Goal: Task Accomplishment & Management: Complete application form

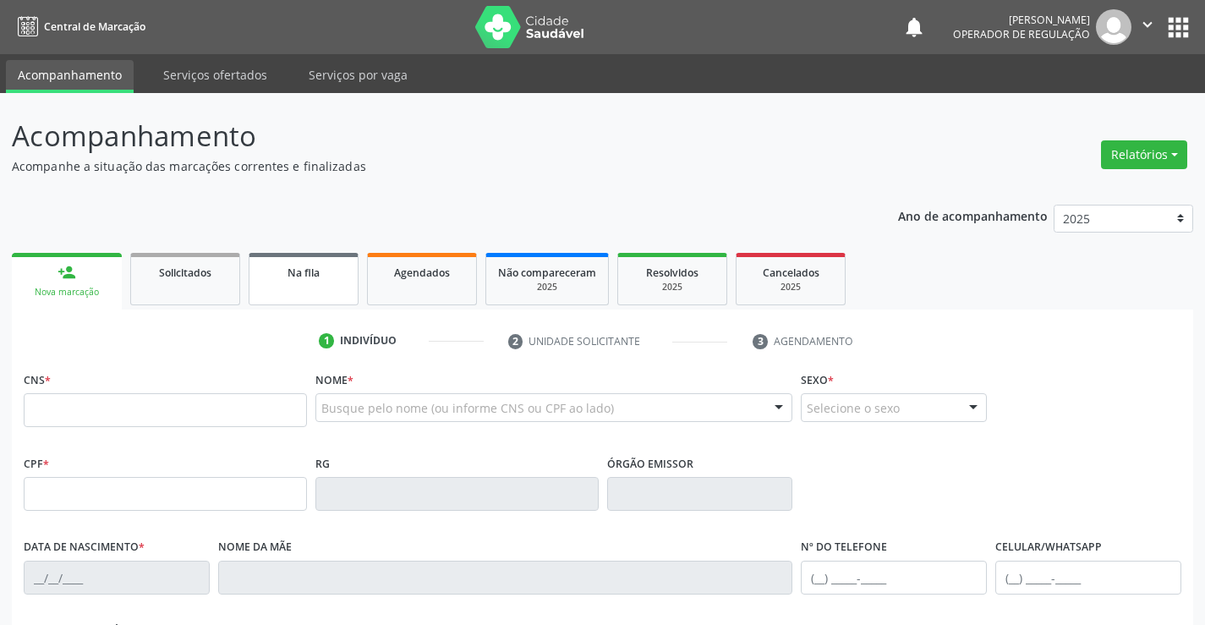
click at [318, 292] on link "Na fila" at bounding box center [304, 279] width 110 height 52
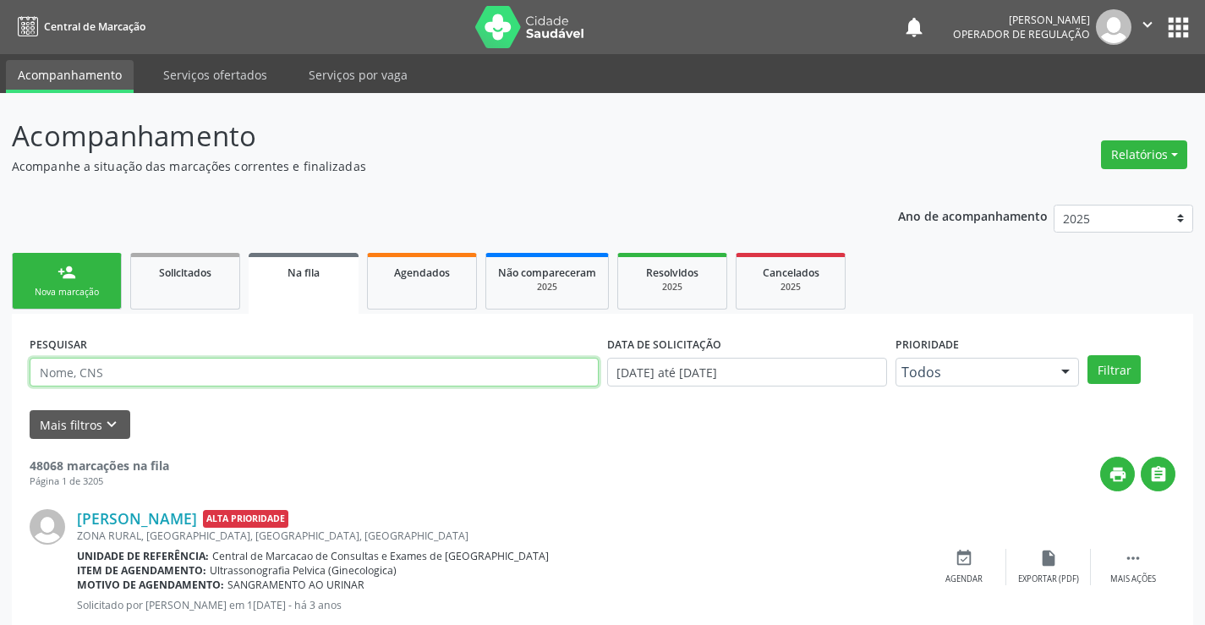
click at [309, 375] on input "text" at bounding box center [314, 372] width 569 height 29
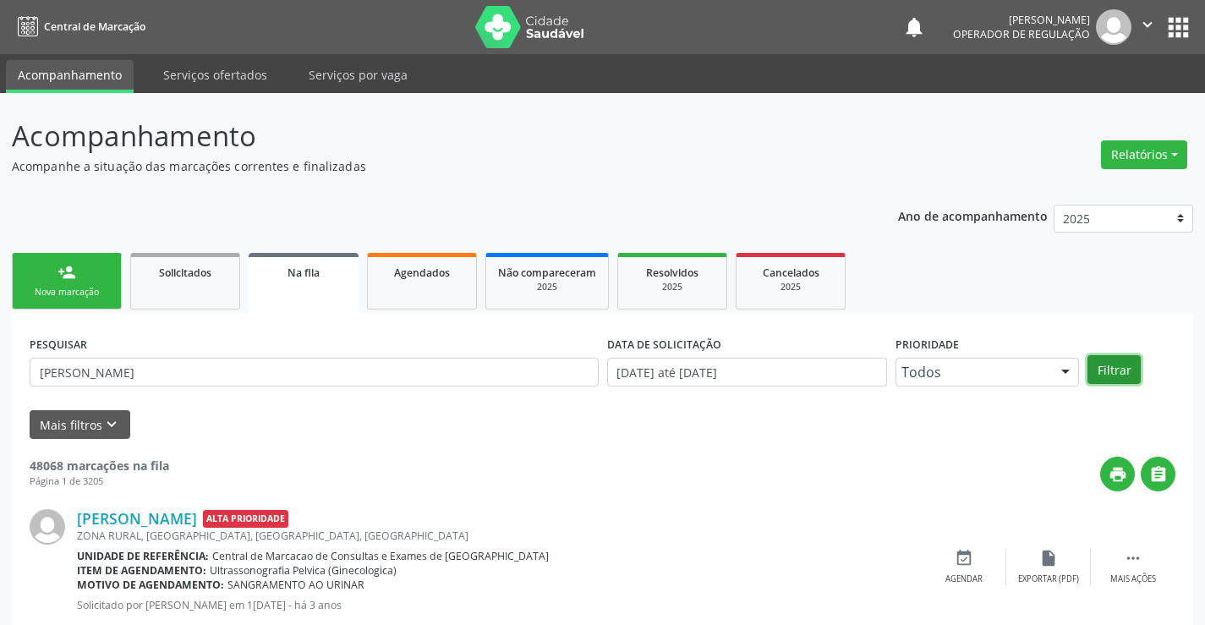
click at [1130, 370] on button "Filtrar" at bounding box center [1114, 369] width 53 height 29
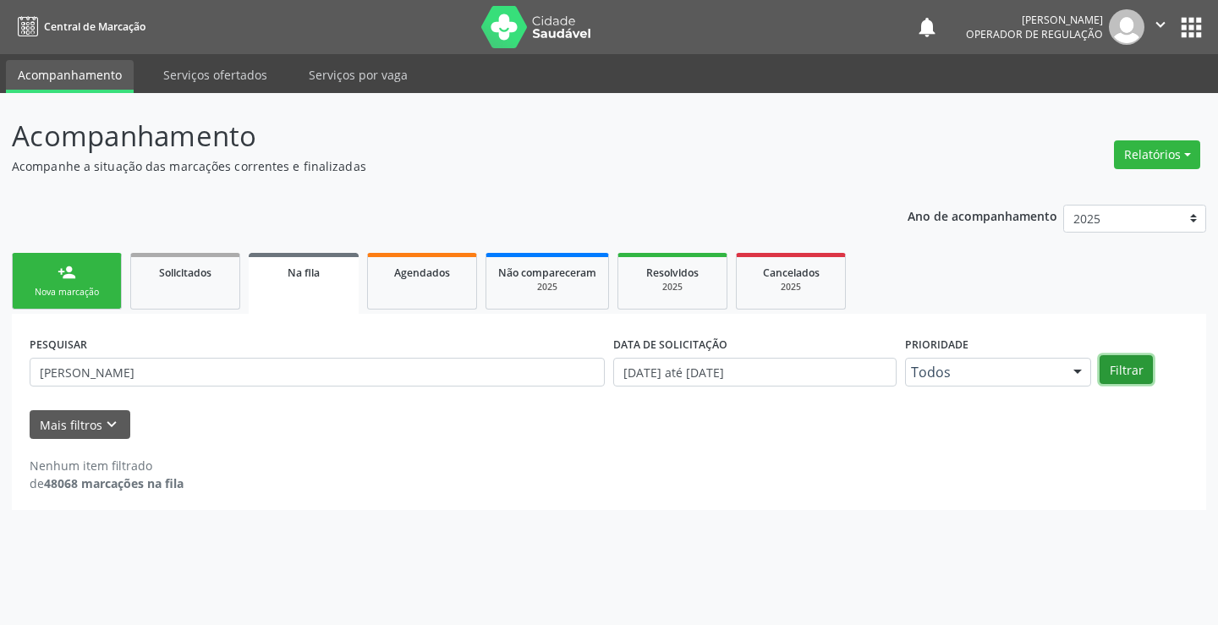
click at [1130, 370] on button "Filtrar" at bounding box center [1125, 369] width 53 height 29
drag, startPoint x: 226, startPoint y: 374, endPoint x: 22, endPoint y: 363, distance: 204.1
click at [0, 370] on div "Acompanhamento Acompanhe a situação das marcações correntes e finalizadas Relat…" at bounding box center [609, 359] width 1218 height 532
type input "[PERSON_NAME]"
click at [1121, 371] on button "Filtrar" at bounding box center [1125, 369] width 53 height 29
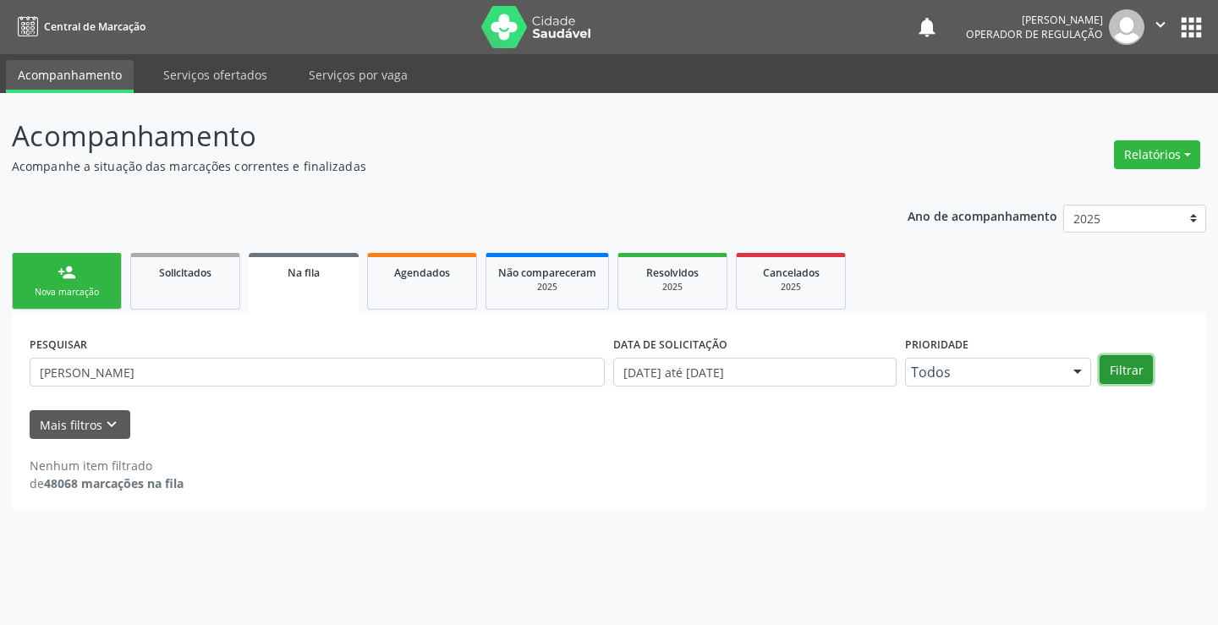
click at [1121, 371] on button "Filtrar" at bounding box center [1125, 369] width 53 height 29
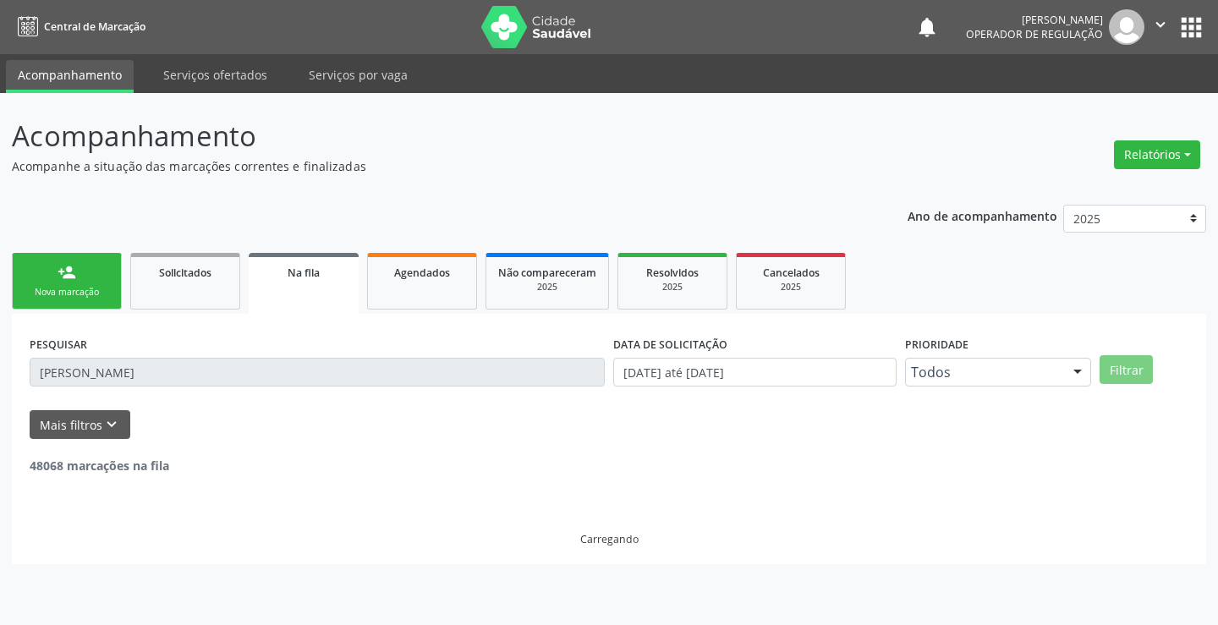
click at [1121, 371] on button "Filtrar" at bounding box center [1125, 369] width 53 height 29
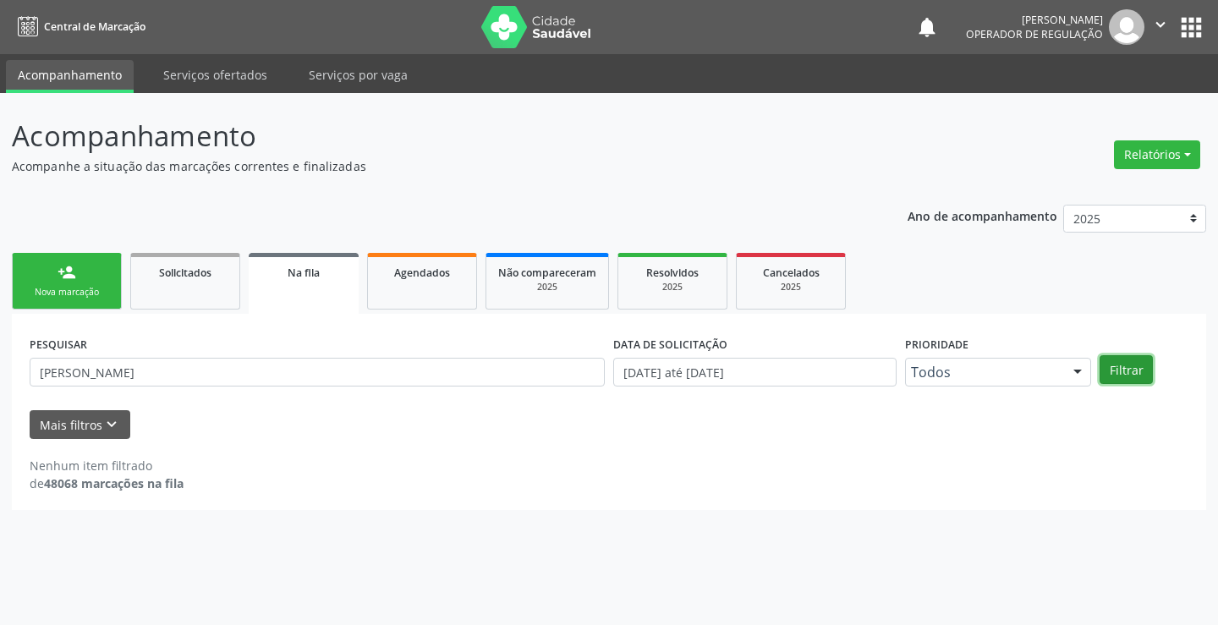
click at [1121, 371] on button "Filtrar" at bounding box center [1125, 369] width 53 height 29
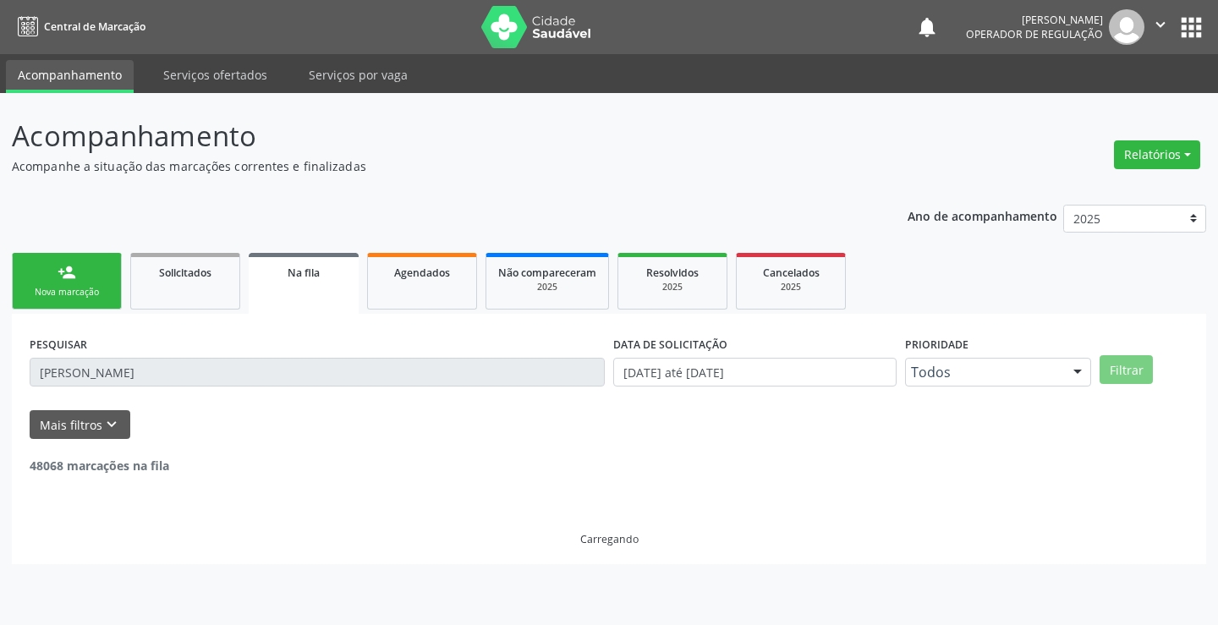
click at [1121, 371] on button "Filtrar" at bounding box center [1125, 369] width 53 height 29
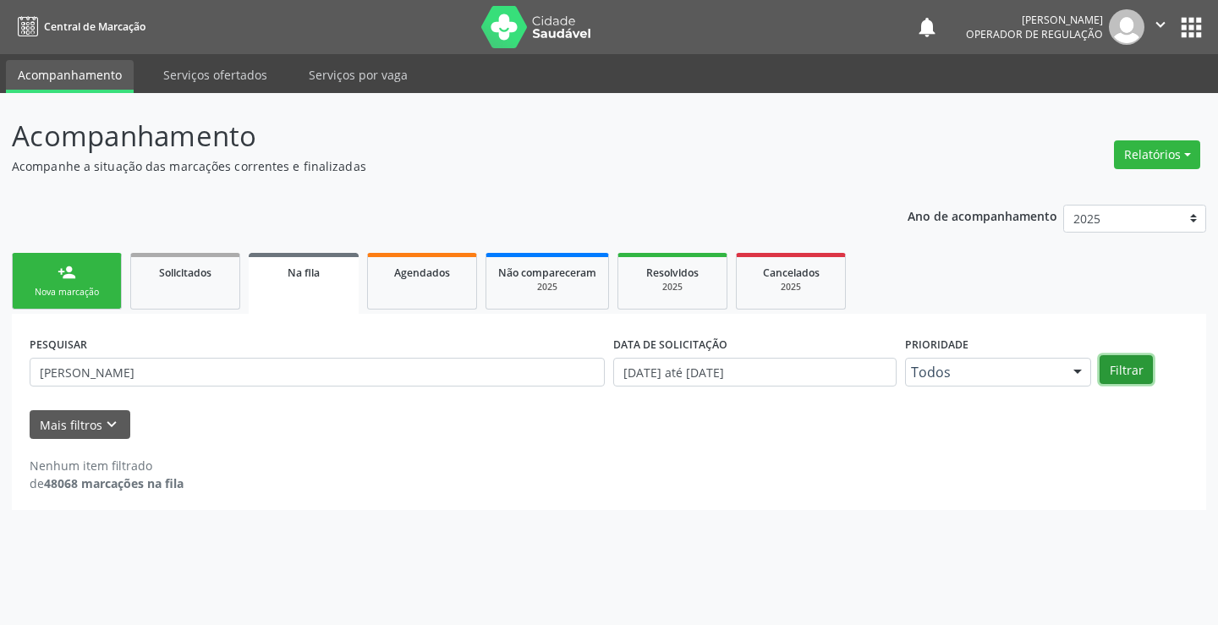
click at [1121, 371] on button "Filtrar" at bounding box center [1125, 369] width 53 height 29
click at [75, 280] on div "person_add" at bounding box center [67, 272] width 19 height 19
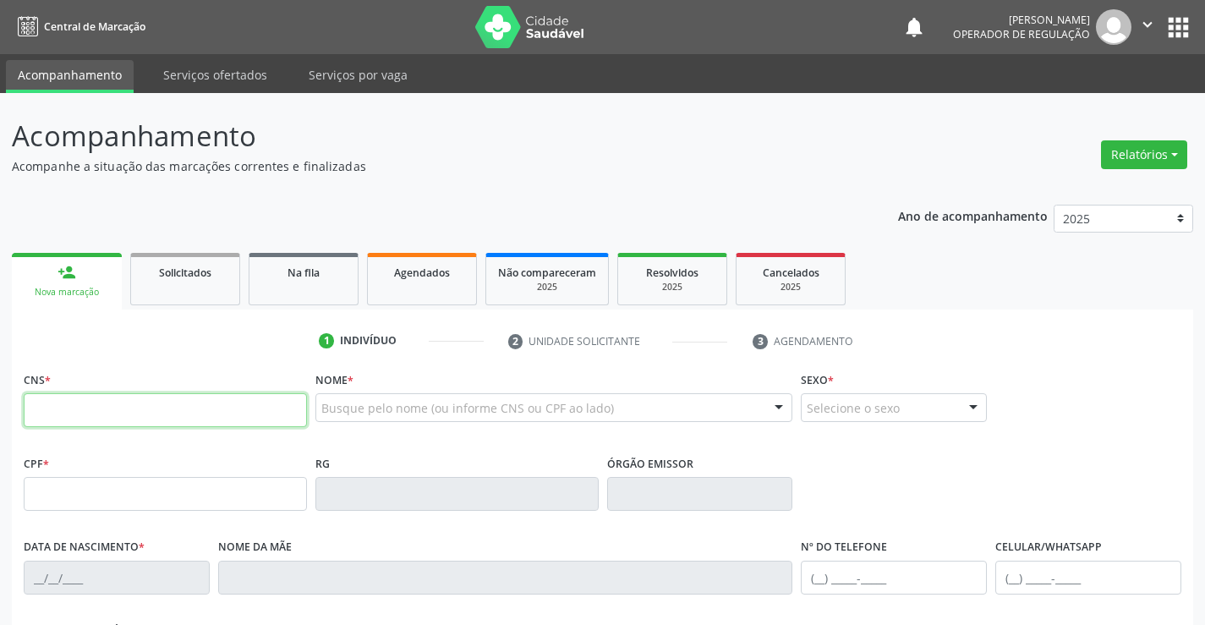
click at [113, 411] on input "text" at bounding box center [165, 410] width 283 height 34
type input "704 2067"
click at [323, 266] on div "Na fila" at bounding box center [303, 272] width 85 height 18
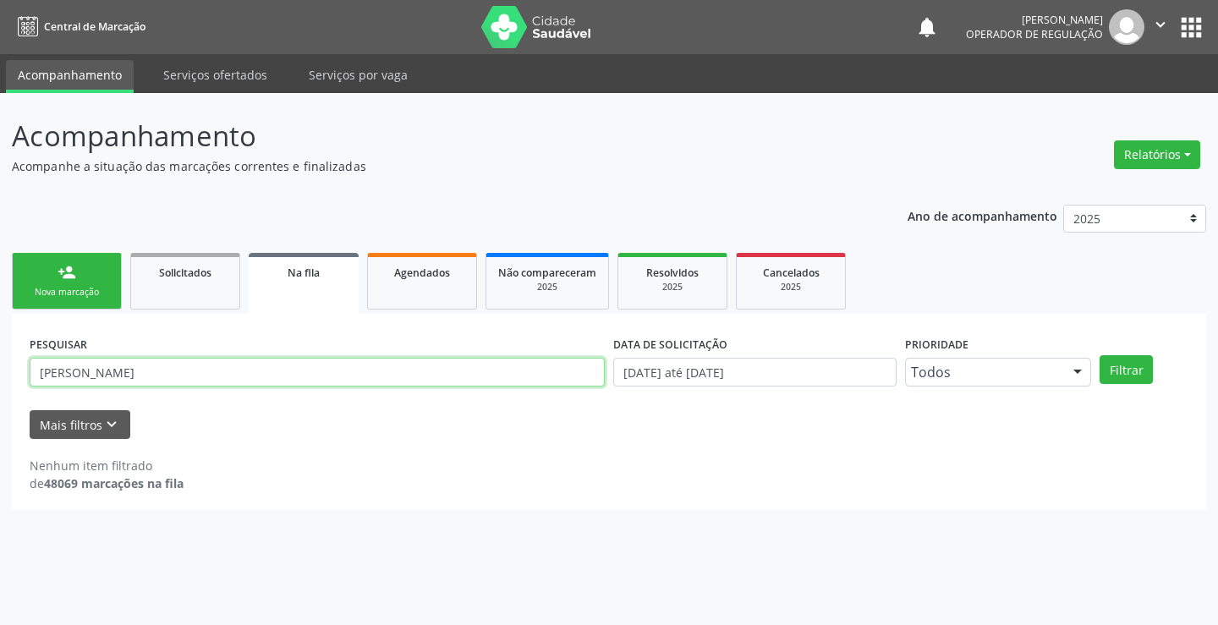
drag, startPoint x: 245, startPoint y: 372, endPoint x: 3, endPoint y: 354, distance: 243.4
click at [0, 354] on div "Acompanhamento Acompanhe a situação das marcações correntes e finalizadas Relat…" at bounding box center [609, 359] width 1218 height 532
type input "704206726145484"
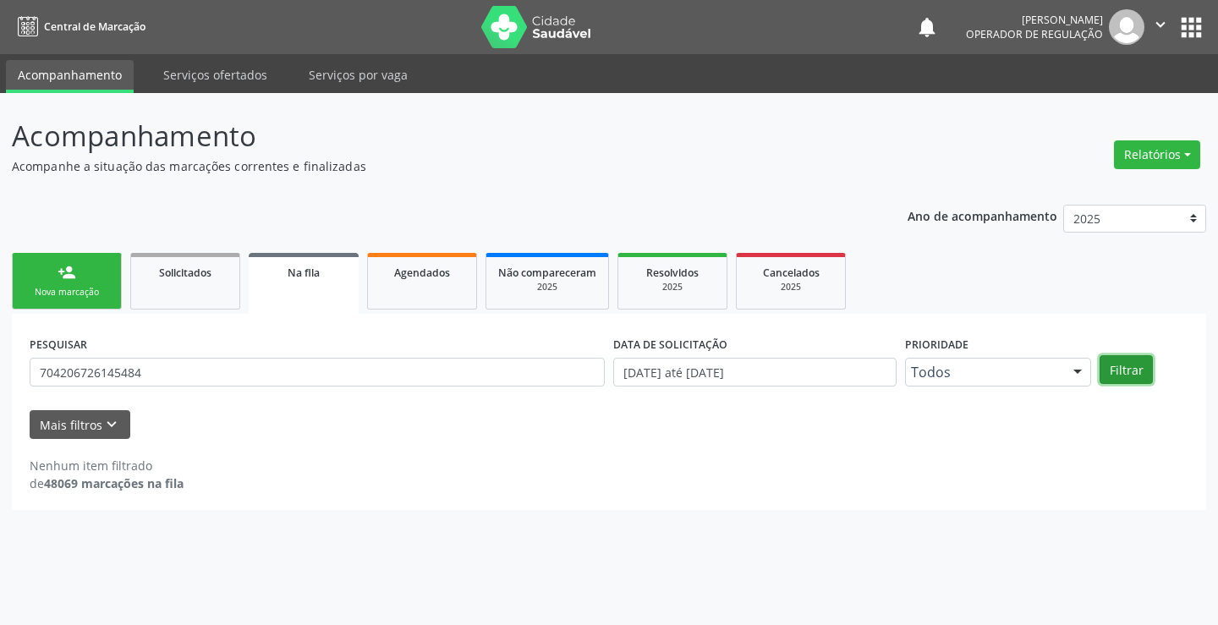
click at [1121, 363] on button "Filtrar" at bounding box center [1125, 369] width 53 height 29
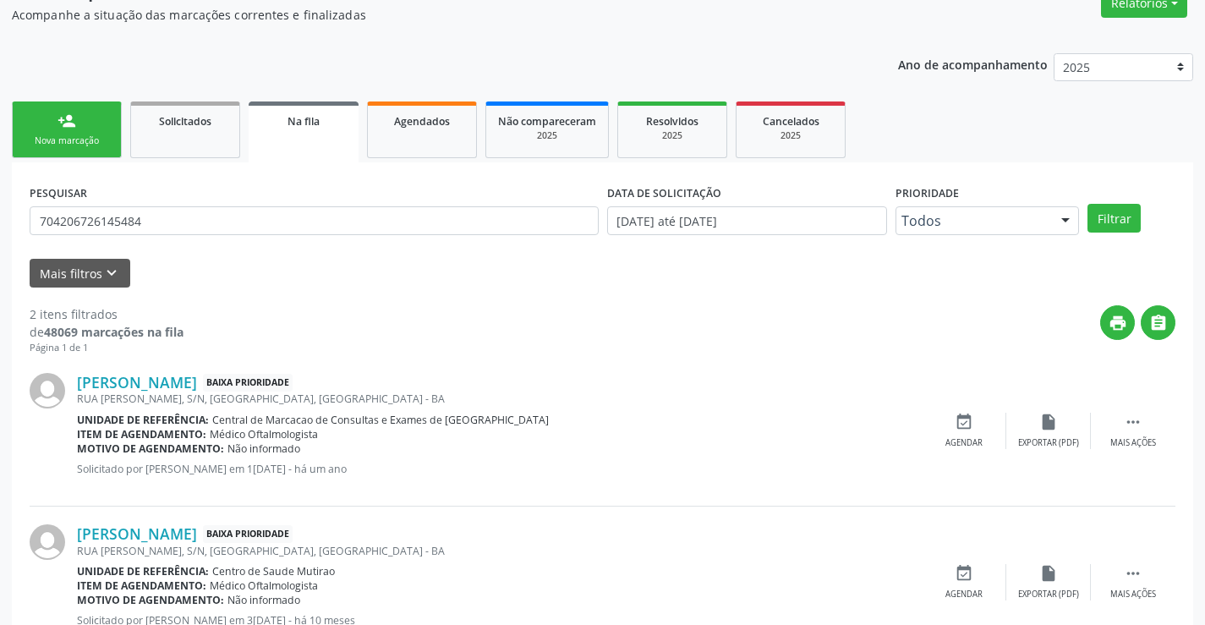
scroll to position [213, 0]
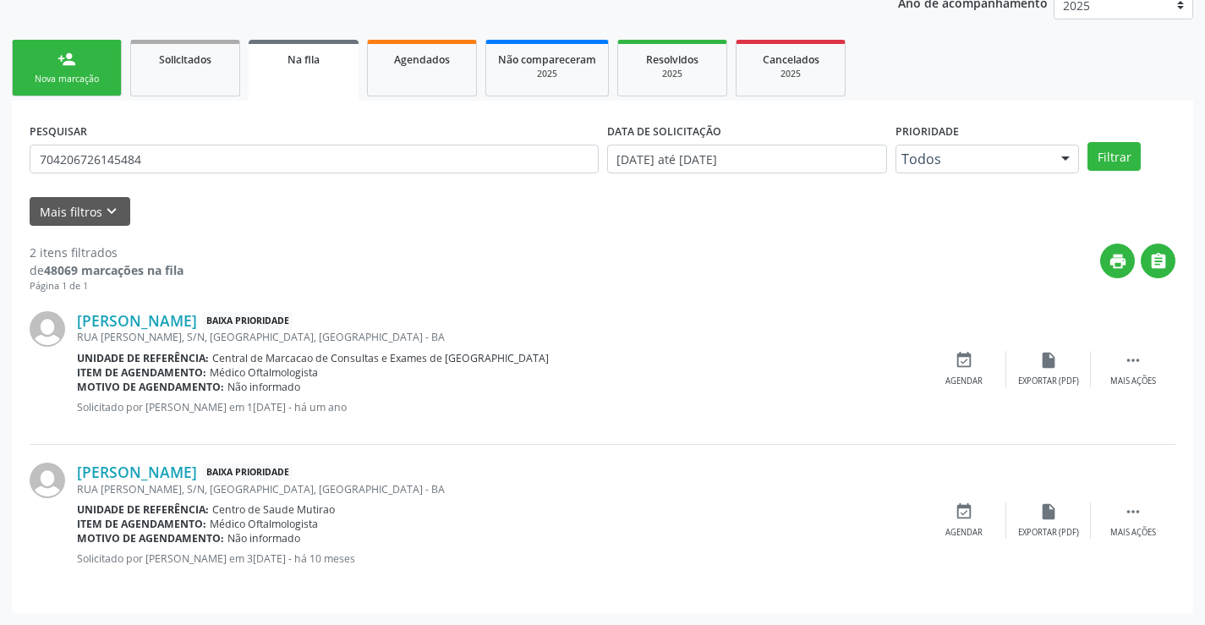
click at [77, 63] on link "person_add Nova marcação" at bounding box center [67, 68] width 110 height 57
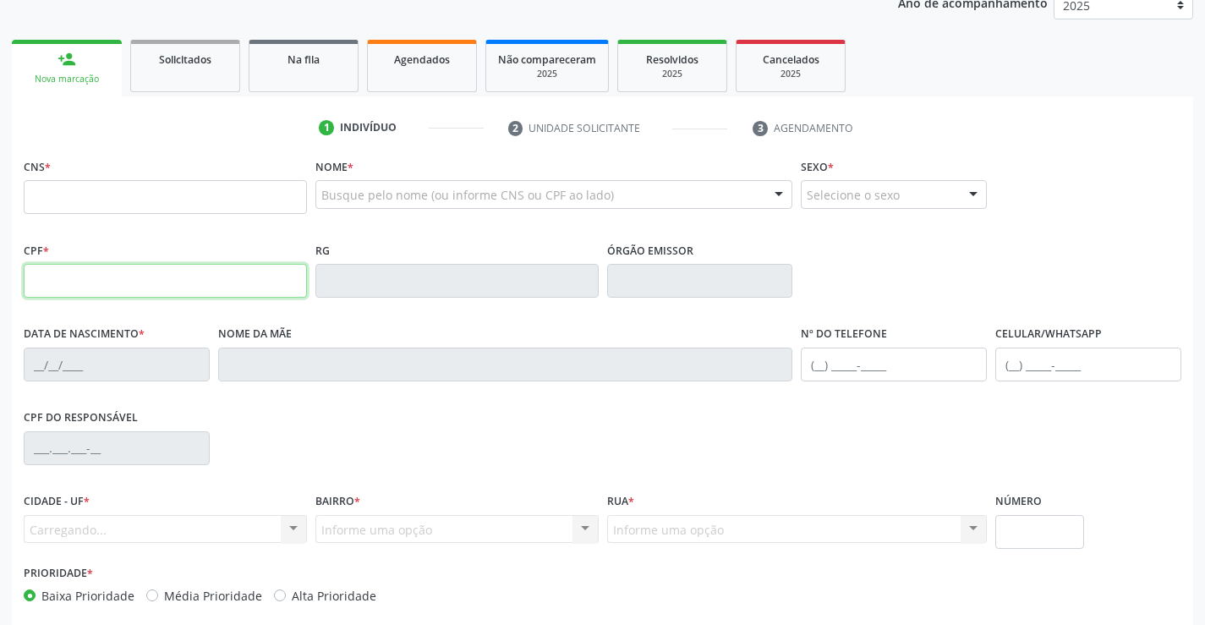
click at [149, 277] on input "text" at bounding box center [165, 281] width 283 height 34
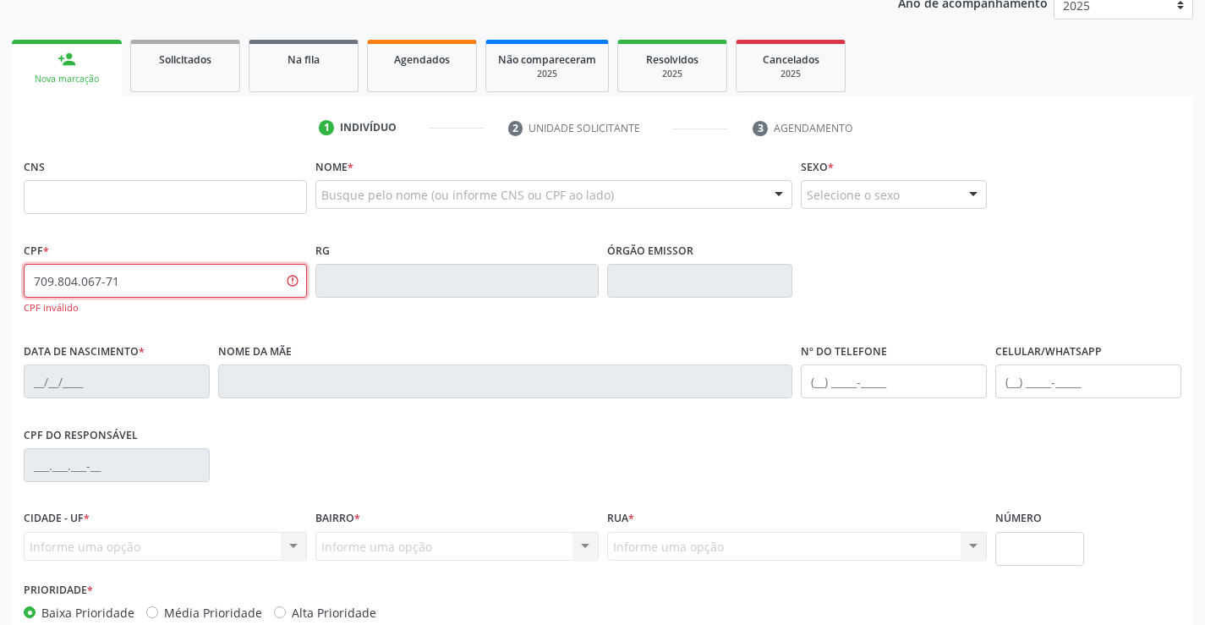
type input "709.804.067-71"
drag, startPoint x: 146, startPoint y: 276, endPoint x: 175, endPoint y: 398, distance: 126.0
click at [0, 299] on div "Acompanhamento Acompanhe a situação das marcações correntes e finalizadas Relat…" at bounding box center [602, 300] width 1205 height 841
click at [169, 183] on input "text" at bounding box center [165, 197] width 283 height 34
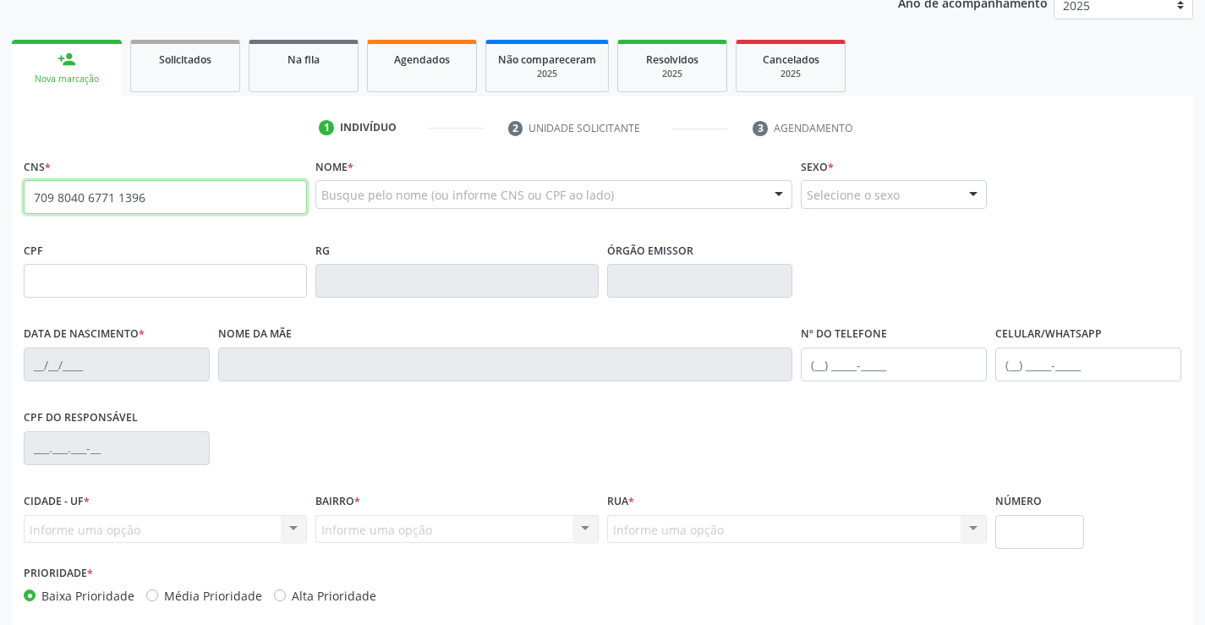
type input "709 8040 6771 1396"
type input "2[DATE]"
type input "[PERSON_NAME]"
type input "S/N"
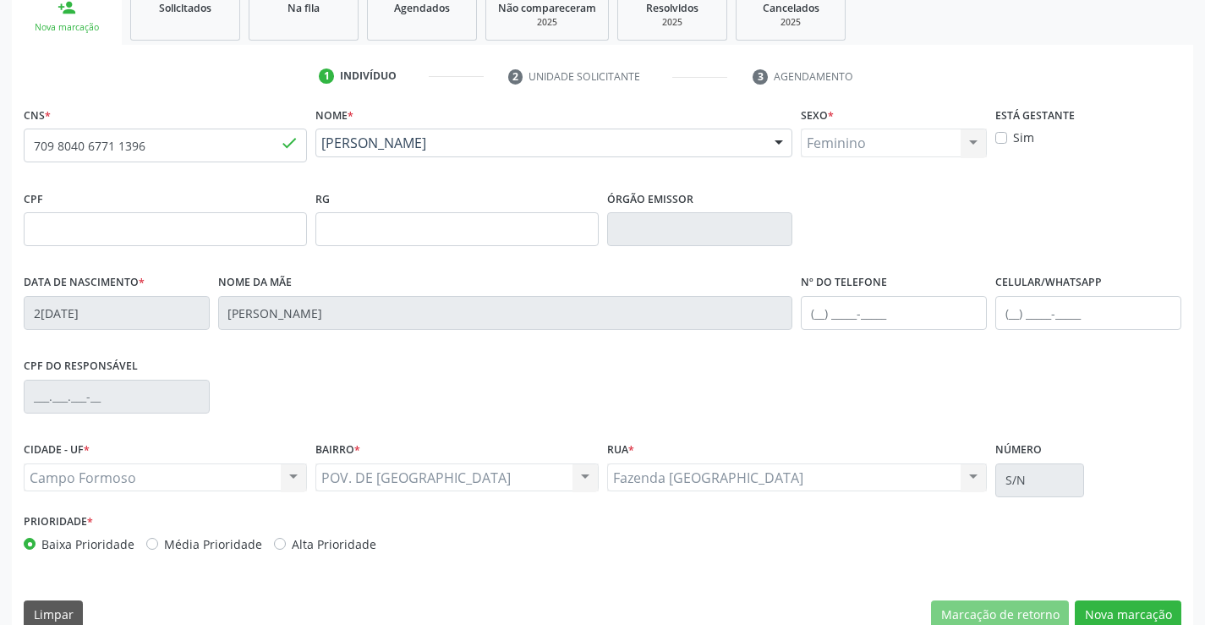
scroll to position [292, 0]
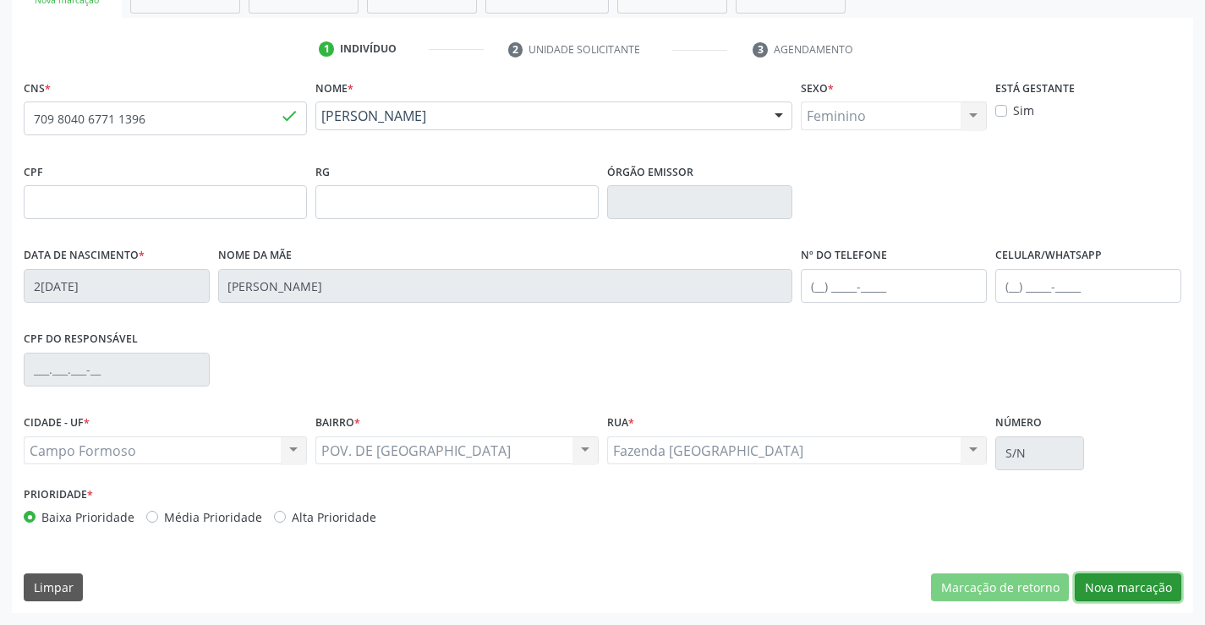
click at [1098, 579] on button "Nova marcação" at bounding box center [1128, 587] width 107 height 29
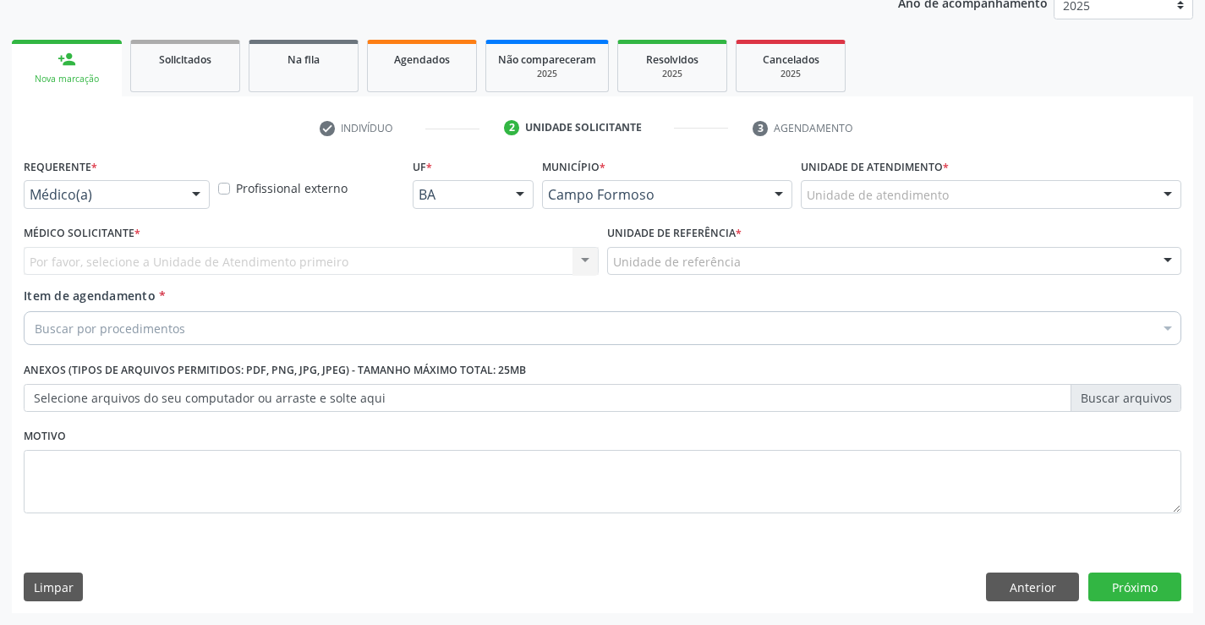
scroll to position [213, 0]
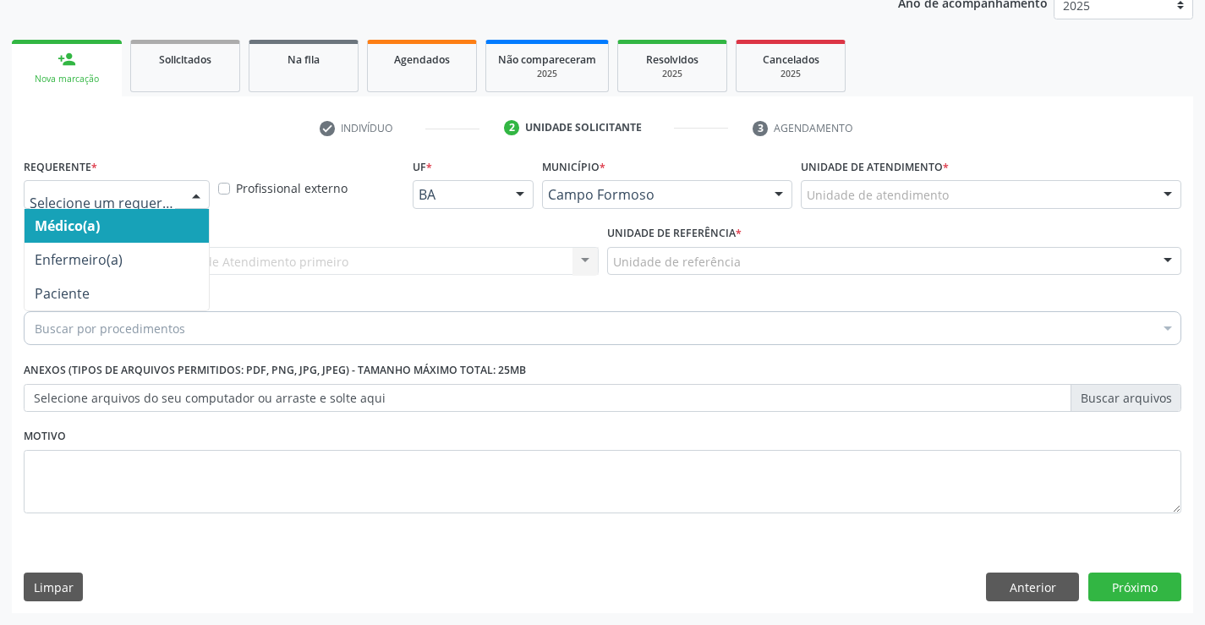
click at [90, 205] on div at bounding box center [117, 194] width 186 height 29
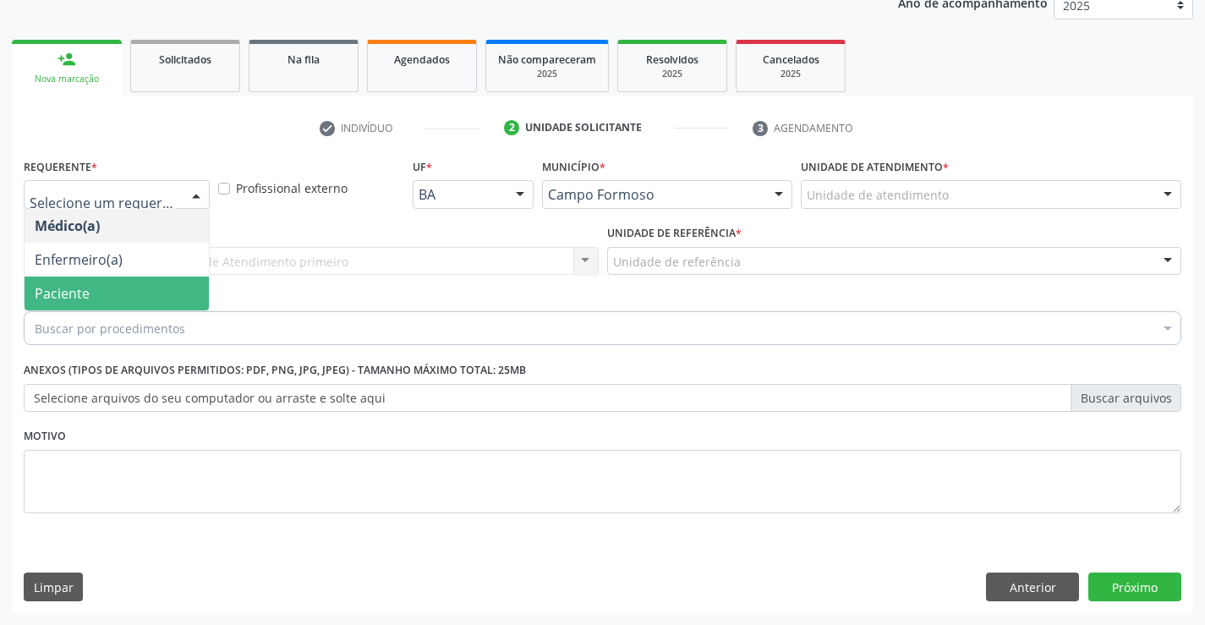
click at [72, 289] on span "Paciente" at bounding box center [62, 293] width 55 height 19
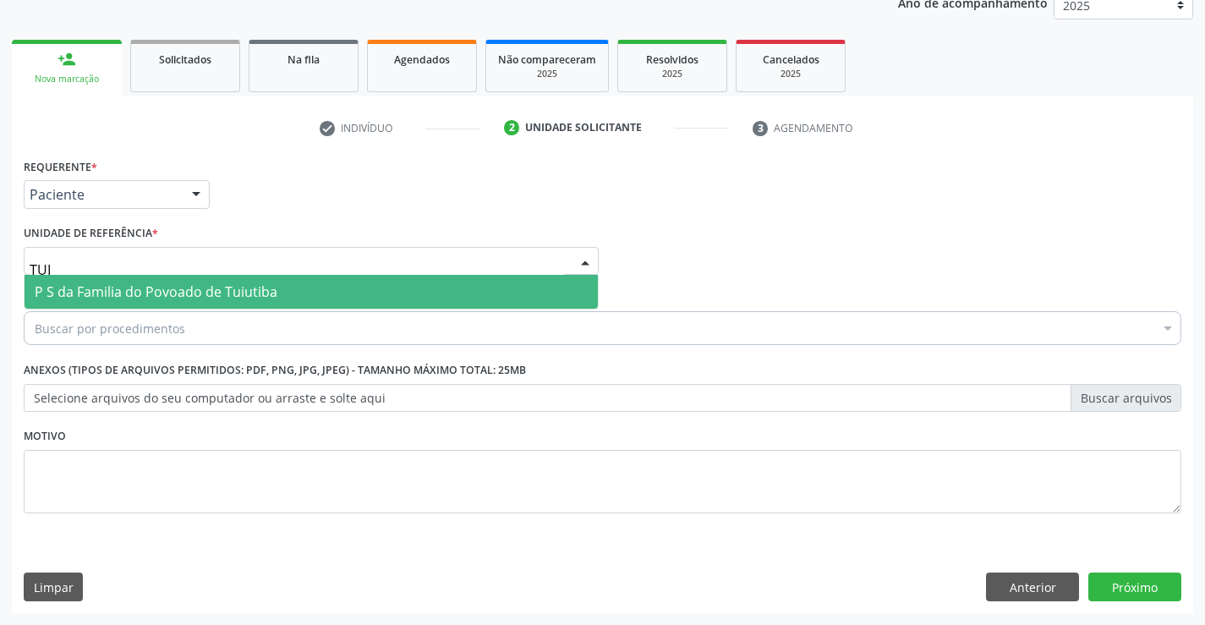
type input "TUIU"
click at [73, 284] on span "P S da Familia do Povoado de Tuiutiba" at bounding box center [156, 291] width 243 height 19
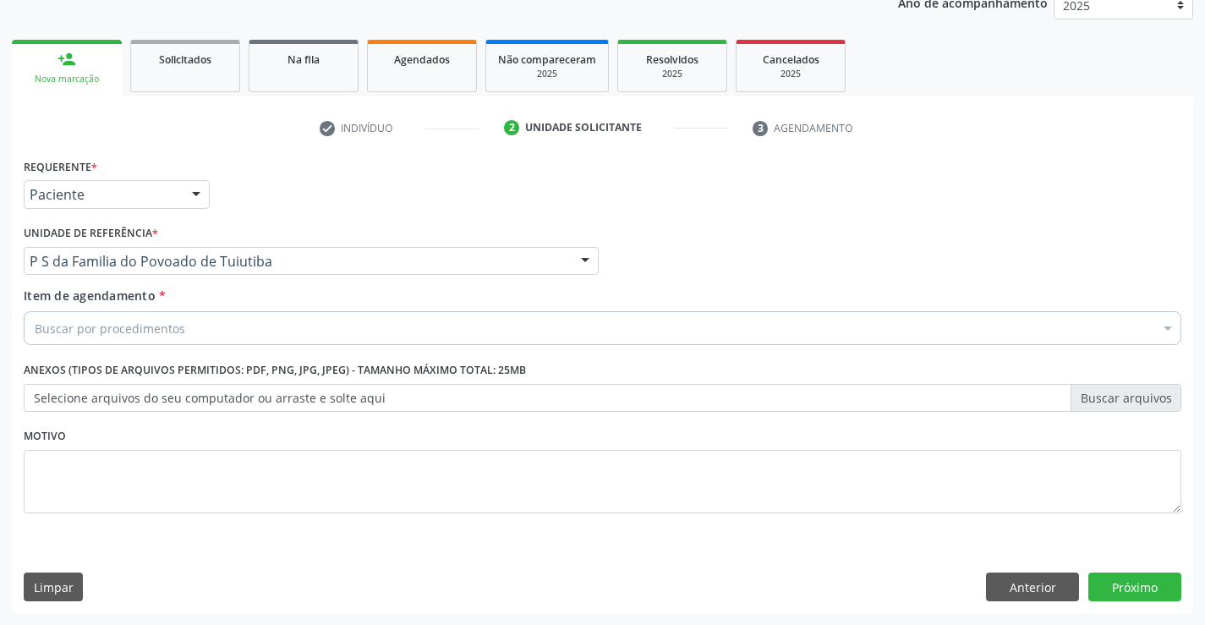
click at [59, 315] on div "Buscar por procedimentos" at bounding box center [603, 328] width 1158 height 34
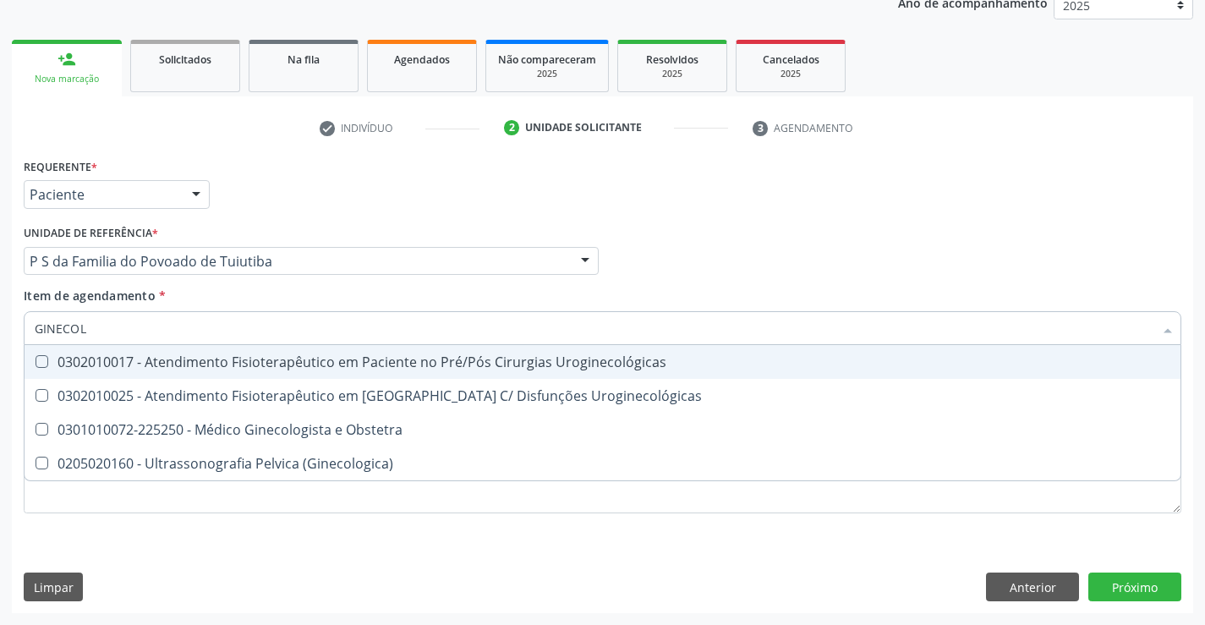
type input "GINECOLO"
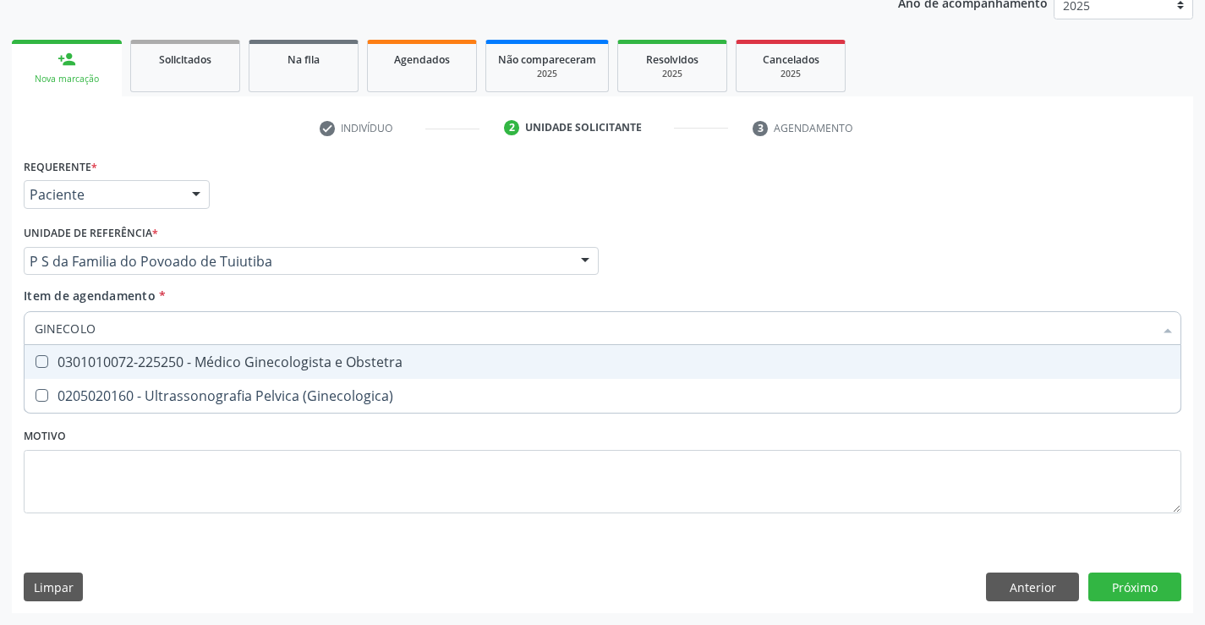
click at [120, 371] on span "0301010072-225250 - Médico Ginecologista e Obstetra" at bounding box center [603, 362] width 1156 height 34
checkbox Obstetra "true"
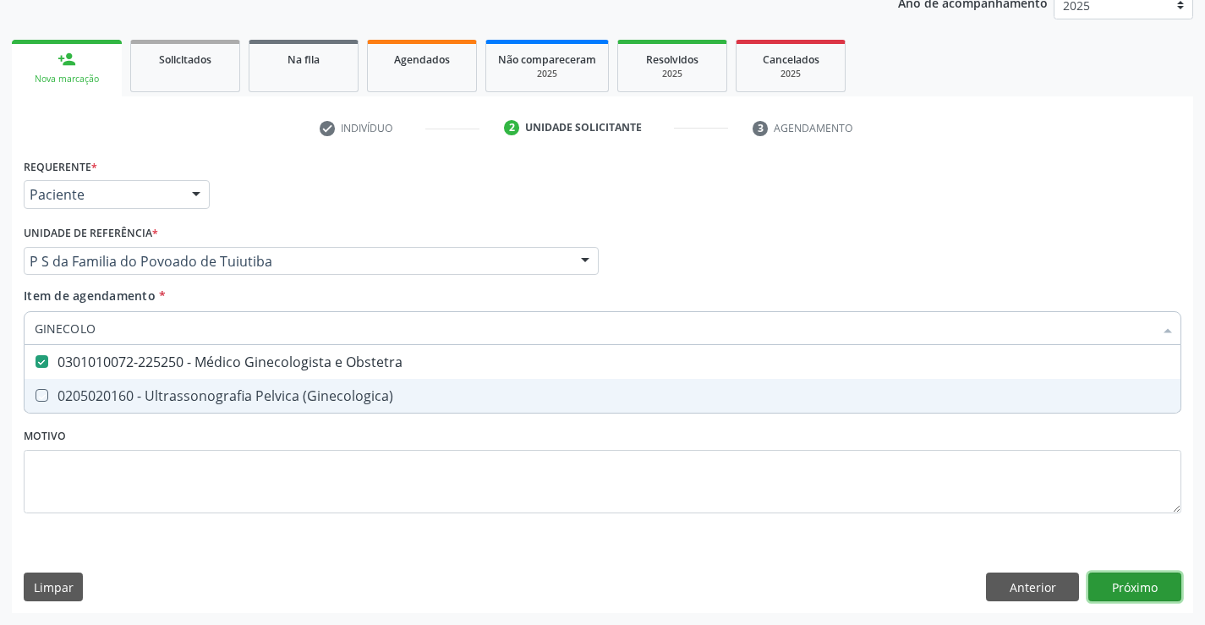
click at [1121, 589] on div "Requerente * Paciente Médico(a) Enfermeiro(a) Paciente Nenhum resultado encontr…" at bounding box center [602, 383] width 1181 height 459
checkbox \(Ginecologica\) "true"
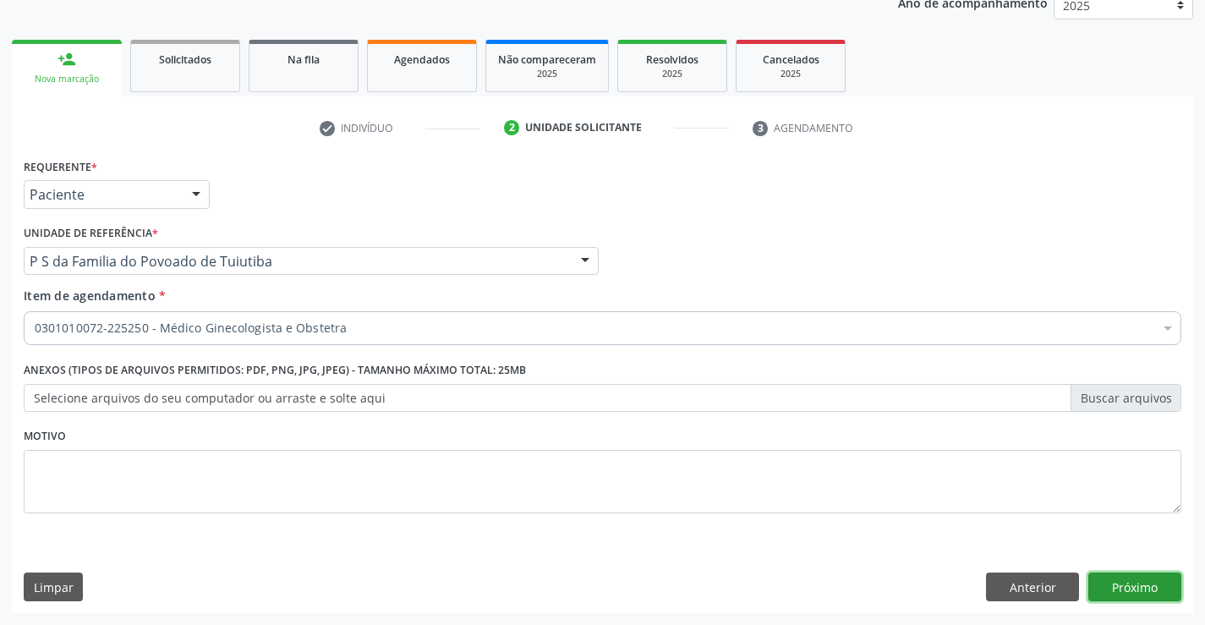
click at [1121, 589] on button "Próximo" at bounding box center [1134, 587] width 93 height 29
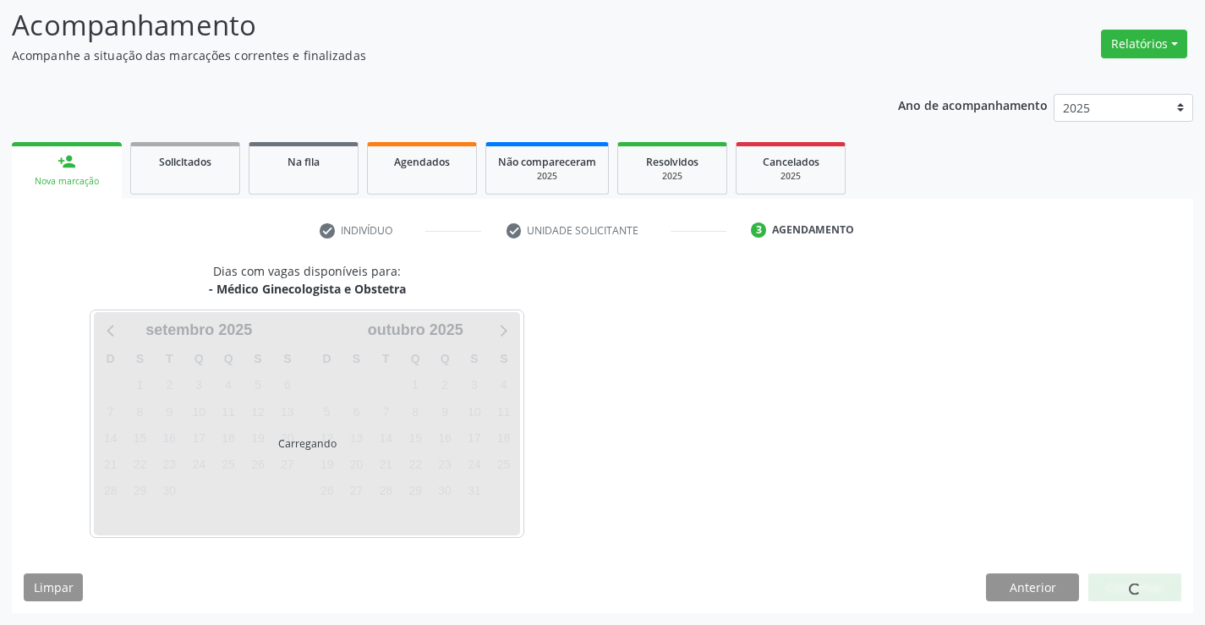
scroll to position [111, 0]
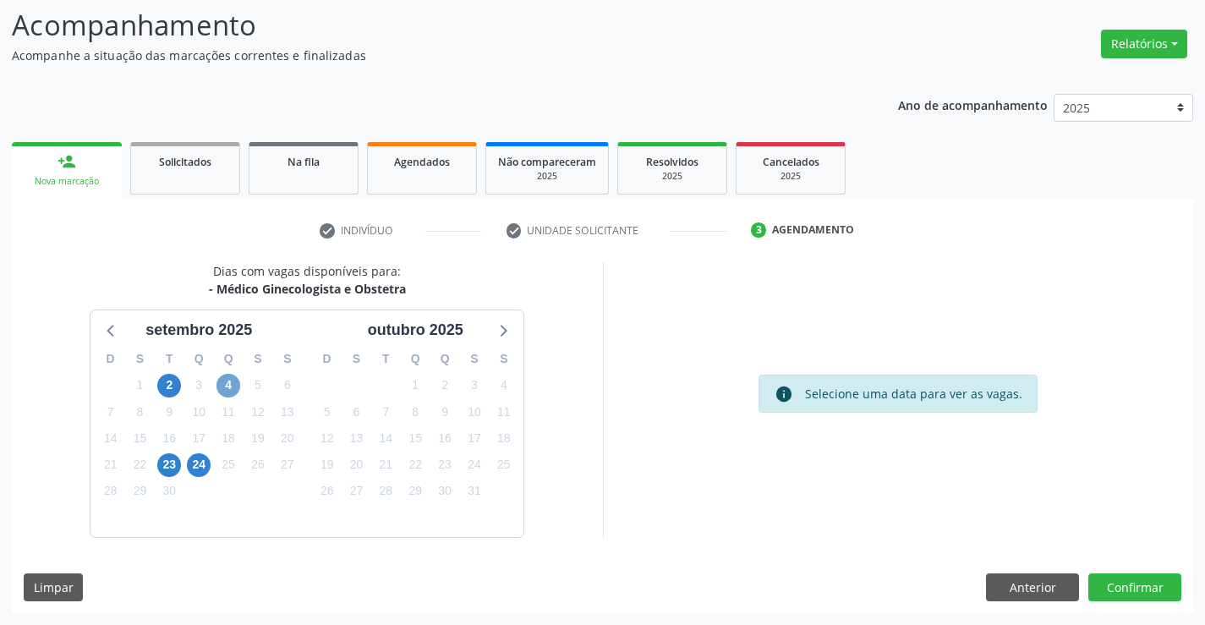
click at [222, 393] on span "4" at bounding box center [229, 386] width 24 height 24
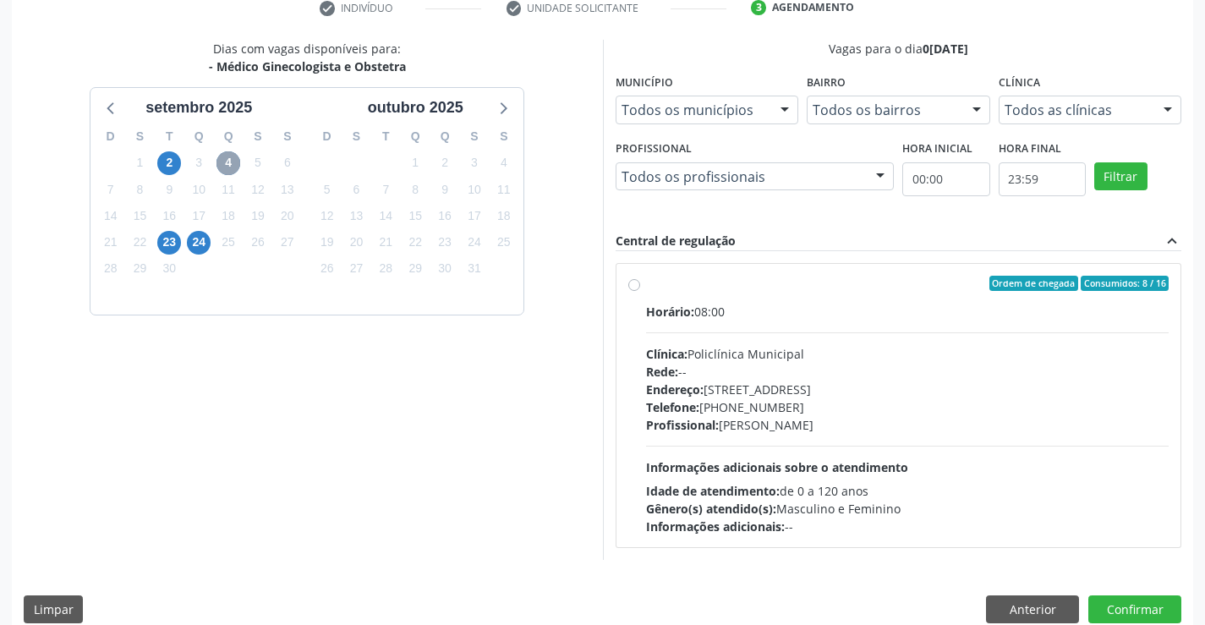
scroll to position [355, 0]
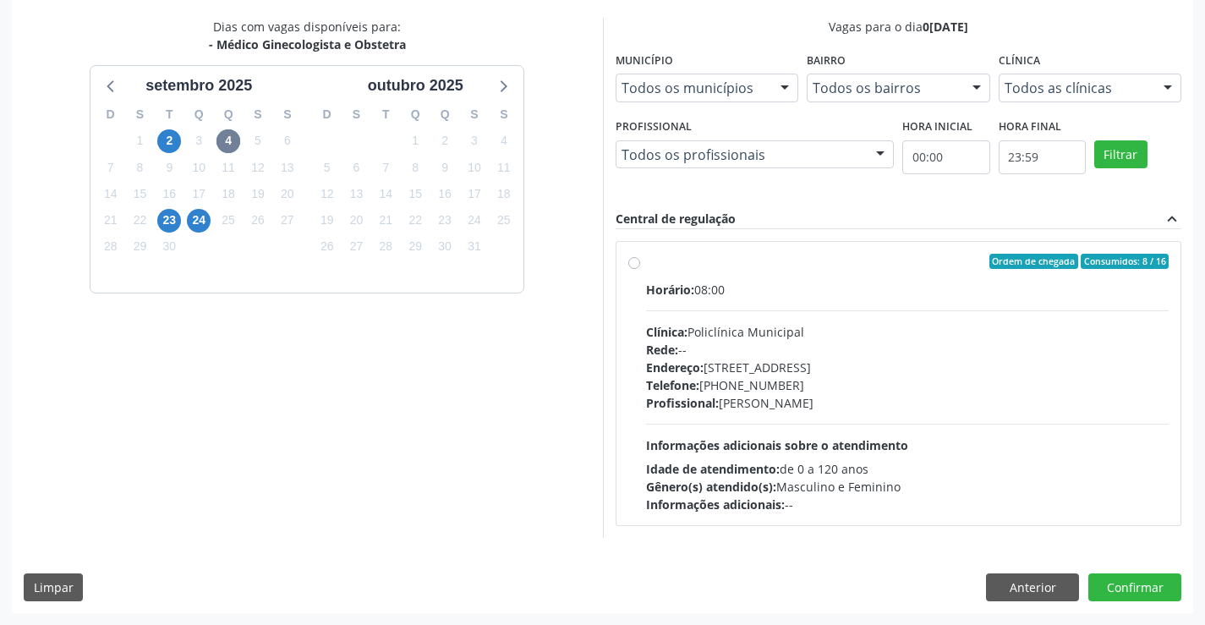
click at [646, 262] on label "Ordem de chegada Consumidos: 8 / 16 Horário: 08:00 Clínica: Policlínica Municip…" at bounding box center [907, 384] width 523 height 260
click at [636, 262] on input "Ordem de chegada Consumidos: 8 / 16 Horário: 08:00 Clínica: Policlínica Municip…" at bounding box center [634, 261] width 12 height 15
radio input "true"
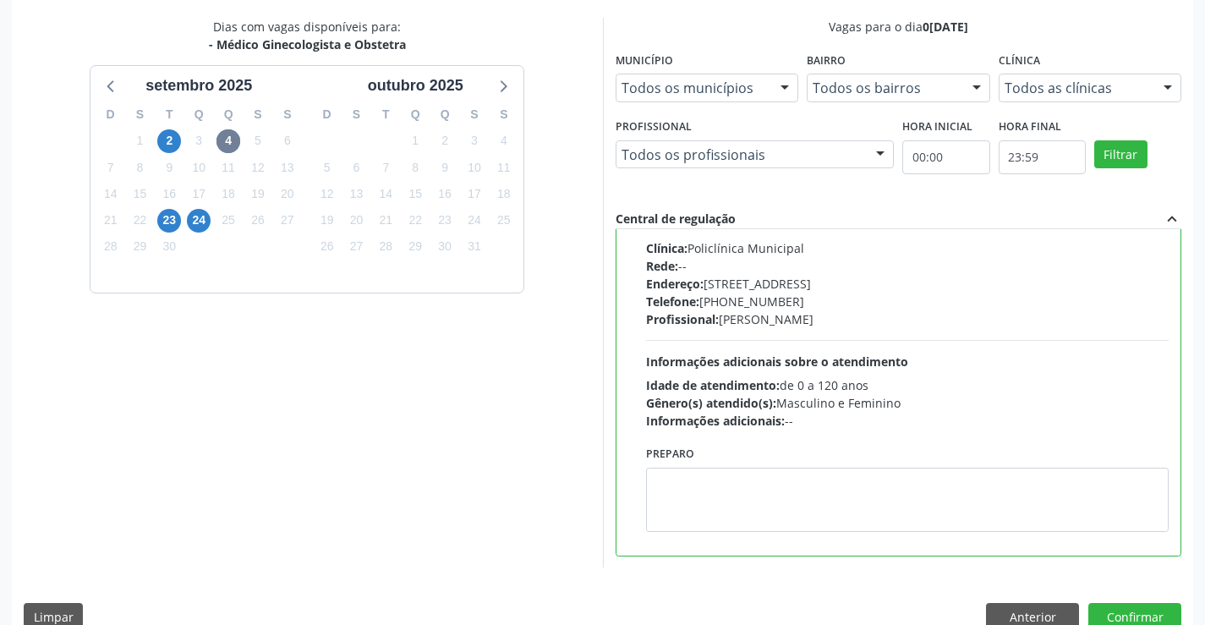
scroll to position [0, 0]
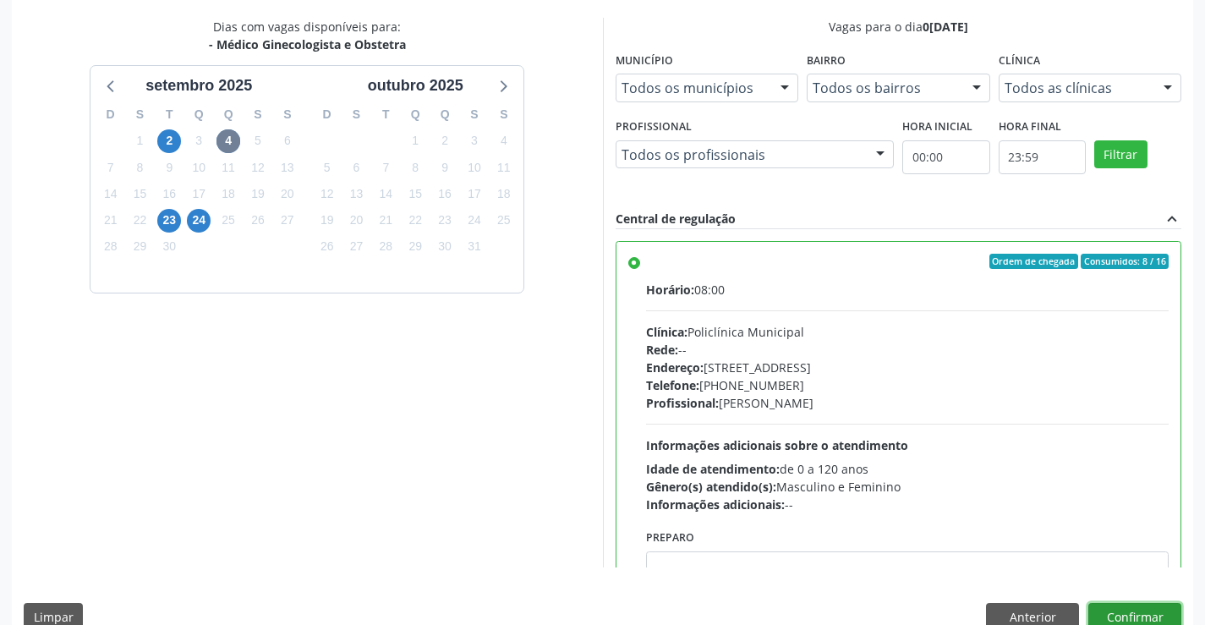
click at [1113, 613] on button "Confirmar" at bounding box center [1134, 617] width 93 height 29
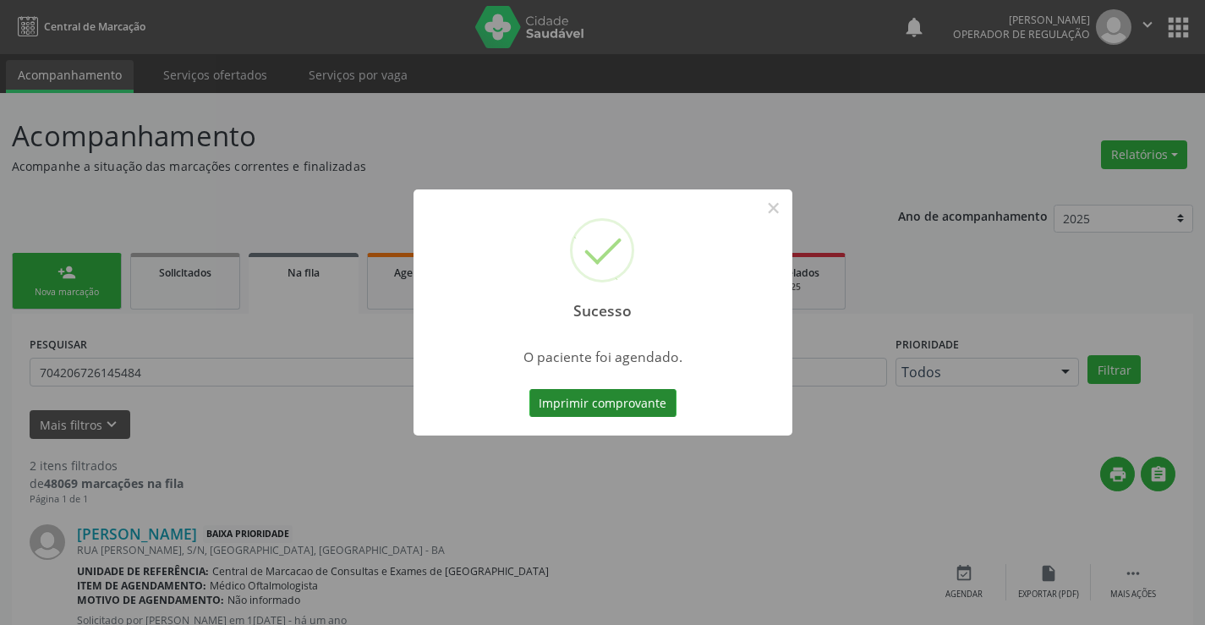
click at [609, 406] on button "Imprimir comprovante" at bounding box center [602, 403] width 147 height 29
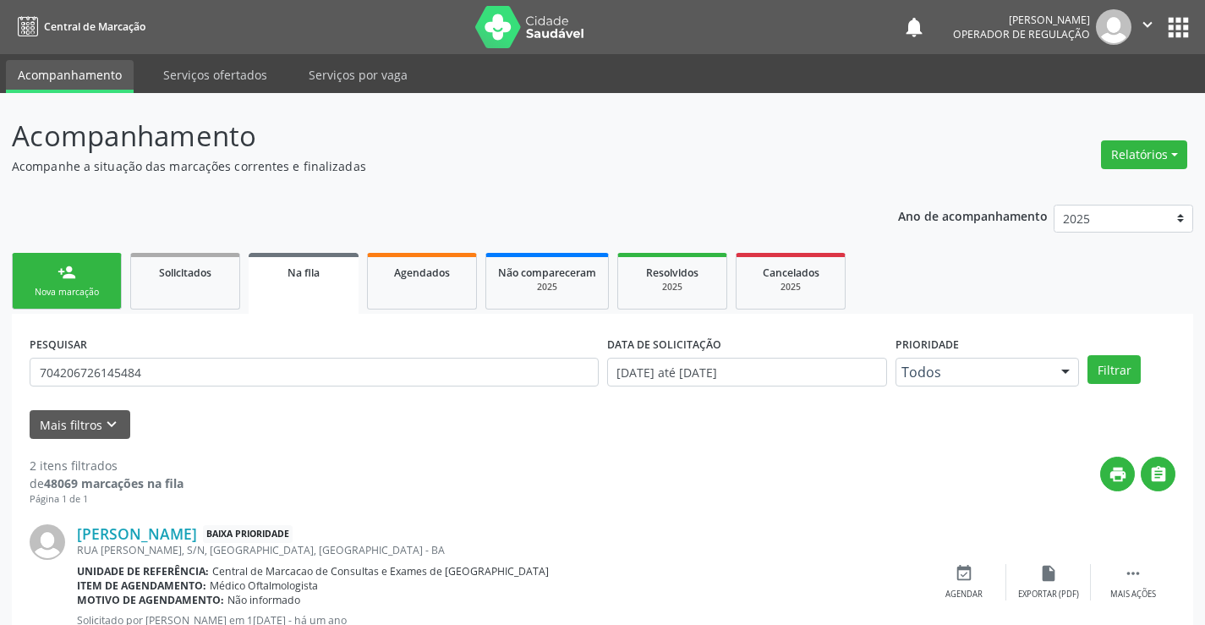
click at [83, 284] on link "person_add Nova marcação" at bounding box center [67, 281] width 110 height 57
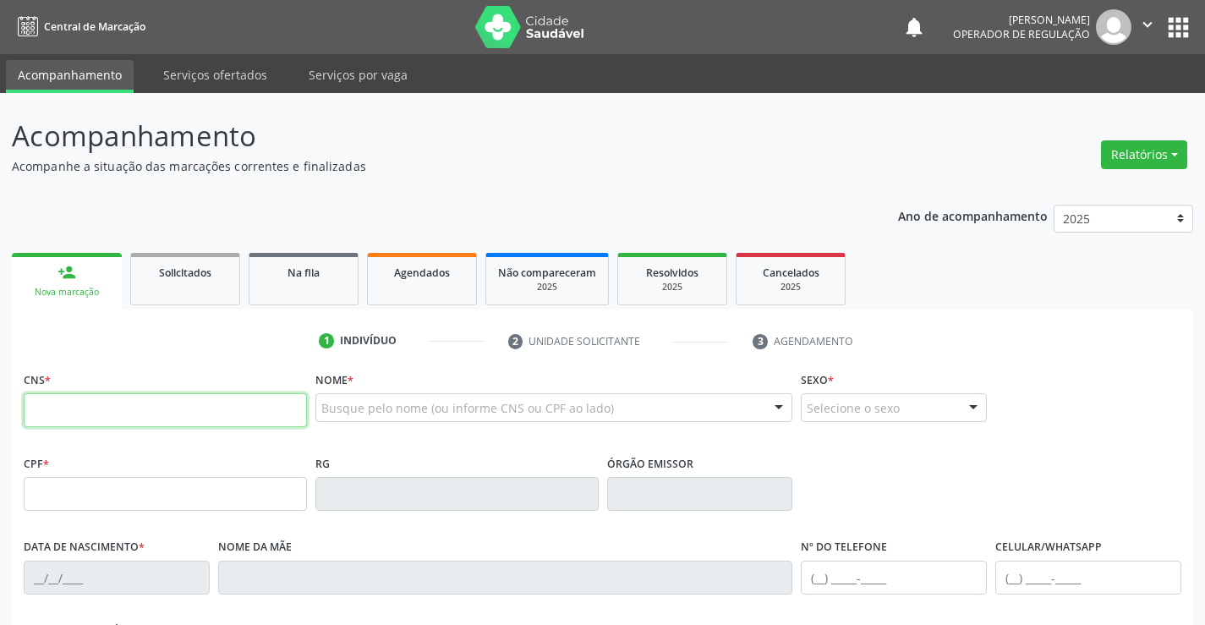
click at [107, 408] on input "text" at bounding box center [165, 410] width 283 height 34
type input "709 8040 6771 1396"
type input "2[DATE]"
type input "[PERSON_NAME]"
type input "S/N"
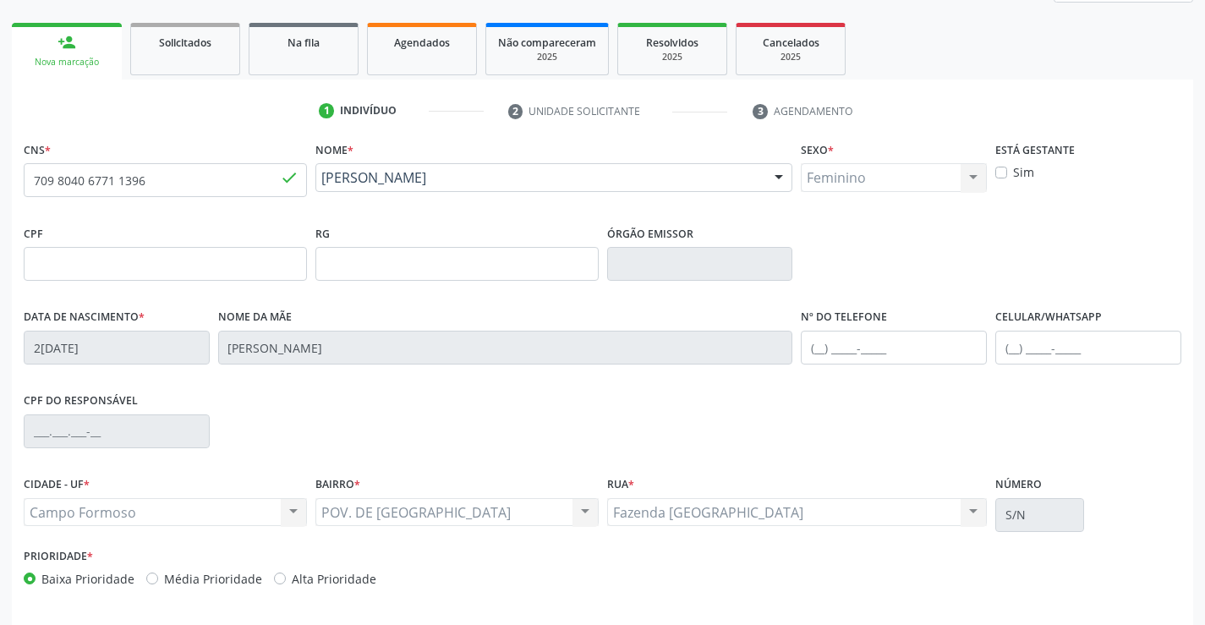
scroll to position [292, 0]
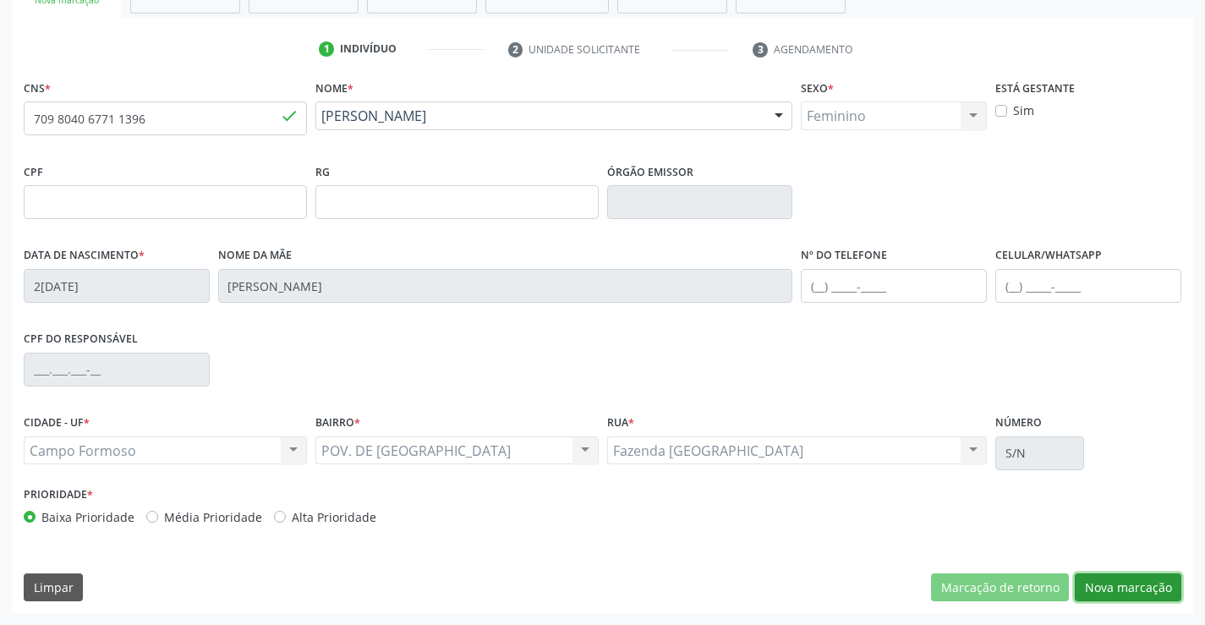
click at [1126, 584] on button "Nova marcação" at bounding box center [1128, 587] width 107 height 29
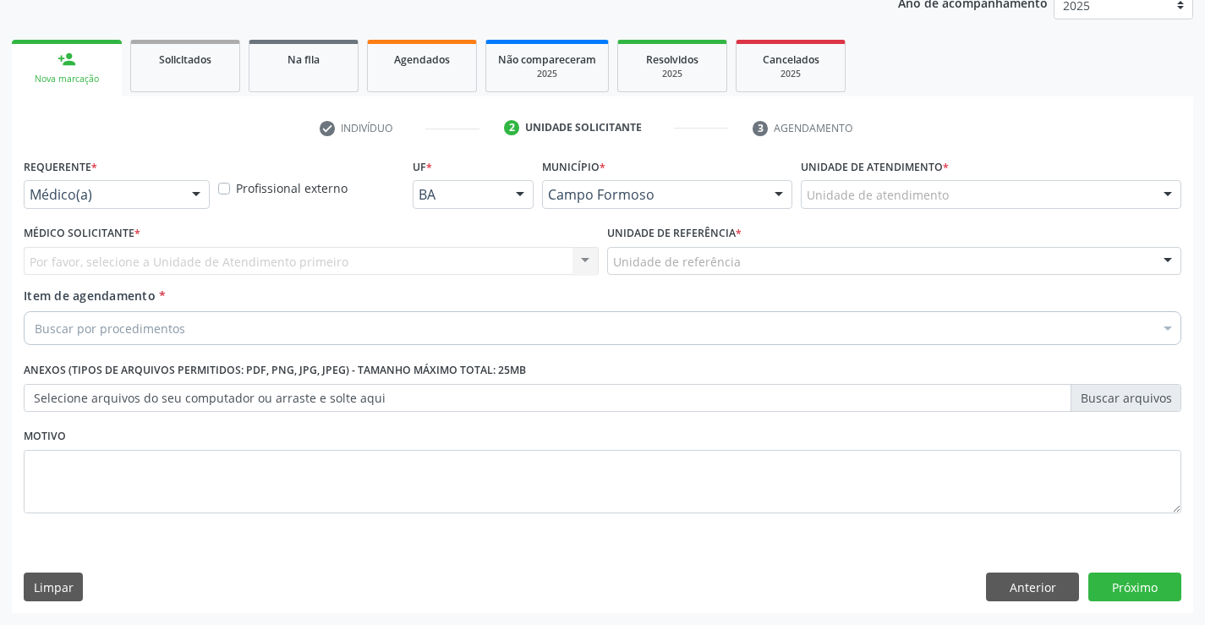
scroll to position [213, 0]
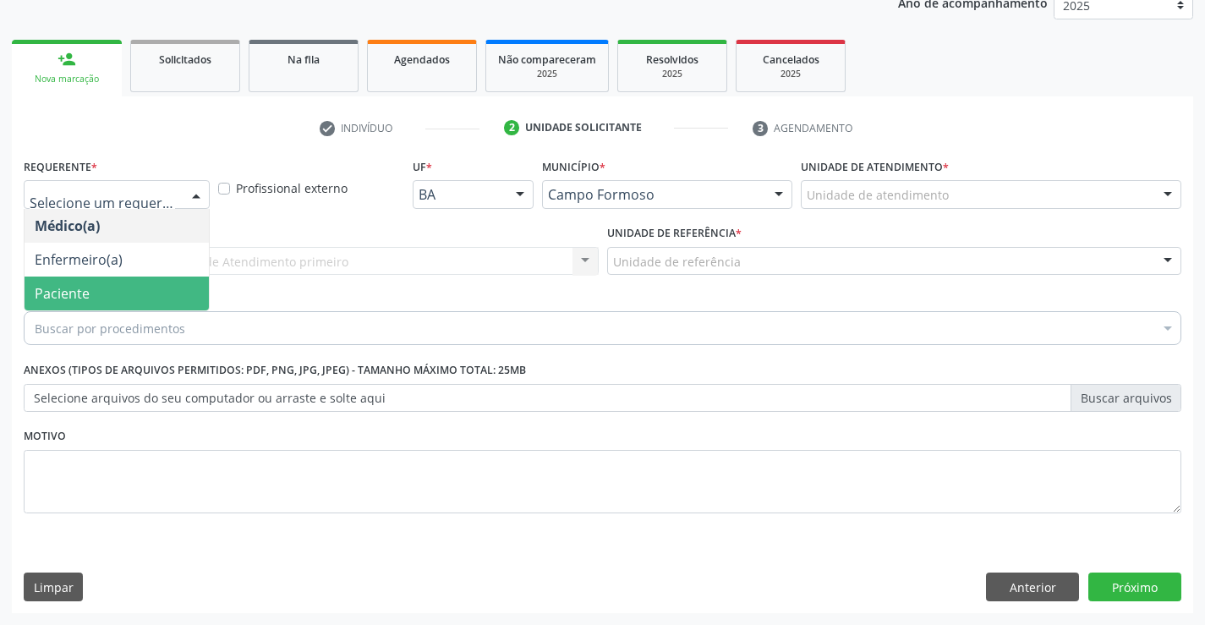
click at [62, 285] on span "Paciente" at bounding box center [62, 293] width 55 height 19
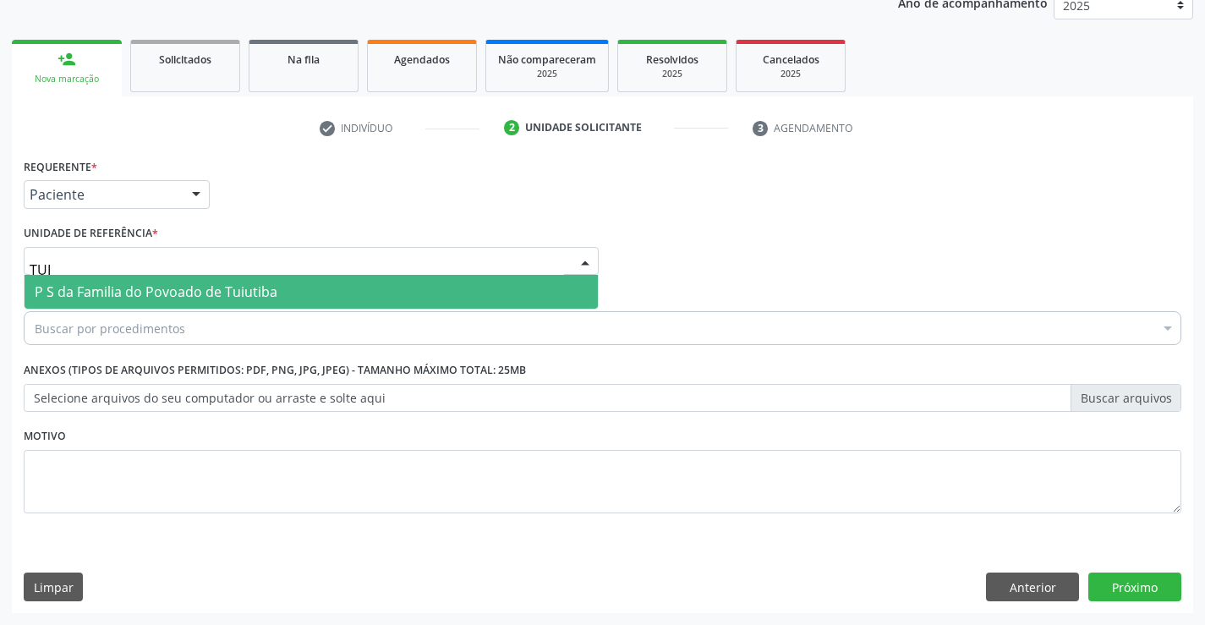
type input "TUIU"
click at [74, 299] on span "P S da Familia do Povoado de Tuiutiba" at bounding box center [156, 291] width 243 height 19
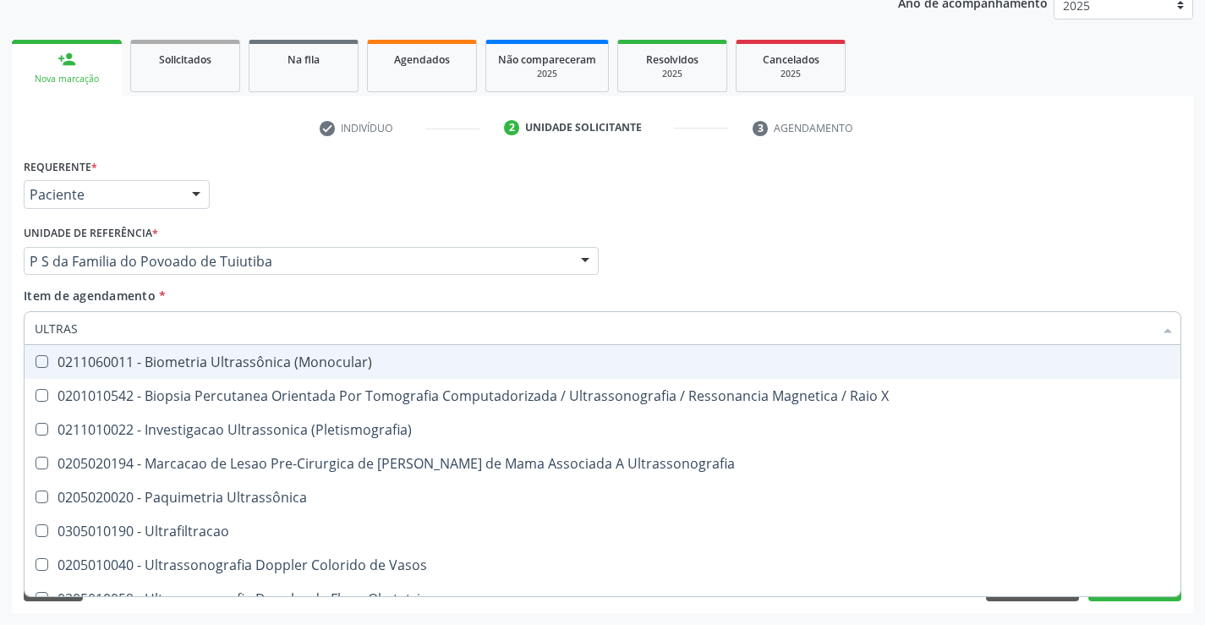
type input "ULTRASS"
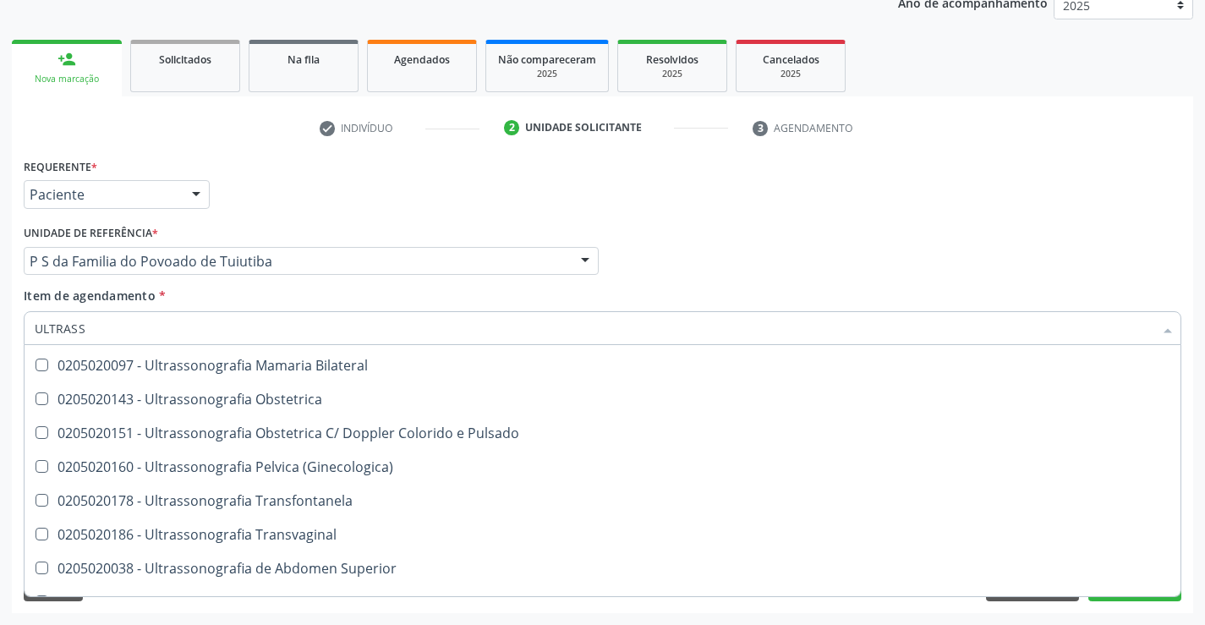
scroll to position [254, 0]
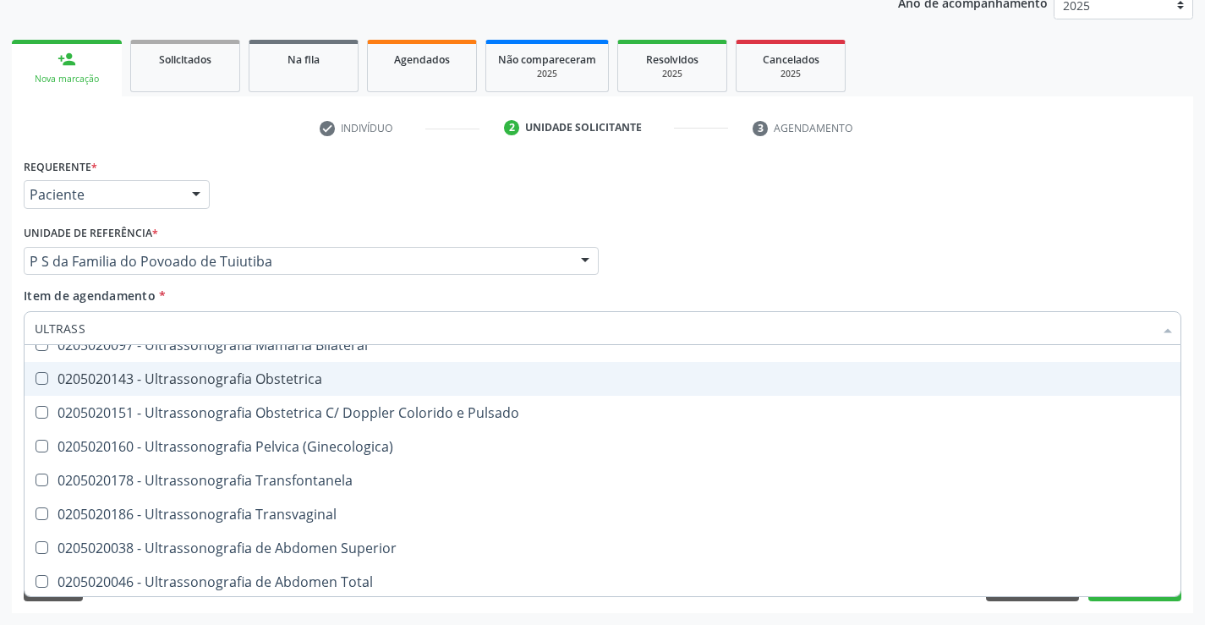
click at [348, 375] on div "0205020143 - Ultrassonografia Obstetrica" at bounding box center [603, 379] width 1136 height 14
checkbox Obstetrica "true"
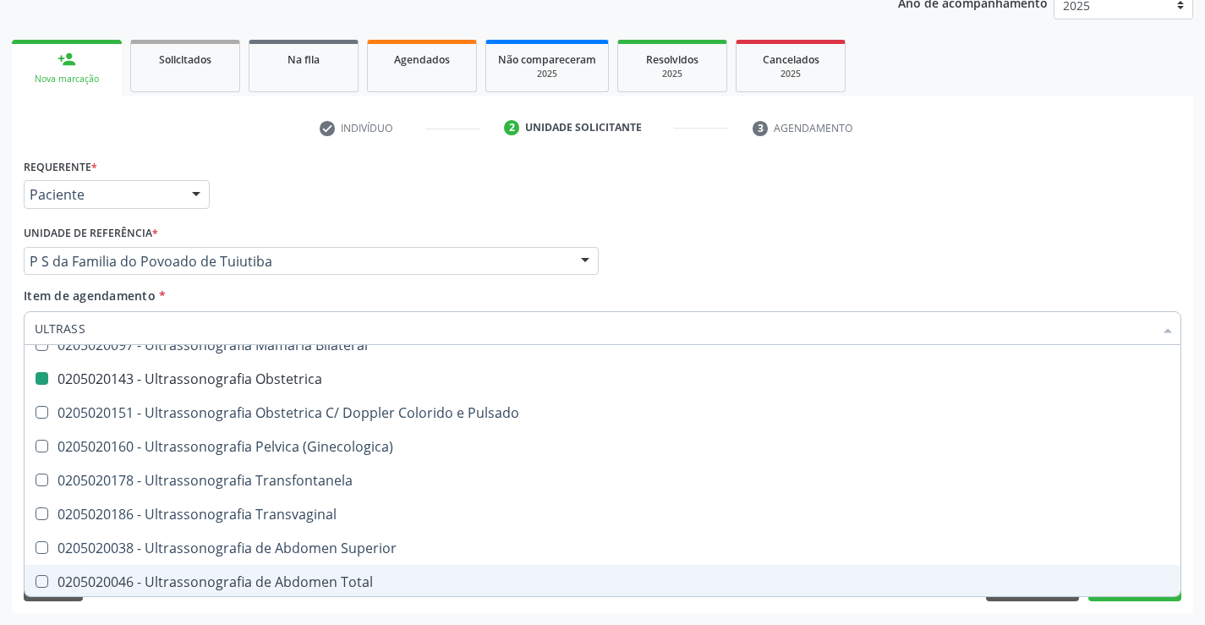
click at [1126, 609] on div "Requerente * Paciente Médico(a) Enfermeiro(a) Paciente Nenhum resultado encontr…" at bounding box center [602, 383] width 1181 height 459
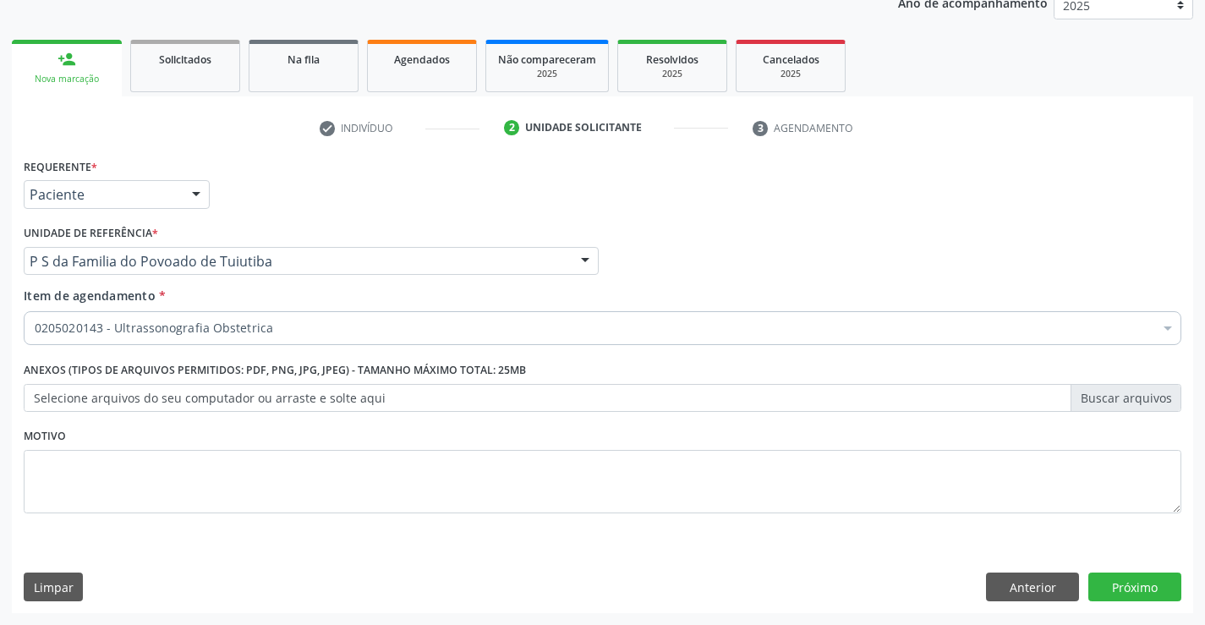
scroll to position [0, 0]
click at [1127, 588] on button "Próximo" at bounding box center [1134, 587] width 93 height 29
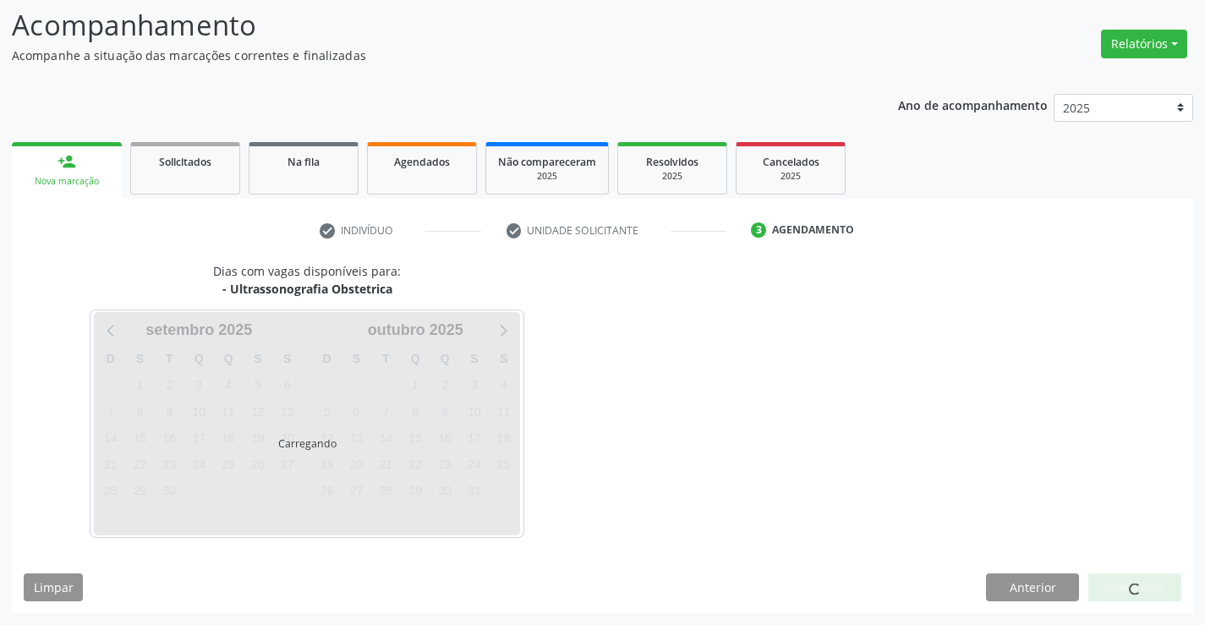
scroll to position [111, 0]
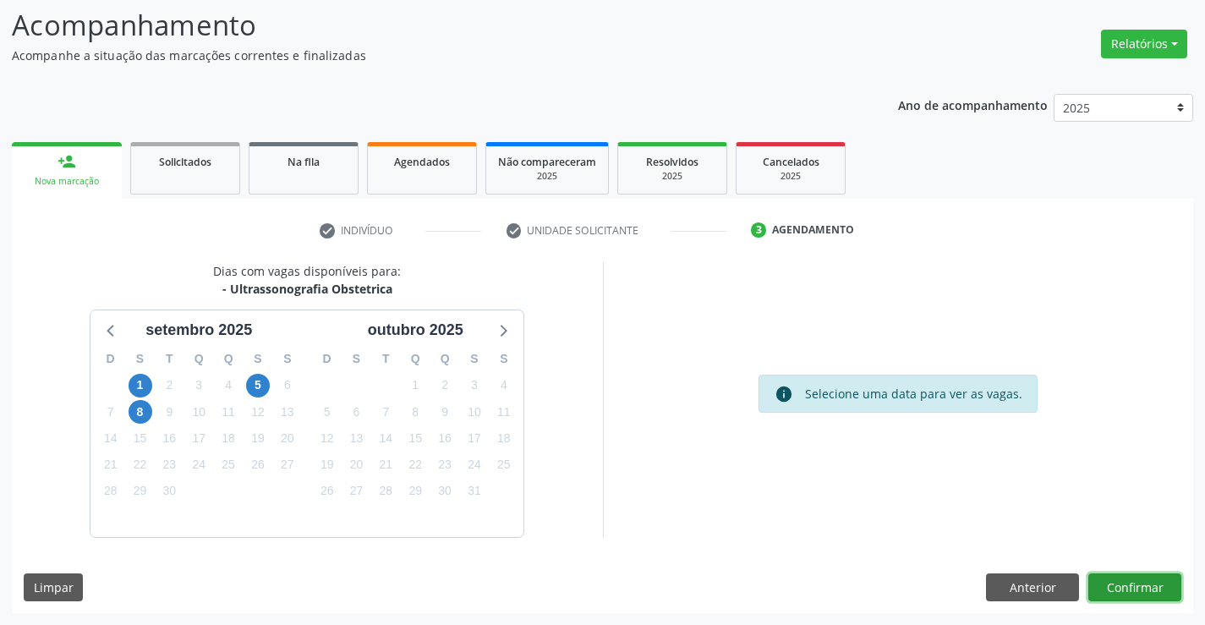
click at [1125, 588] on button "Confirmar" at bounding box center [1134, 587] width 93 height 29
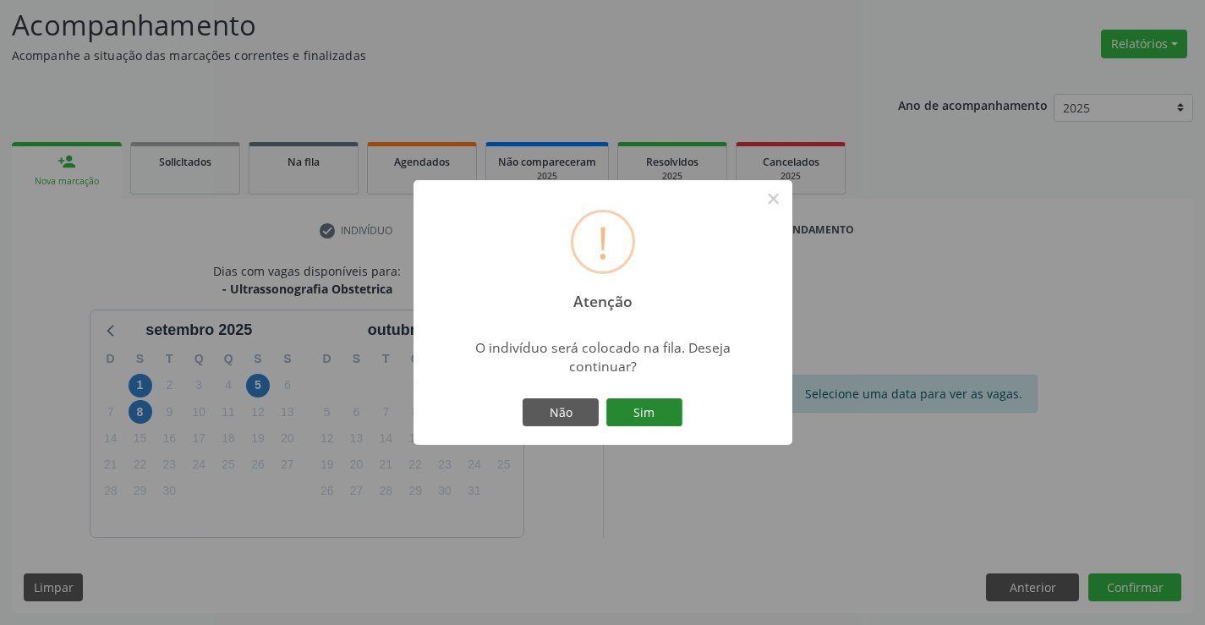
click at [634, 414] on button "Sim" at bounding box center [644, 412] width 76 height 29
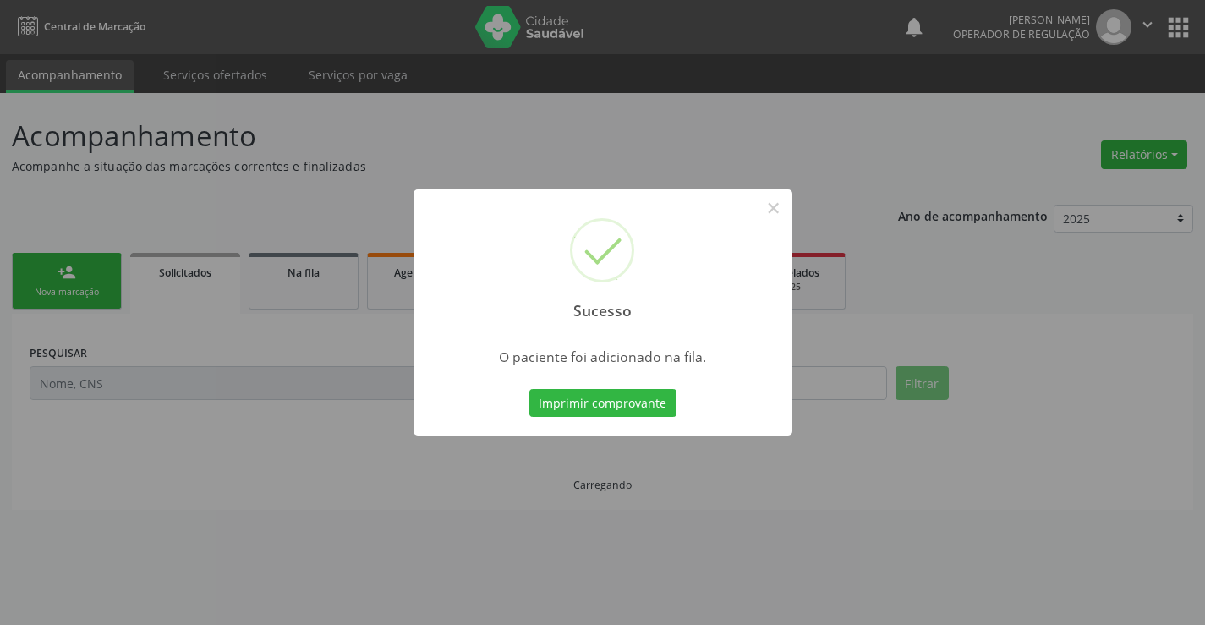
scroll to position [0, 0]
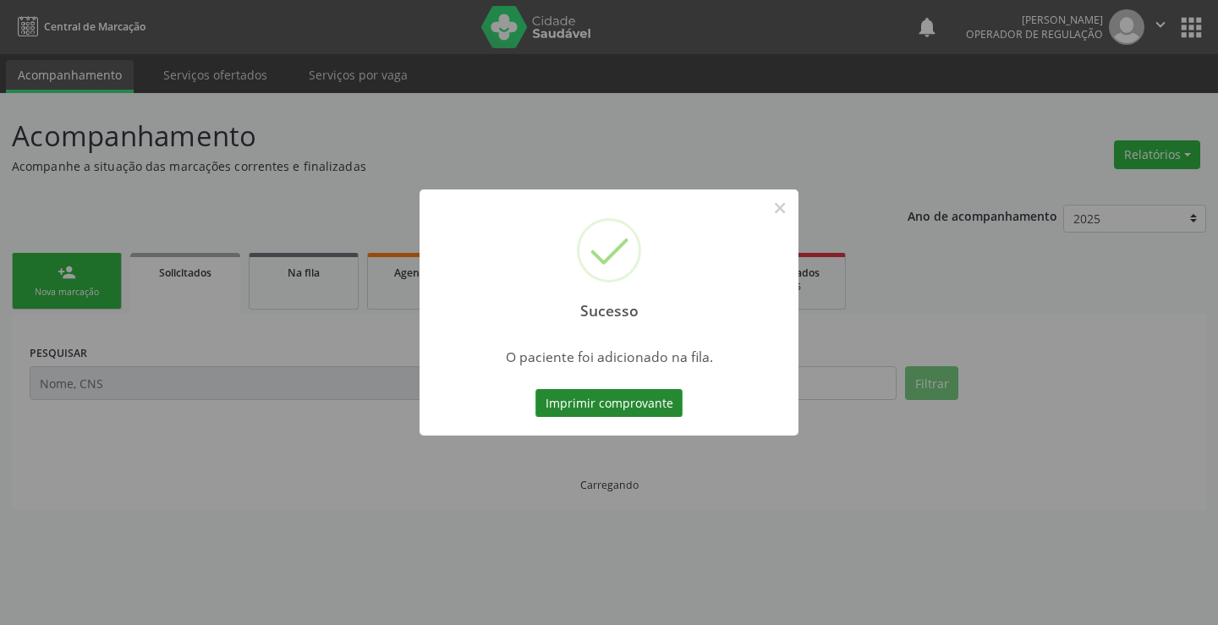
click at [632, 410] on button "Imprimir comprovante" at bounding box center [608, 403] width 147 height 29
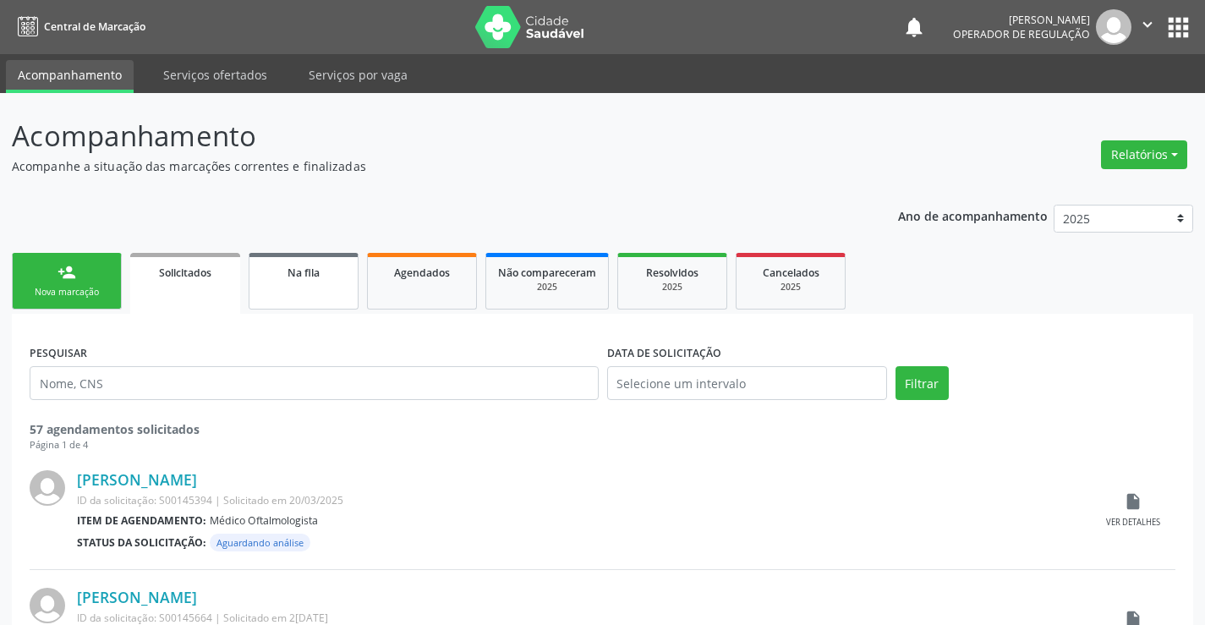
click at [334, 271] on div "Na fila" at bounding box center [303, 272] width 85 height 18
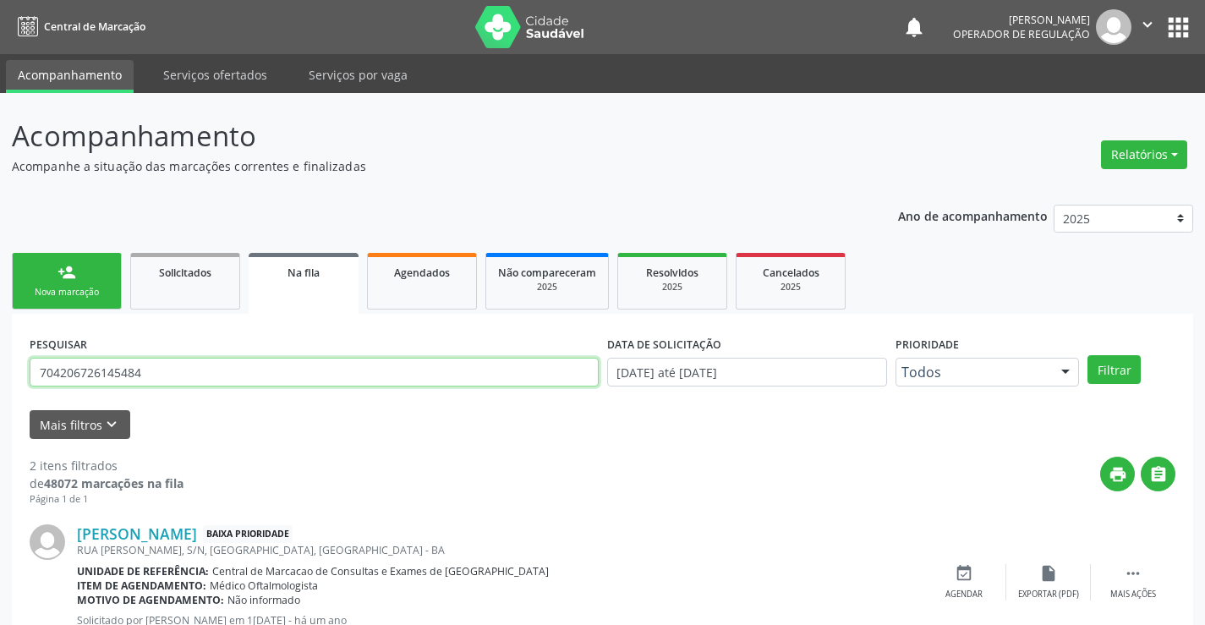
drag, startPoint x: 171, startPoint y: 377, endPoint x: 25, endPoint y: 387, distance: 146.7
click at [0, 391] on div "Acompanhamento Acompanhe a situação das marcações correntes e finalizadas Relat…" at bounding box center [602, 465] width 1205 height 745
type input "700500799693758"
click at [1120, 373] on button "Filtrar" at bounding box center [1114, 369] width 53 height 29
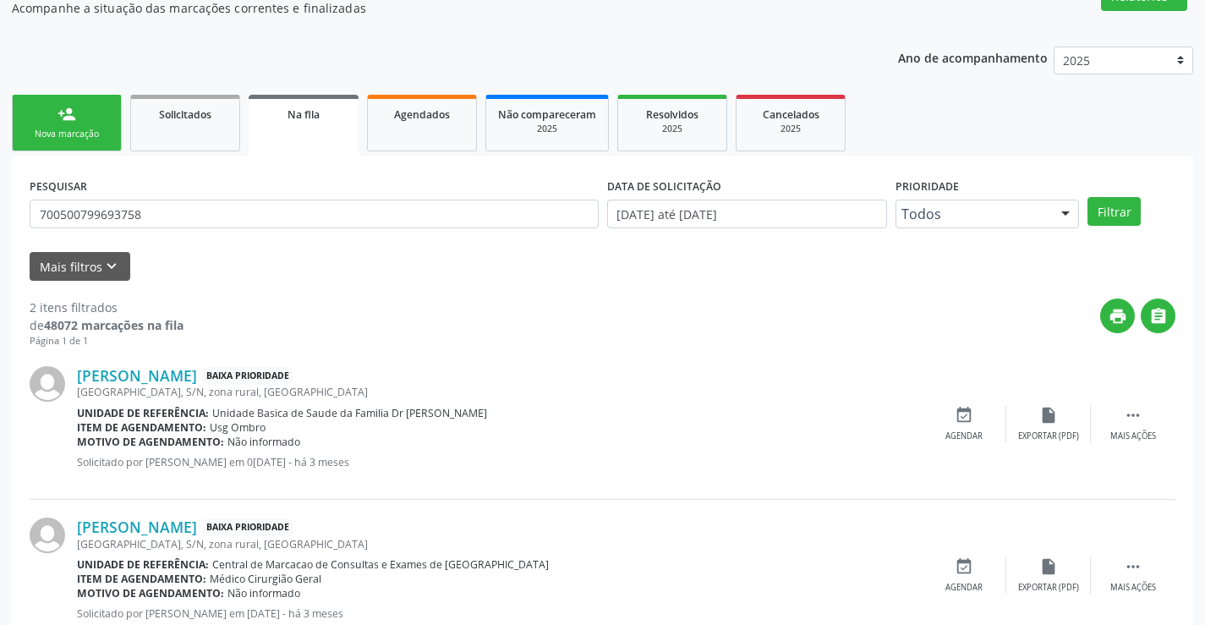
scroll to position [129, 0]
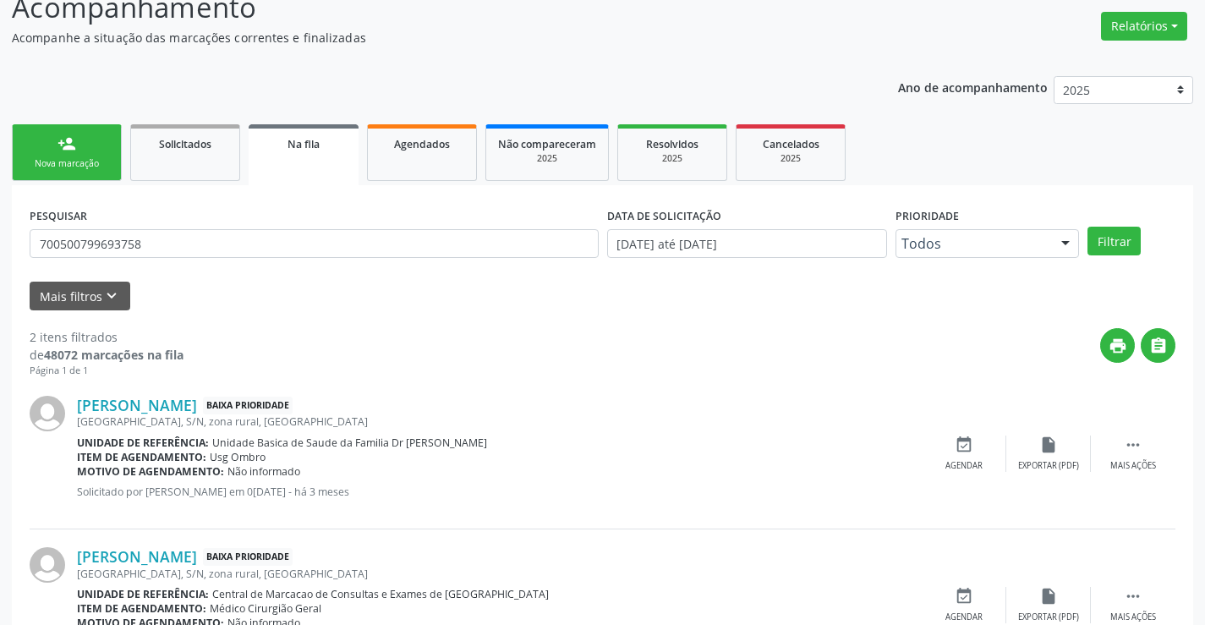
click at [76, 169] on div "Nova marcação" at bounding box center [67, 163] width 85 height 13
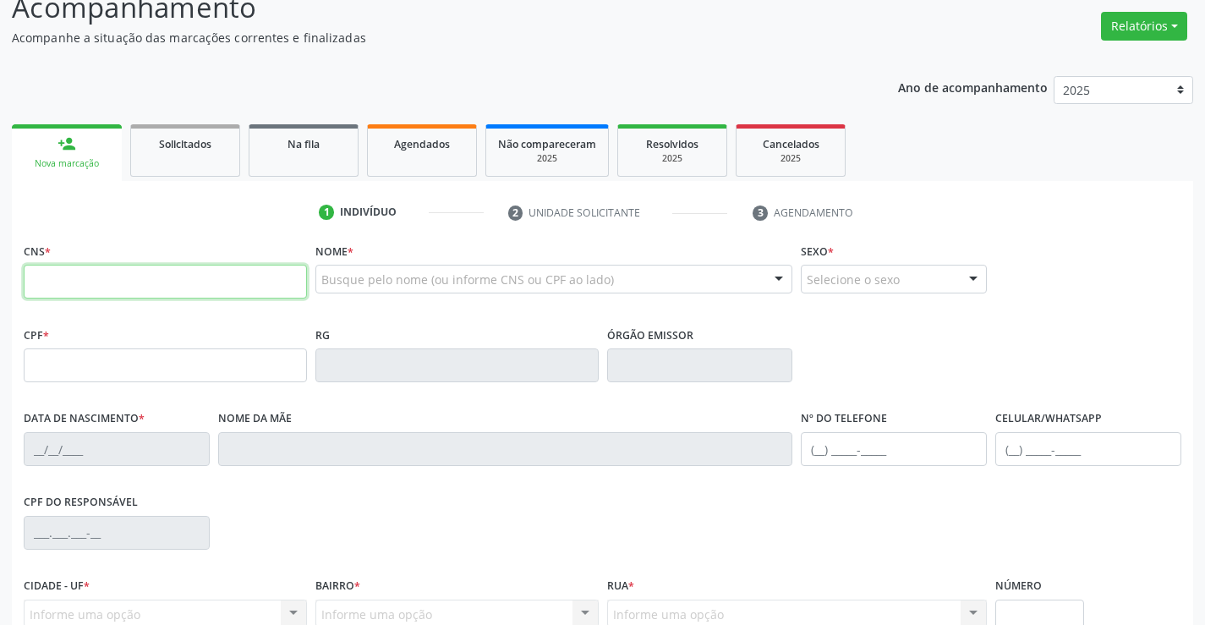
click at [79, 285] on input "text" at bounding box center [165, 282] width 283 height 34
type input "702 6097 6396 0946"
type input "[DATE]"
type input "[PHONE_NUMBER]"
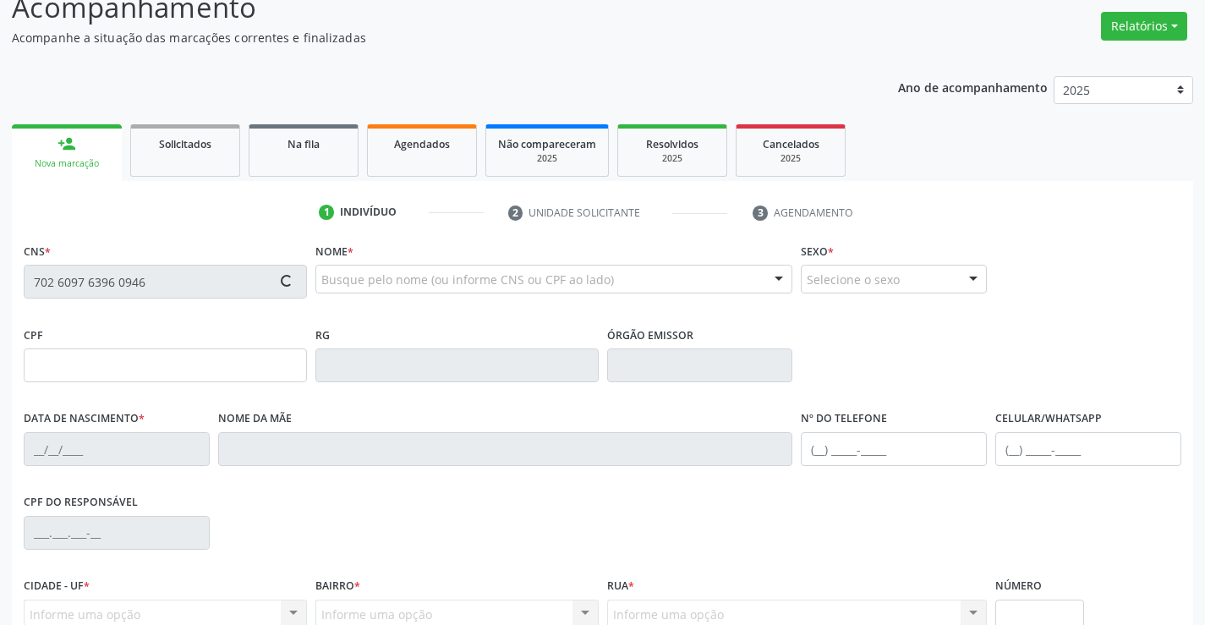
type input "068.114.565-07"
type input "SN"
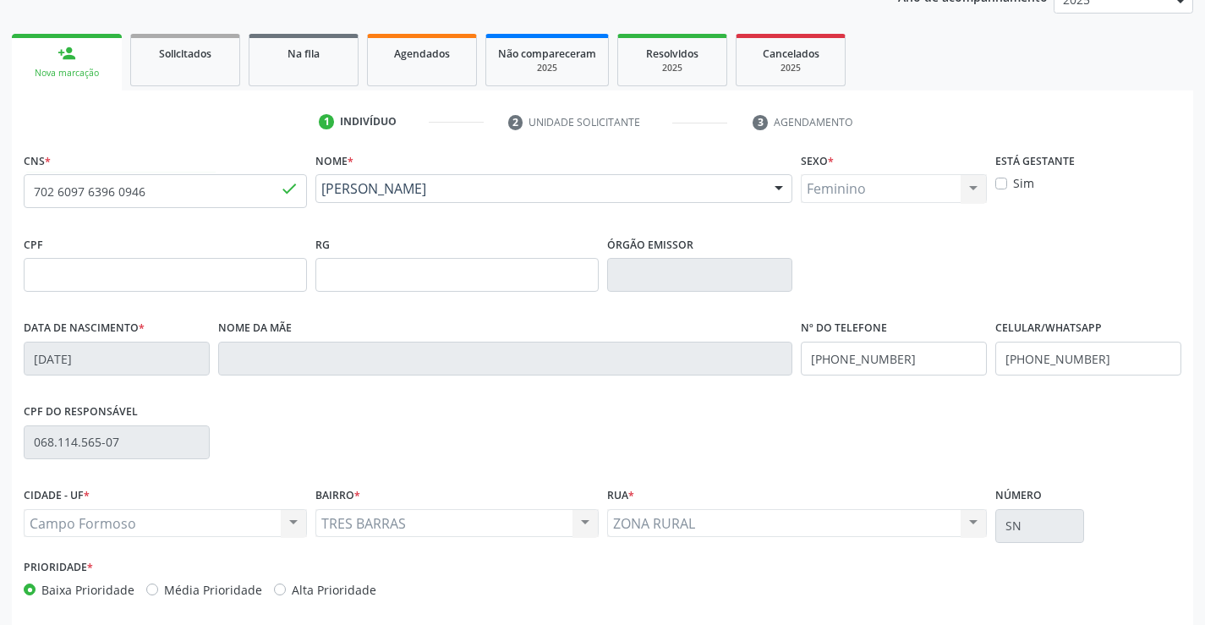
scroll to position [292, 0]
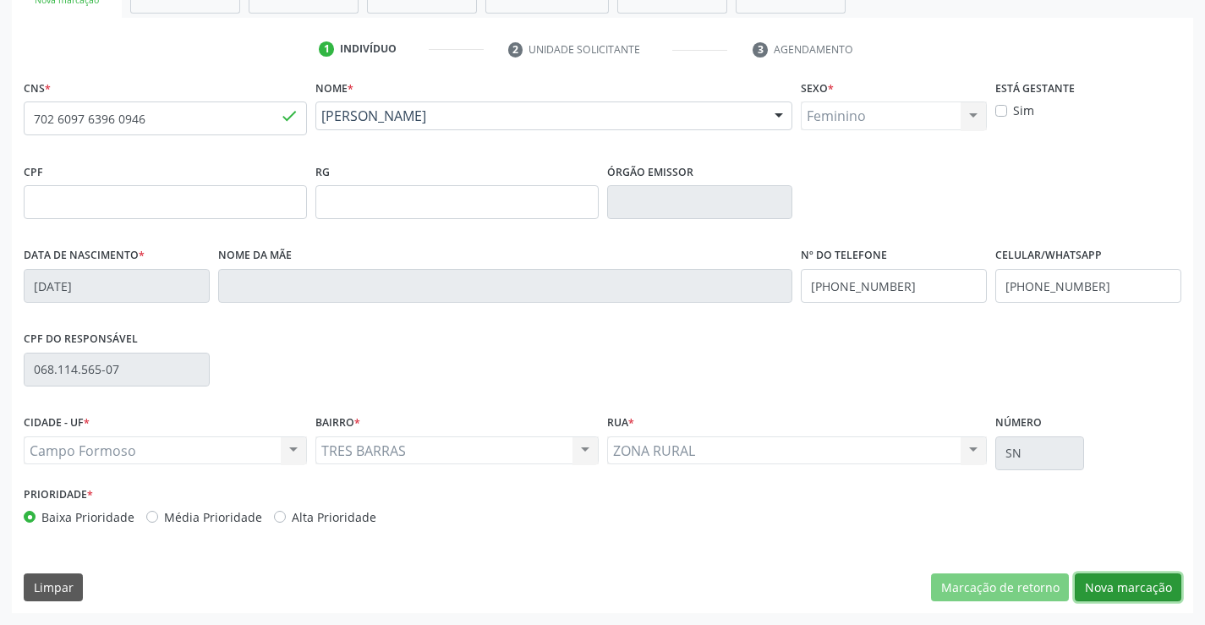
click at [1111, 594] on button "Nova marcação" at bounding box center [1128, 587] width 107 height 29
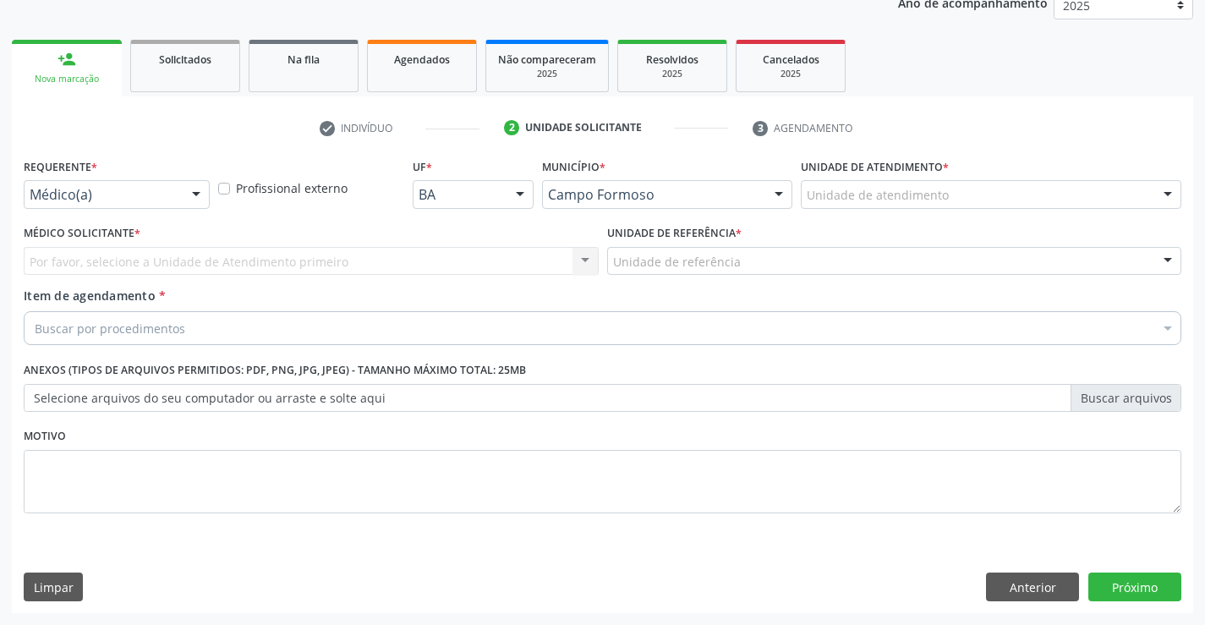
scroll to position [213, 0]
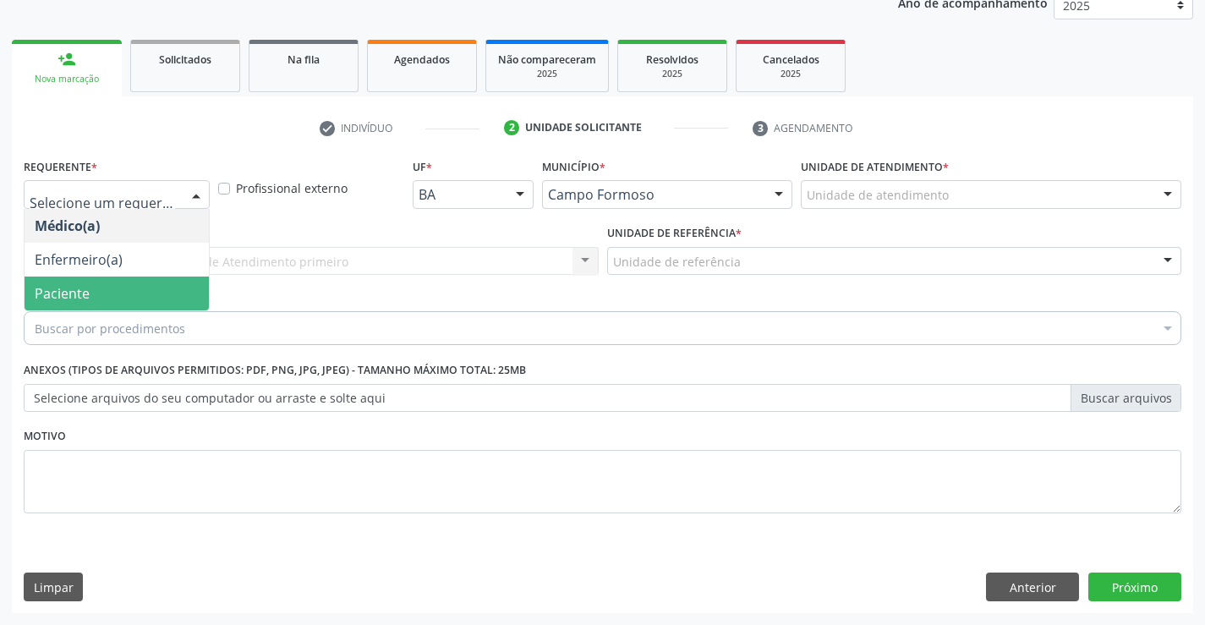
click at [99, 299] on span "Paciente" at bounding box center [117, 294] width 184 height 34
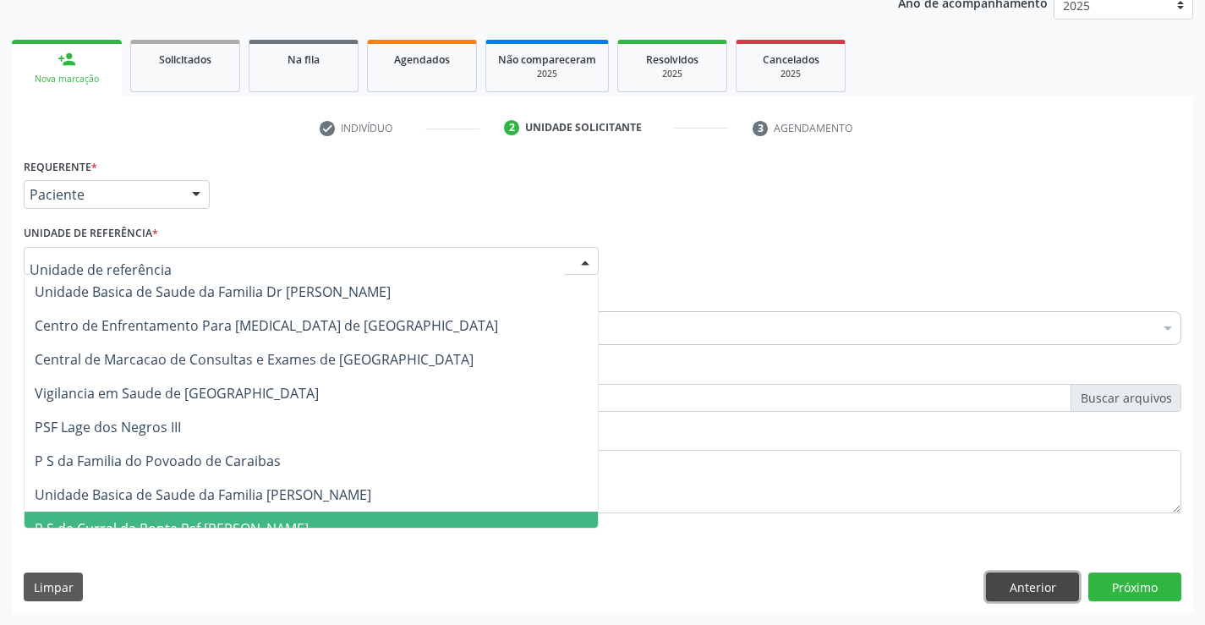
click at [1043, 589] on button "Anterior" at bounding box center [1032, 587] width 93 height 29
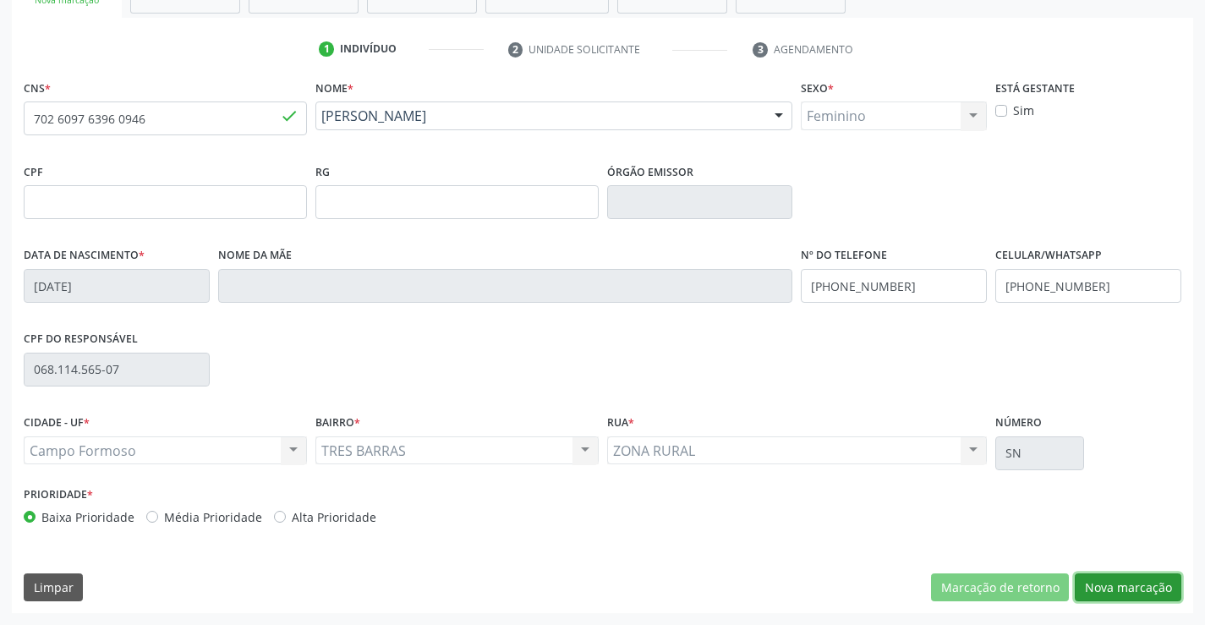
click at [1095, 581] on button "Nova marcação" at bounding box center [1128, 587] width 107 height 29
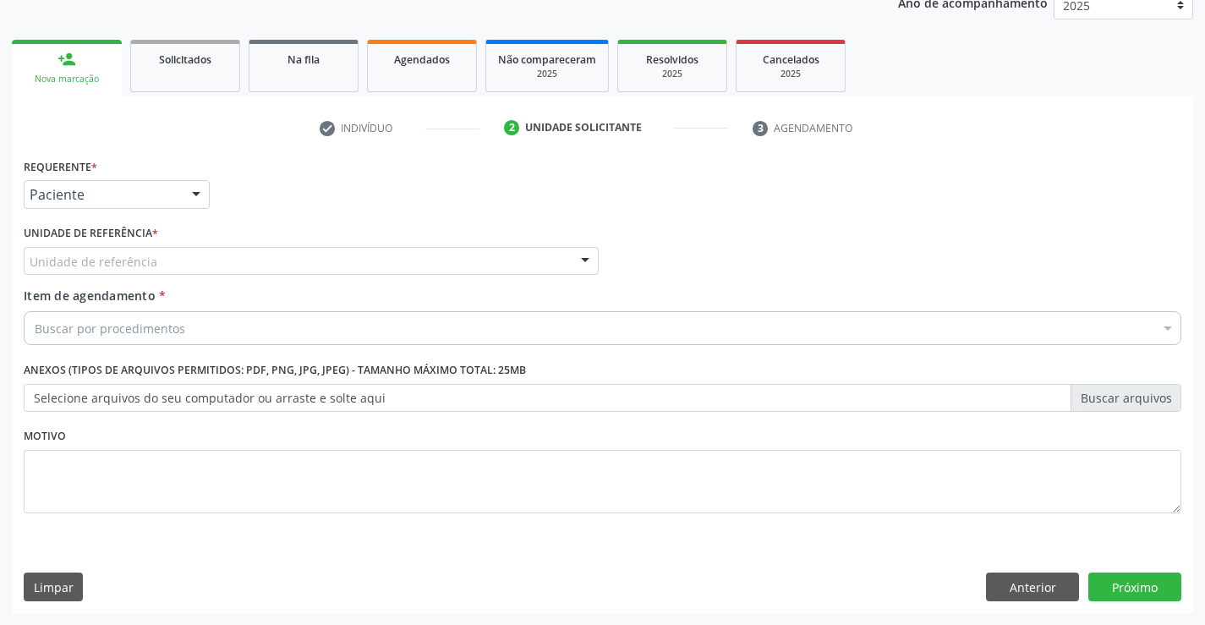
click at [101, 271] on div "Unidade de referência" at bounding box center [311, 261] width 575 height 29
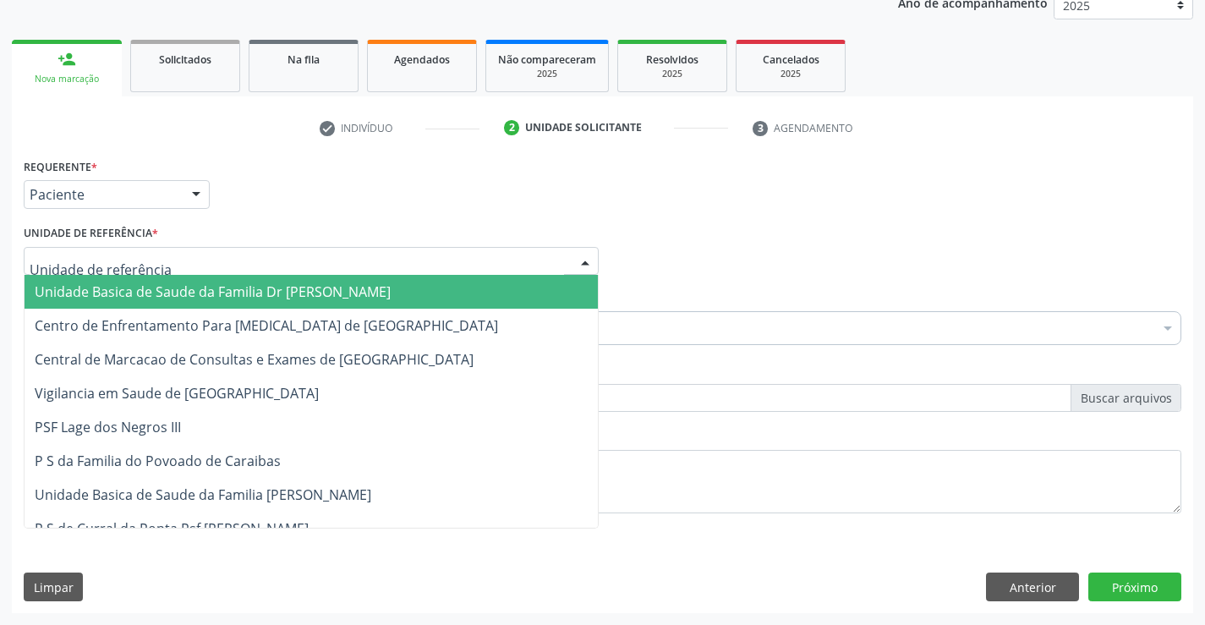
click at [97, 299] on span "Unidade Basica de Saude da Familia Dr [PERSON_NAME]" at bounding box center [213, 291] width 356 height 19
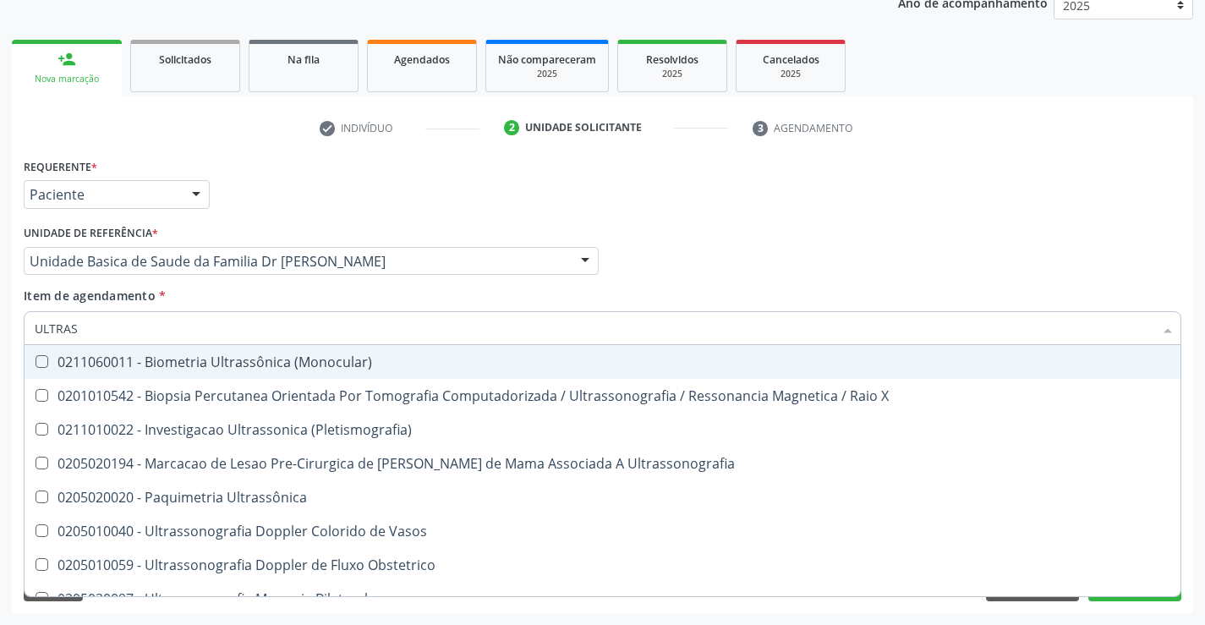
type input "ULTRASS"
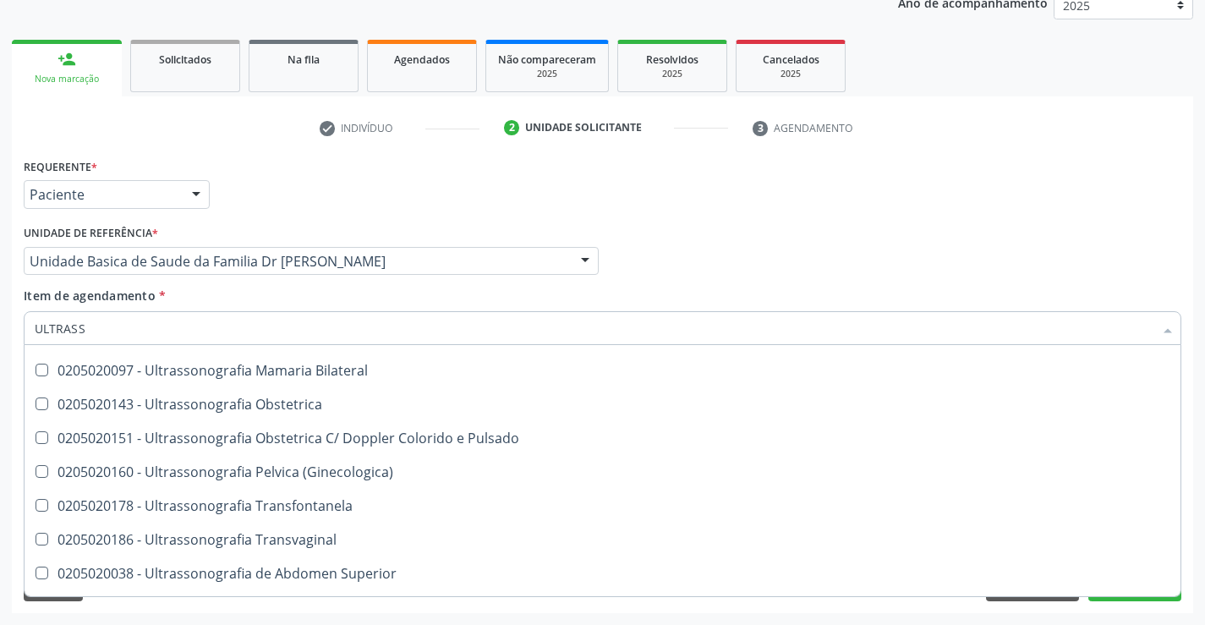
scroll to position [254, 0]
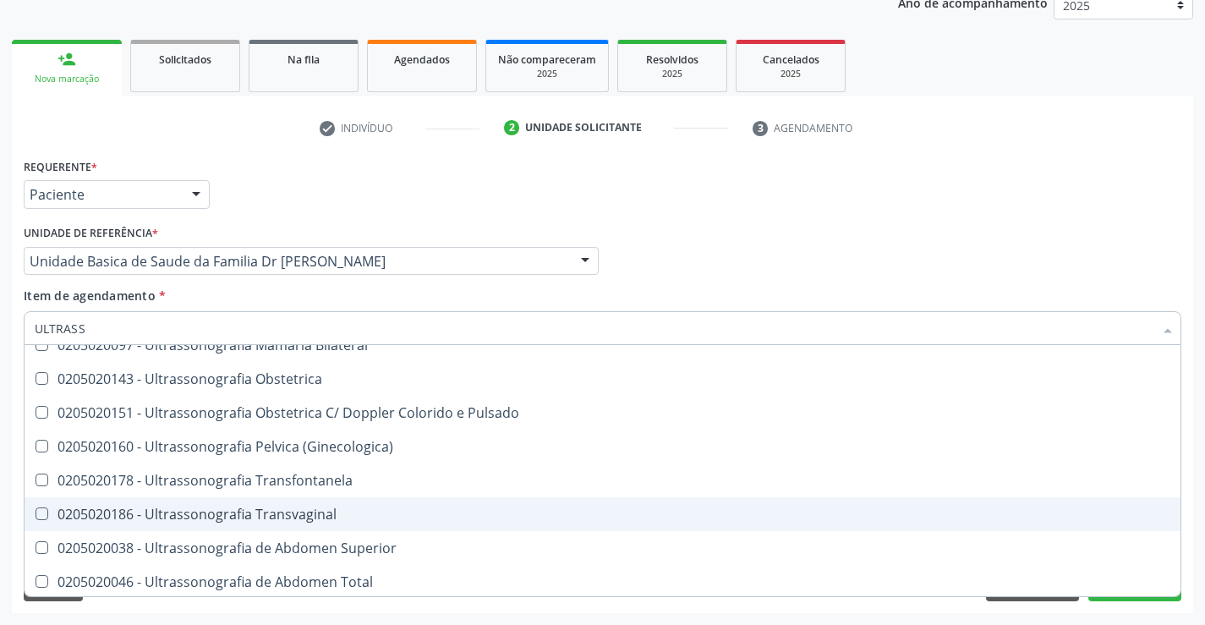
click at [320, 520] on div "0205020186 - Ultrassonografia Transvaginal" at bounding box center [603, 514] width 1136 height 14
checkbox Transvaginal "true"
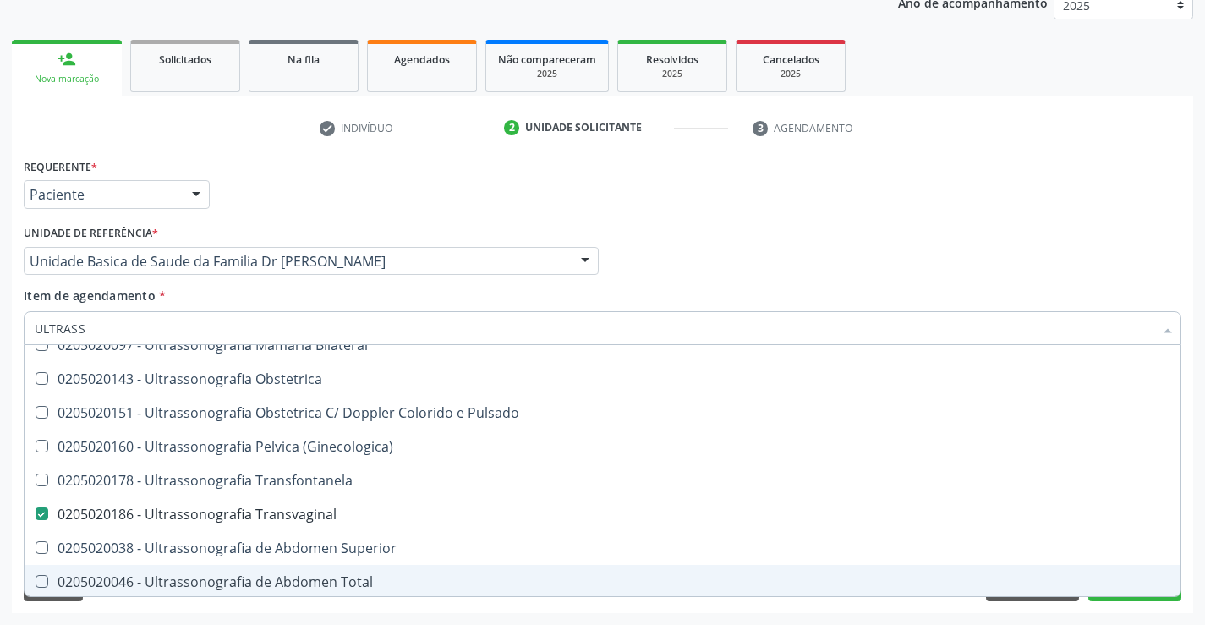
type input "ULTRASS"
click at [682, 610] on div "Requerente * Paciente Médico(a) Enfermeiro(a) Paciente Nenhum resultado encontr…" at bounding box center [602, 383] width 1181 height 459
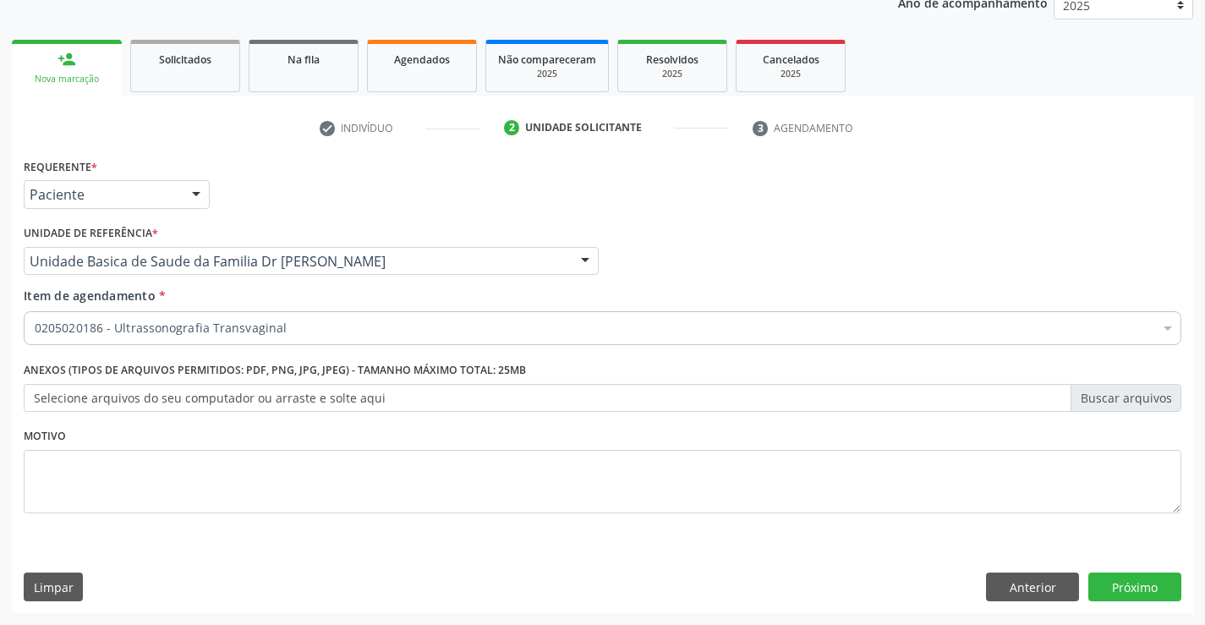
checkbox Transvaginal "true"
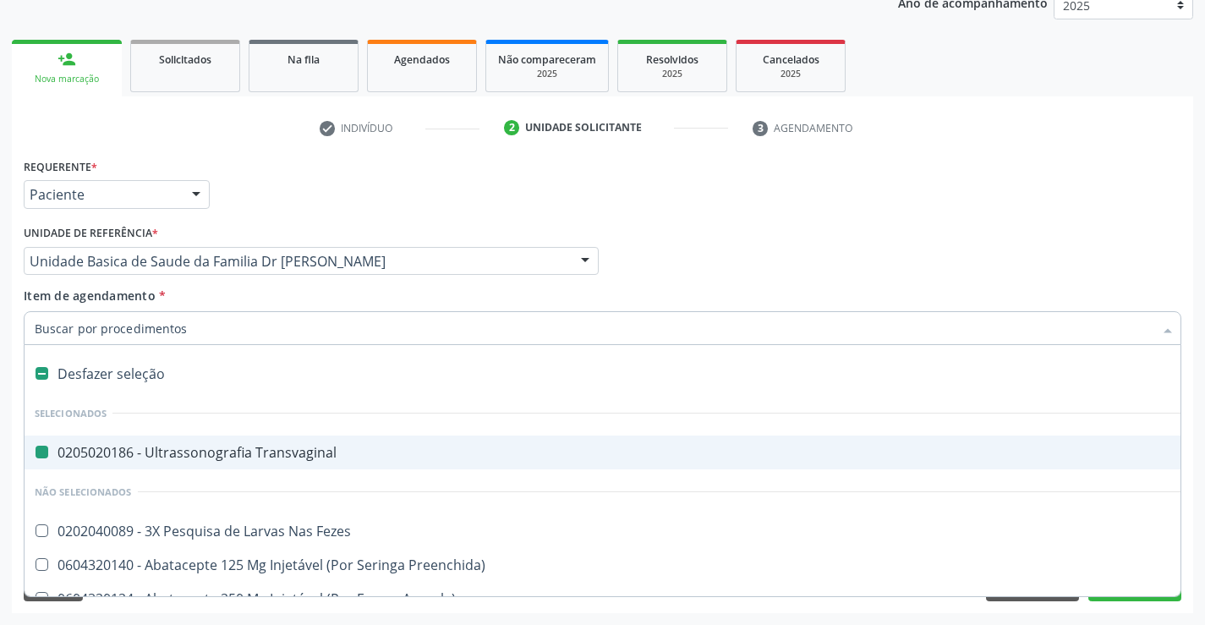
type input "E"
checkbox Transvaginal "false"
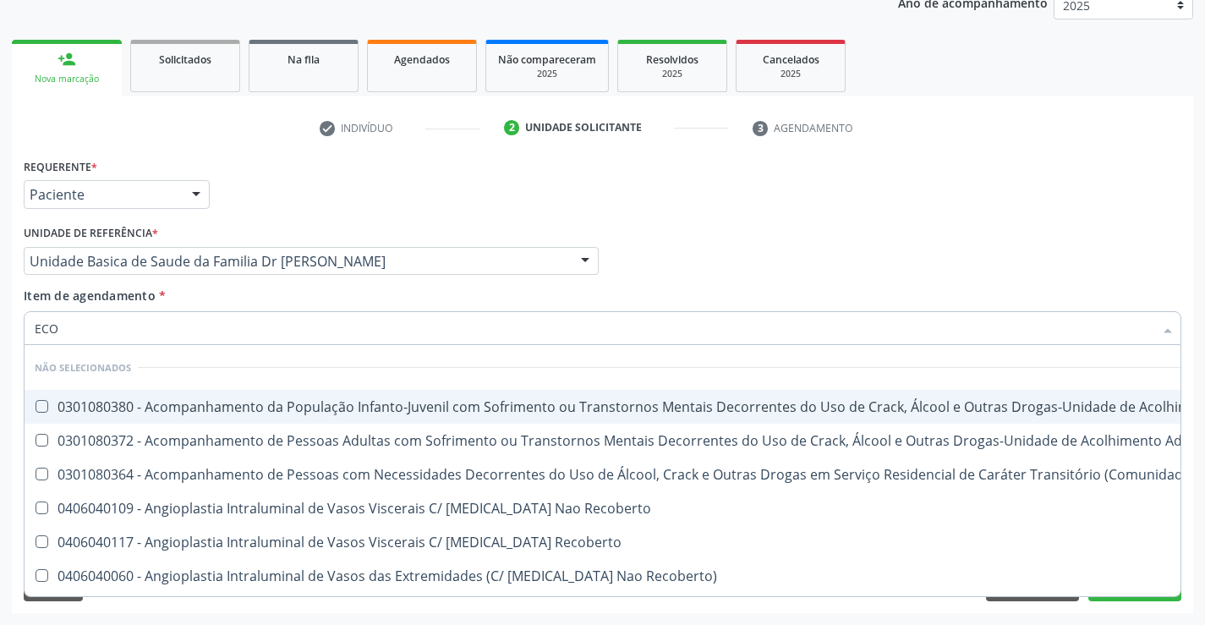
type input "ECOC"
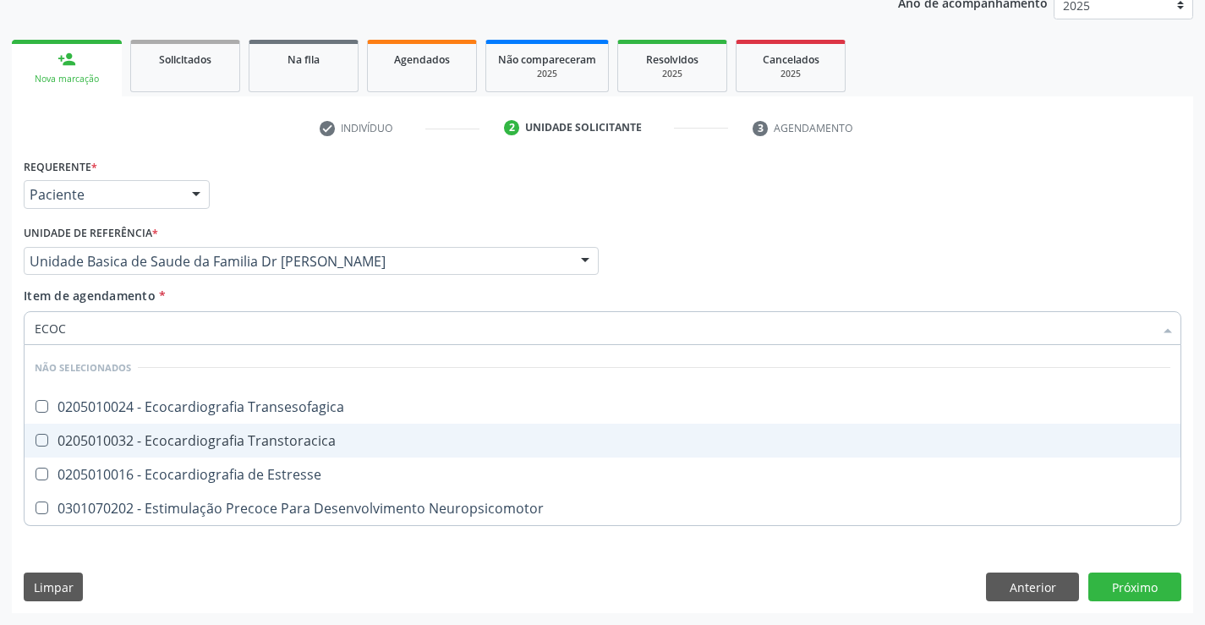
click at [161, 436] on div "0205010032 - Ecocardiografia Transtoracica" at bounding box center [603, 441] width 1136 height 14
checkbox Transtoracica "true"
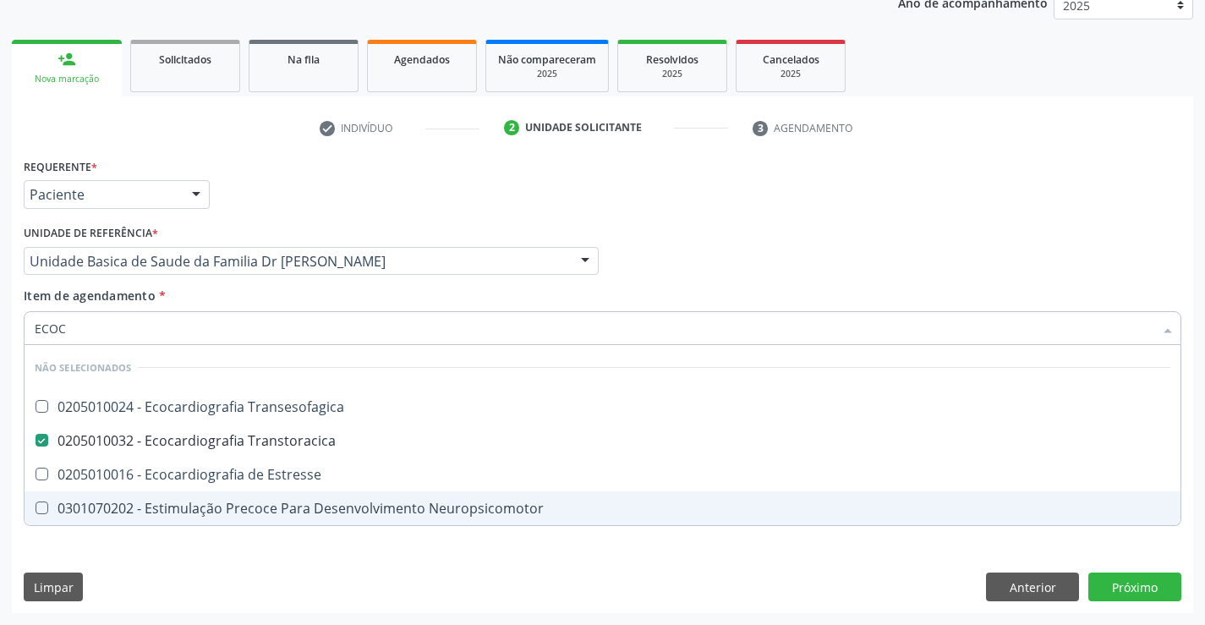
click at [129, 615] on div "Acompanhamento Acompanhe a situação das marcações correntes e finalizadas Relat…" at bounding box center [602, 252] width 1205 height 745
checkbox Transesofagica "true"
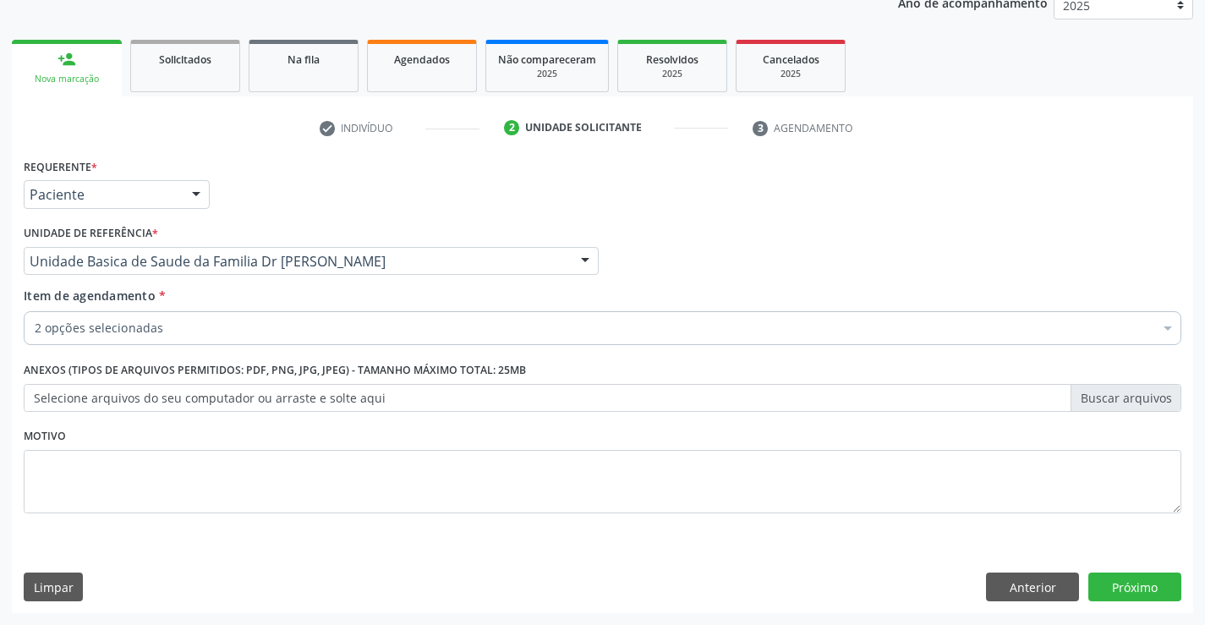
click at [106, 392] on label "Selecione arquivos do seu computador ou arraste e solte aqui" at bounding box center [603, 398] width 1158 height 29
click at [106, 392] on input "Selecione arquivos do seu computador ou arraste e solte aqui" at bounding box center [603, 398] width 1158 height 29
click at [382, 316] on div "2 opções selecionadas" at bounding box center [603, 328] width 1158 height 34
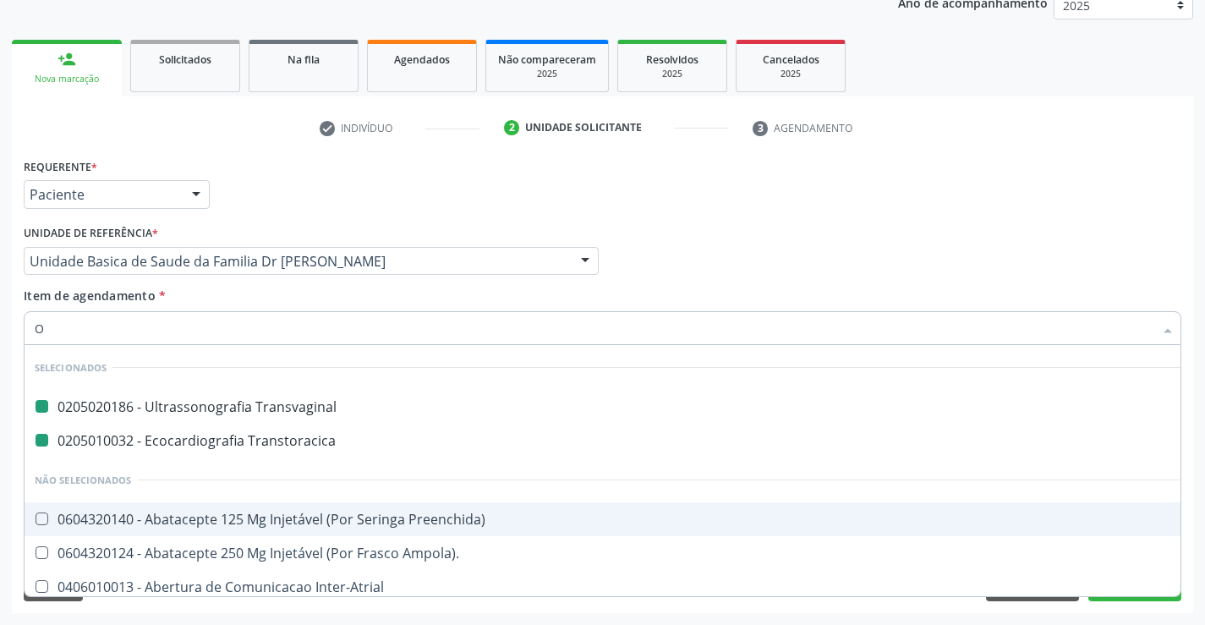
type input "OF"
checkbox Transvaginal "false"
checkbox Transtoracica "false"
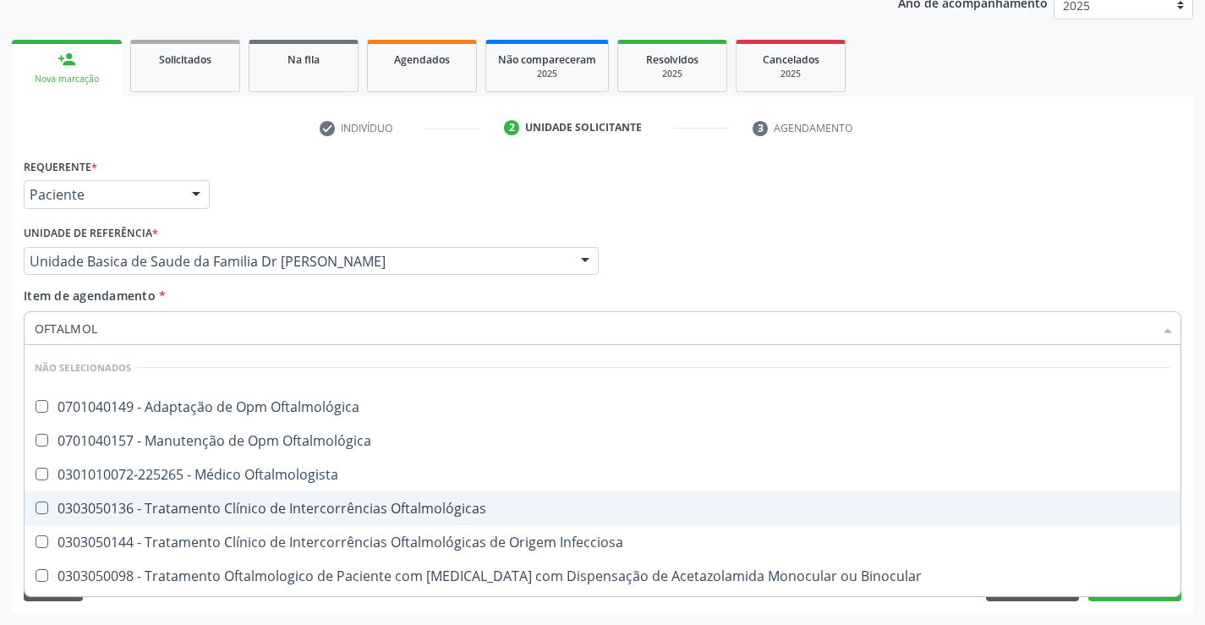
type input "OFTALMOLO"
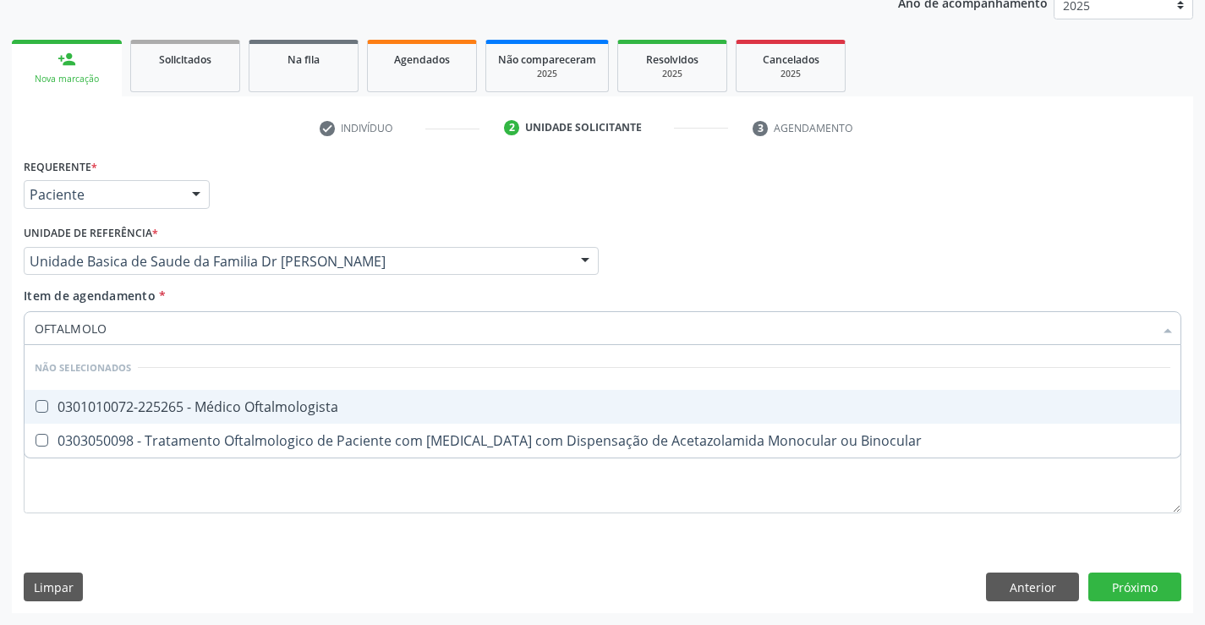
click at [302, 407] on div "0301010072-225265 - Médico Oftalmologista" at bounding box center [603, 407] width 1136 height 14
checkbox Oftalmologista "true"
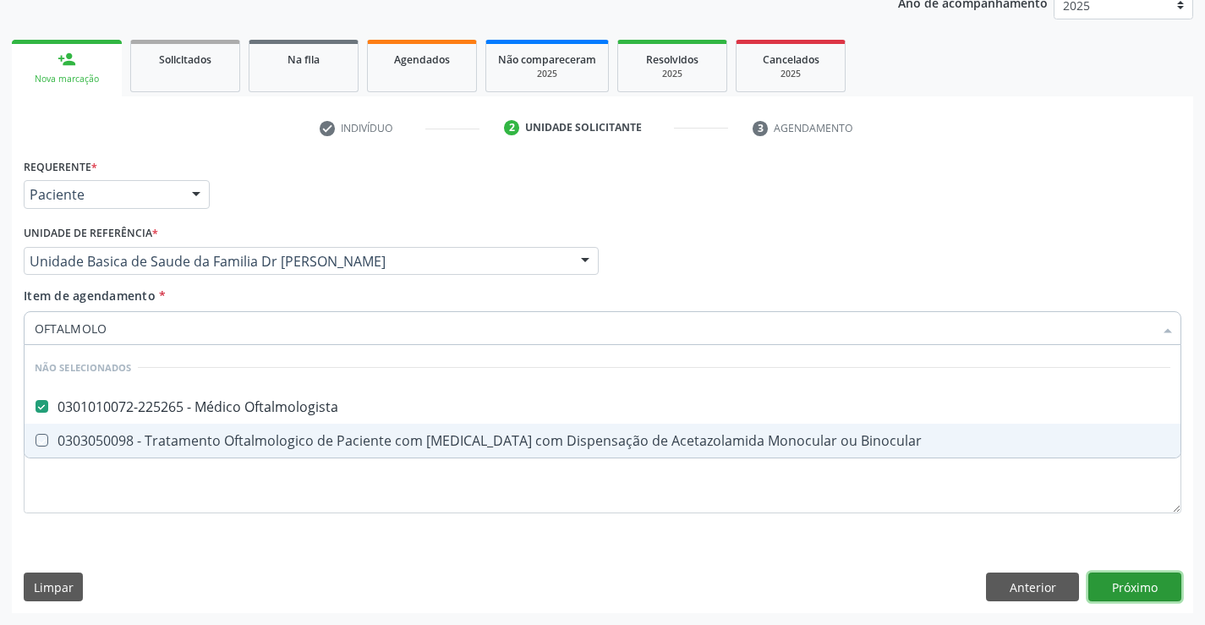
click at [1132, 600] on button "Próximo" at bounding box center [1134, 587] width 93 height 29
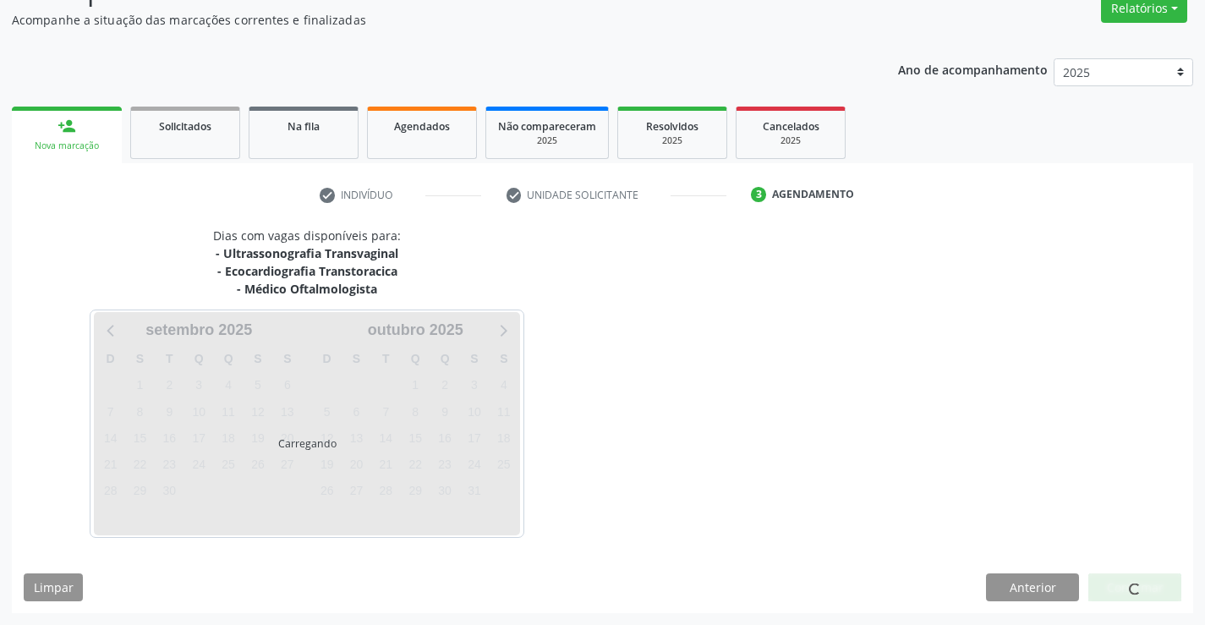
scroll to position [196, 0]
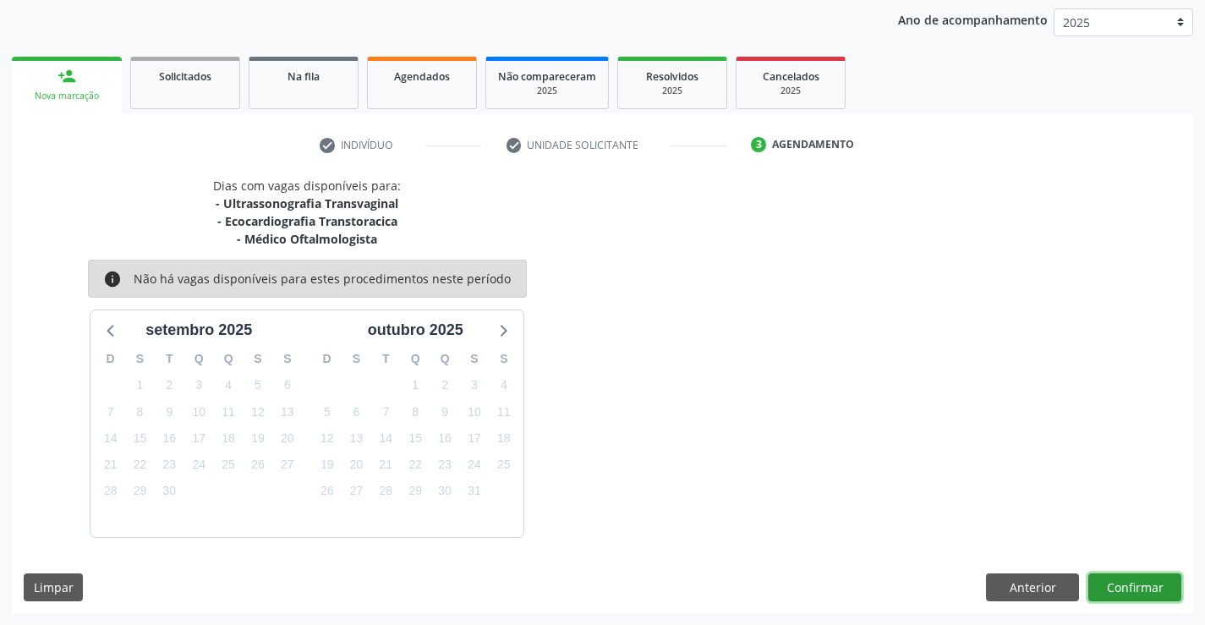
click at [1132, 592] on button "Confirmar" at bounding box center [1134, 587] width 93 height 29
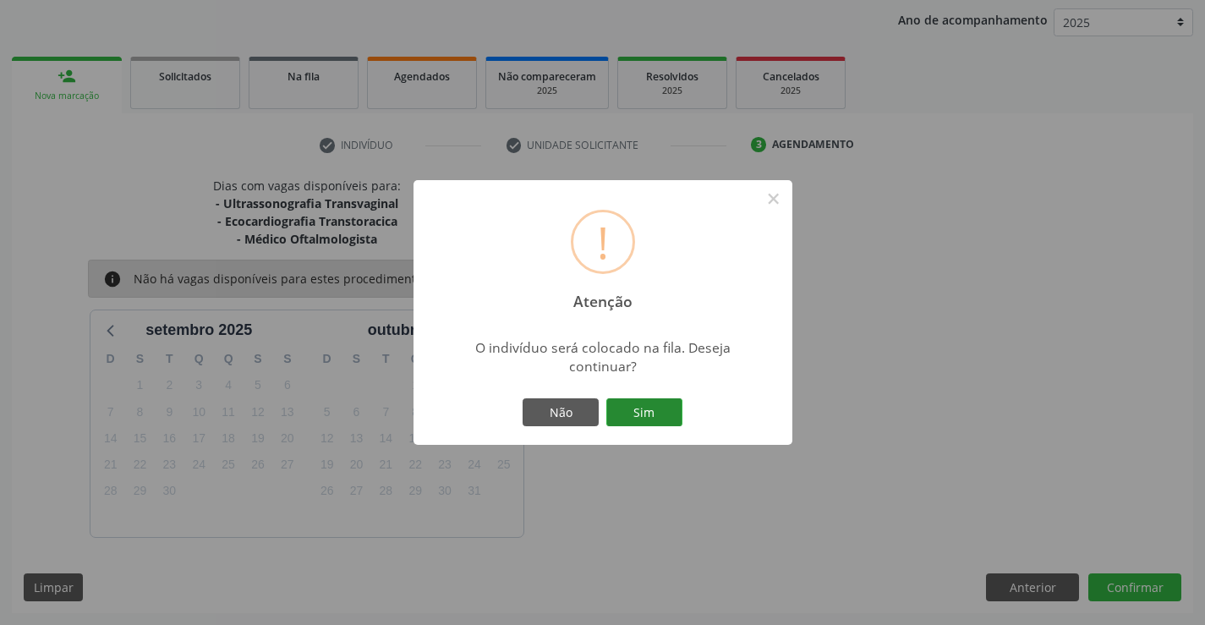
click at [660, 417] on button "Sim" at bounding box center [644, 412] width 76 height 29
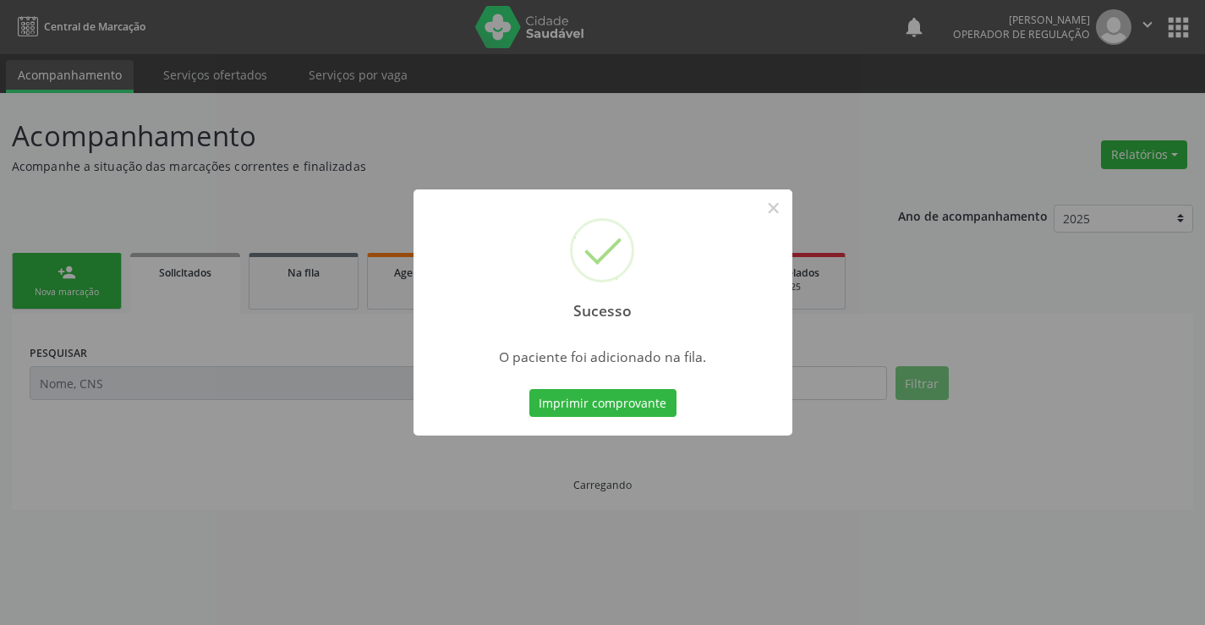
scroll to position [0, 0]
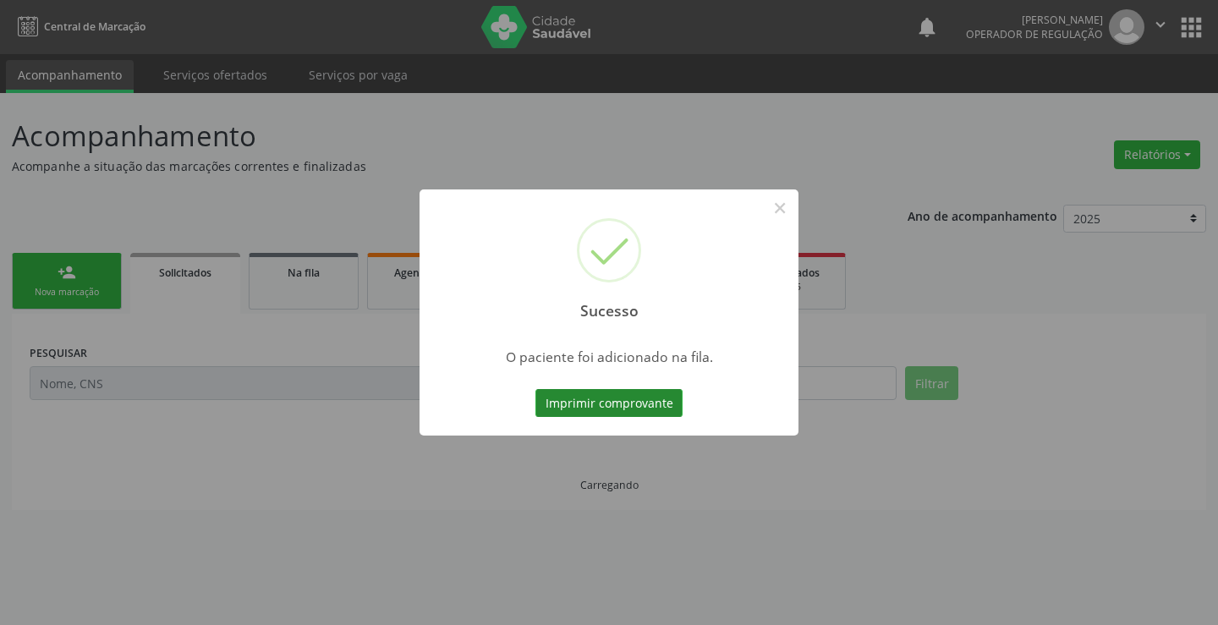
click at [655, 398] on button "Imprimir comprovante" at bounding box center [608, 403] width 147 height 29
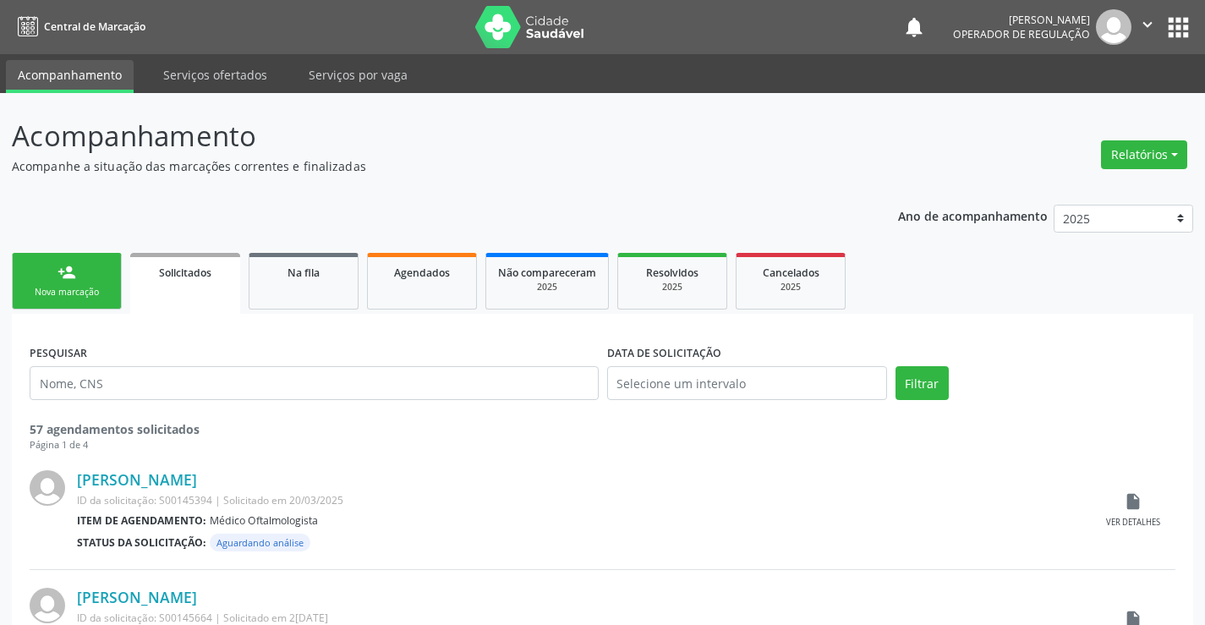
click at [105, 288] on div "Nova marcação" at bounding box center [67, 292] width 85 height 13
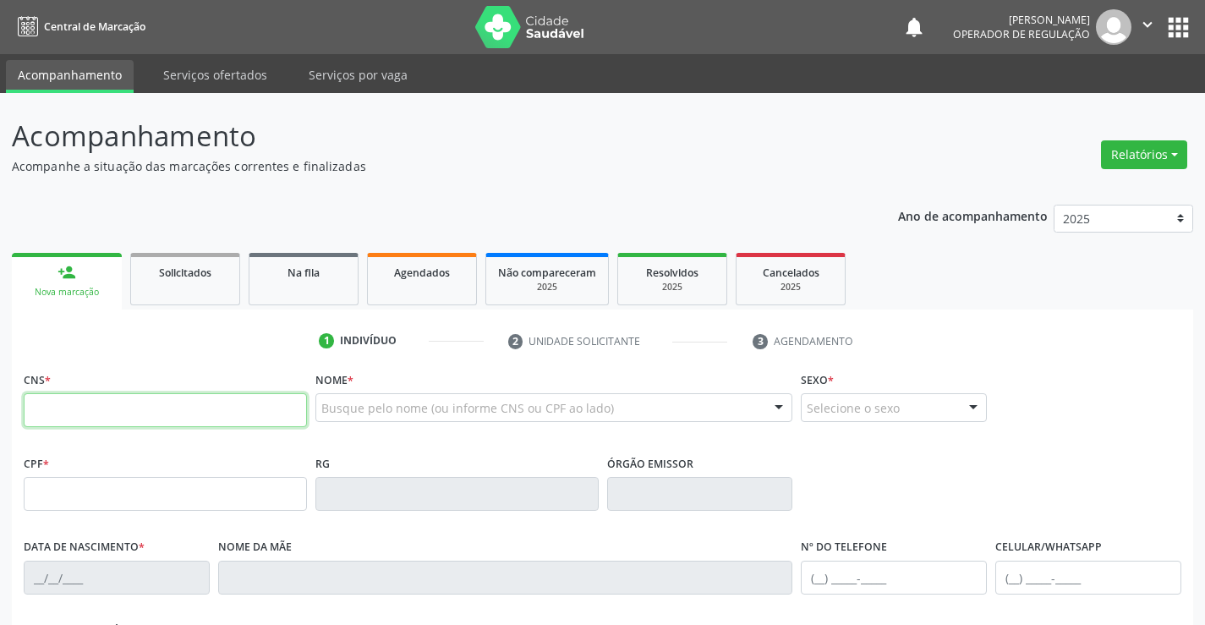
click at [145, 421] on input "text" at bounding box center [165, 410] width 283 height 34
type input "700 1069 2827 1020"
type input "0727036955"
type input "2[DATE]"
type input "SN"
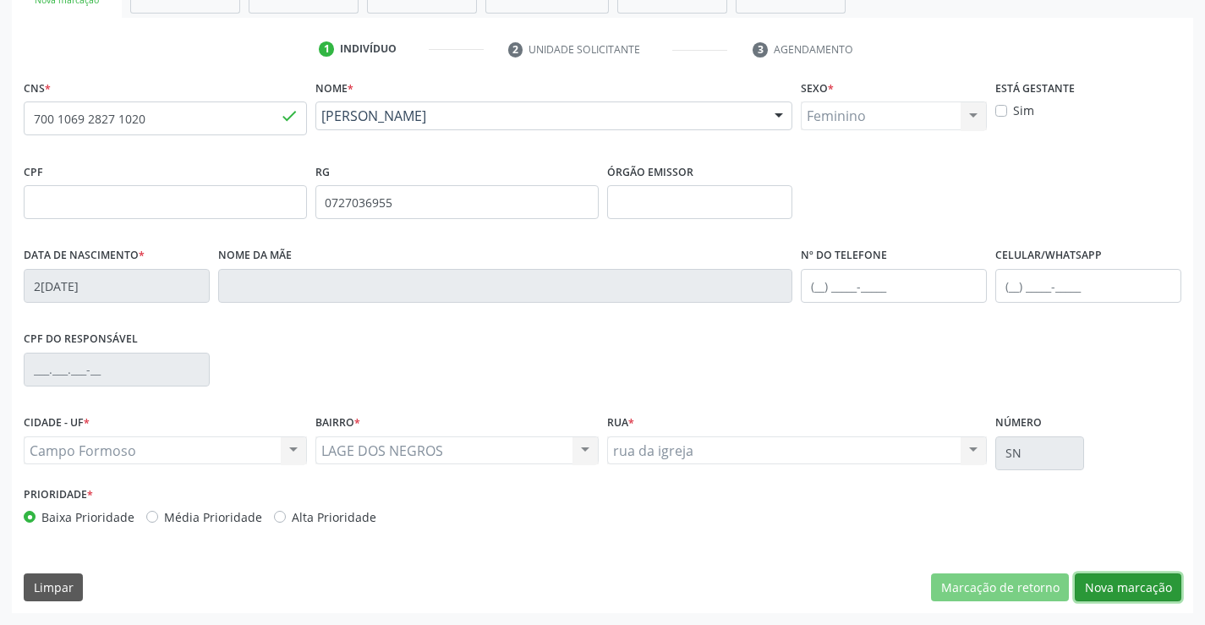
click at [1099, 584] on button "Nova marcação" at bounding box center [1128, 587] width 107 height 29
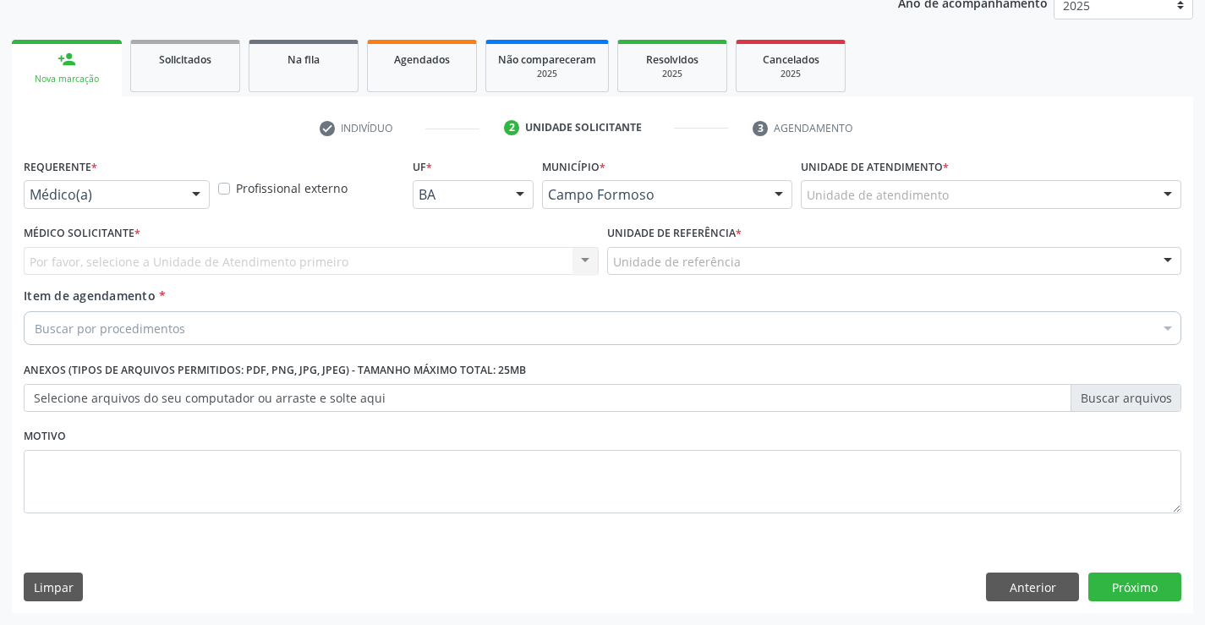
scroll to position [213, 0]
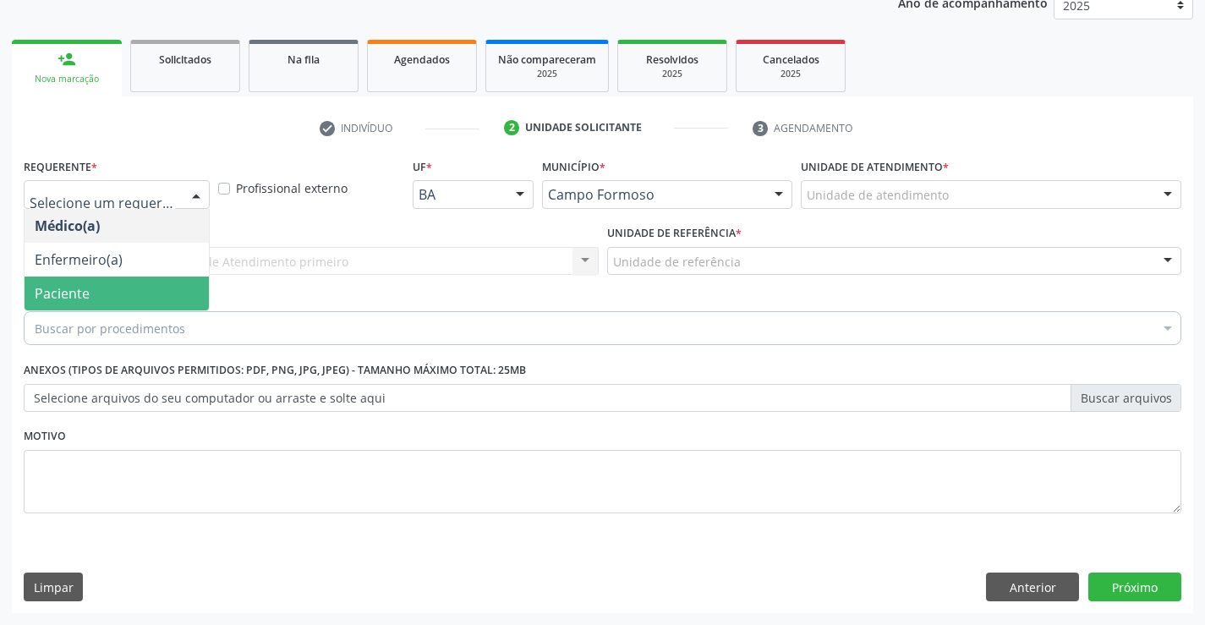
click at [63, 293] on span "Paciente" at bounding box center [62, 293] width 55 height 19
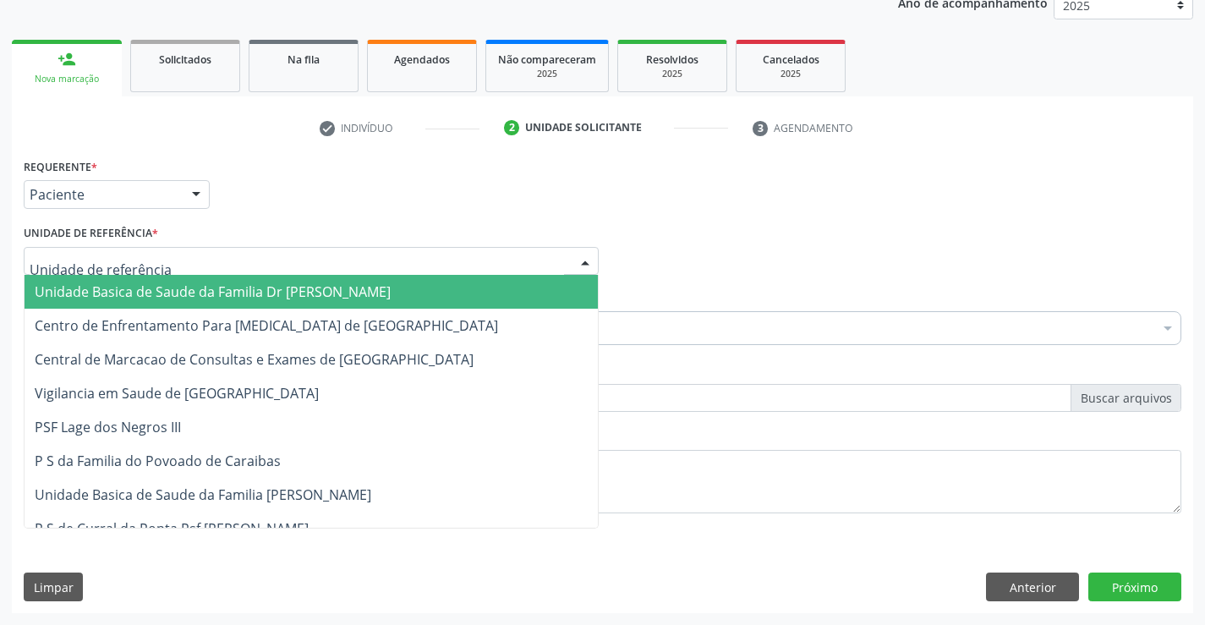
click at [104, 293] on span "Unidade Basica de Saude da Familia Dr [PERSON_NAME]" at bounding box center [213, 291] width 356 height 19
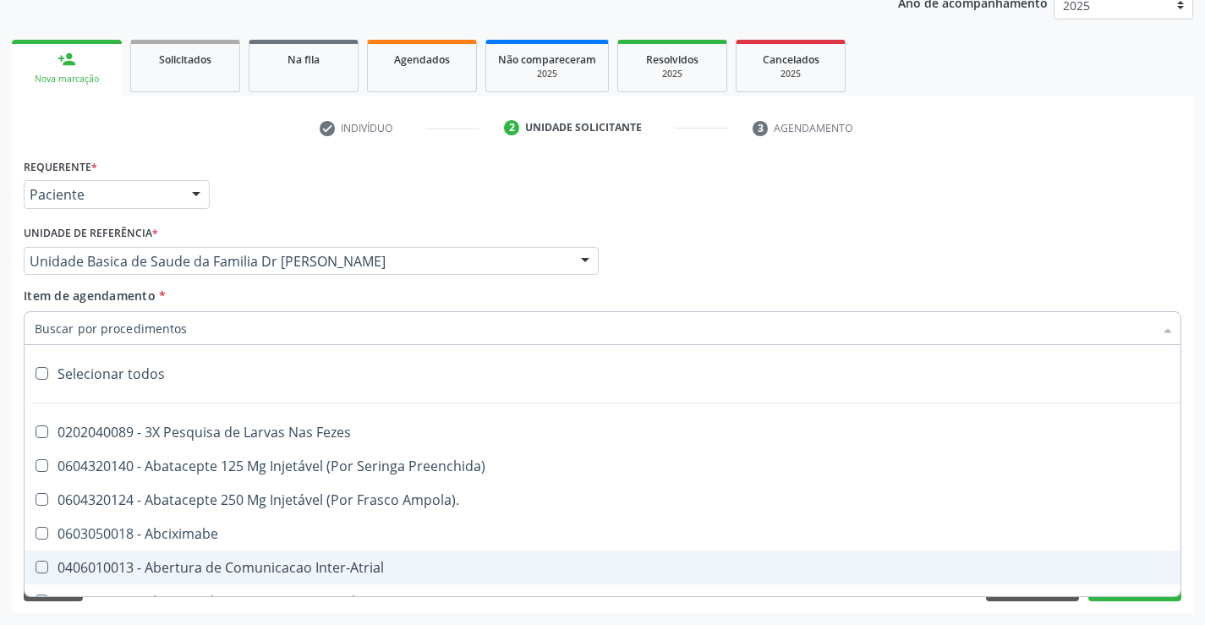
click at [1050, 610] on div "Requerente * Paciente Médico(a) Enfermeiro(a) Paciente Nenhum resultado encontr…" at bounding box center [602, 383] width 1181 height 459
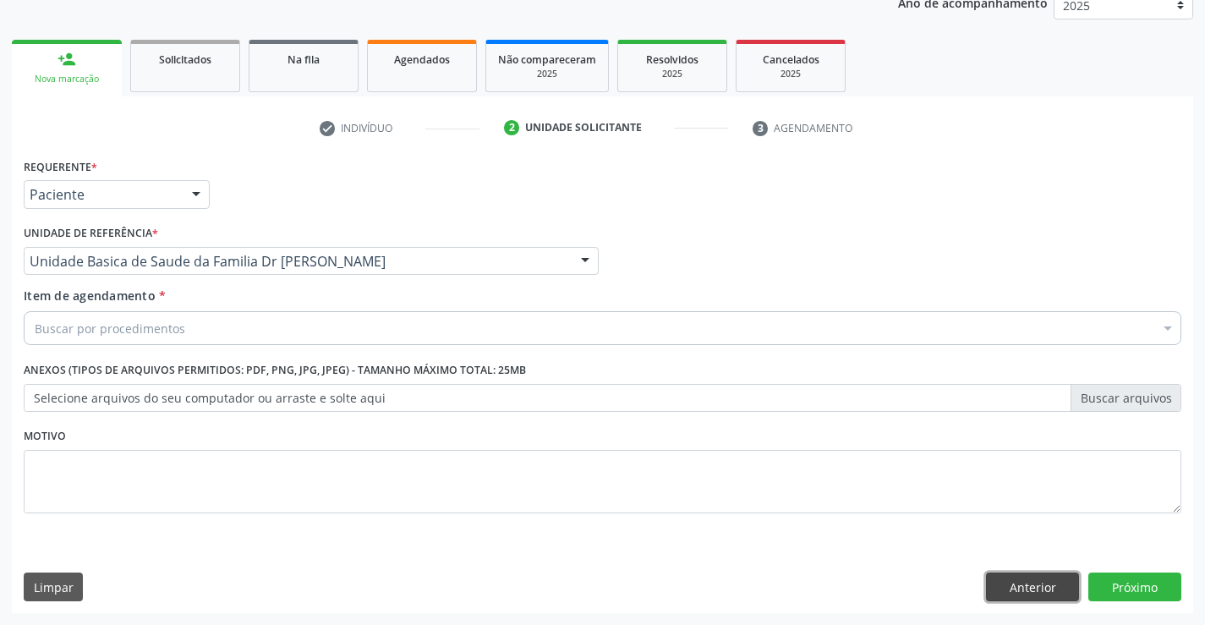
click at [1039, 580] on button "Anterior" at bounding box center [1032, 587] width 93 height 29
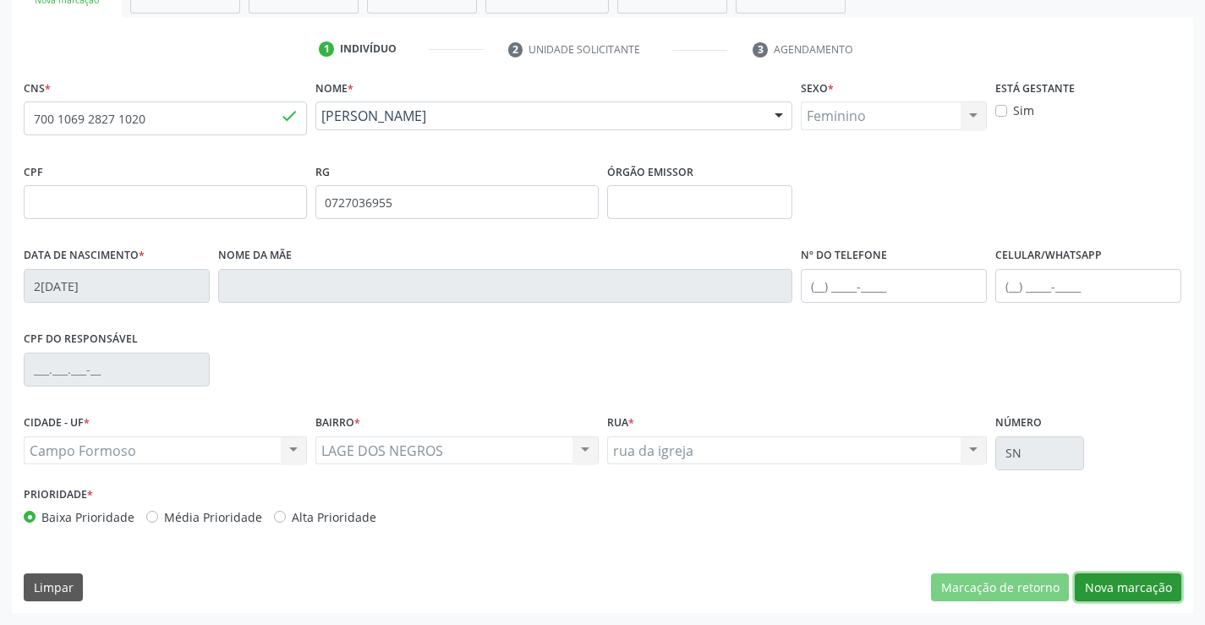
click at [1110, 580] on button "Nova marcação" at bounding box center [1128, 587] width 107 height 29
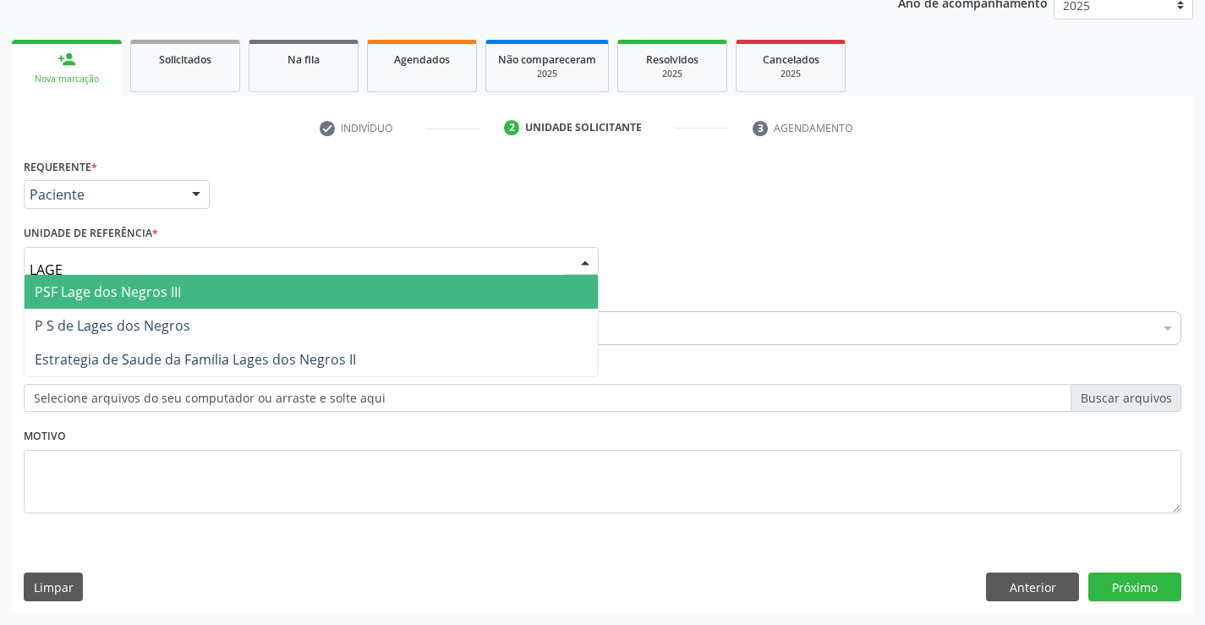
type input "LAGES"
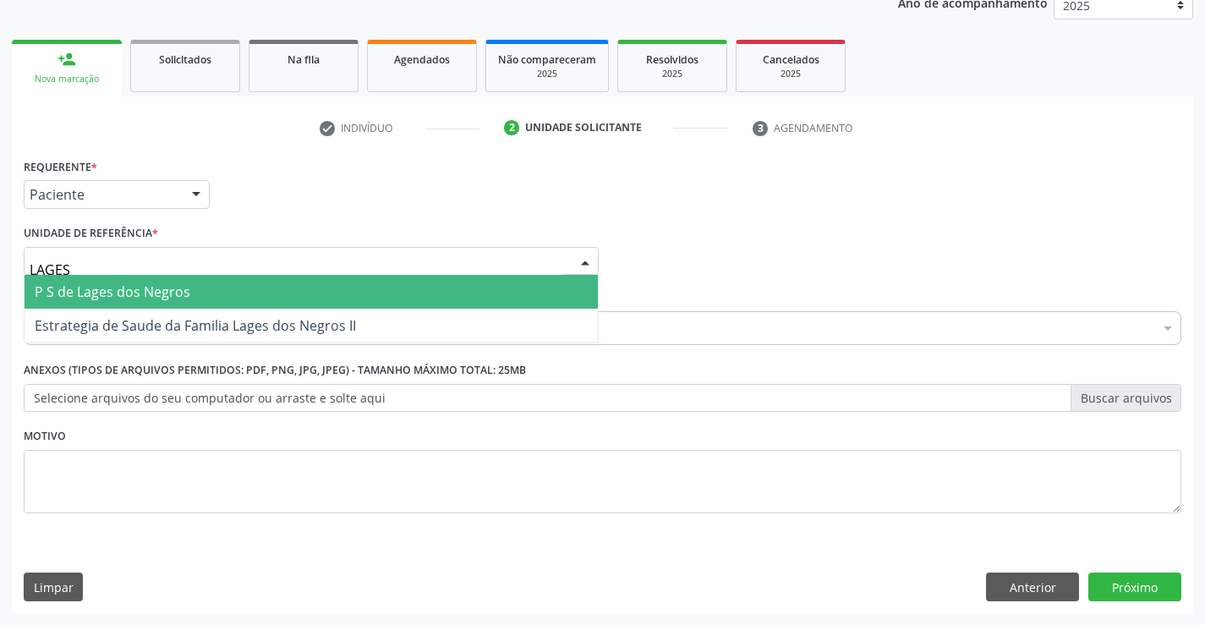
click at [173, 299] on span "P S de Lages dos Negros" at bounding box center [113, 291] width 156 height 19
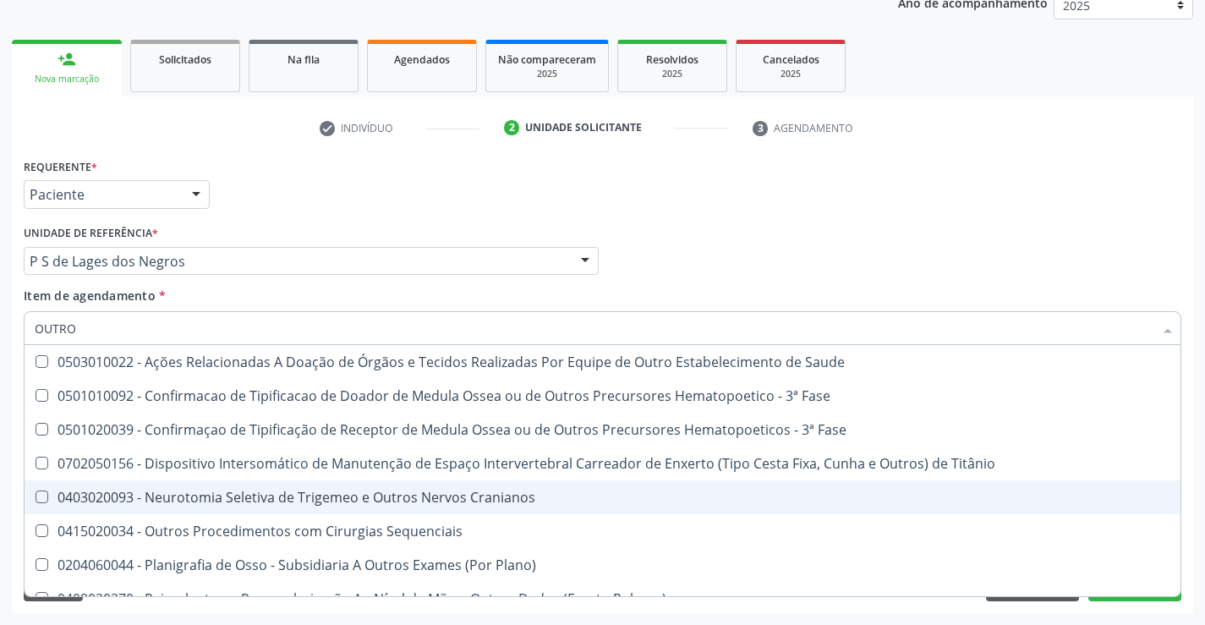
type input "OUTROS"
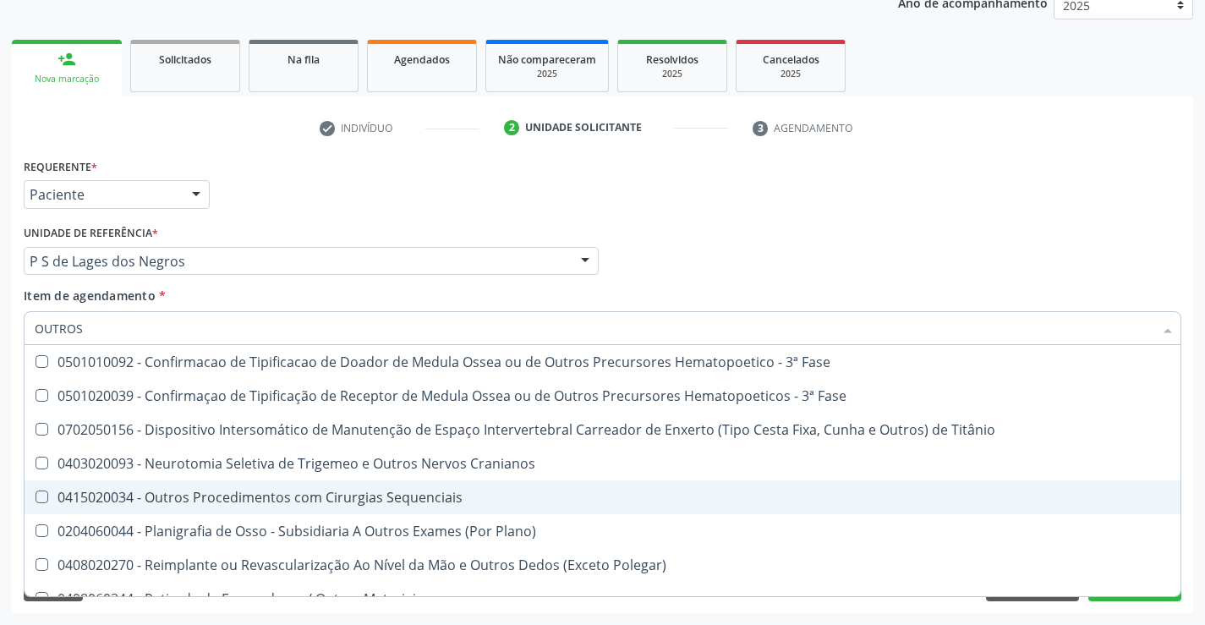
click at [242, 497] on div "0415020034 - Outros Procedimentos com Cirurgias Sequenciais" at bounding box center [603, 498] width 1136 height 14
checkbox Sequenciais "true"
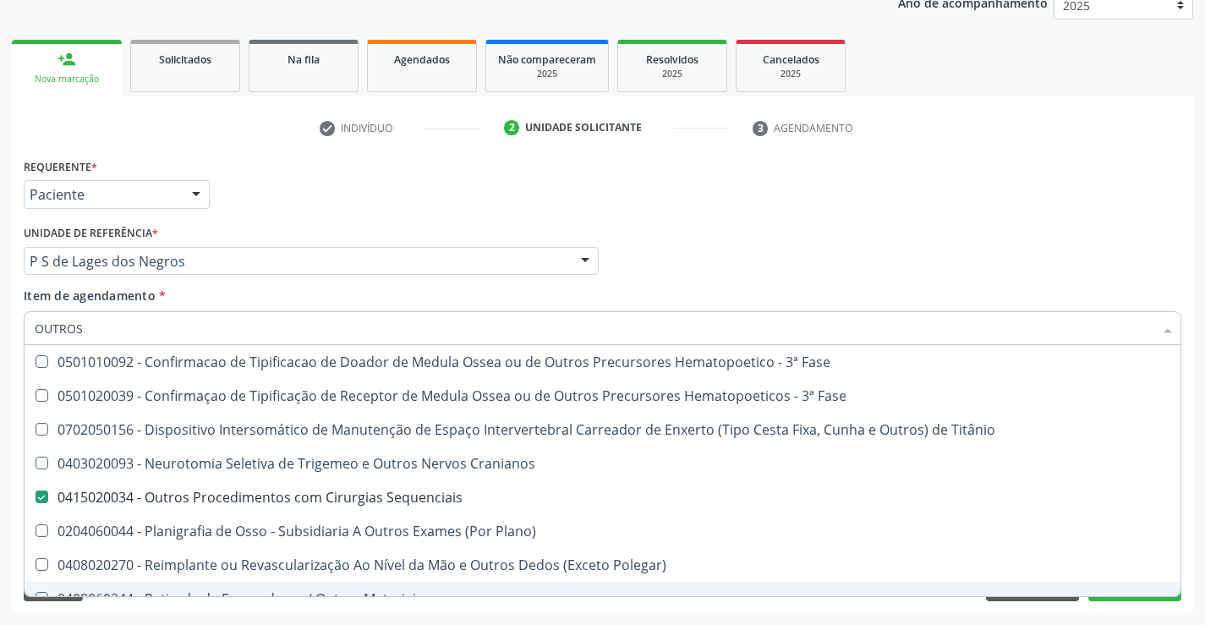
click at [1143, 614] on div "Acompanhamento Acompanhe a situação das marcações correntes e finalizadas Relat…" at bounding box center [602, 252] width 1205 height 745
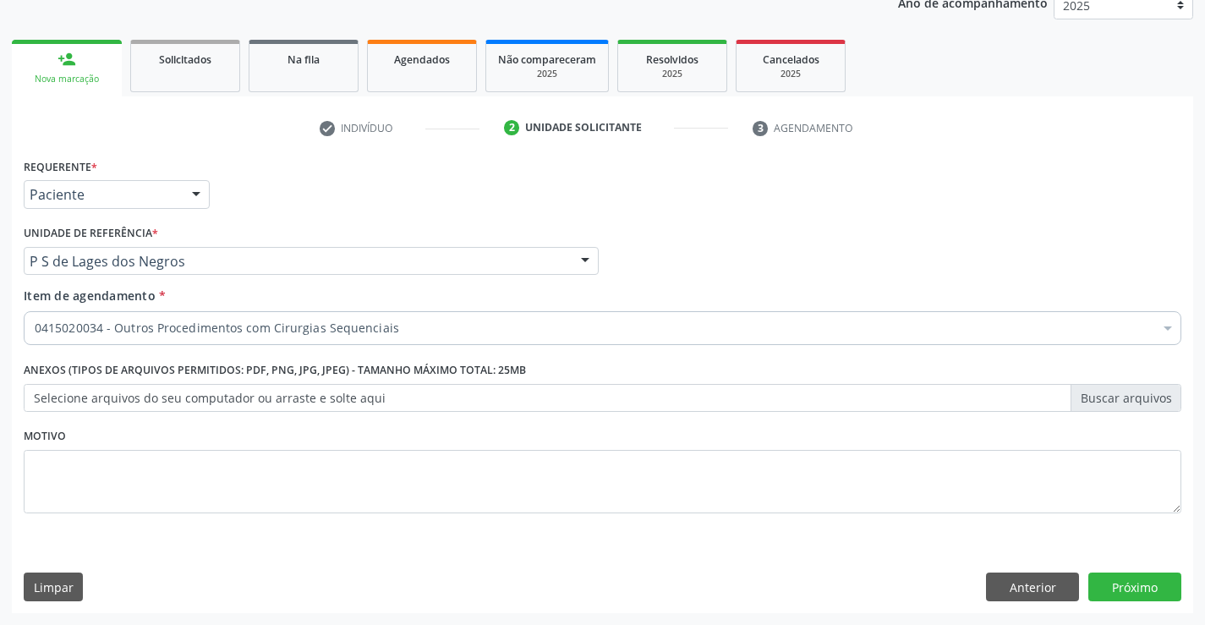
checkbox Sequenciais "true"
checkbox Preenchida\) "false"
click at [1127, 582] on button "Próximo" at bounding box center [1134, 587] width 93 height 29
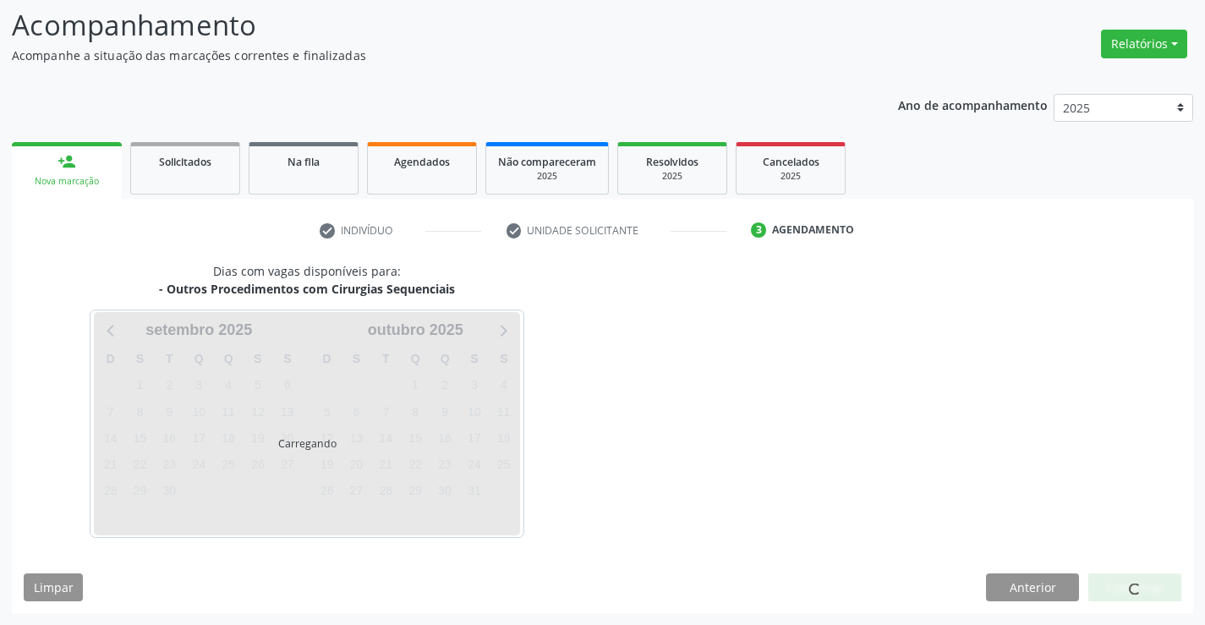
scroll to position [161, 0]
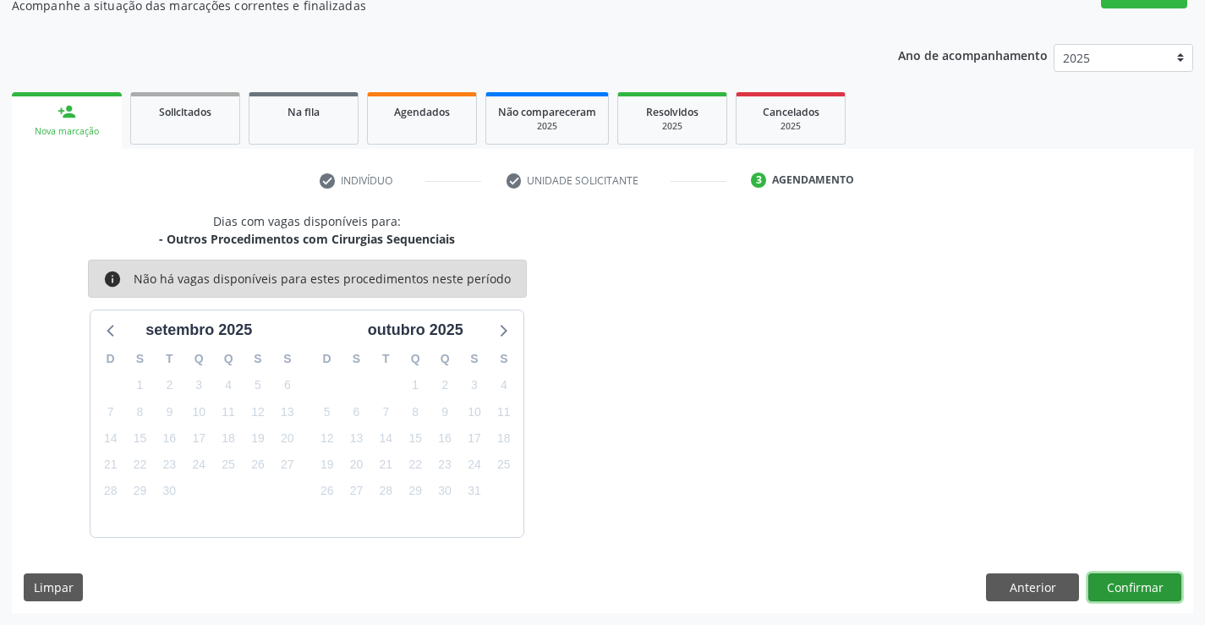
click at [1127, 586] on button "Confirmar" at bounding box center [1134, 587] width 93 height 29
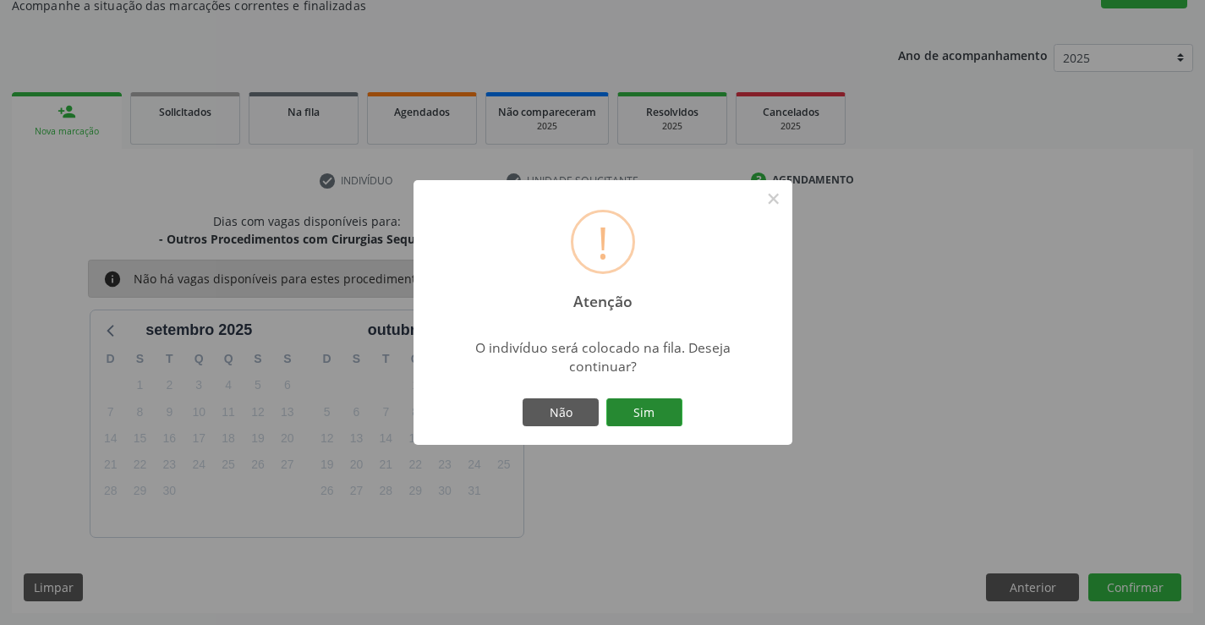
click at [653, 419] on button "Sim" at bounding box center [644, 412] width 76 height 29
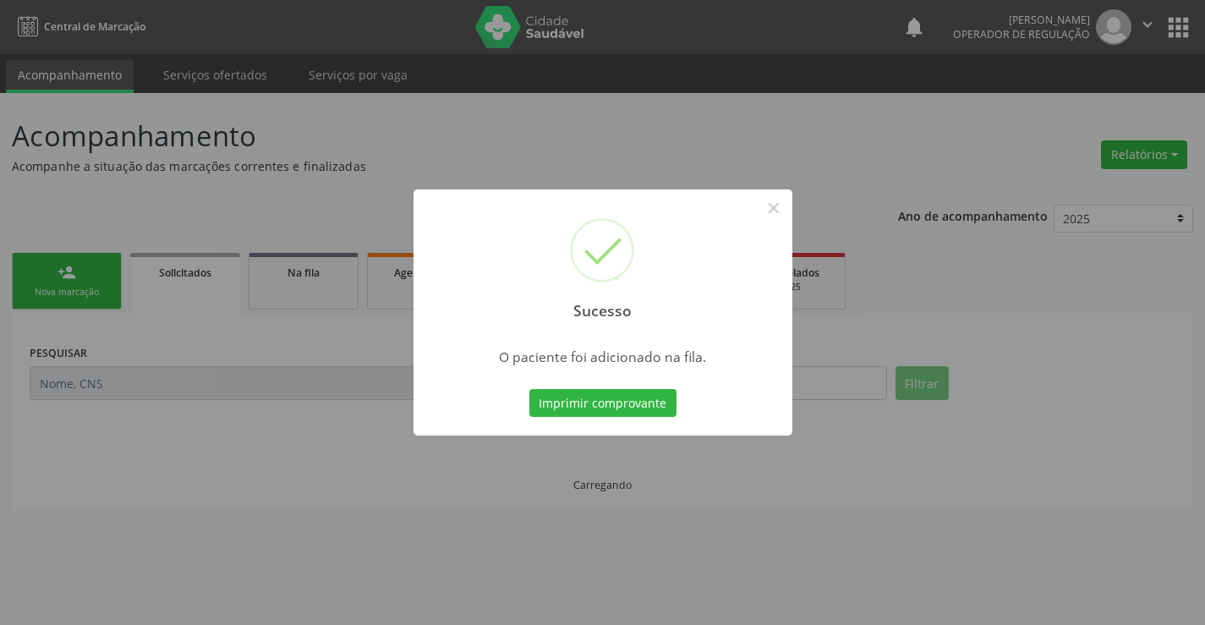
scroll to position [0, 0]
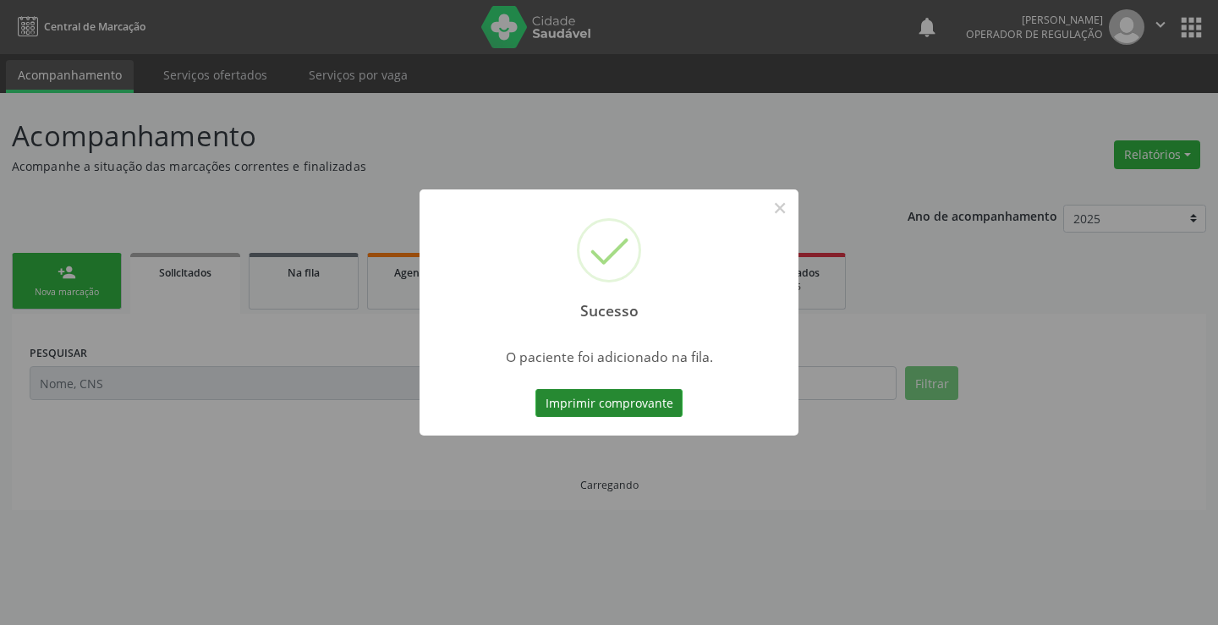
click at [668, 413] on button "Imprimir comprovante" at bounding box center [608, 403] width 147 height 29
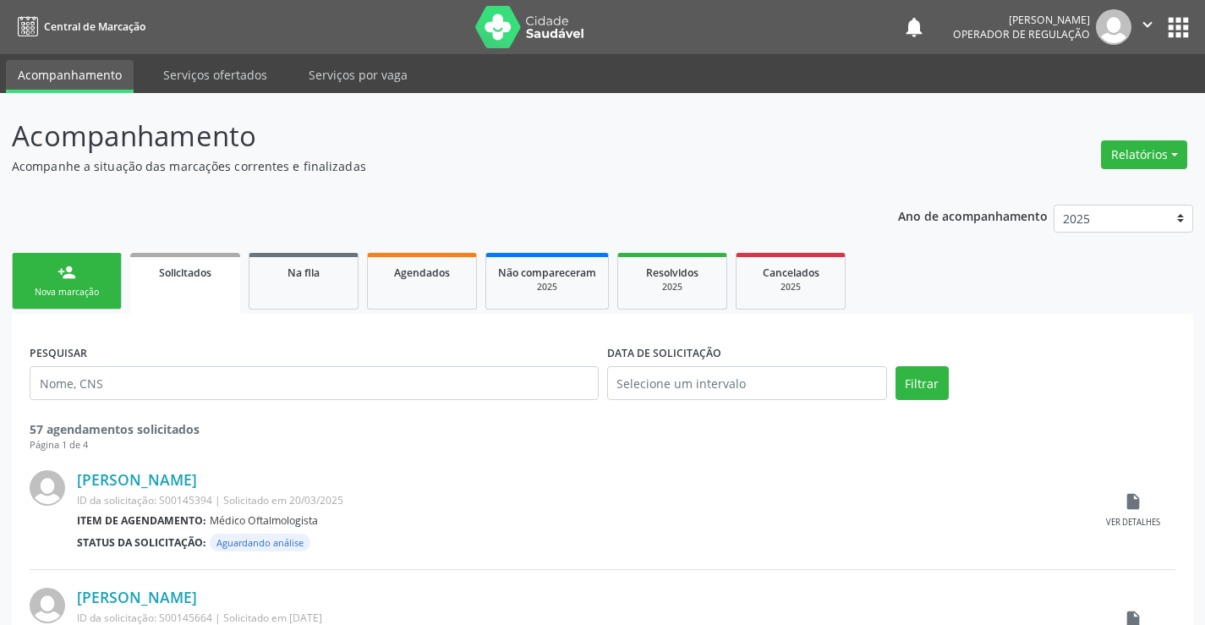
click at [108, 288] on div "Nova marcação" at bounding box center [67, 292] width 85 height 13
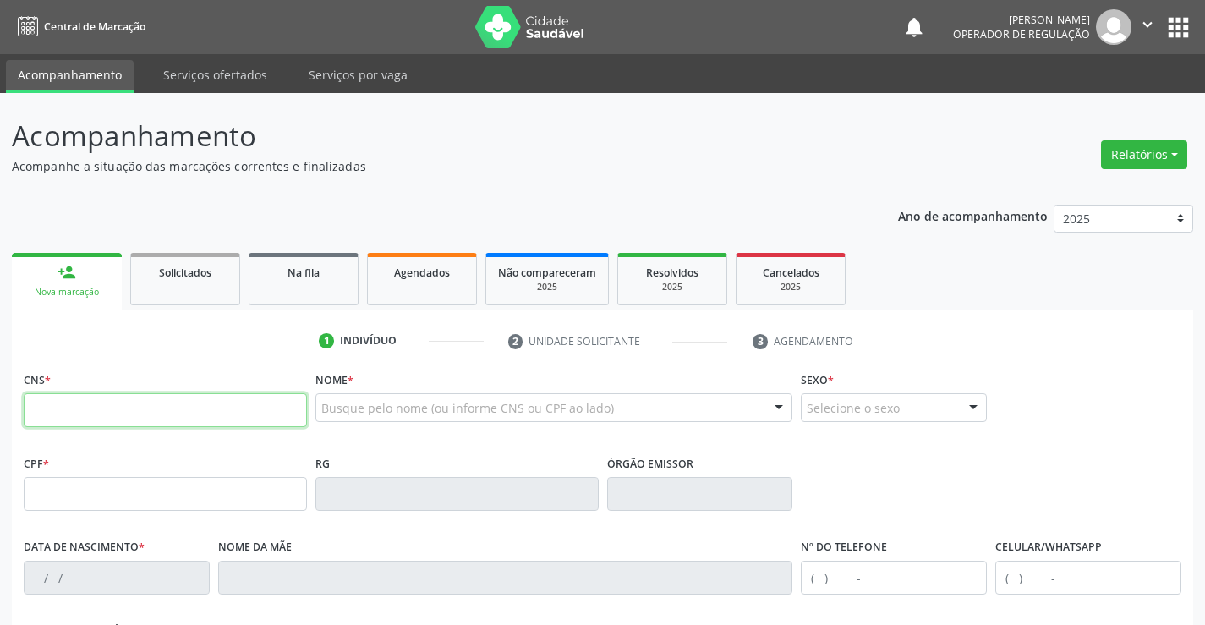
click at [178, 414] on input "text" at bounding box center [165, 410] width 283 height 34
type input "705 0016 5807 9553"
type input "0803884265"
type input "31/10/1977"
type input "sn"
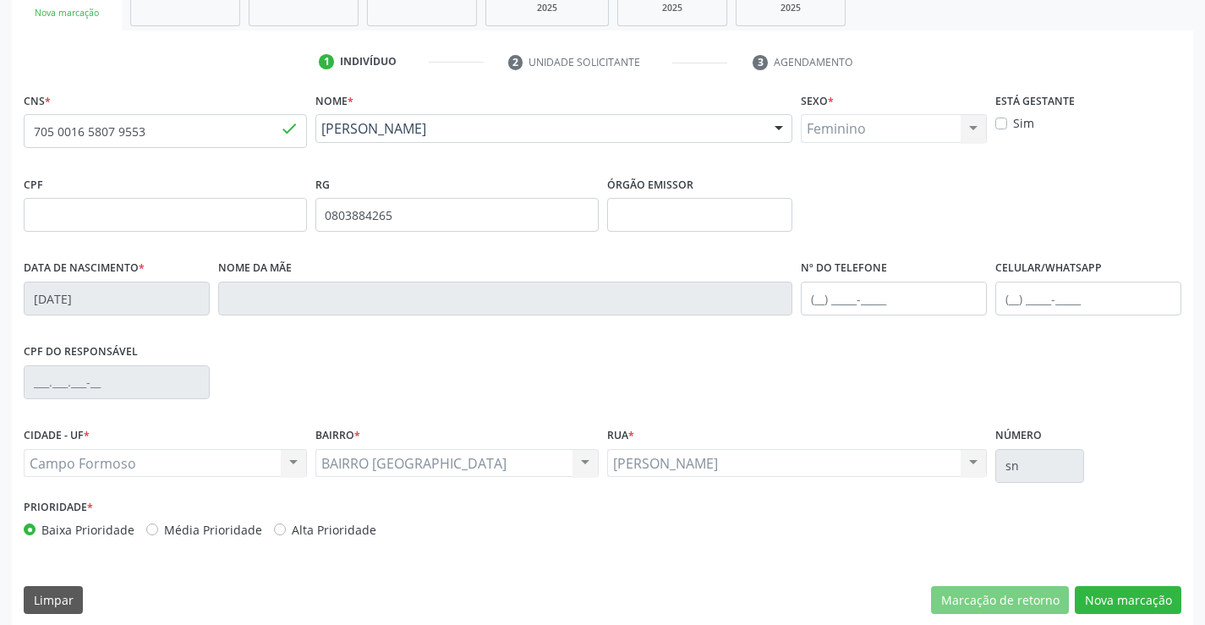
scroll to position [292, 0]
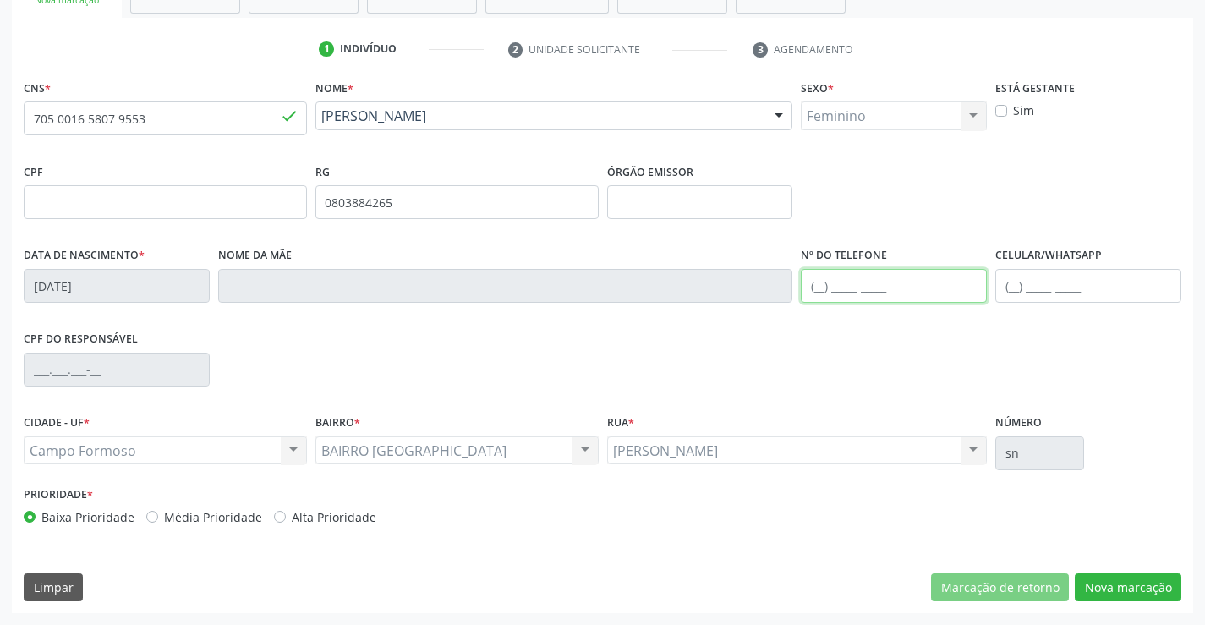
click at [910, 287] on input "text" at bounding box center [894, 286] width 186 height 34
type input "(74) 99124-9686"
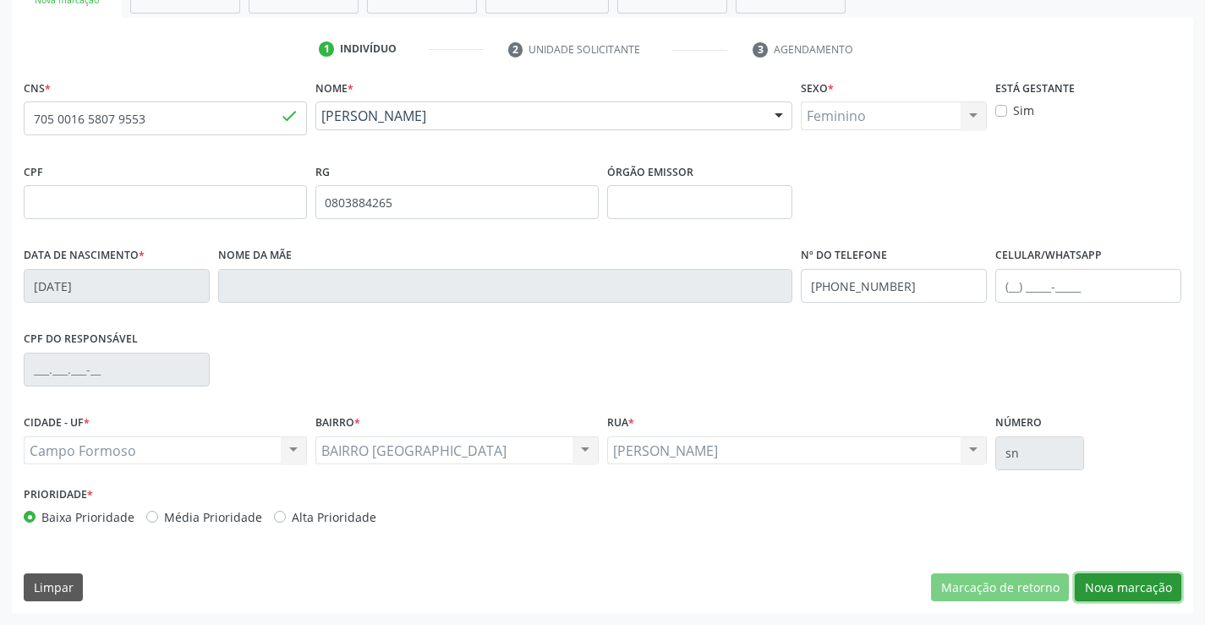
click at [1137, 591] on button "Nova marcação" at bounding box center [1128, 587] width 107 height 29
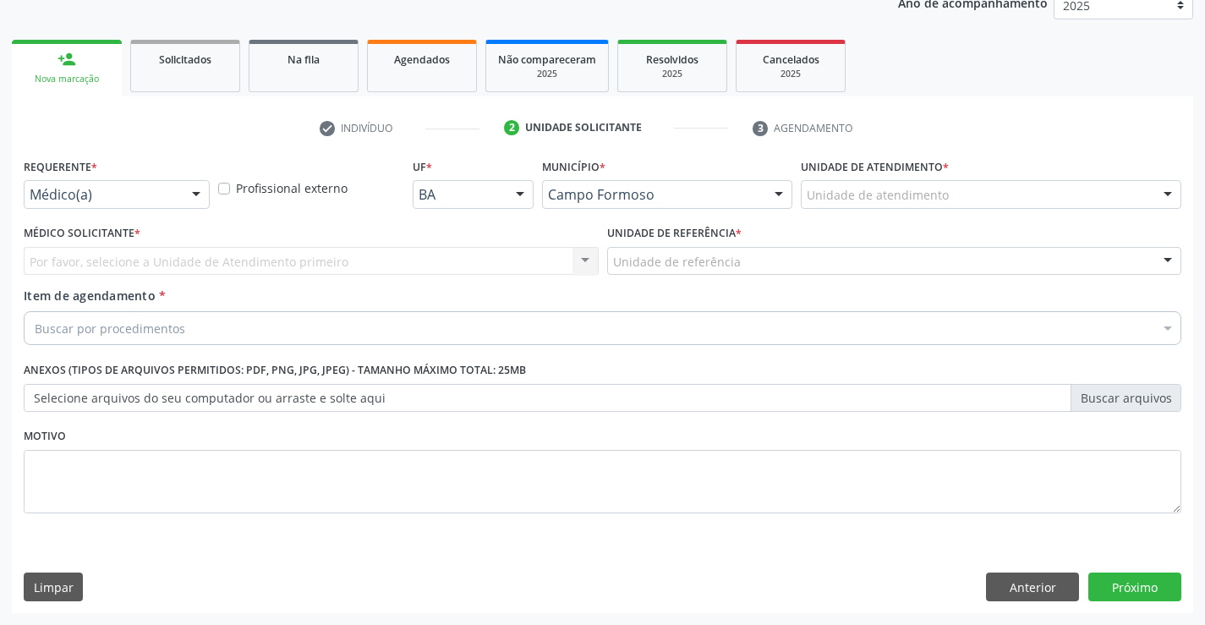
scroll to position [213, 0]
click at [69, 206] on div "Médico(a)" at bounding box center [117, 194] width 186 height 29
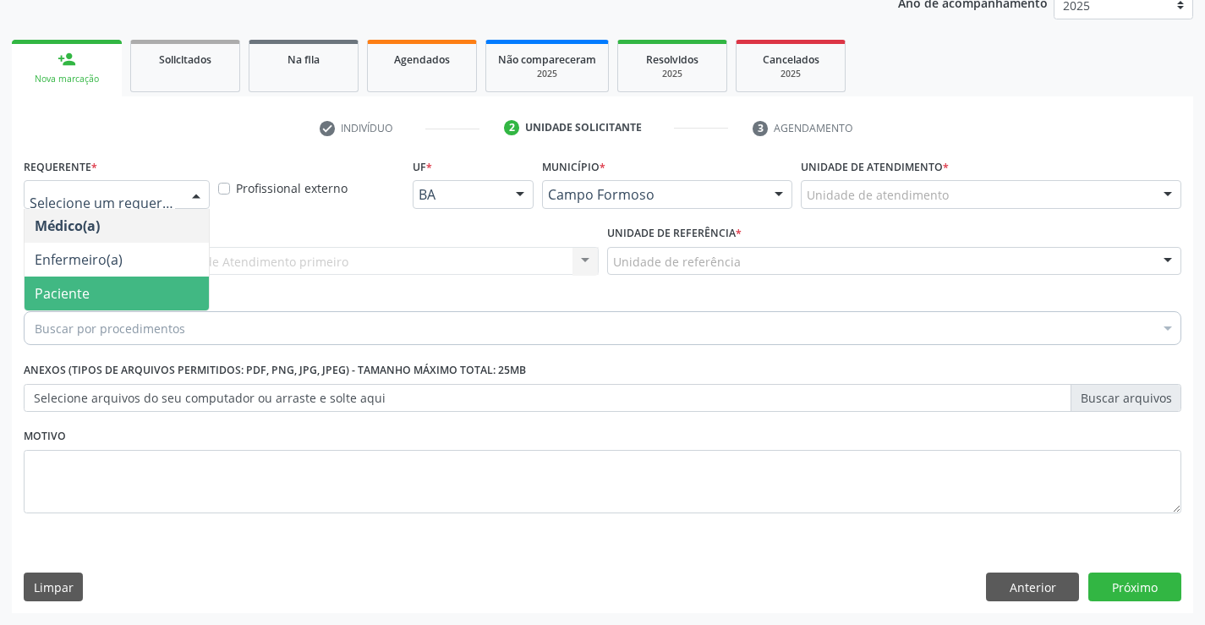
click at [61, 292] on span "Paciente" at bounding box center [62, 293] width 55 height 19
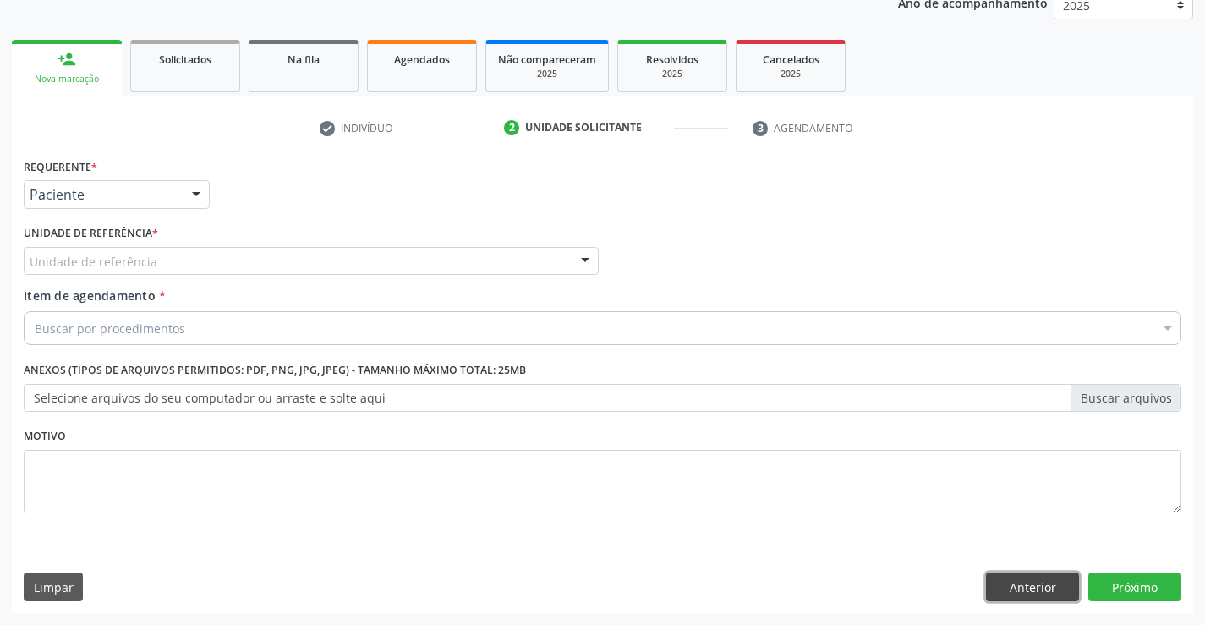
click at [1064, 578] on button "Anterior" at bounding box center [1032, 587] width 93 height 29
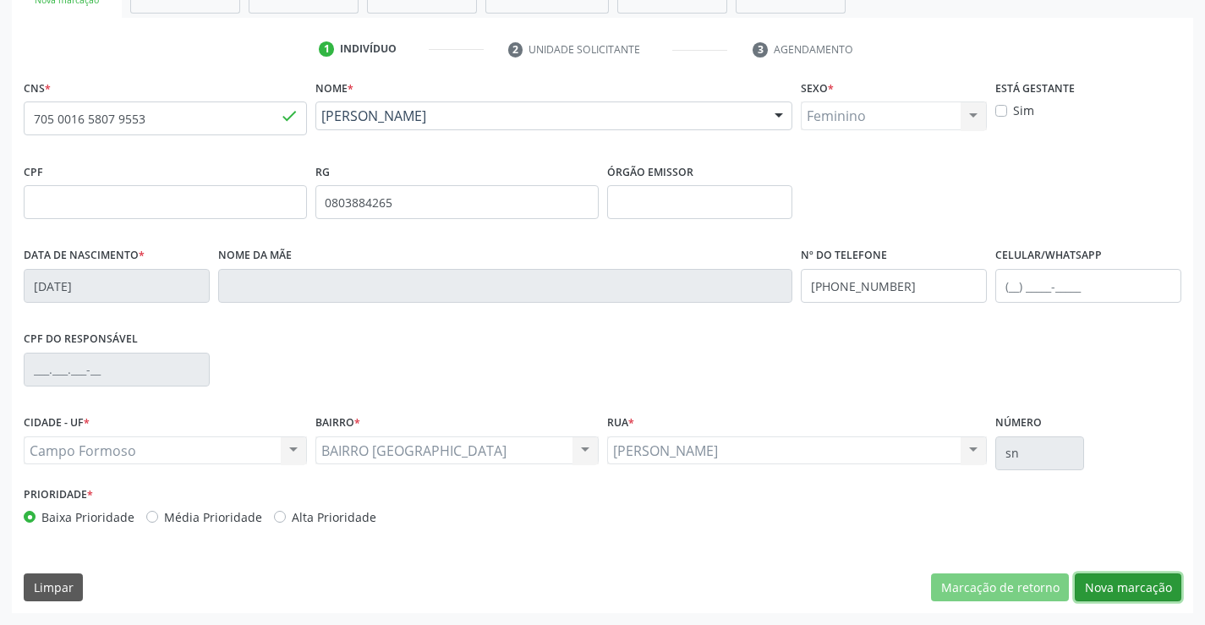
click at [1126, 583] on button "Nova marcação" at bounding box center [1128, 587] width 107 height 29
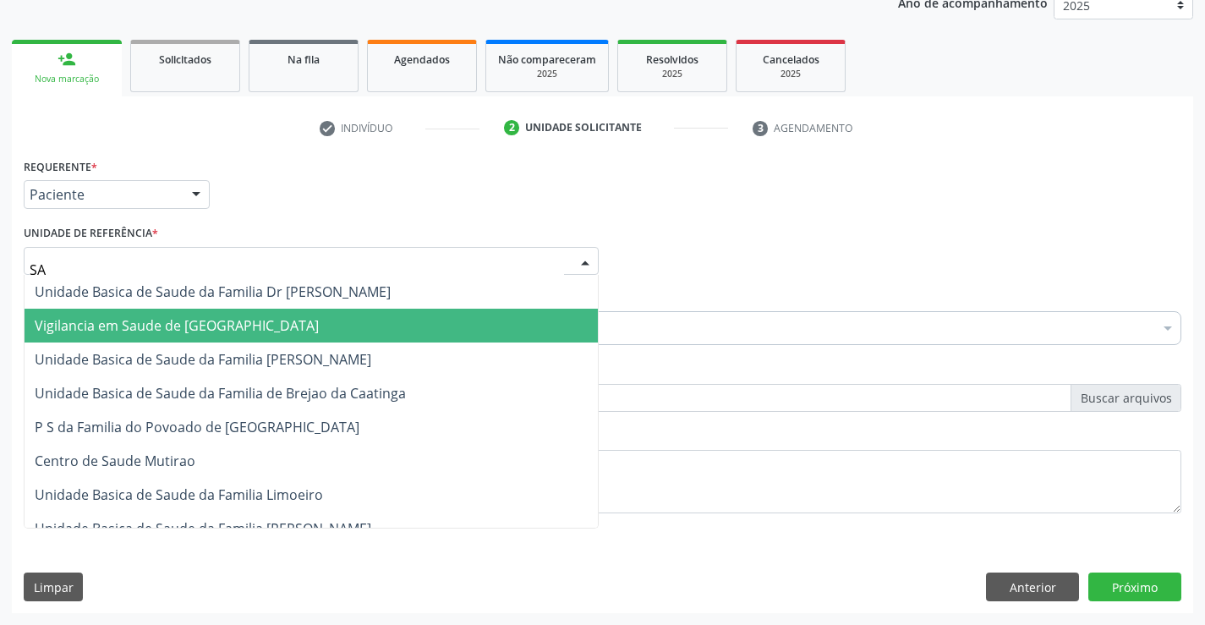
type input "SAO"
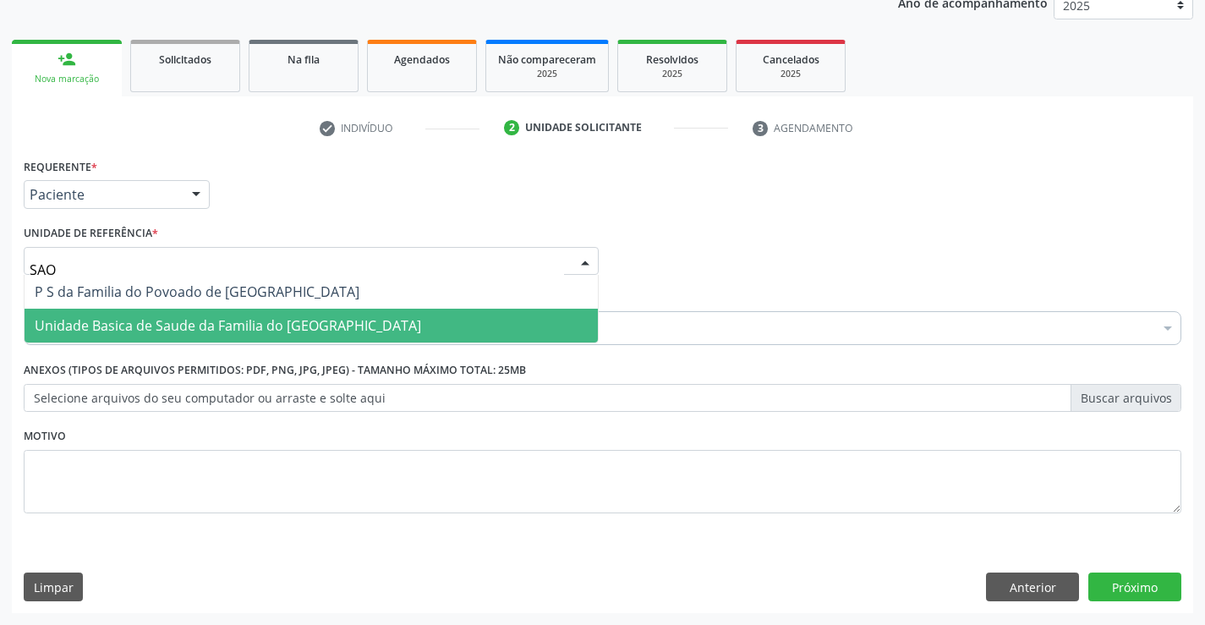
click at [189, 327] on span "Unidade Basica de Saude da Familia do [GEOGRAPHIC_DATA]" at bounding box center [228, 325] width 386 height 19
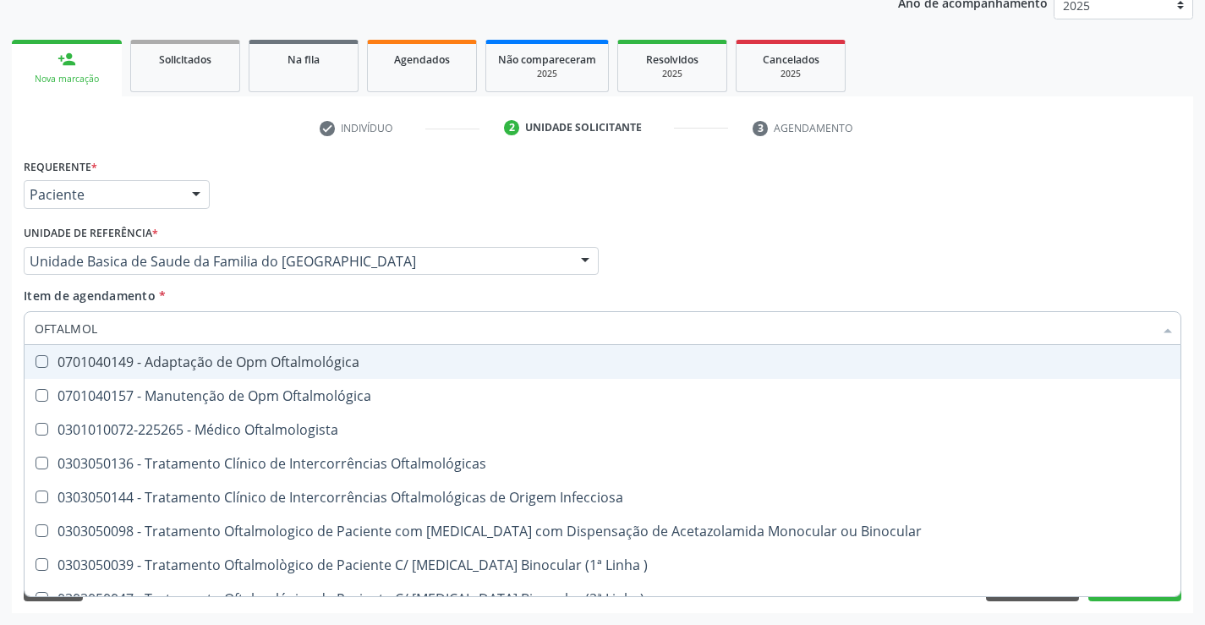
type input "OFTALMOLO"
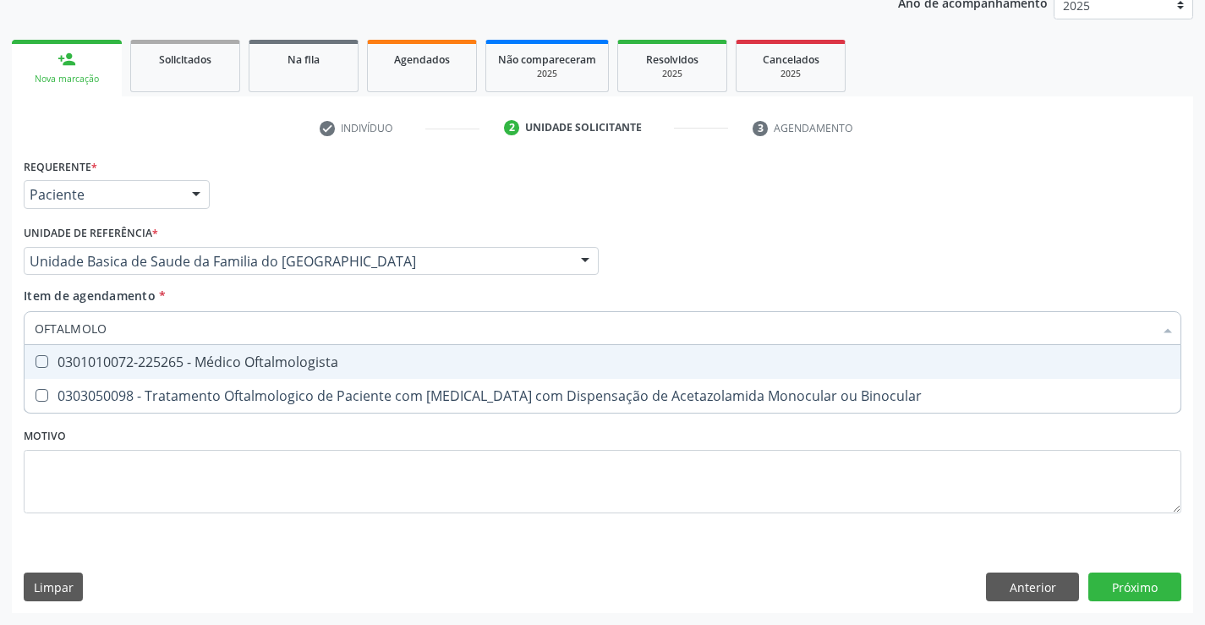
click at [139, 349] on span "0301010072-225265 - Médico Oftalmologista" at bounding box center [603, 362] width 1156 height 34
checkbox Oftalmologista "true"
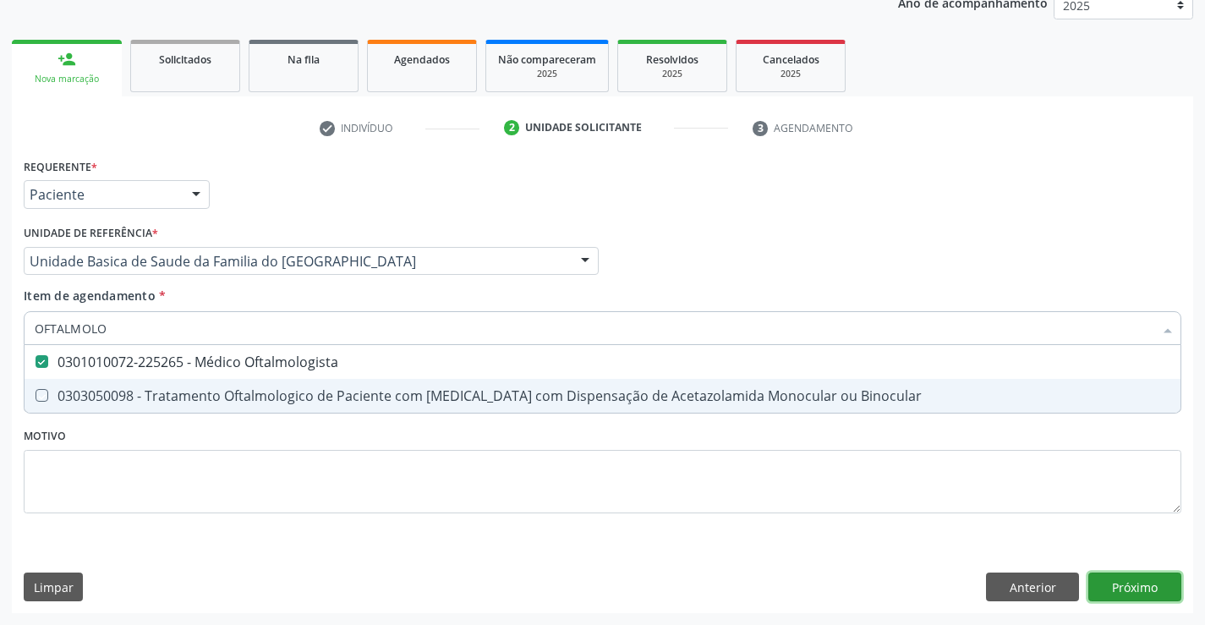
click at [1108, 583] on div "Requerente * Paciente Médico(a) Enfermeiro(a) Paciente Nenhum resultado encontr…" at bounding box center [602, 383] width 1181 height 459
checkbox Binocular "true"
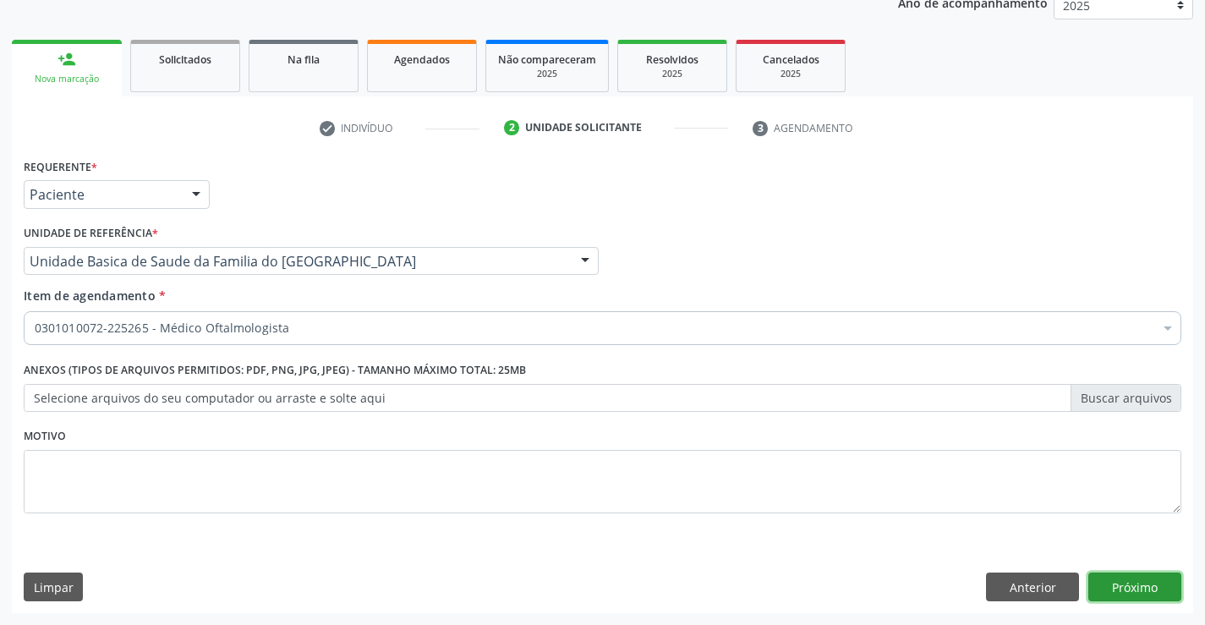
click at [1108, 583] on button "Próximo" at bounding box center [1134, 587] width 93 height 29
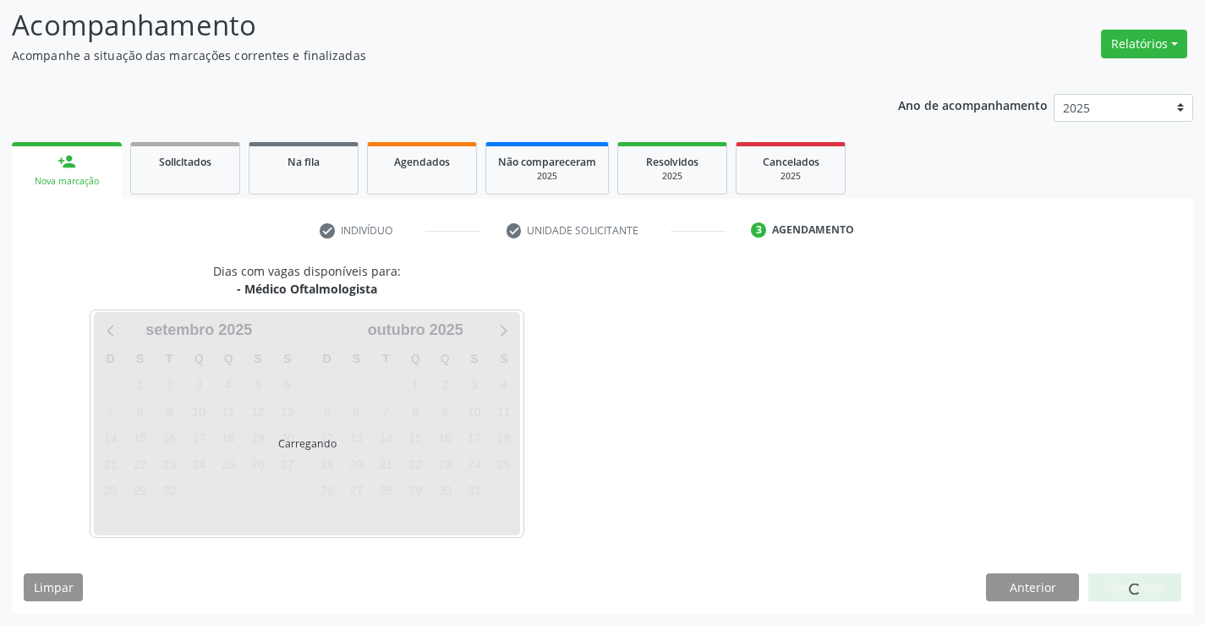
scroll to position [161, 0]
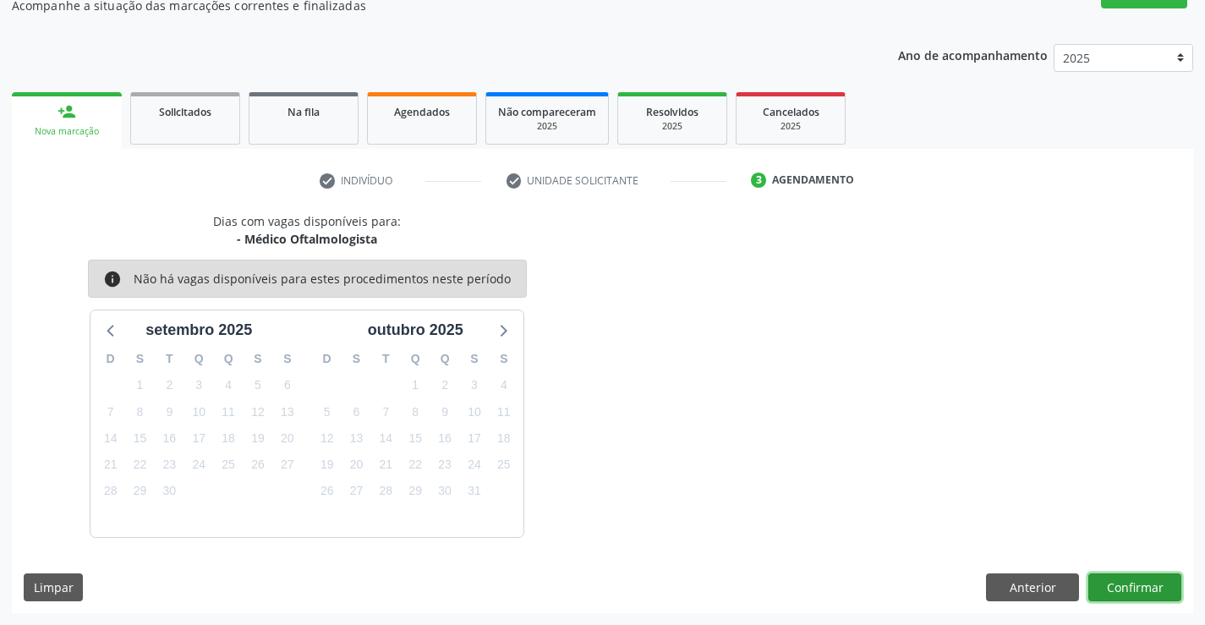
click at [1108, 583] on button "Confirmar" at bounding box center [1134, 587] width 93 height 29
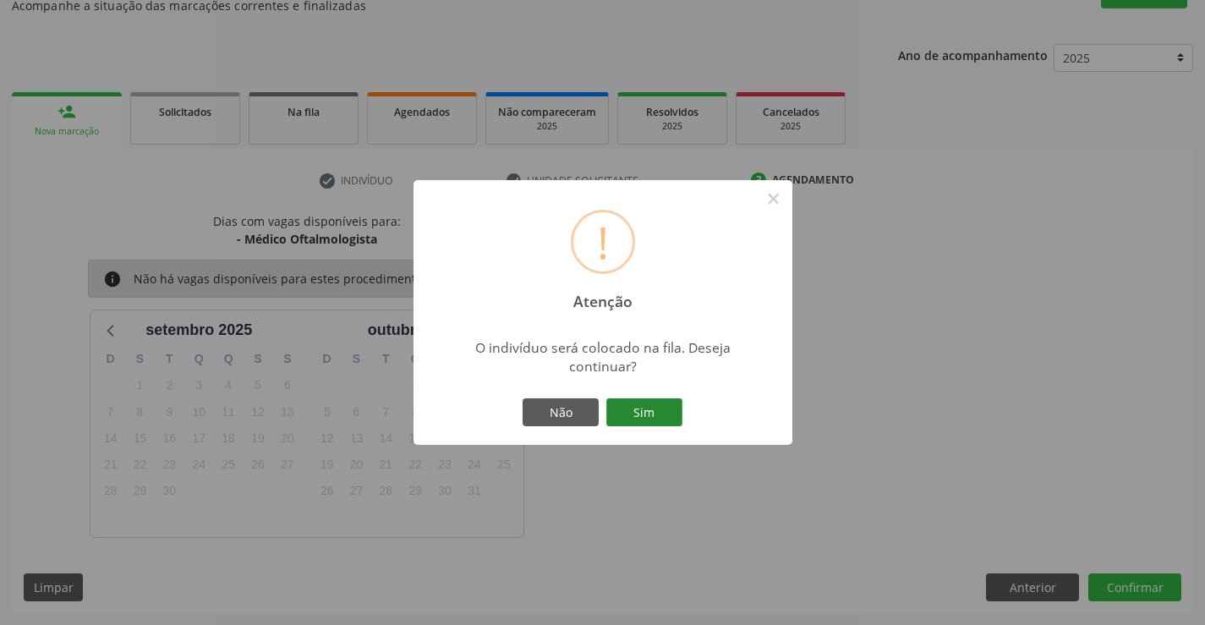
click at [649, 414] on button "Sim" at bounding box center [644, 412] width 76 height 29
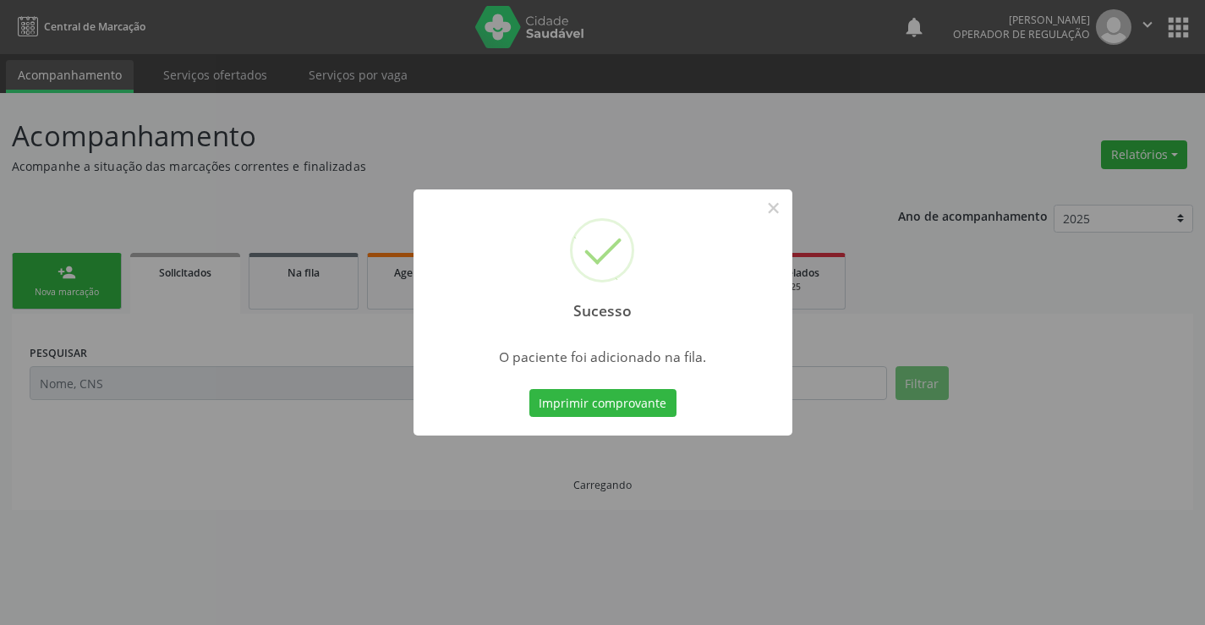
scroll to position [0, 0]
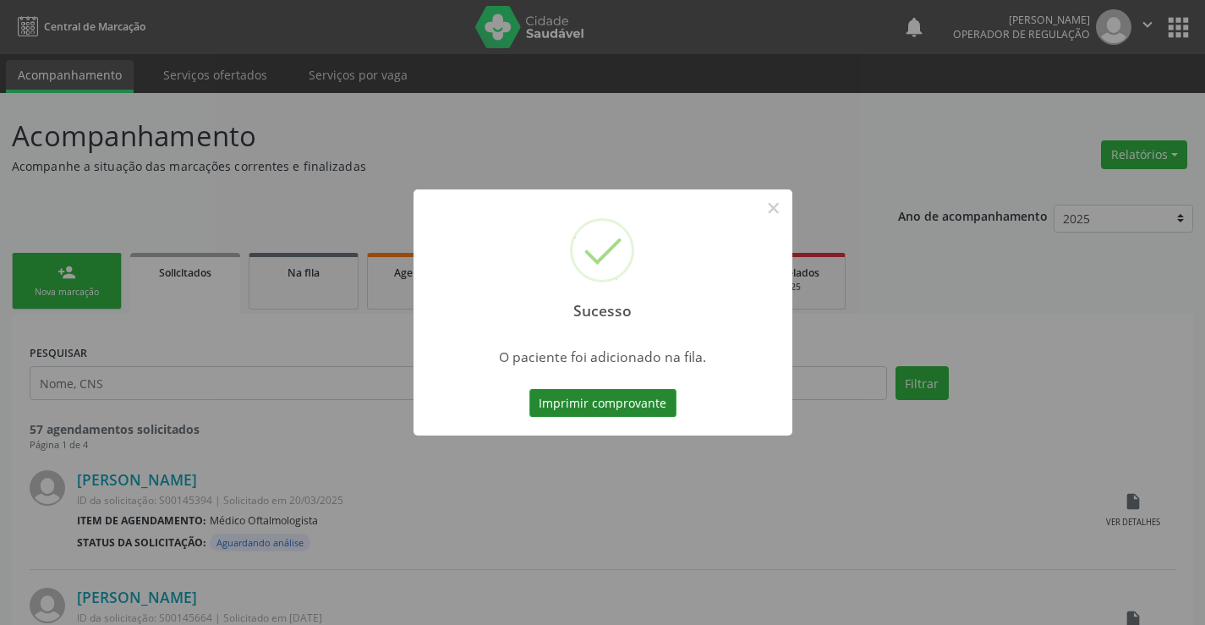
click at [622, 409] on button "Imprimir comprovante" at bounding box center [602, 403] width 147 height 29
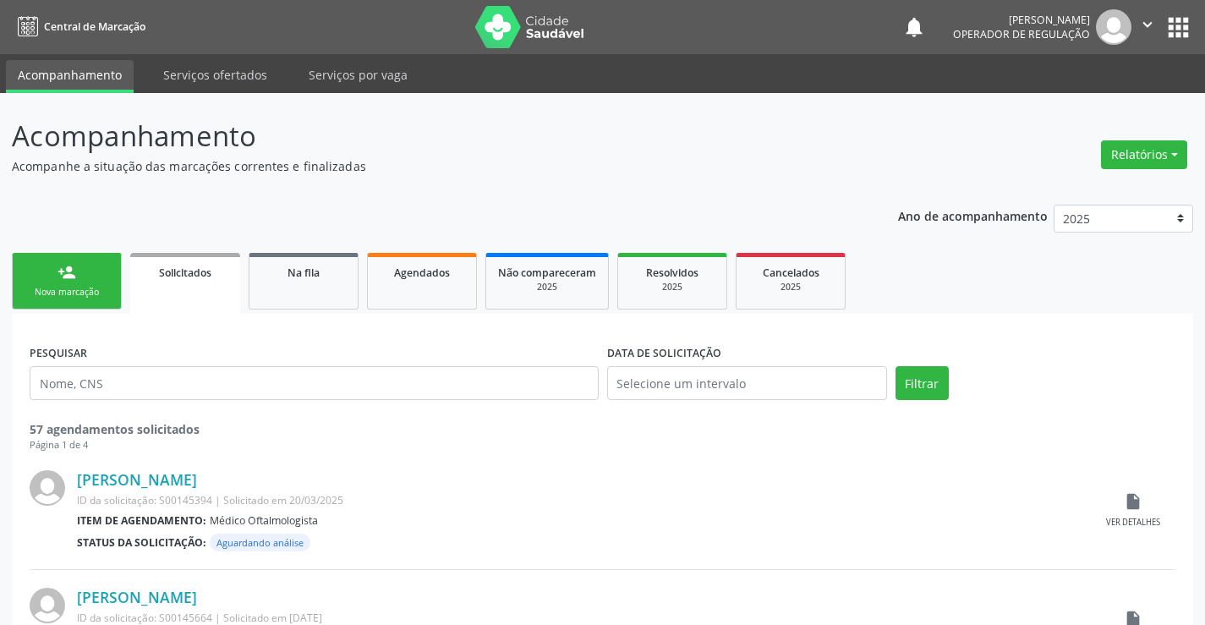
click at [85, 285] on link "person_add Nova marcação" at bounding box center [67, 281] width 110 height 57
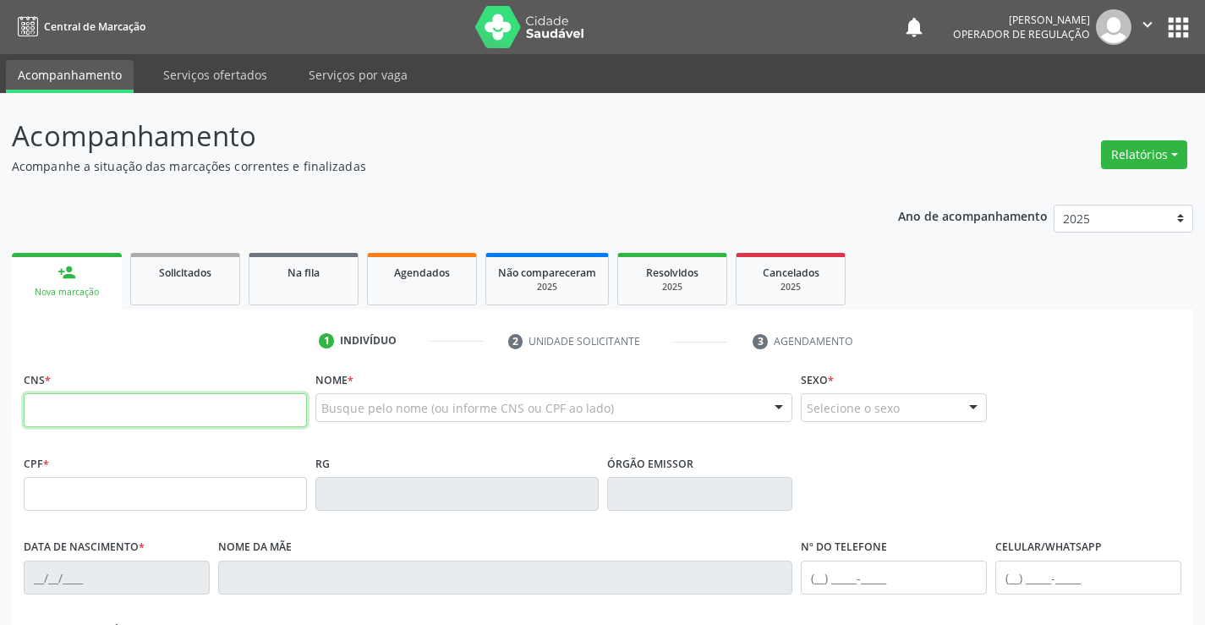
click at [132, 415] on input "text" at bounding box center [165, 410] width 283 height 34
type input "700 0062 3859 2103"
type input "092.550.995-74"
type input "08/09/2001"
type input "Antonia Sales dos Santos"
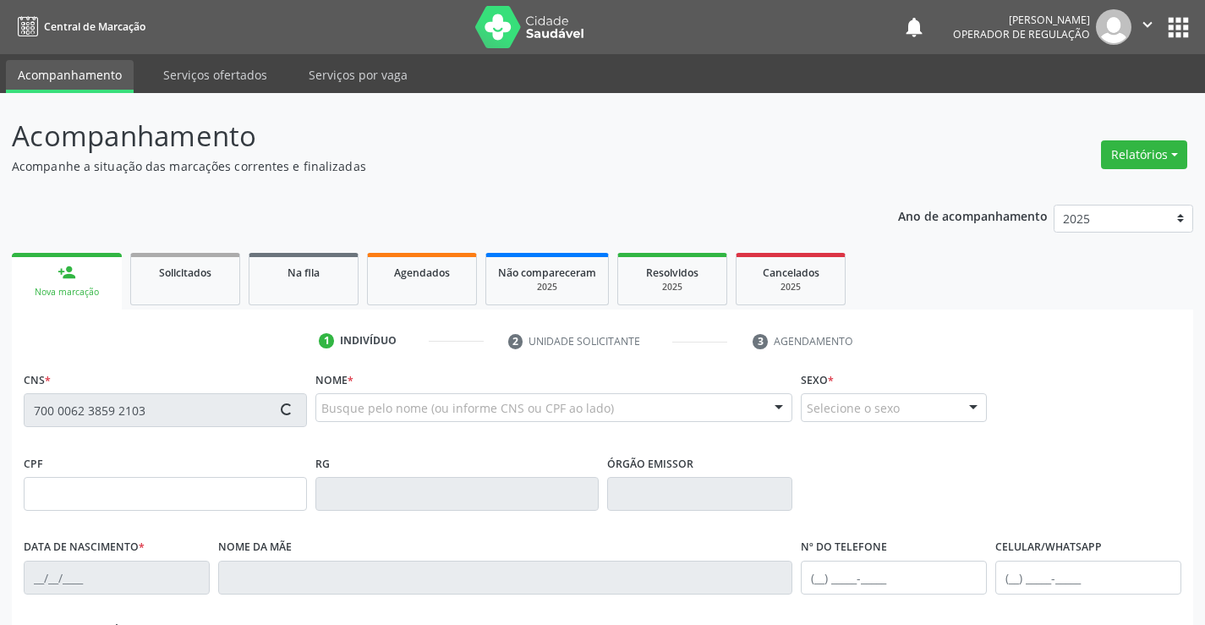
type input "(74) 3645-2232"
type input "(74) 98833-4744"
type input "S/N"
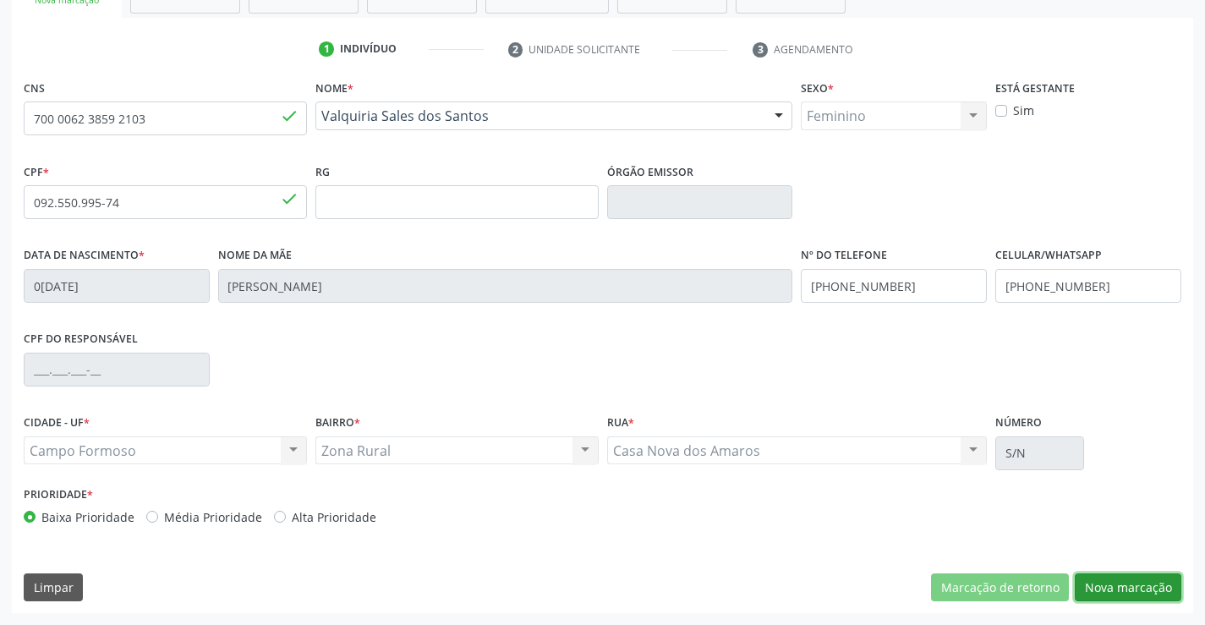
click at [1113, 589] on button "Nova marcação" at bounding box center [1128, 587] width 107 height 29
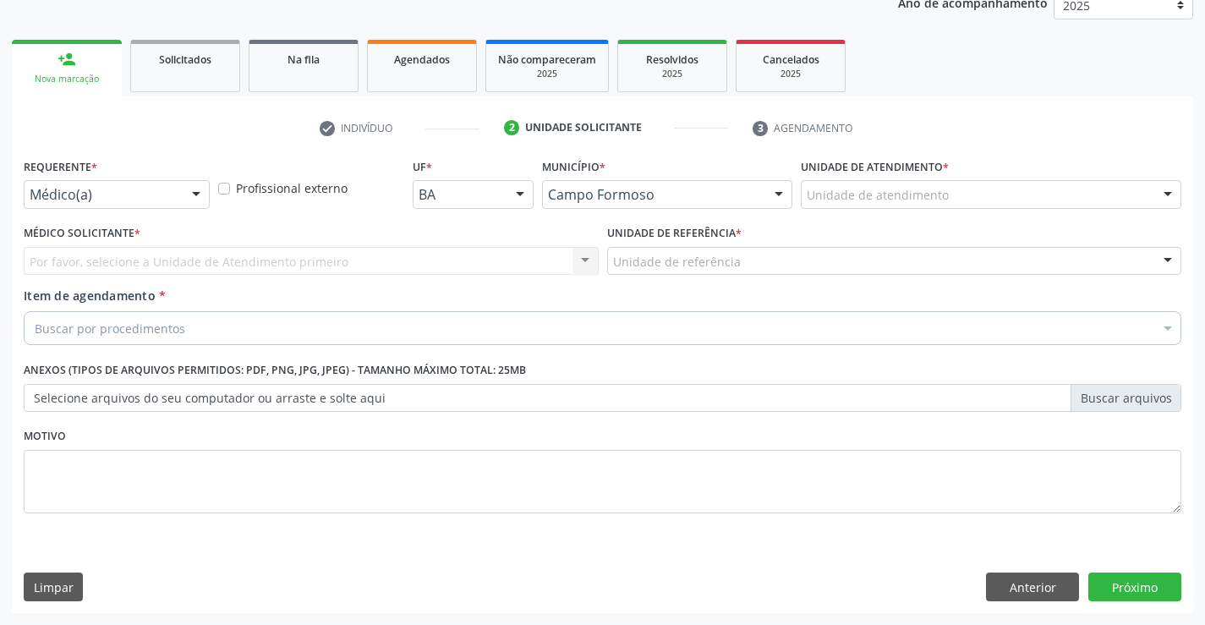
scroll to position [213, 0]
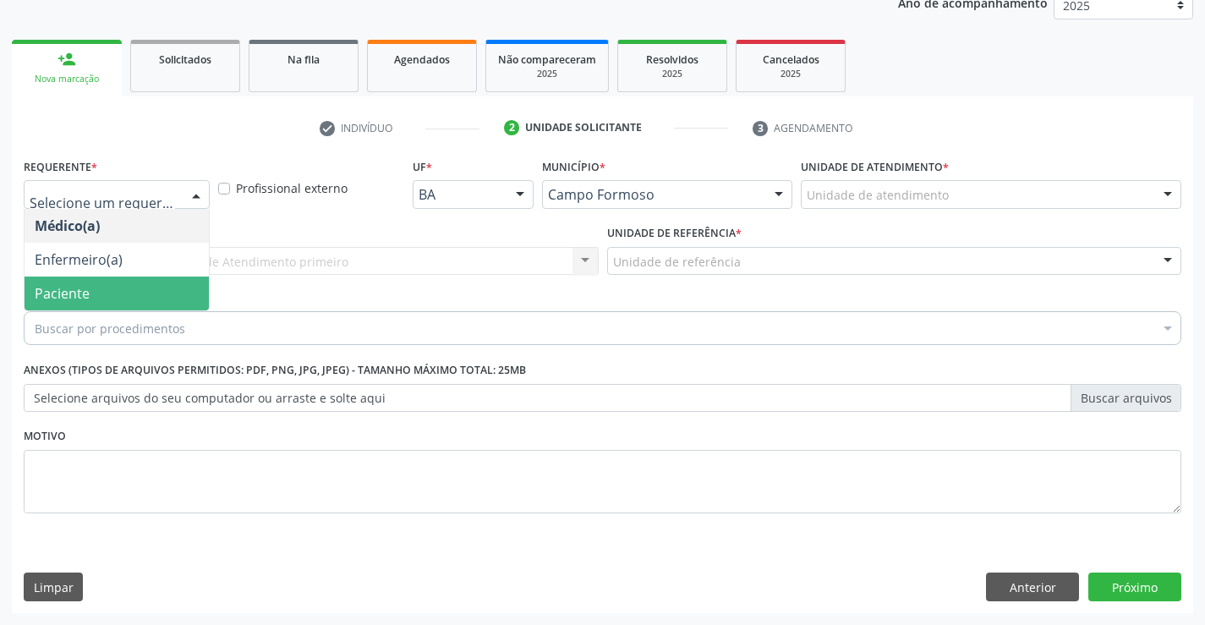
click at [54, 293] on span "Paciente" at bounding box center [62, 293] width 55 height 19
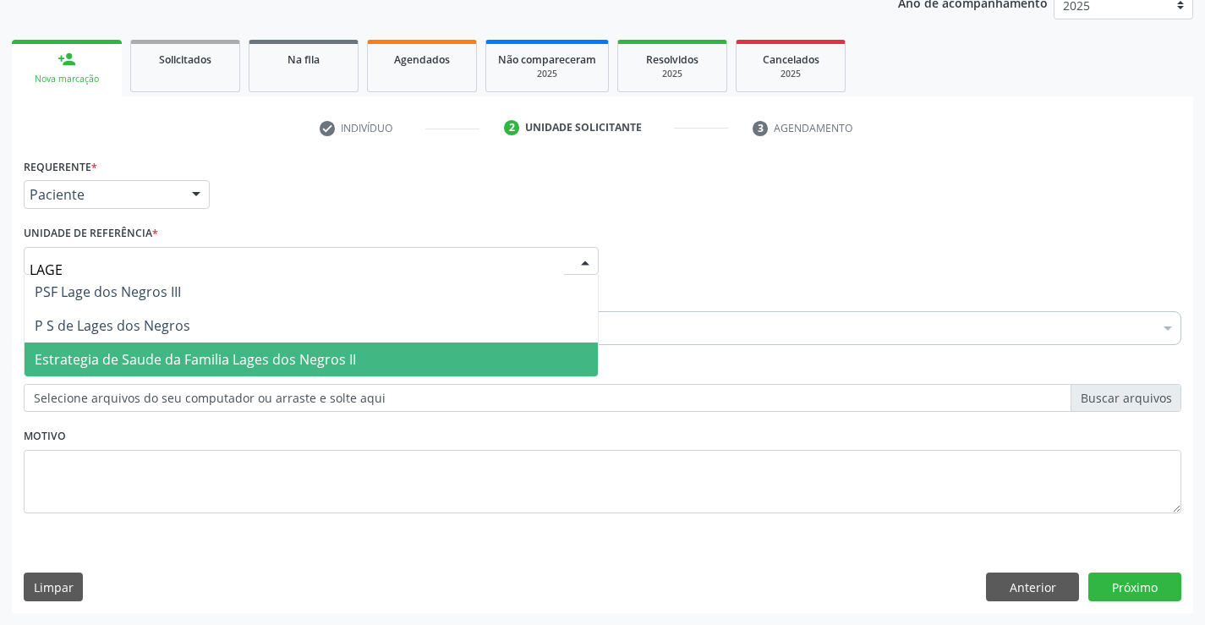
type input "LAGES"
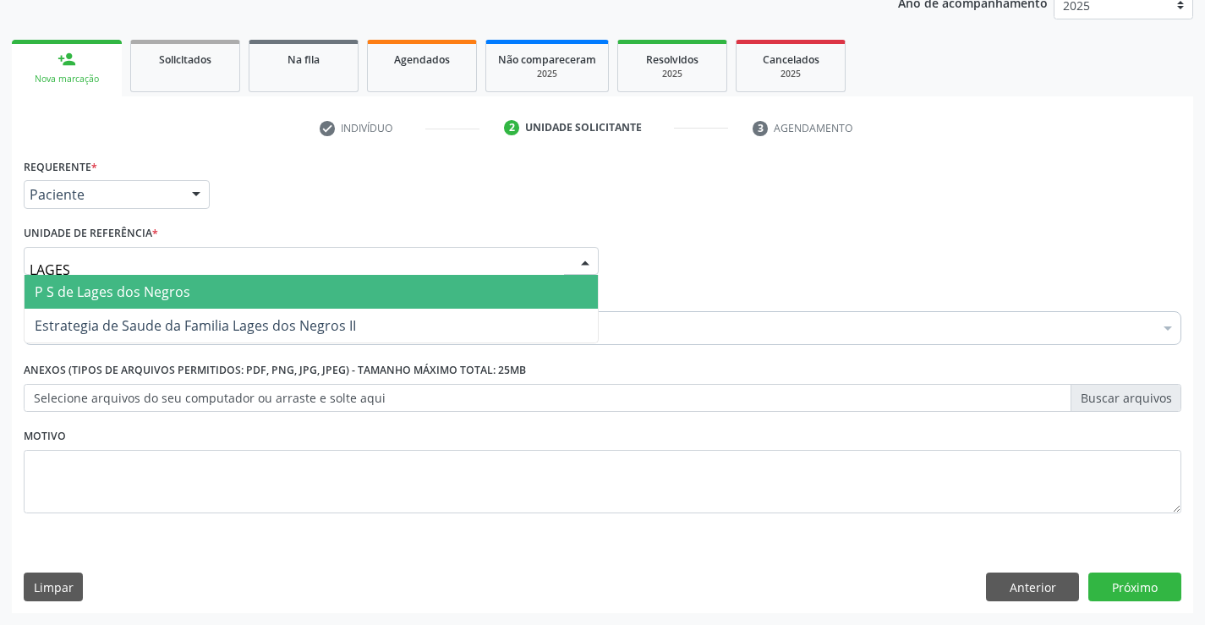
click at [117, 298] on span "P S de Lages dos Negros" at bounding box center [113, 291] width 156 height 19
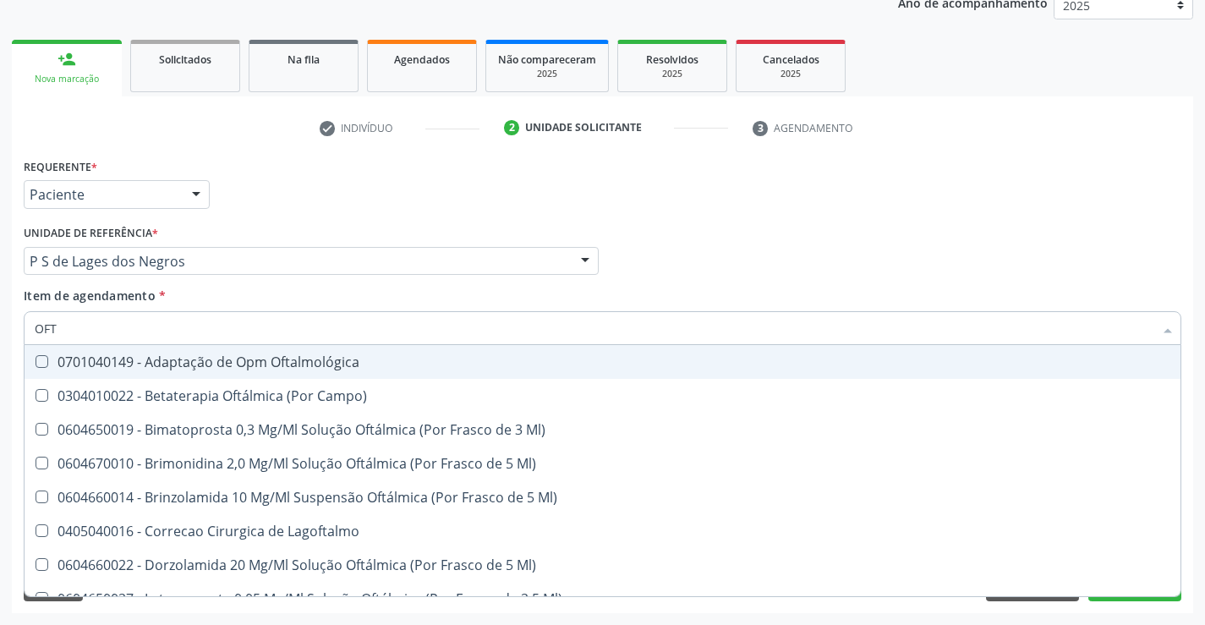
type input "OF"
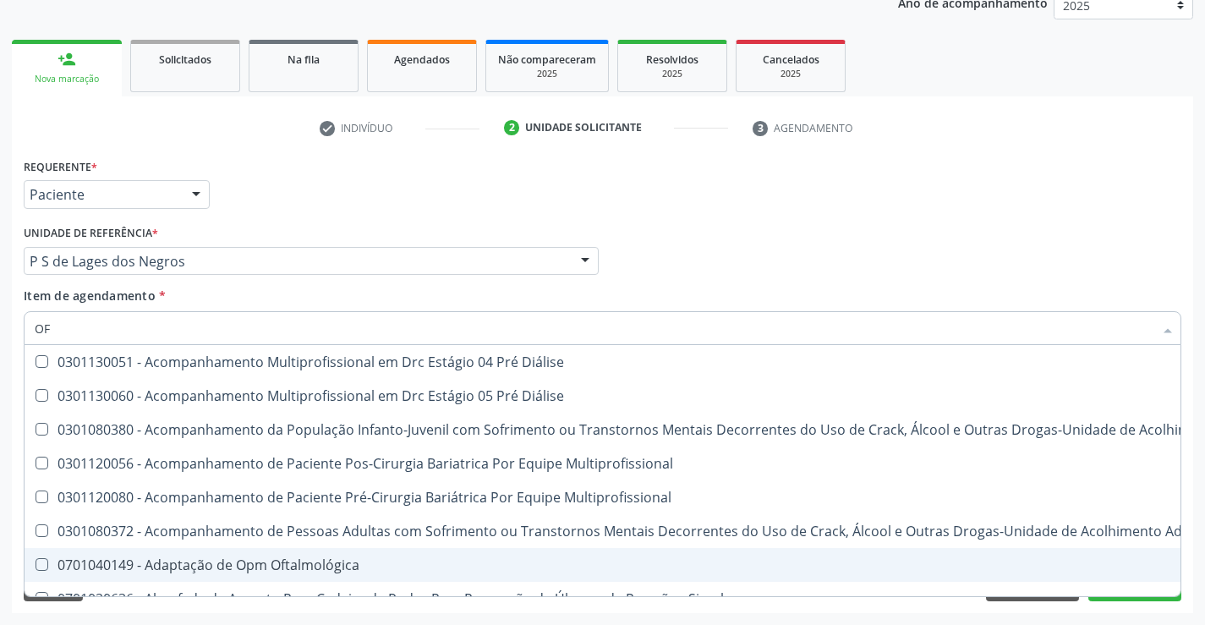
click at [1061, 614] on div "Acompanhamento Acompanhe a situação das marcações correntes e finalizadas Relat…" at bounding box center [602, 252] width 1205 height 745
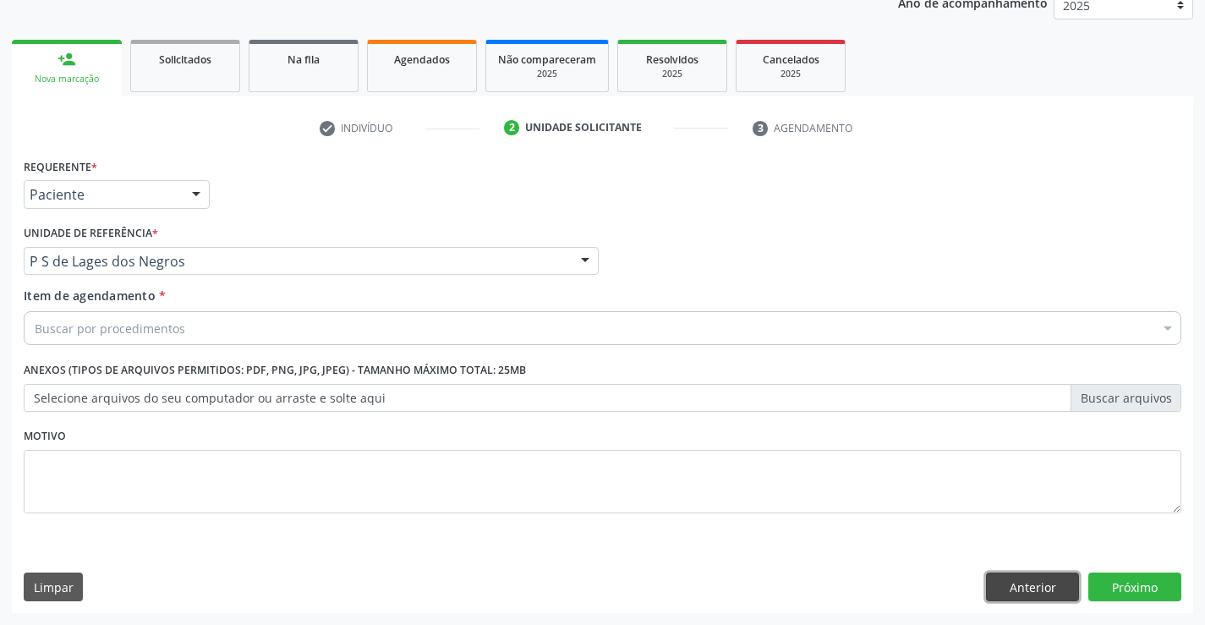
click at [1050, 595] on button "Anterior" at bounding box center [1032, 587] width 93 height 29
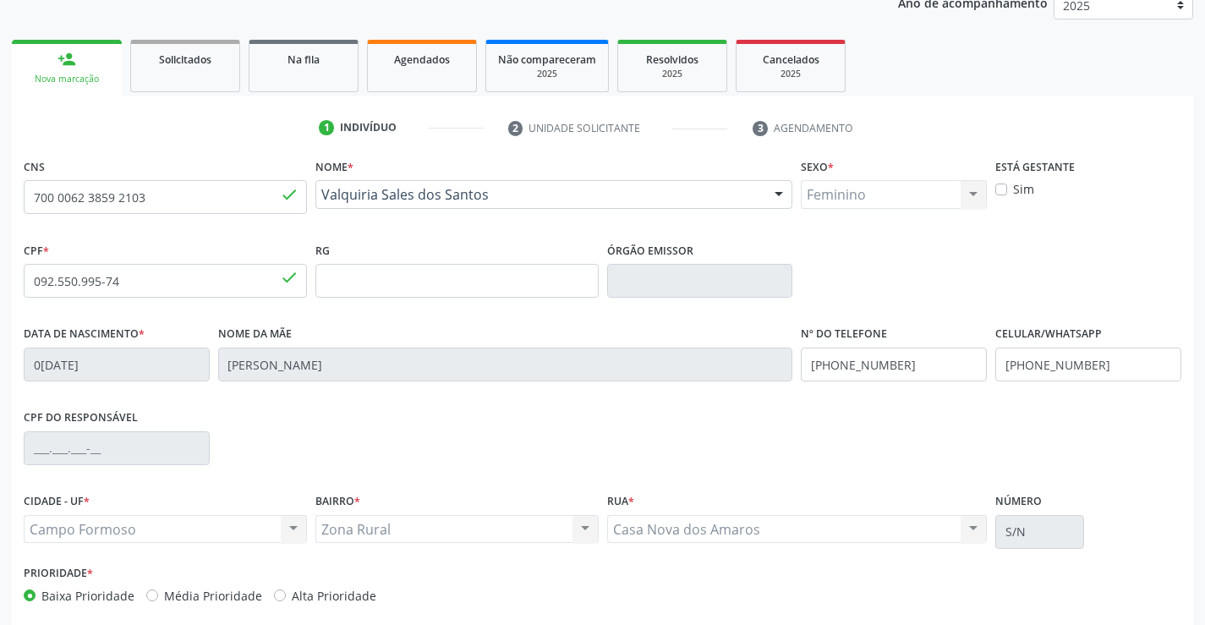
scroll to position [292, 0]
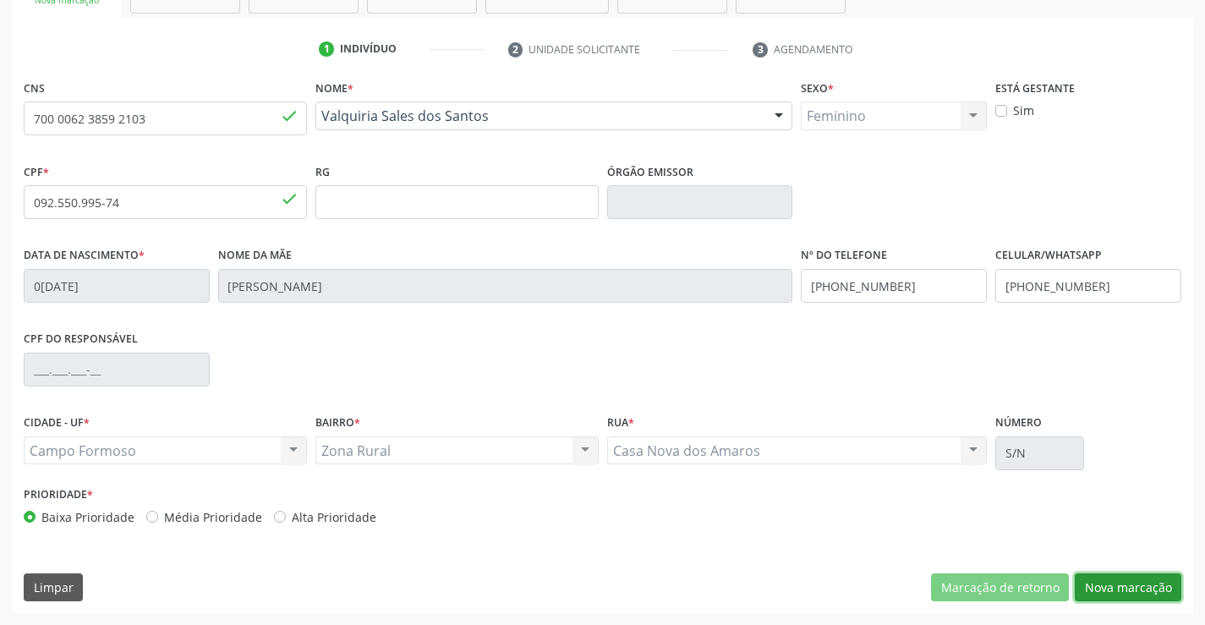
click at [1116, 584] on button "Nova marcação" at bounding box center [1128, 587] width 107 height 29
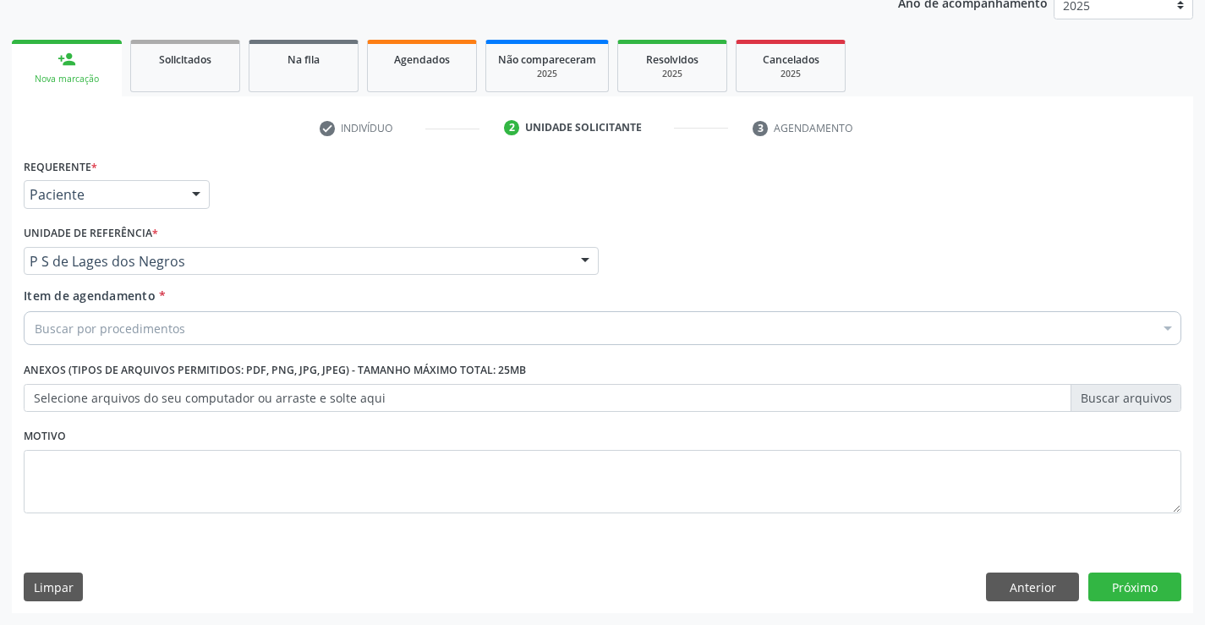
scroll to position [213, 0]
type input "O"
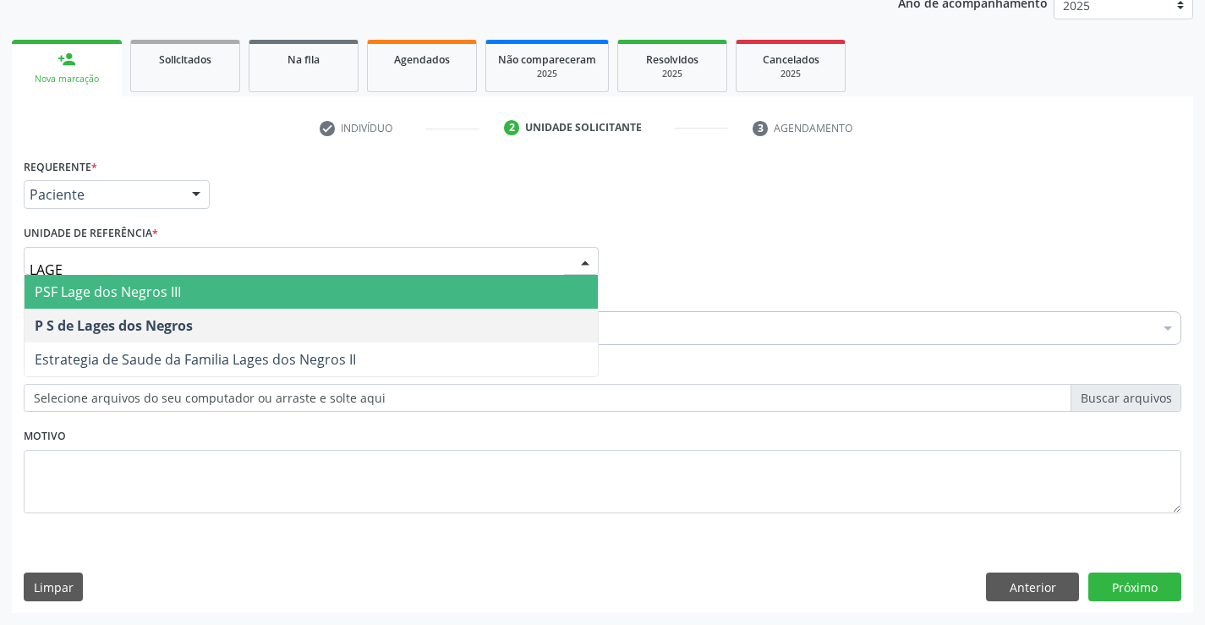
type input "LAGES"
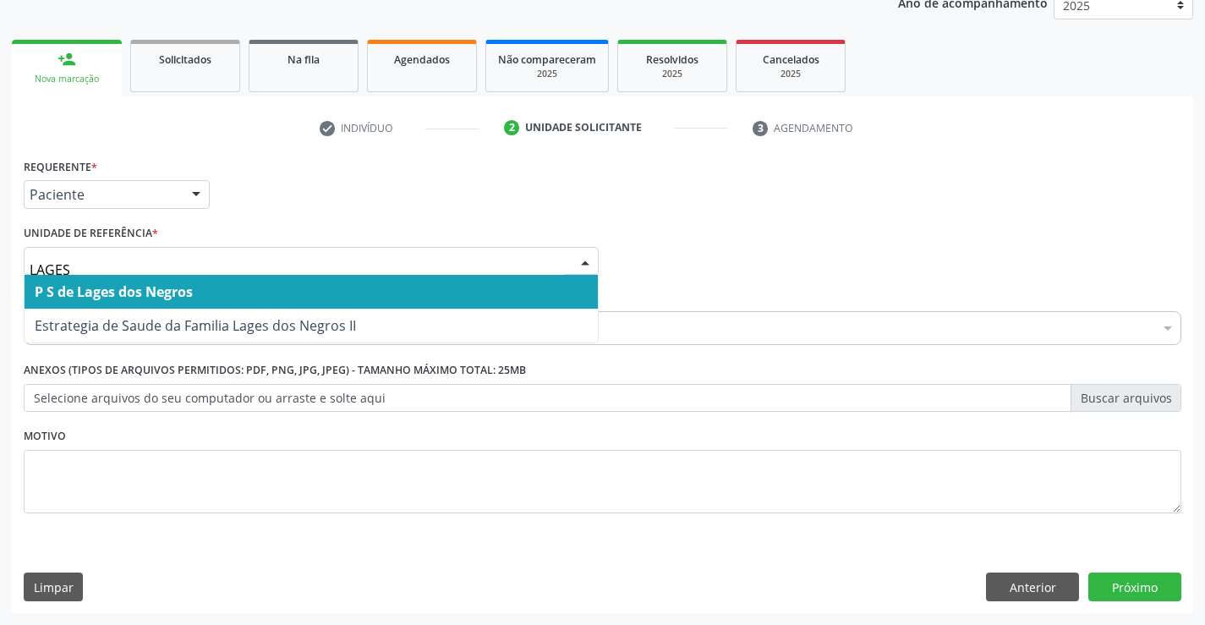
click at [289, 301] on span "P S de Lages dos Negros" at bounding box center [311, 292] width 573 height 34
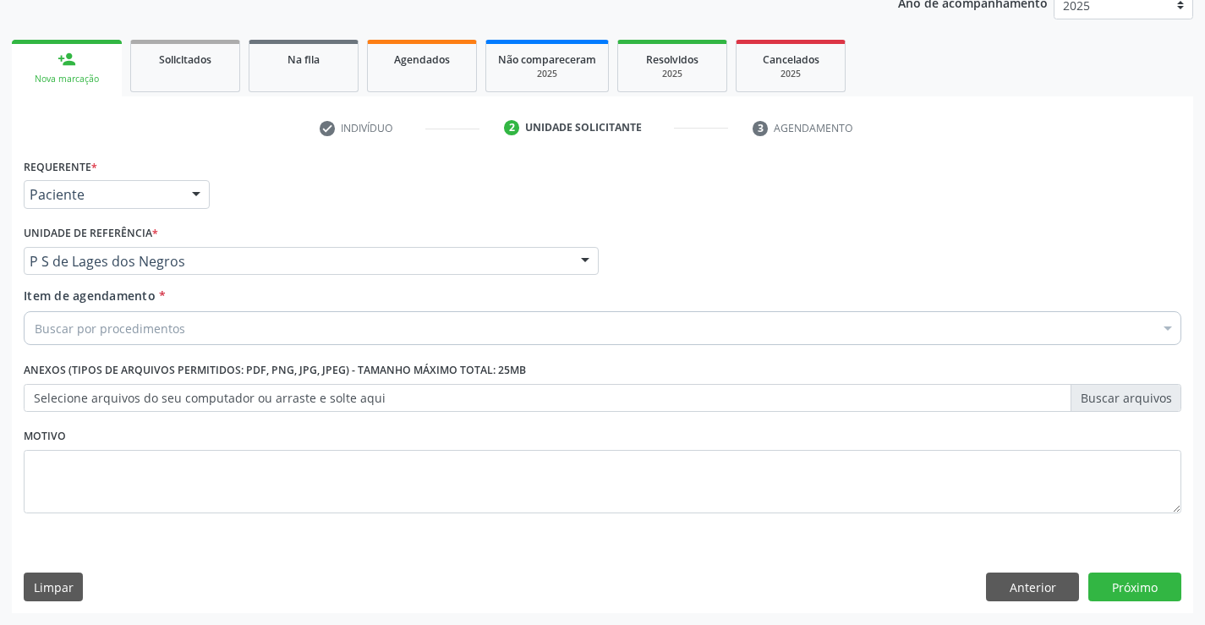
click at [233, 325] on div "Buscar por procedimentos" at bounding box center [603, 328] width 1158 height 34
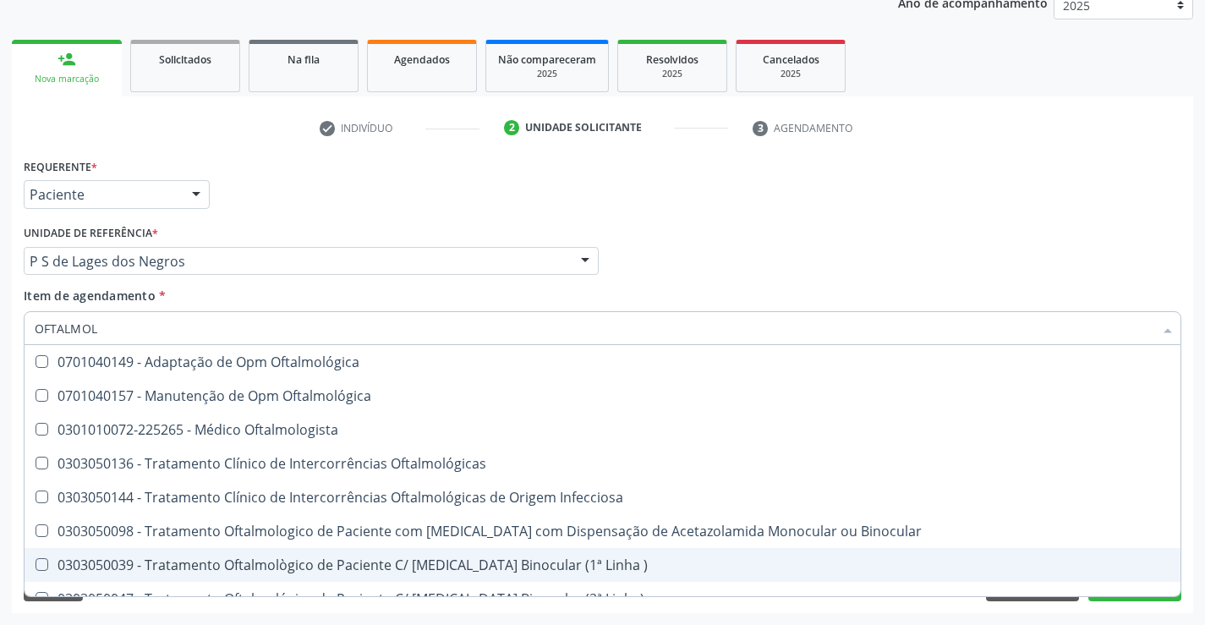
type input "OFTALMOLO"
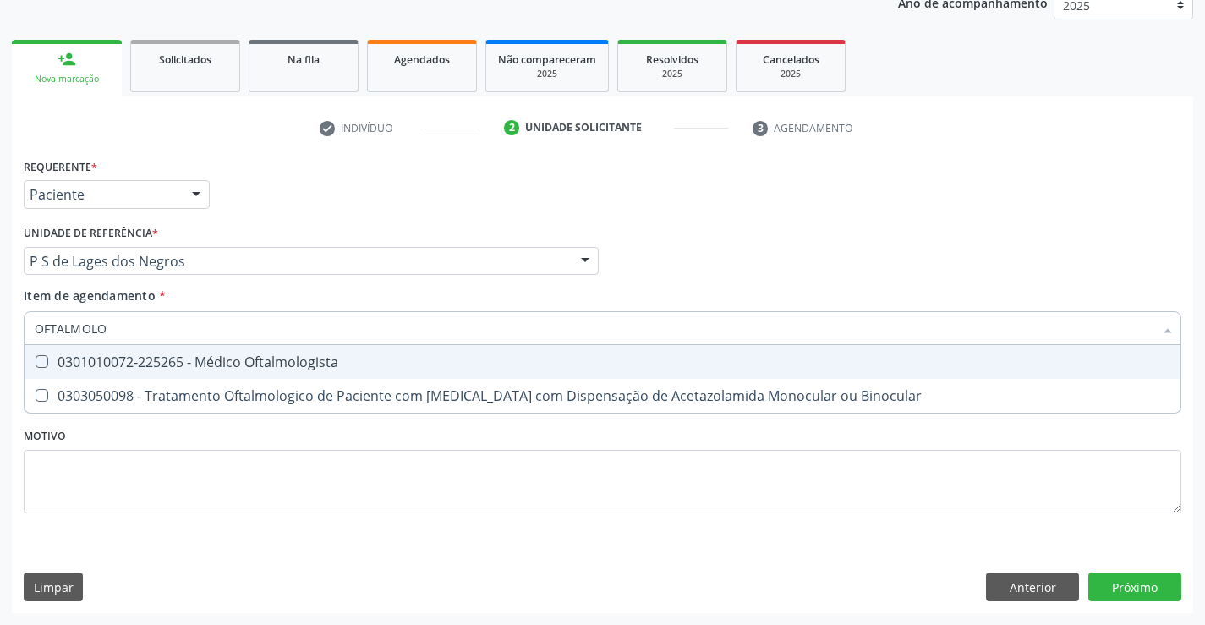
click at [236, 367] on div "0301010072-225265 - Médico Oftalmologista" at bounding box center [603, 362] width 1136 height 14
checkbox Oftalmologista "true"
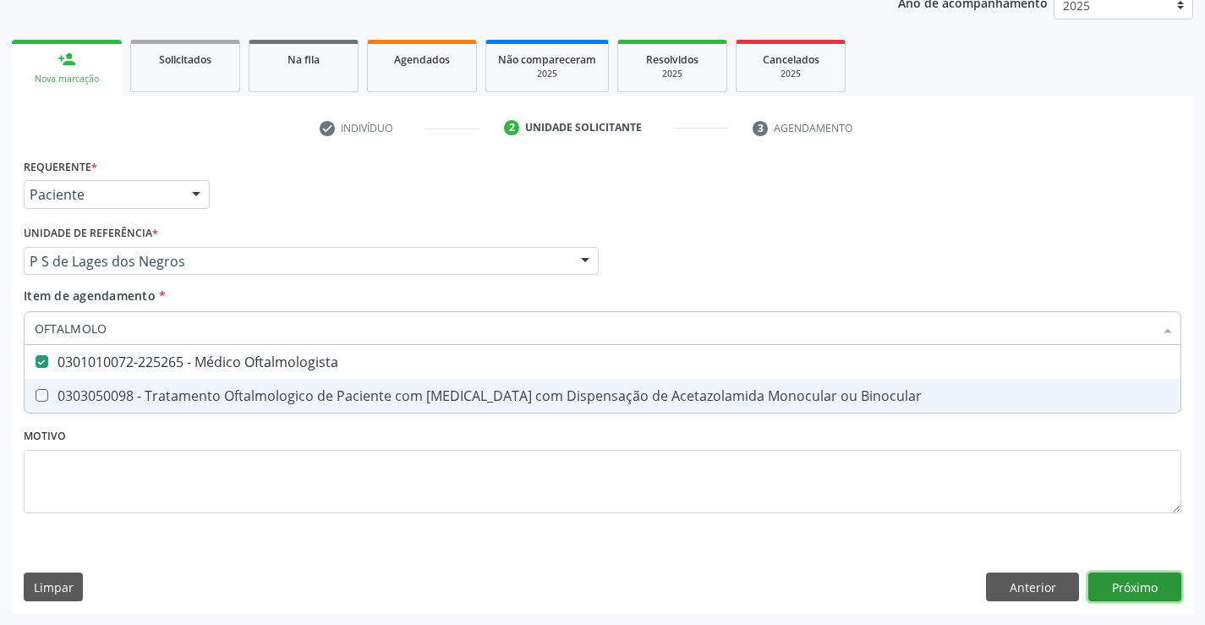
click at [1135, 585] on div "Requerente * Paciente Médico(a) Enfermeiro(a) Paciente Nenhum resultado encontr…" at bounding box center [602, 383] width 1181 height 459
checkbox Binocular "true"
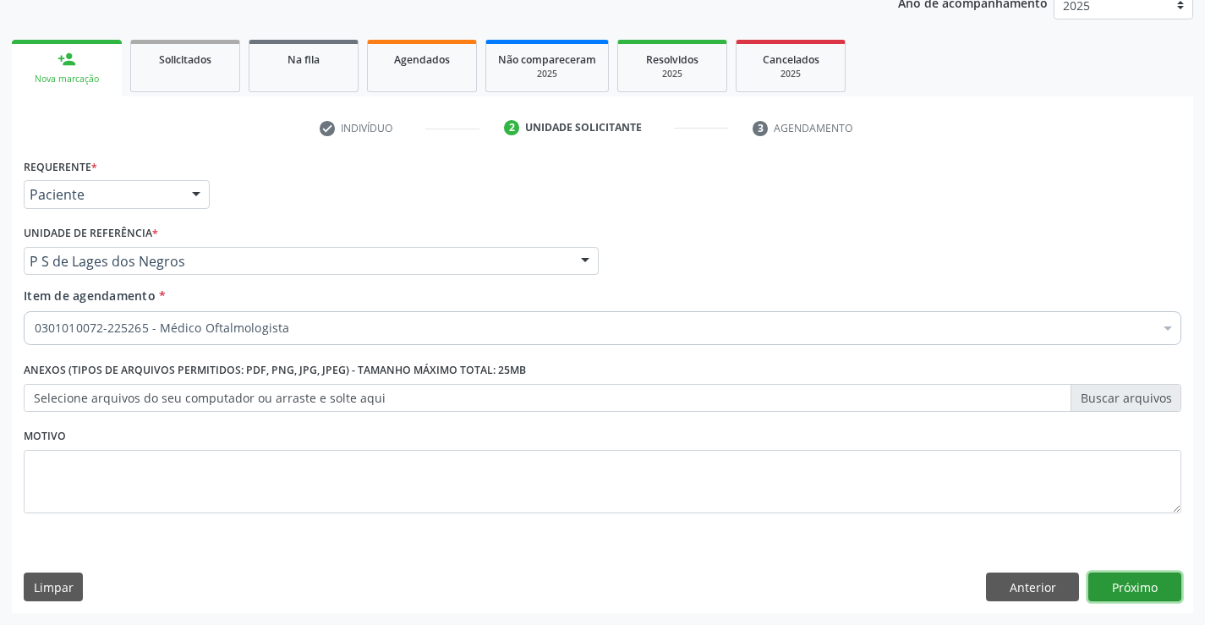
click at [1132, 596] on button "Próximo" at bounding box center [1134, 587] width 93 height 29
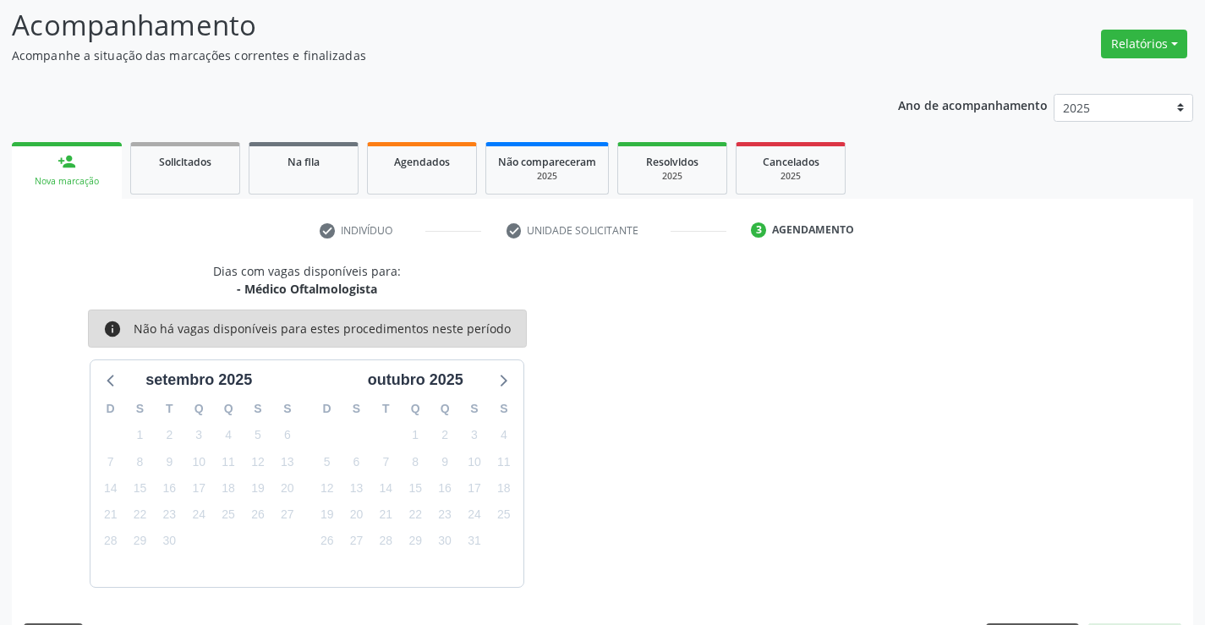
scroll to position [161, 0]
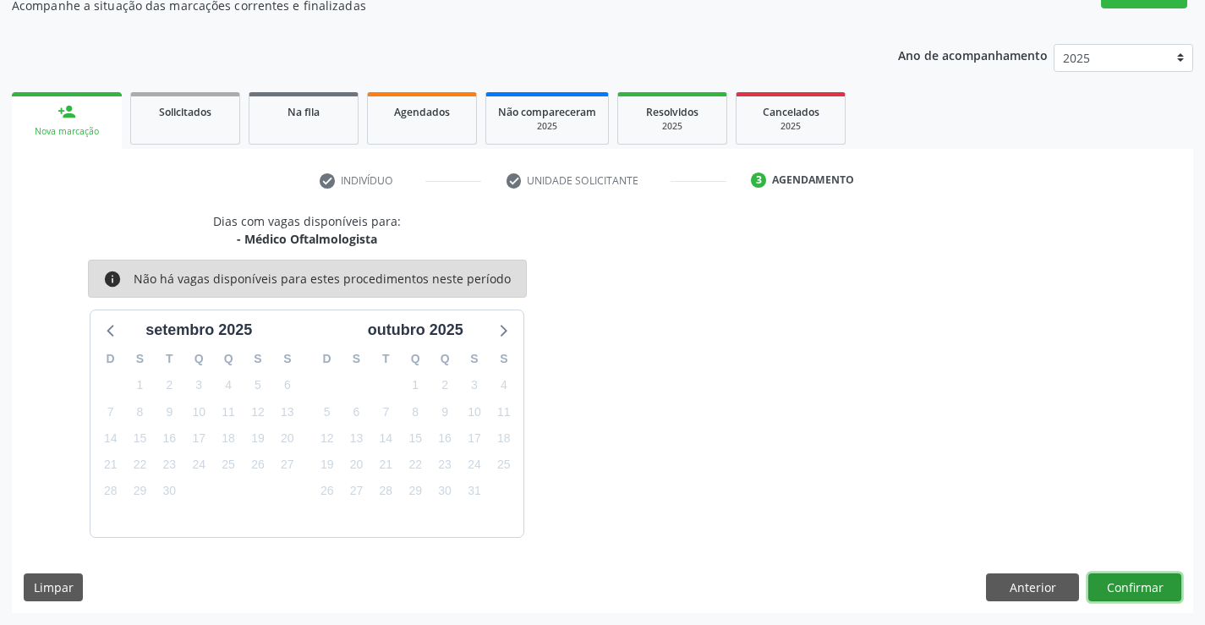
click at [1115, 582] on button "Confirmar" at bounding box center [1134, 587] width 93 height 29
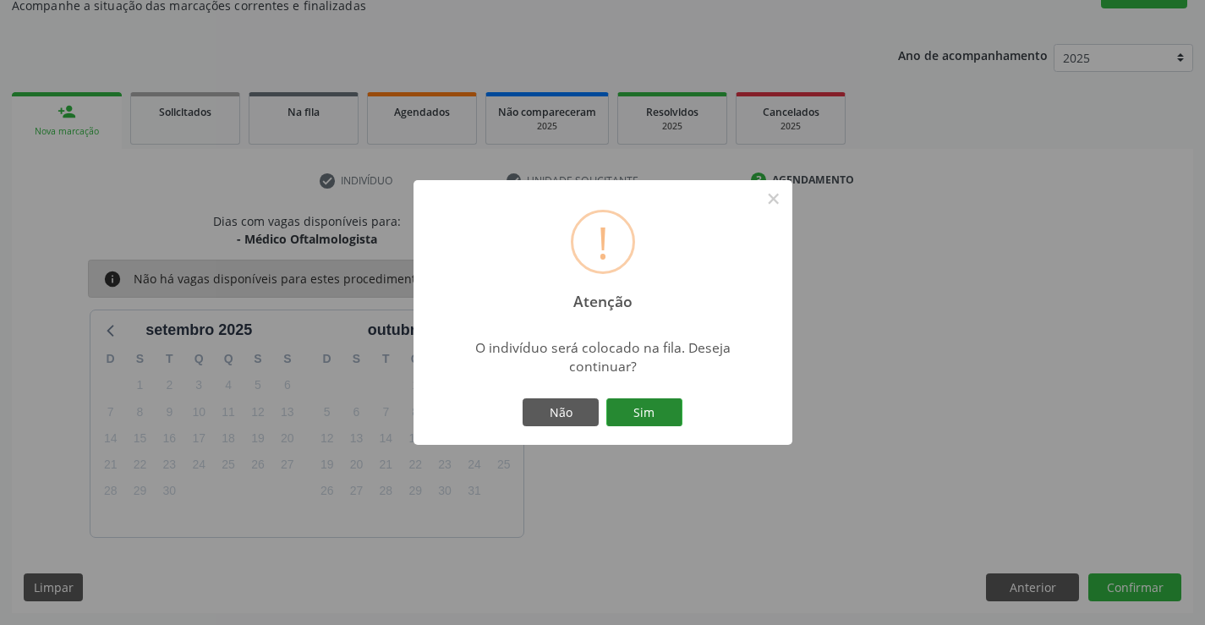
click at [663, 421] on button "Sim" at bounding box center [644, 412] width 76 height 29
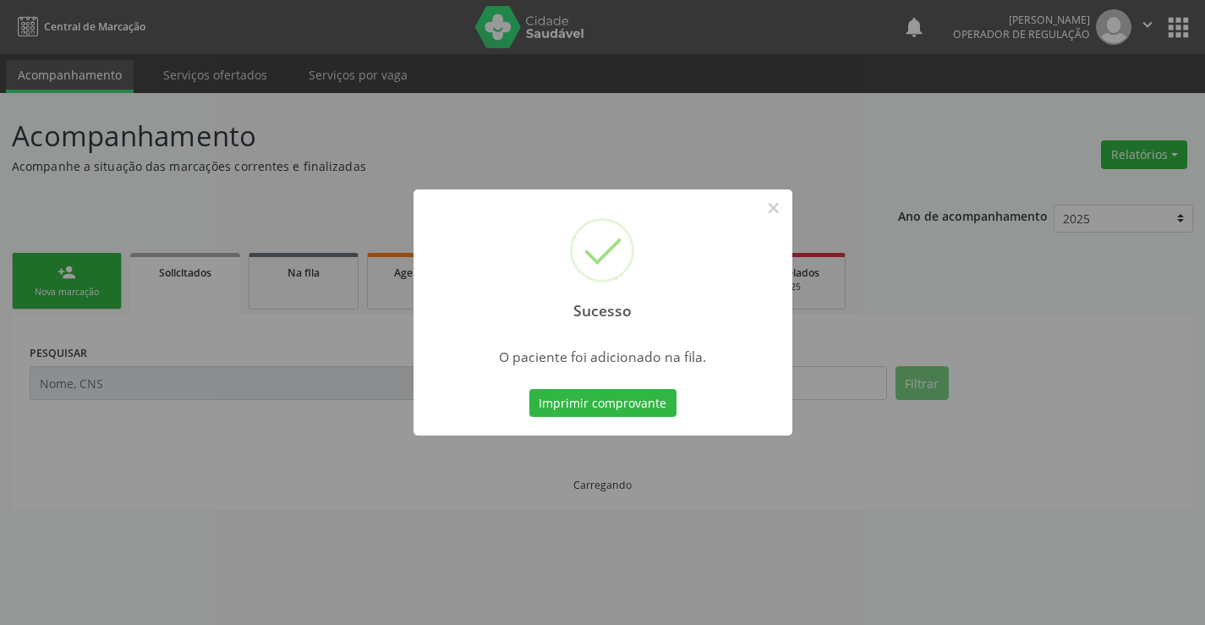
scroll to position [0, 0]
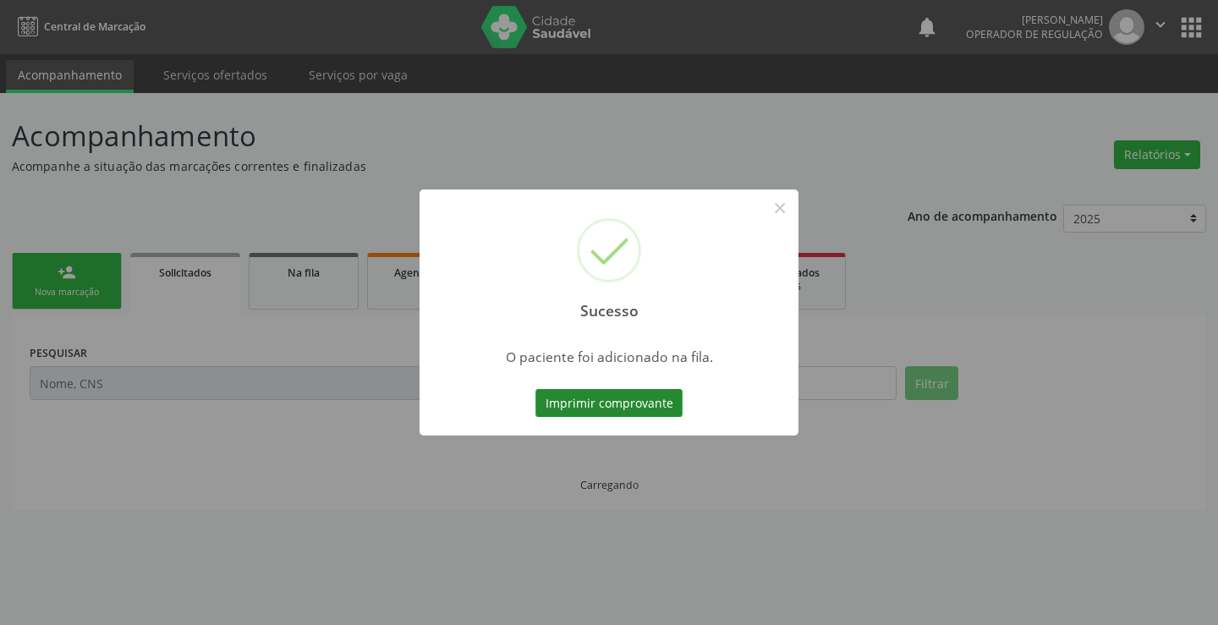
click at [658, 406] on button "Imprimir comprovante" at bounding box center [608, 403] width 147 height 29
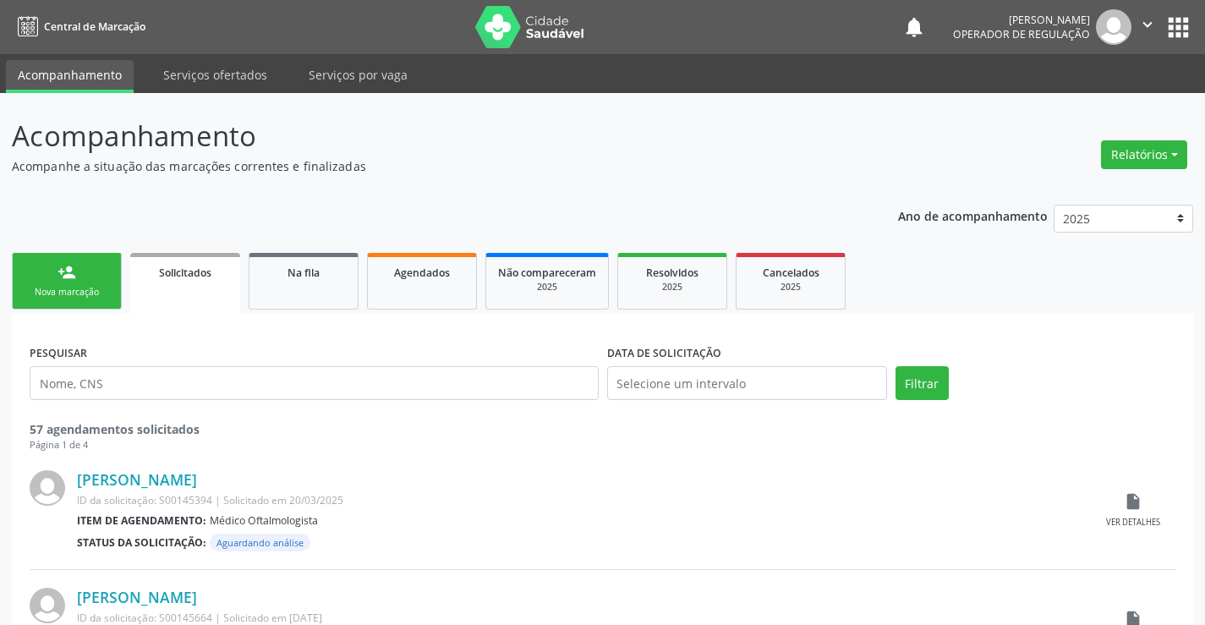
click at [81, 283] on link "person_add Nova marcação" at bounding box center [67, 281] width 110 height 57
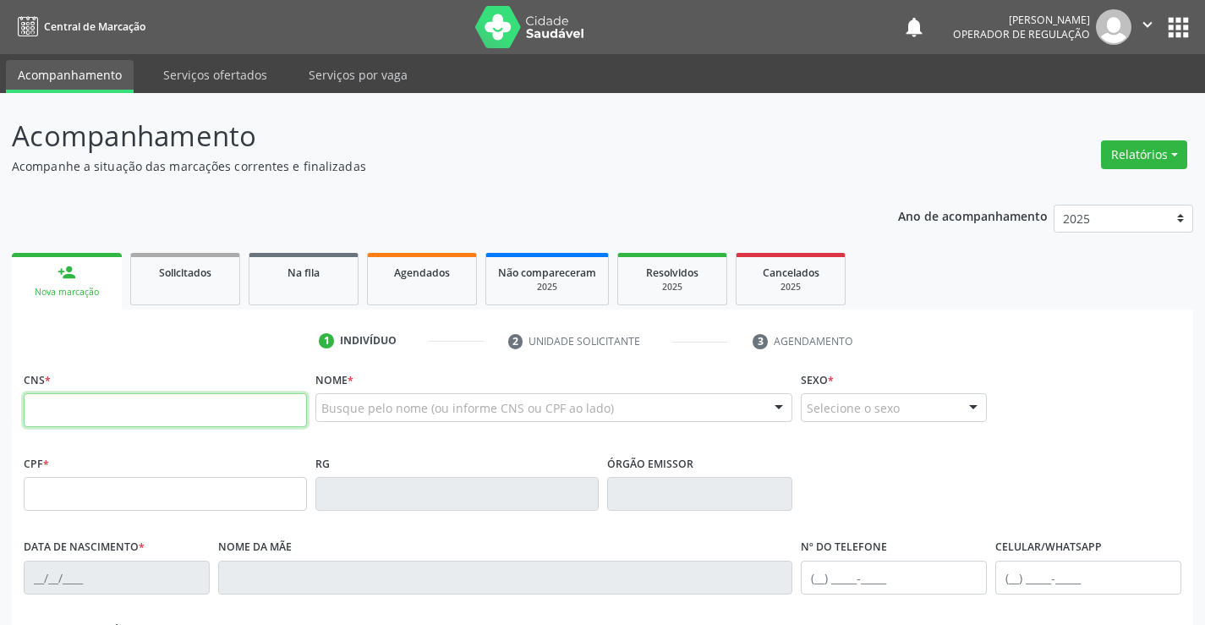
click at [142, 405] on input "text" at bounding box center [165, 410] width 283 height 34
type input "702 6067 2605 8441"
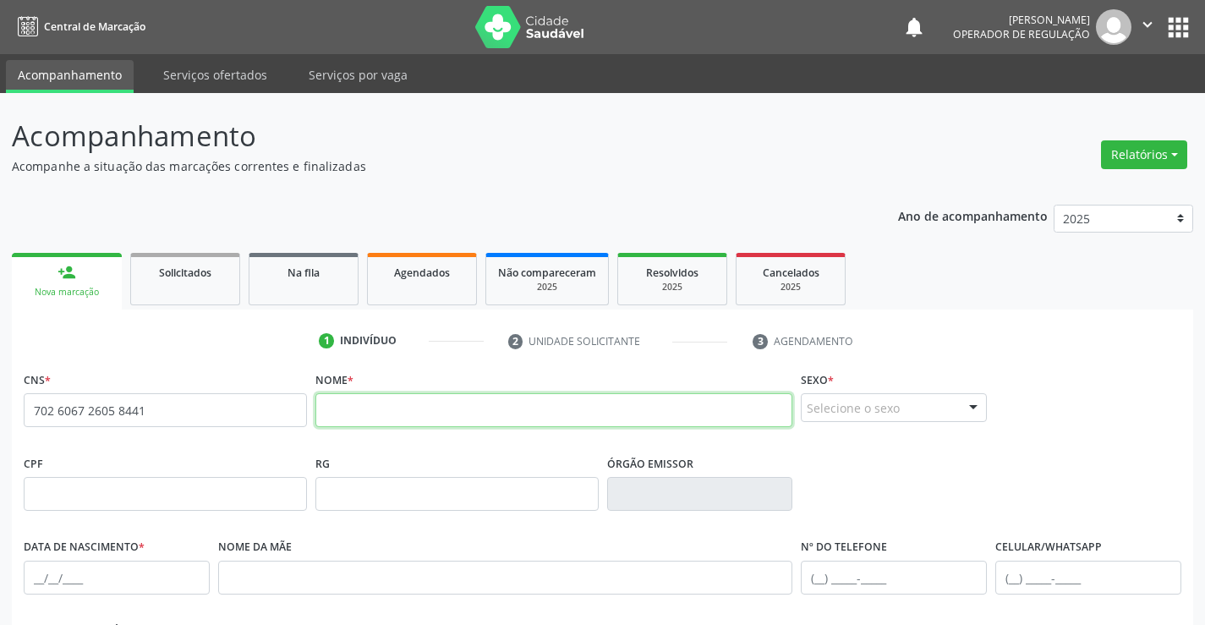
click at [372, 417] on input "text" at bounding box center [554, 410] width 478 height 34
type input "ANTONIO FERREIRA DE AGUIAR"
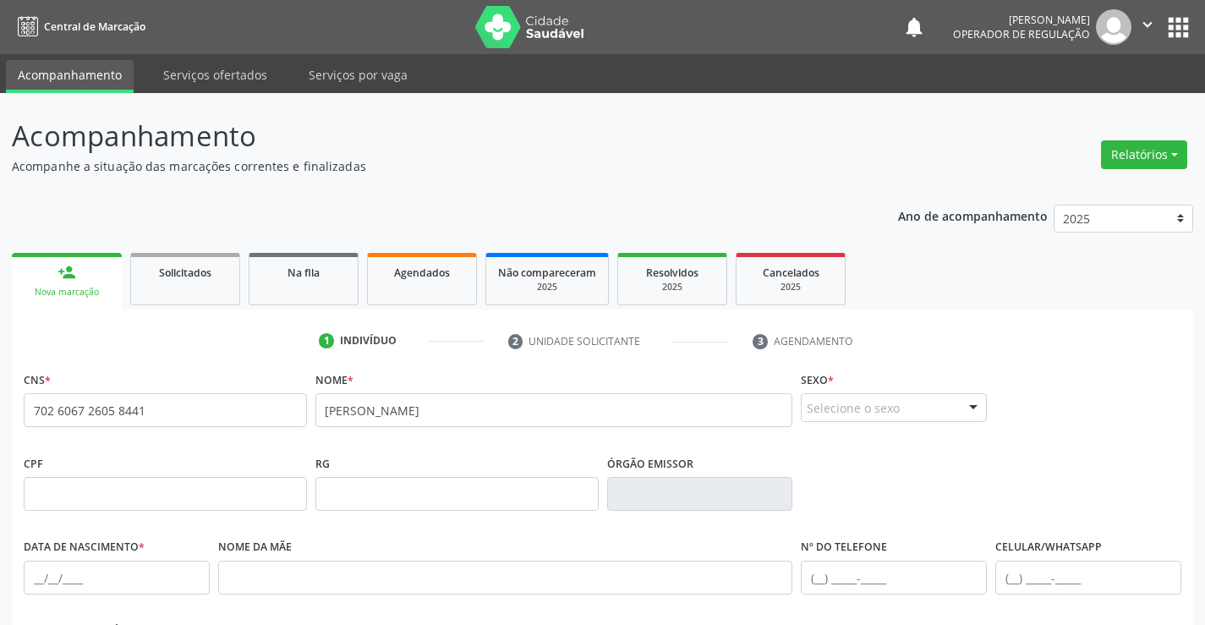
click at [819, 409] on div "Selecione o sexo" at bounding box center [894, 407] width 186 height 29
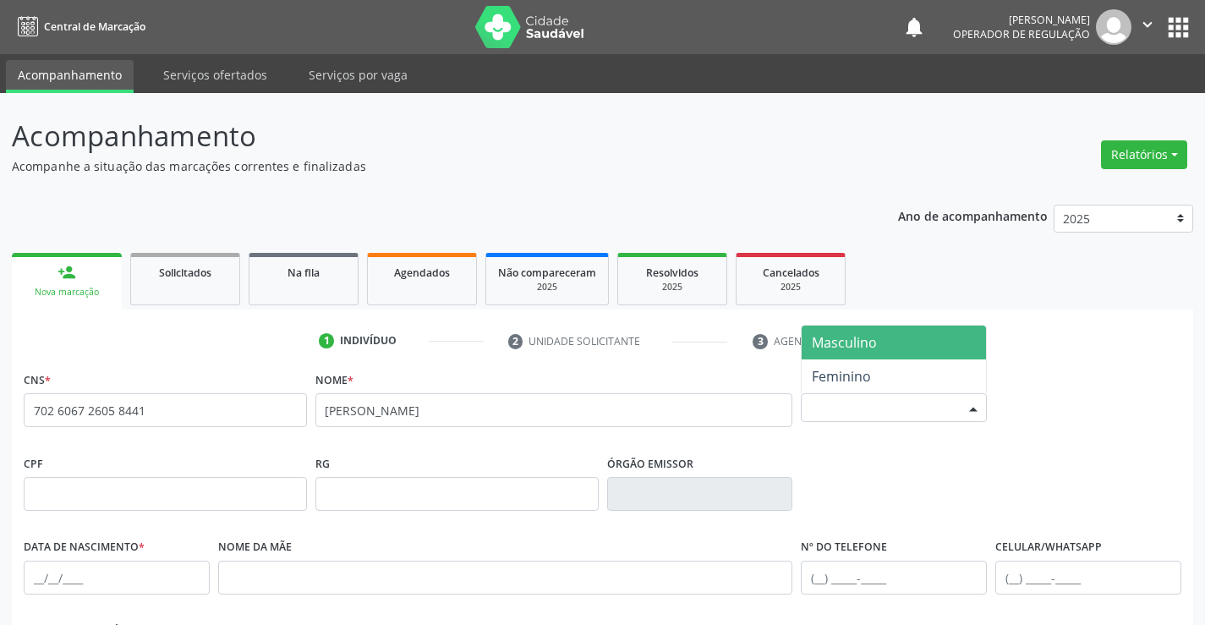
click at [837, 345] on span "Masculino" at bounding box center [844, 342] width 65 height 19
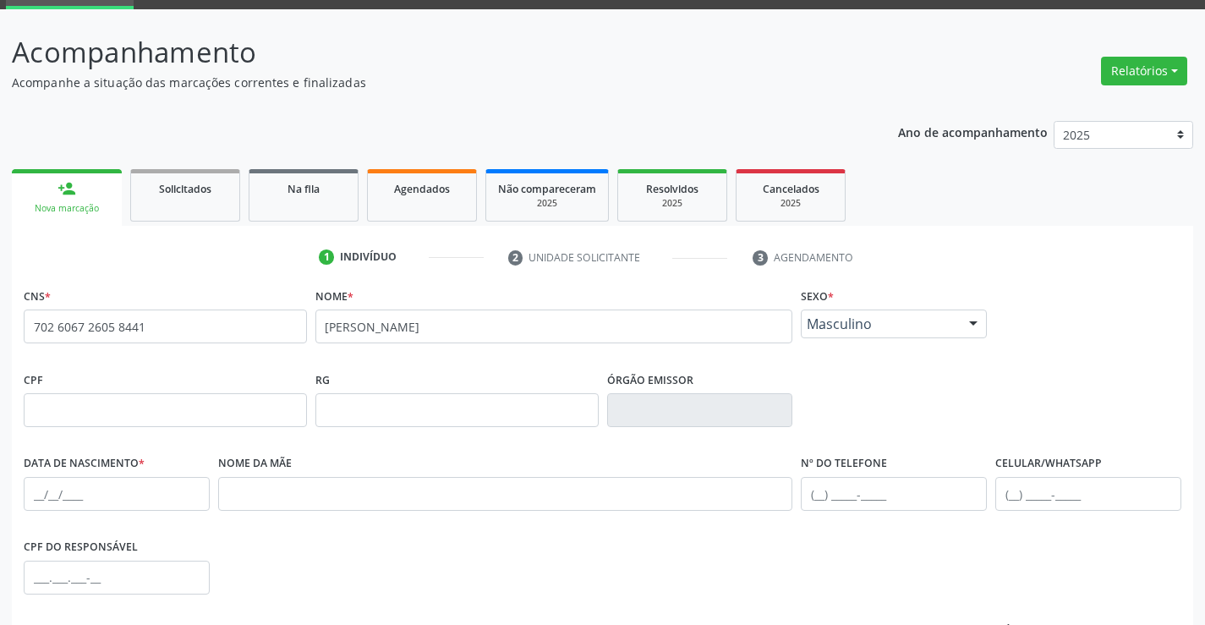
scroll to position [85, 0]
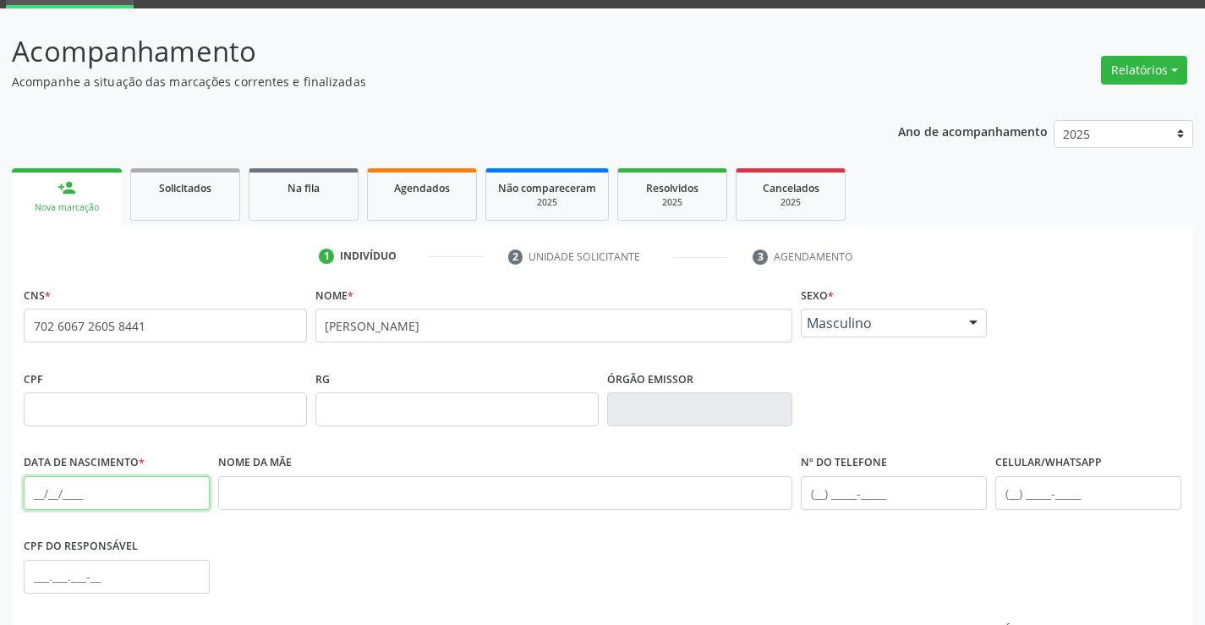
click at [55, 499] on input "text" at bounding box center [117, 493] width 186 height 34
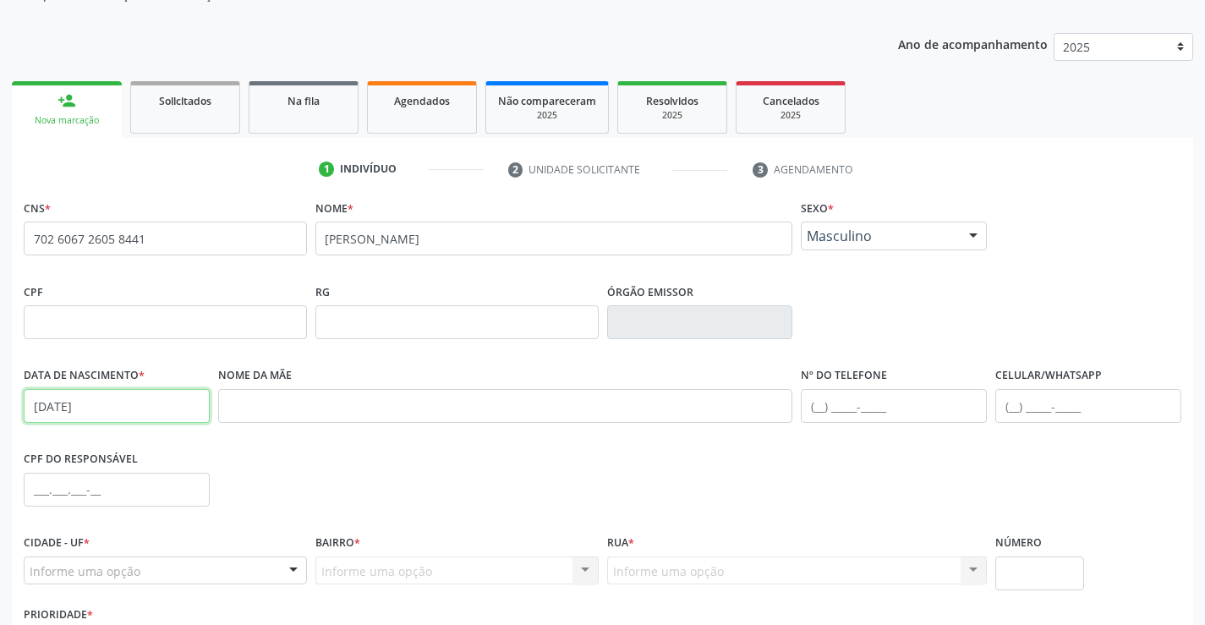
scroll to position [254, 0]
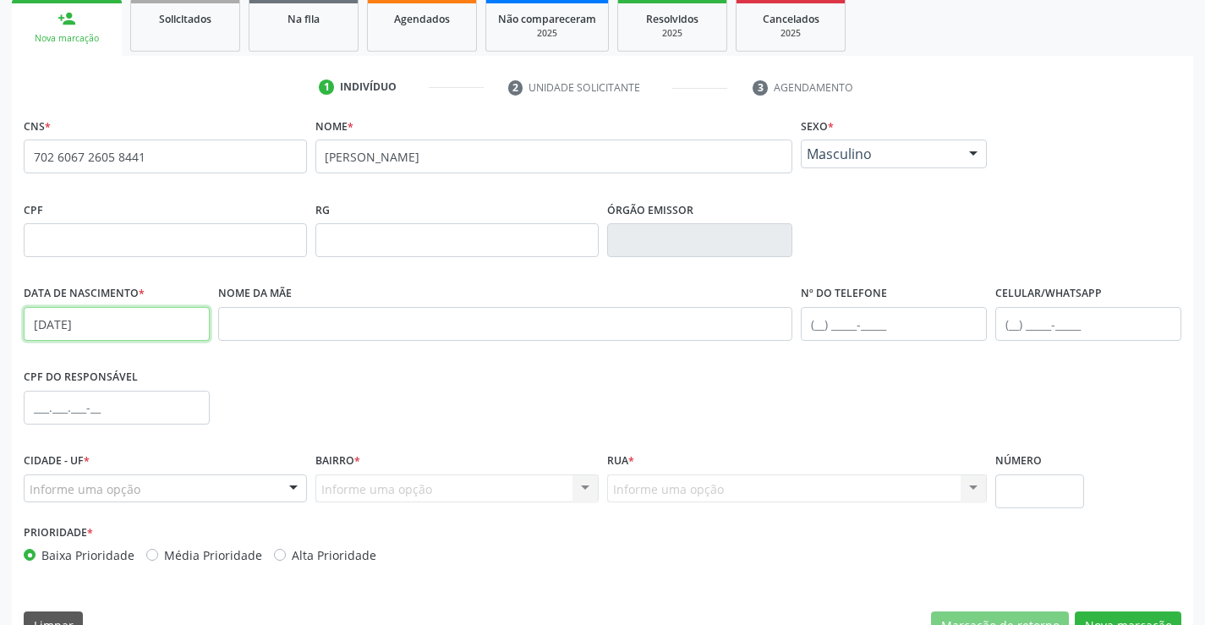
type input "05/12/1955"
click at [877, 337] on input "text" at bounding box center [894, 324] width 186 height 34
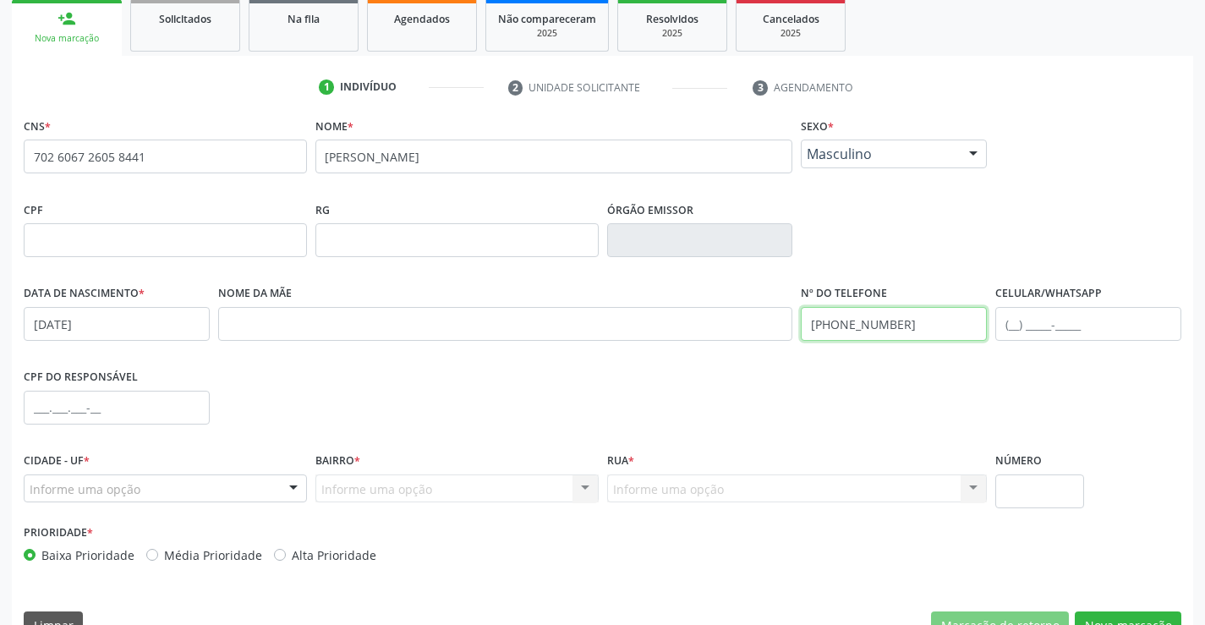
type input "(74) 99197-5539"
click at [170, 492] on div "Informe uma opção" at bounding box center [165, 488] width 283 height 29
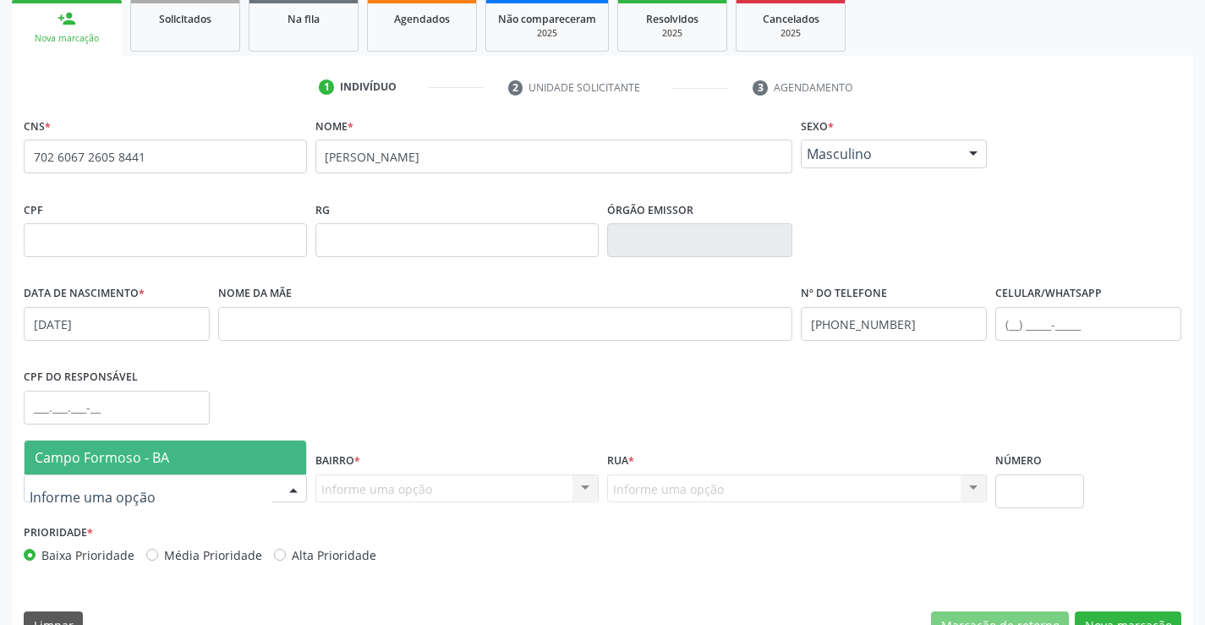
click at [135, 455] on span "Campo Formoso - BA" at bounding box center [102, 457] width 134 height 19
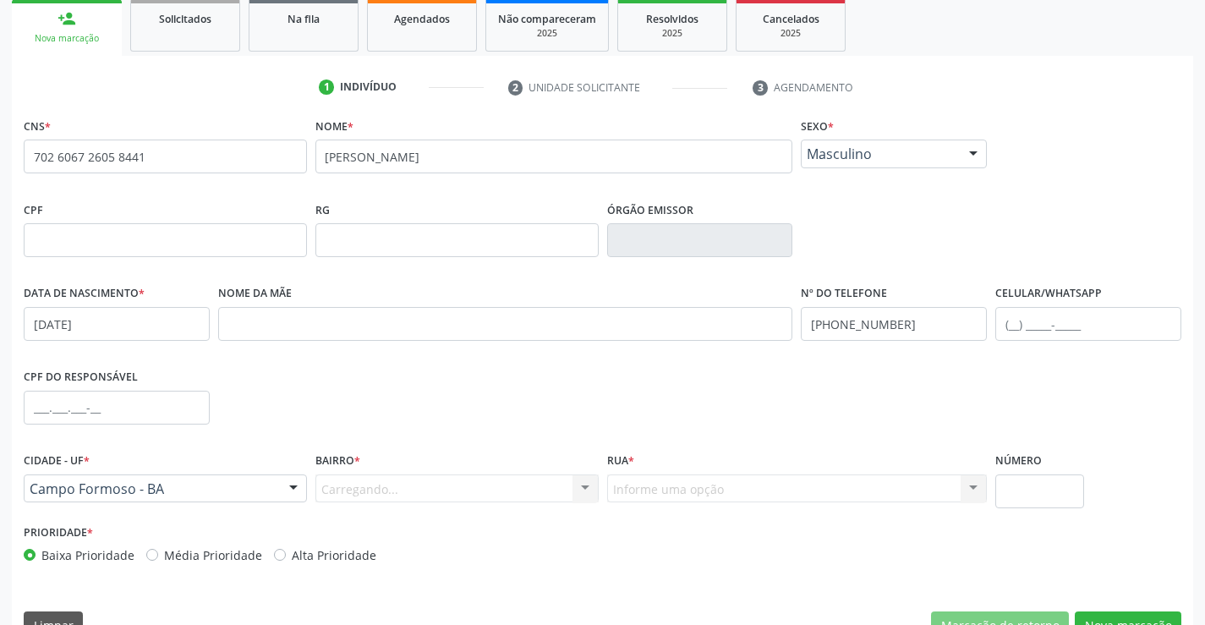
click at [381, 493] on div "Carregando... Nenhum resultado encontrado para: " " Nenhuma opção encontrada. D…" at bounding box center [456, 488] width 283 height 29
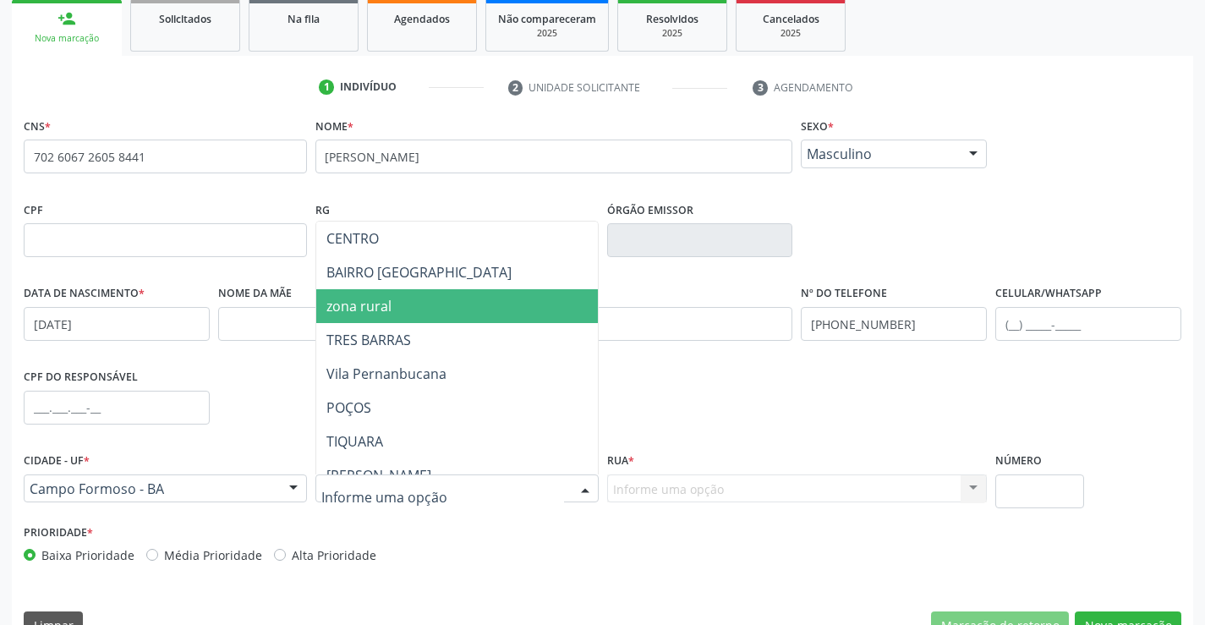
click at [419, 314] on span "zona rural" at bounding box center [498, 306] width 365 height 34
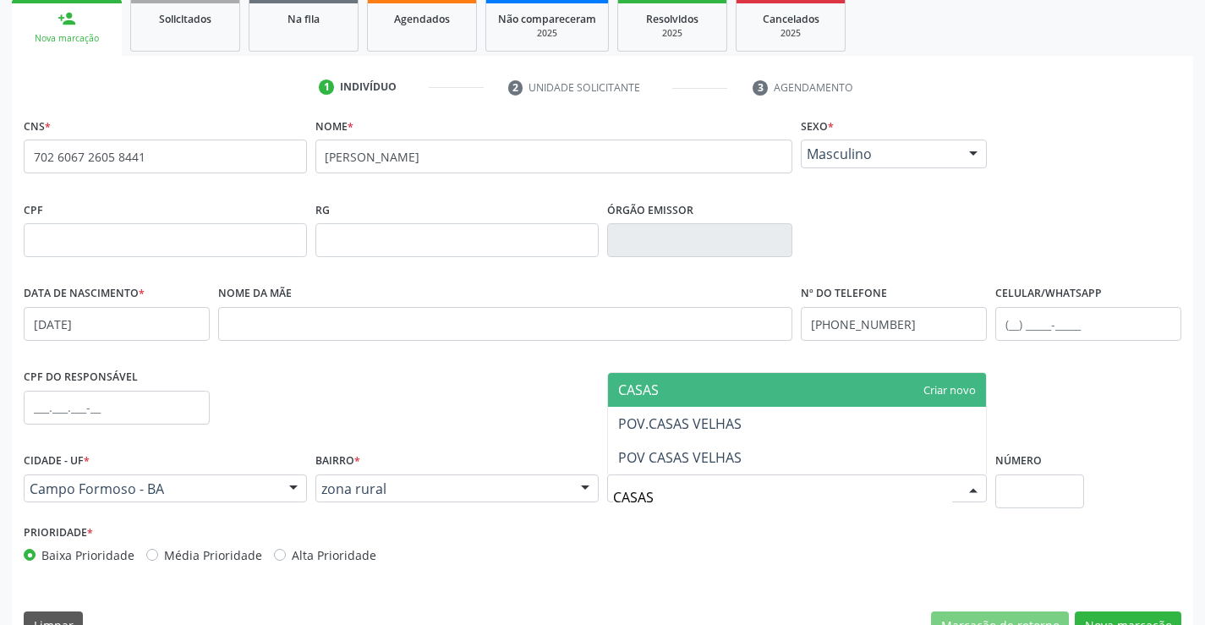
type input "CASAS"
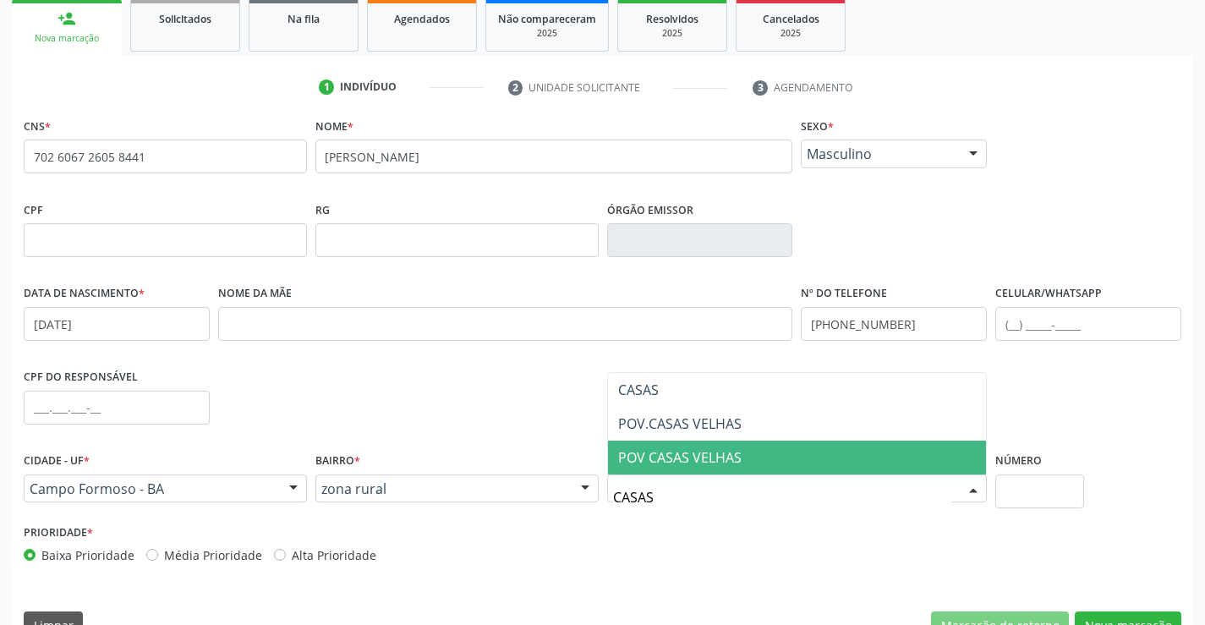
click at [671, 458] on span "POV CASAS VELHAS" at bounding box center [679, 457] width 123 height 19
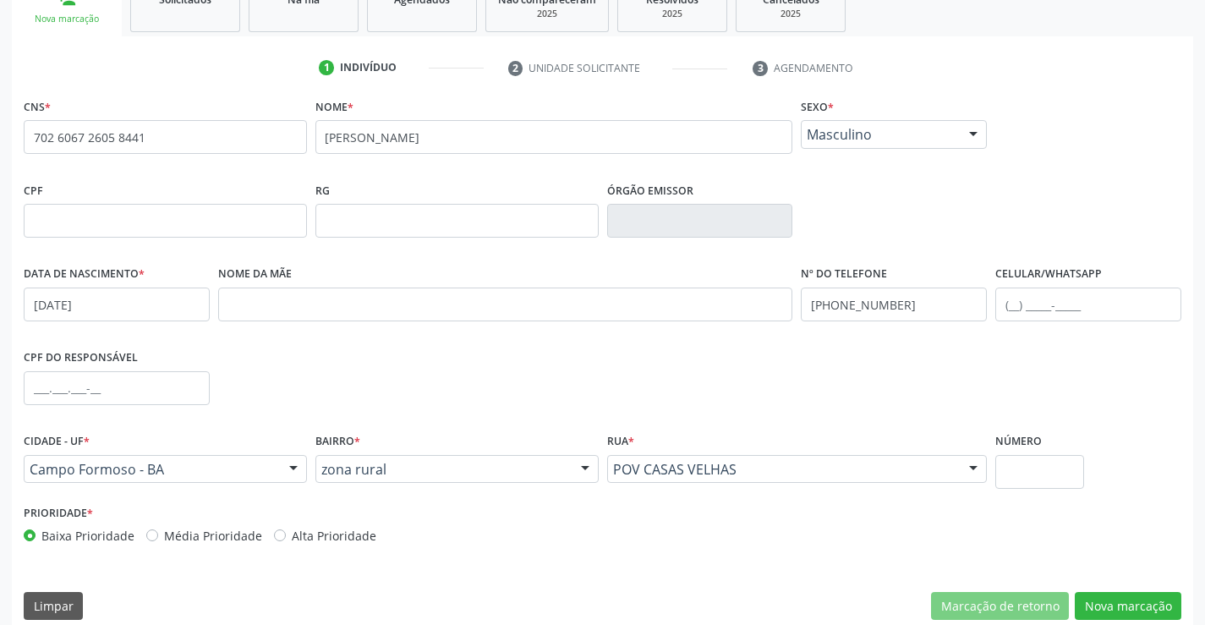
scroll to position [292, 0]
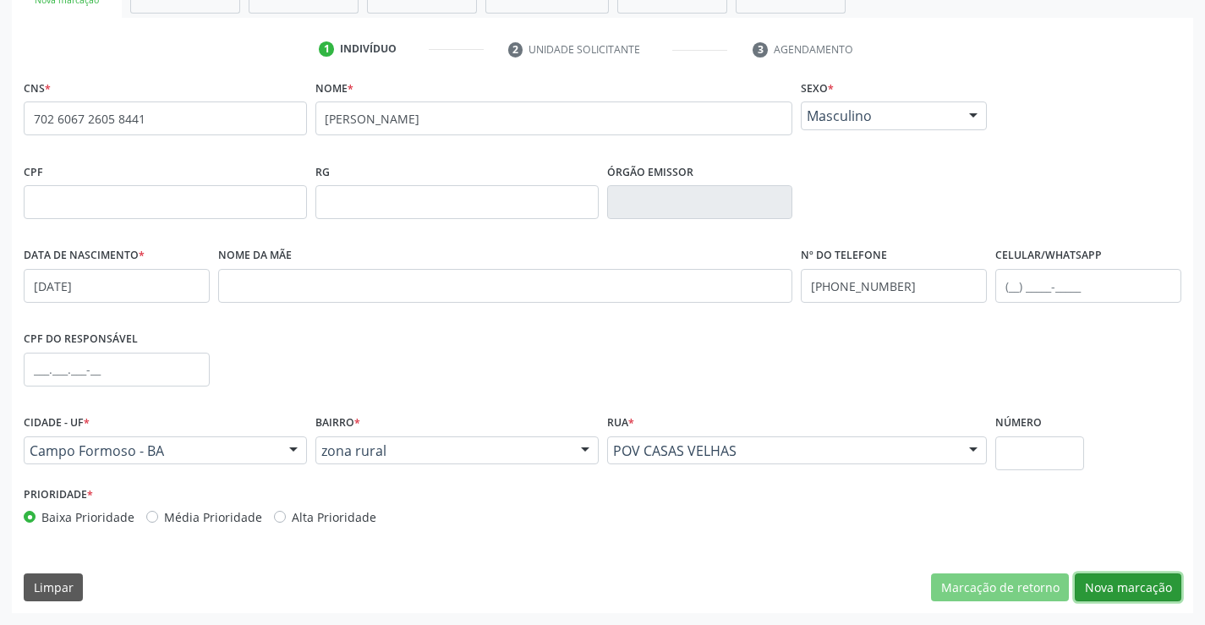
click at [1102, 589] on button "Nova marcação" at bounding box center [1128, 587] width 107 height 29
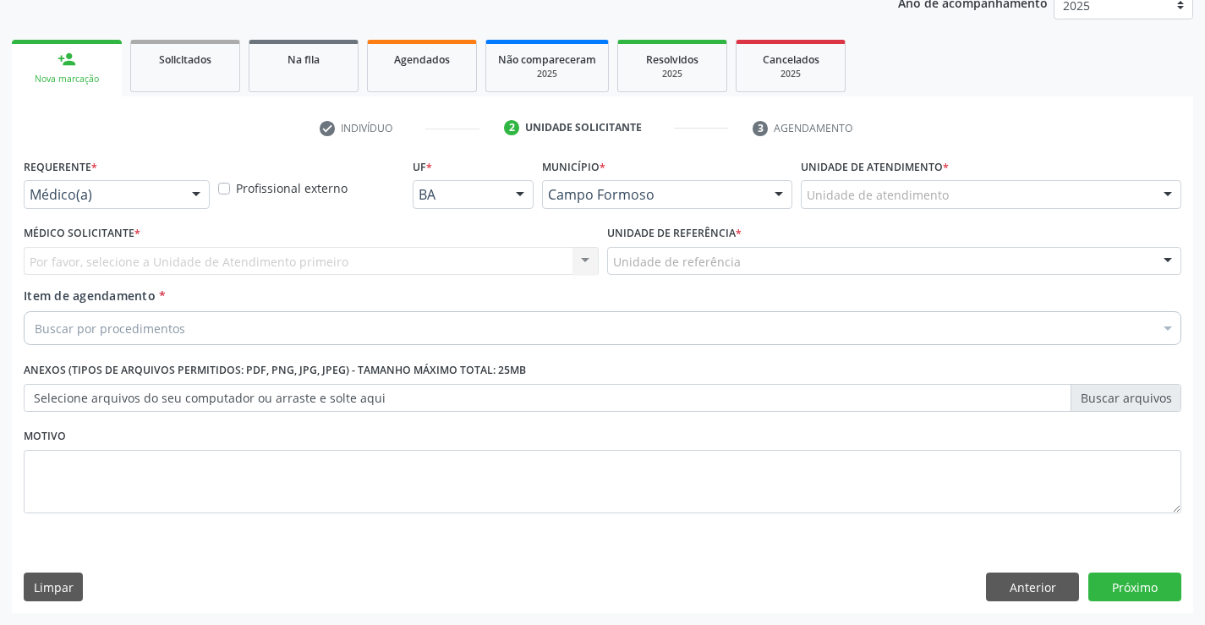
scroll to position [213, 0]
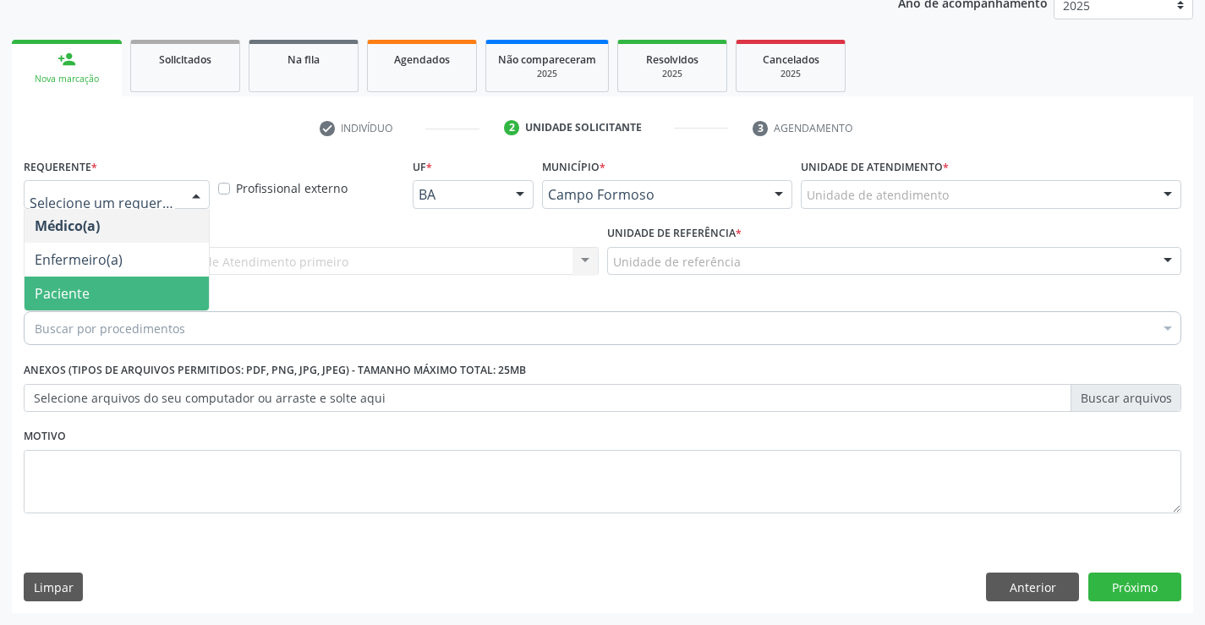
click at [64, 287] on span "Paciente" at bounding box center [62, 293] width 55 height 19
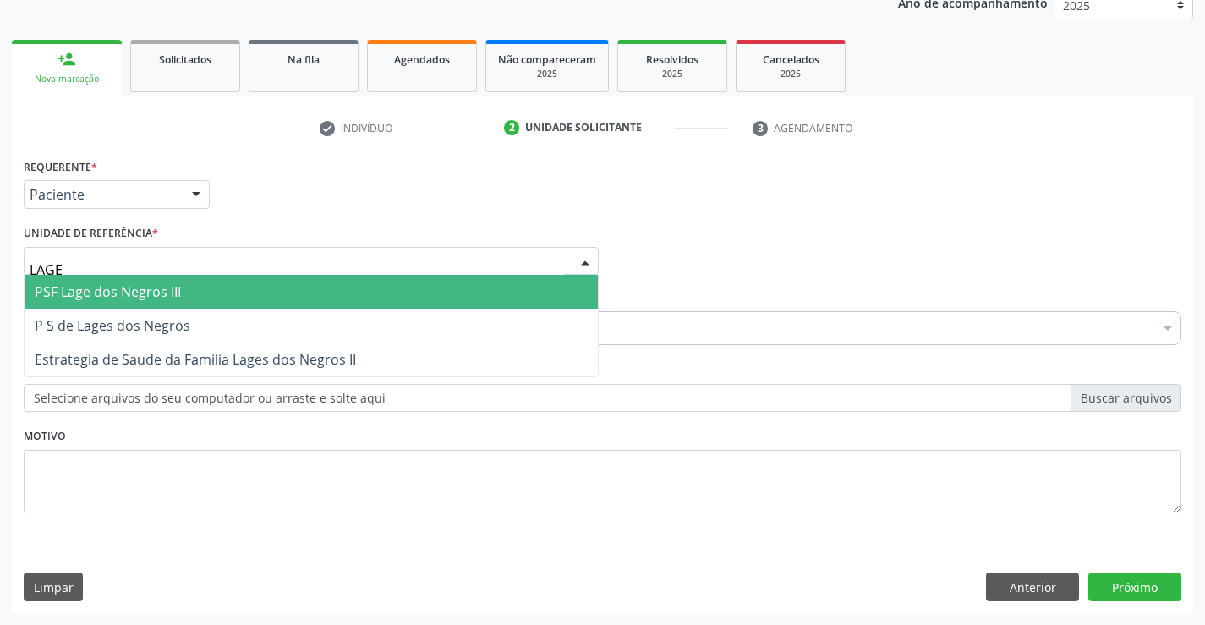
type input "LAGES"
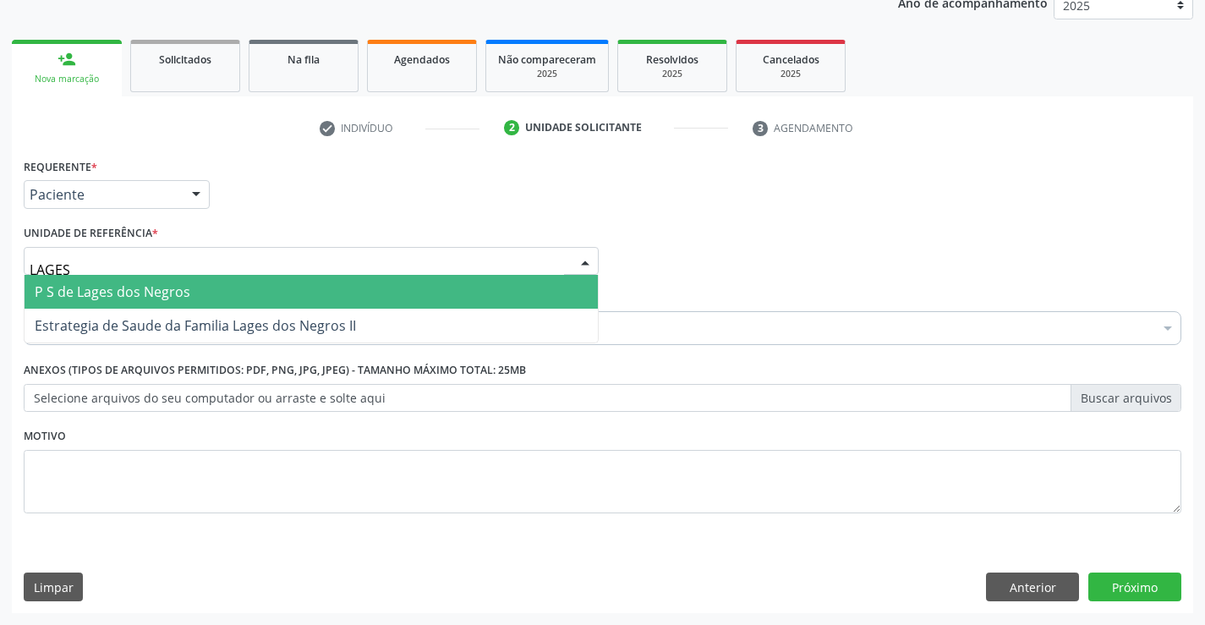
click at [123, 285] on span "P S de Lages dos Negros" at bounding box center [113, 291] width 156 height 19
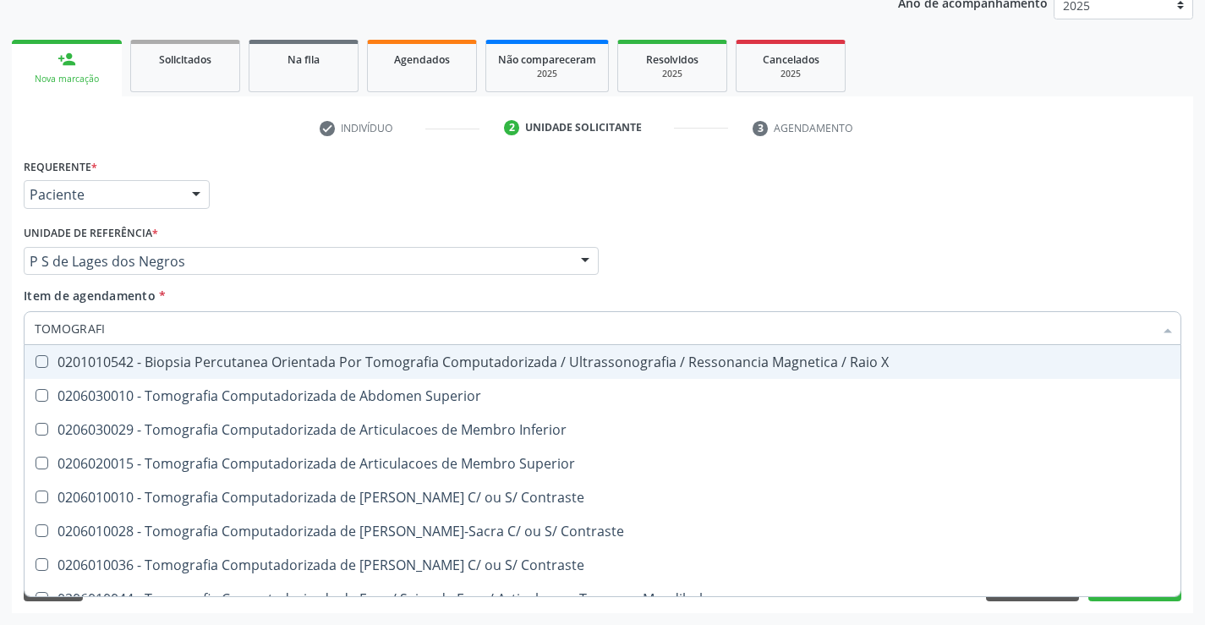
type input "TOMOGRAFIA"
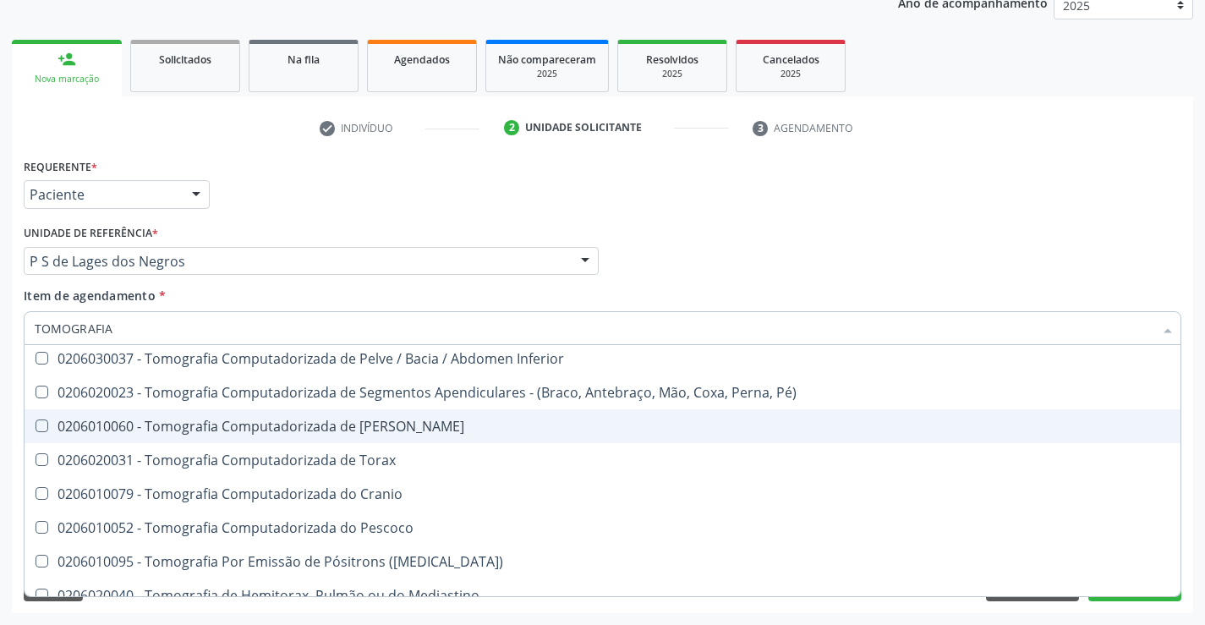
scroll to position [290, 0]
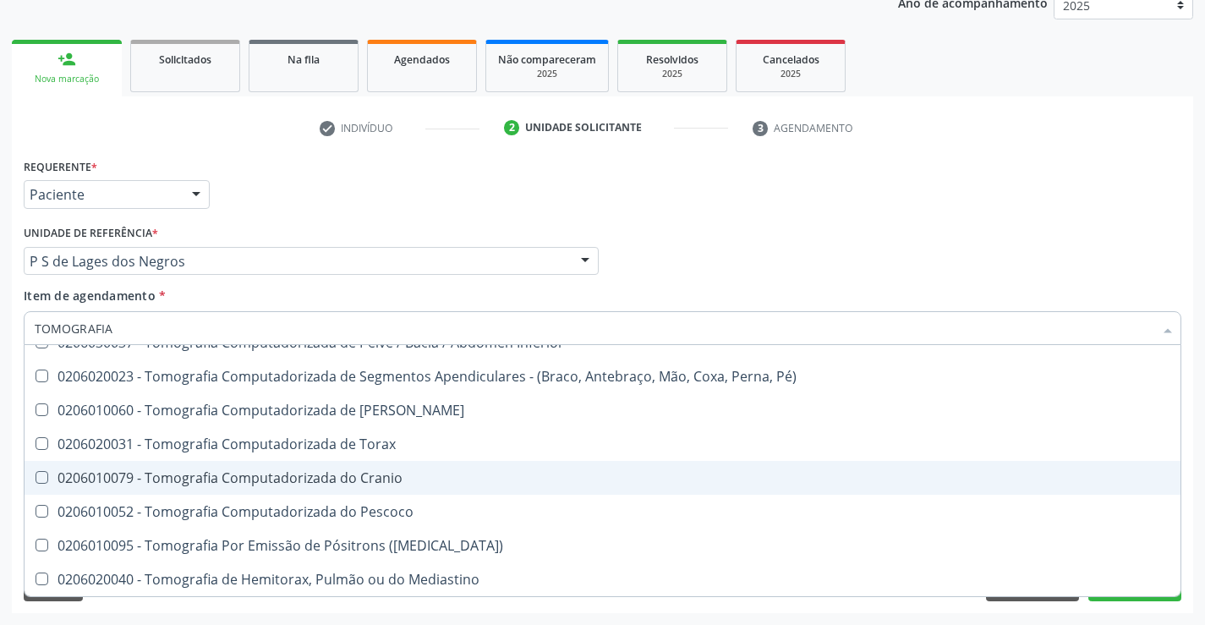
click at [443, 478] on div "0206010079 - Tomografia Computadorizada do Cranio" at bounding box center [603, 478] width 1136 height 14
checkbox Cranio "true"
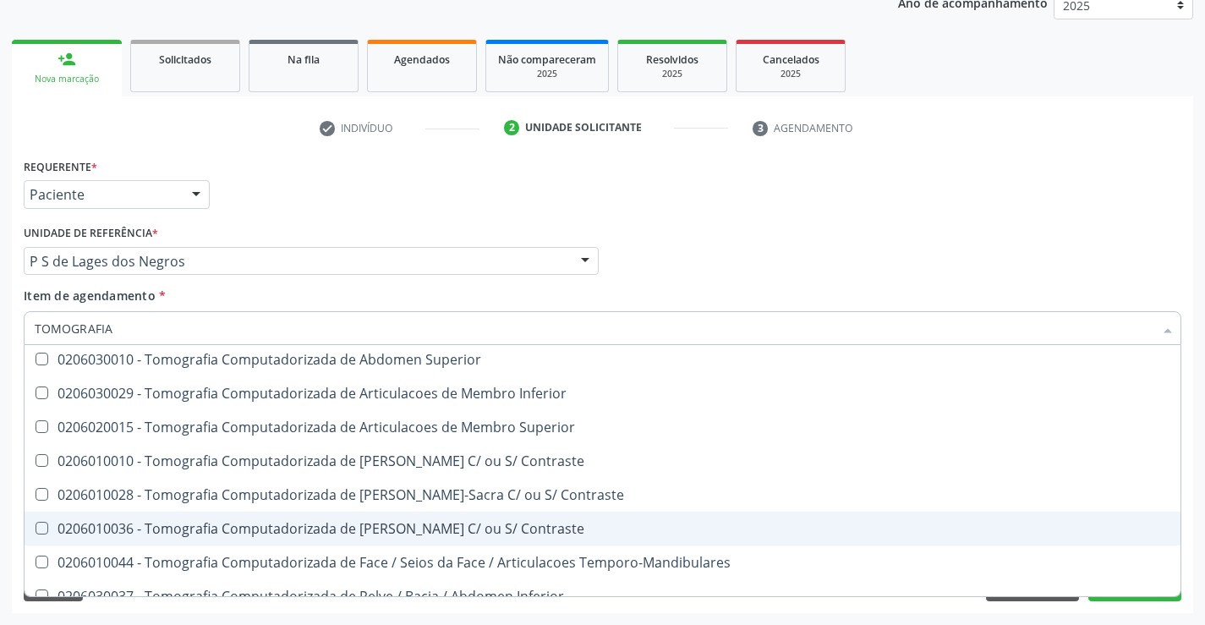
scroll to position [0, 0]
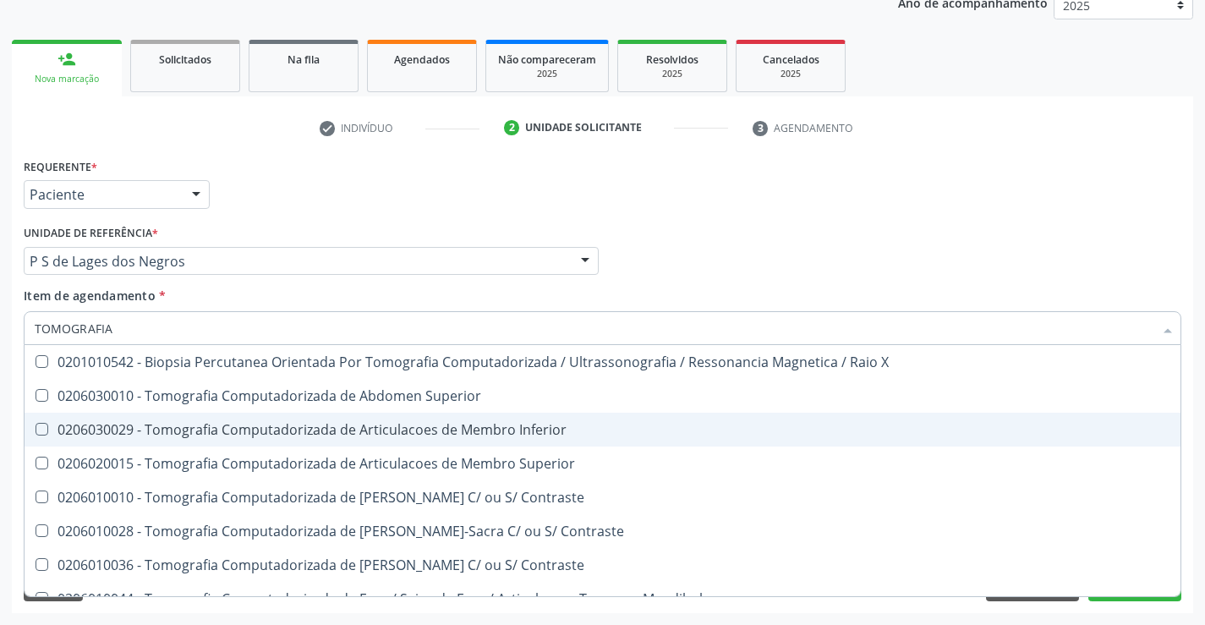
click at [551, 429] on div "0206030029 - Tomografia Computadorizada de Articulacoes de Membro Inferior" at bounding box center [603, 430] width 1136 height 14
checkbox Inferior "true"
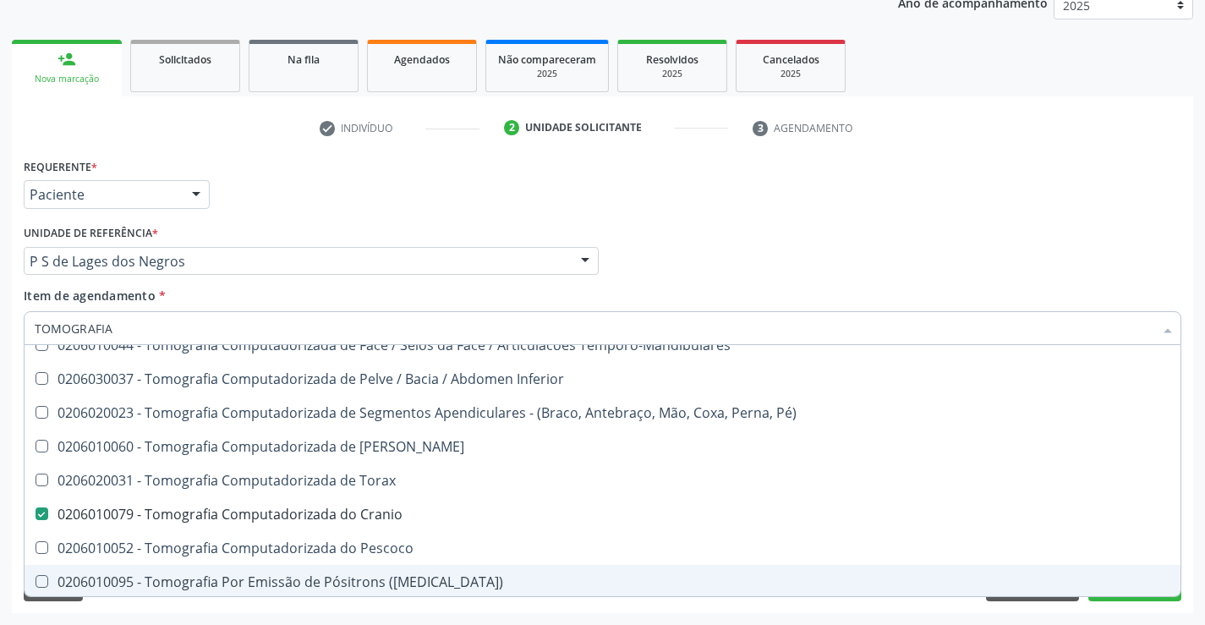
scroll to position [290, 0]
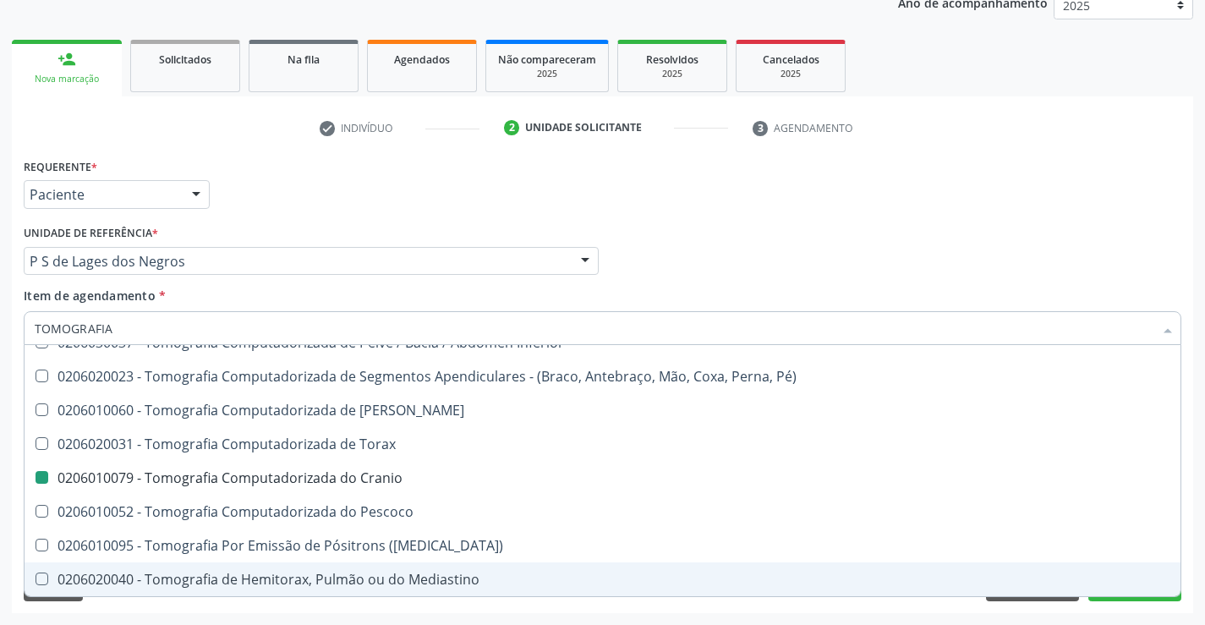
click at [989, 622] on div "Acompanhamento Acompanhe a situação das marcações correntes e finalizadas Relat…" at bounding box center [602, 252] width 1205 height 745
checkbox Superior "true"
checkbox Cranio "false"
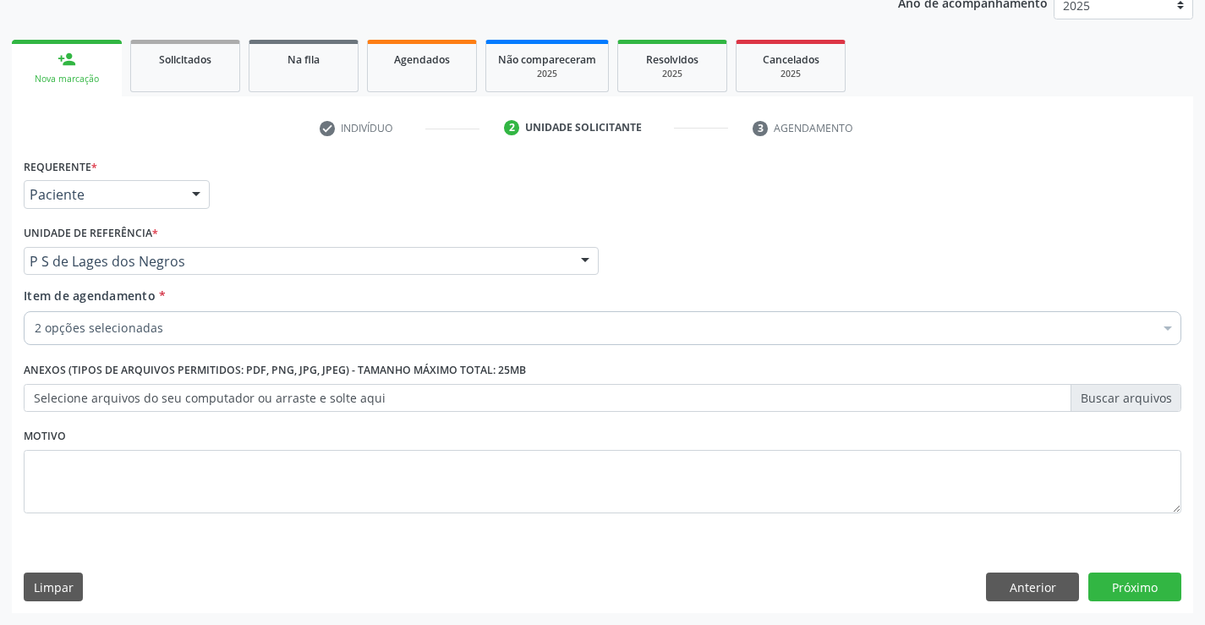
scroll to position [0, 0]
click at [1128, 596] on button "Próximo" at bounding box center [1134, 587] width 93 height 29
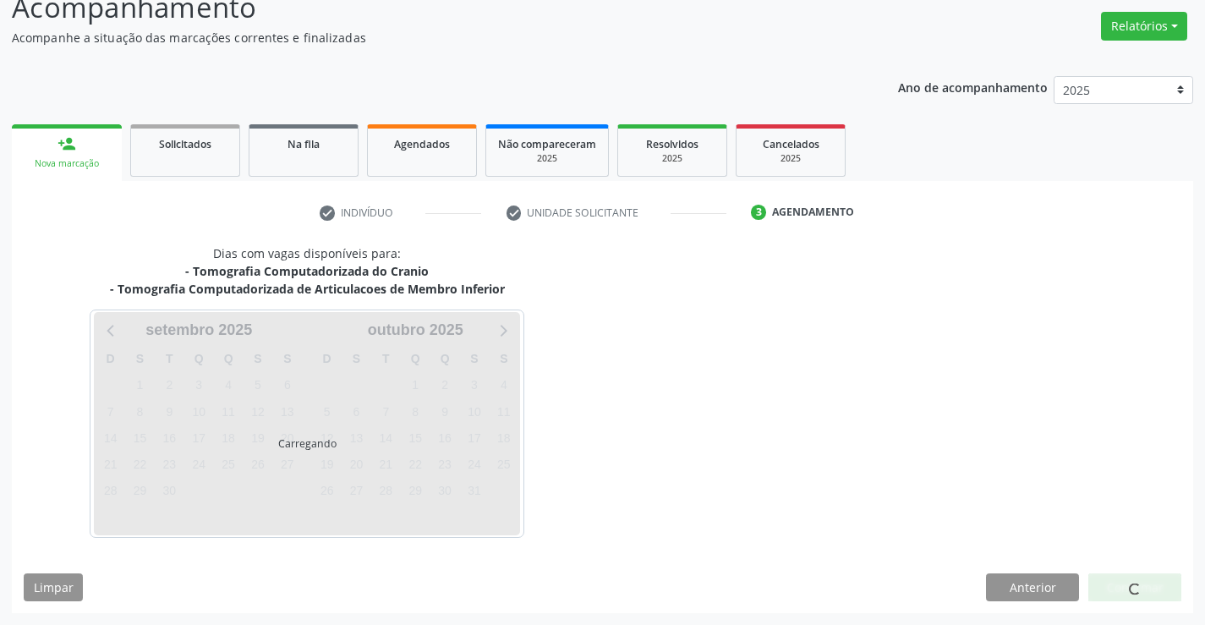
scroll to position [129, 0]
click at [1128, 596] on div at bounding box center [1134, 587] width 93 height 29
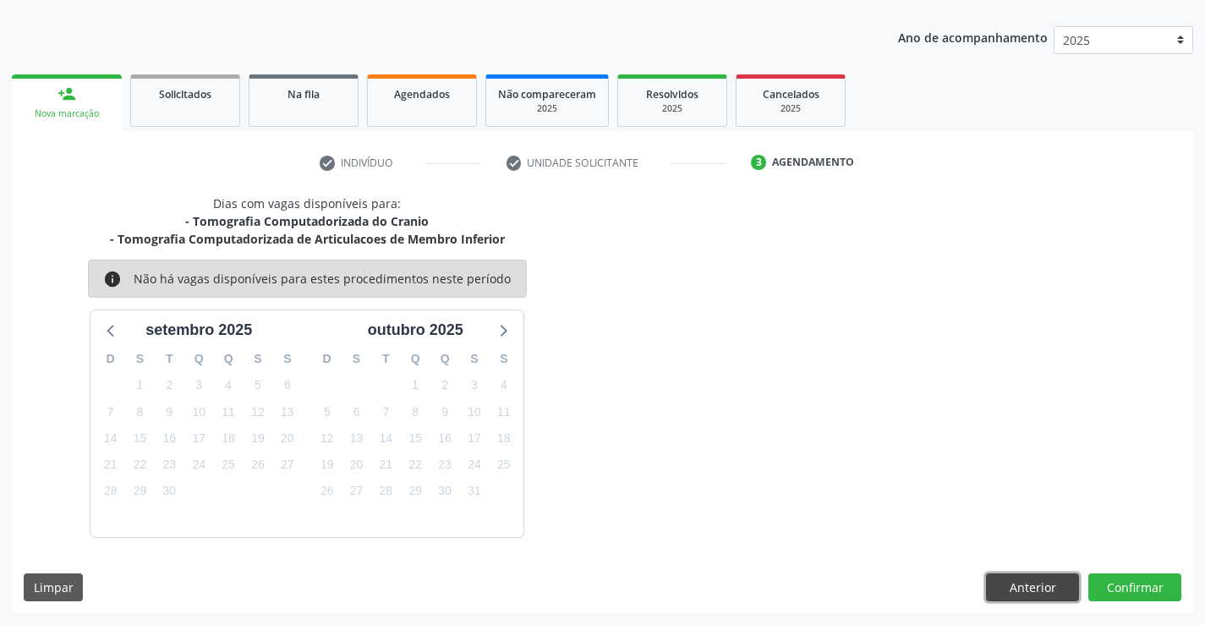
click at [1004, 589] on button "Anterior" at bounding box center [1032, 587] width 93 height 29
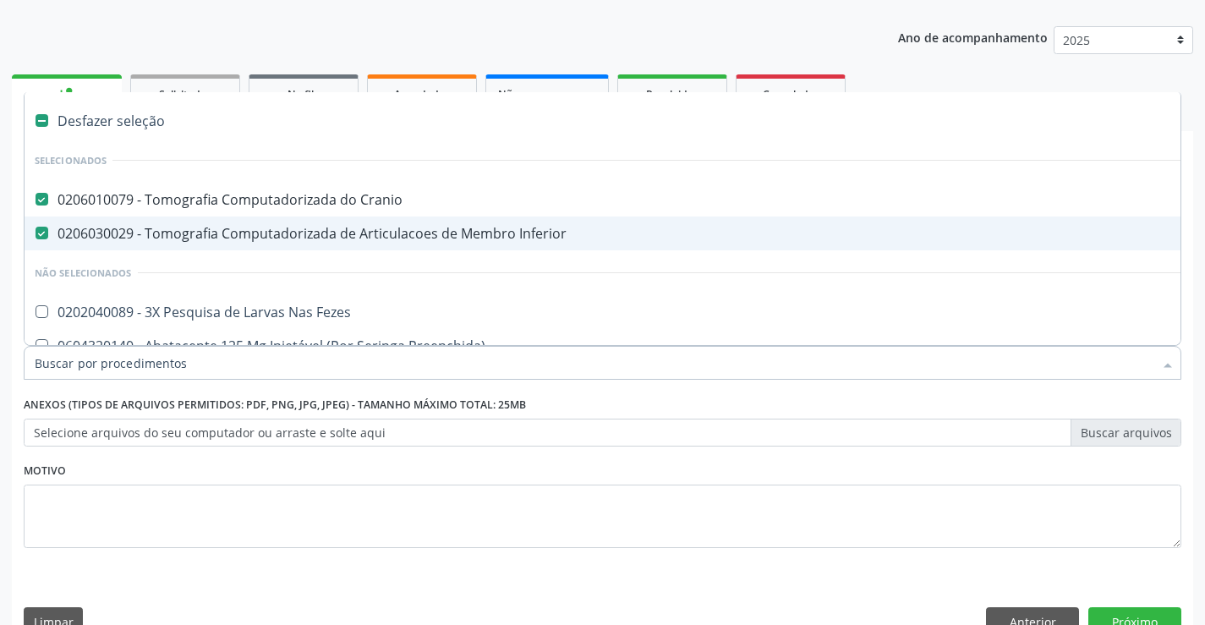
click at [233, 230] on div "0206030029 - Tomografia Computadorizada de Articulacoes de Membro Inferior" at bounding box center [693, 234] width 1317 height 14
checkbox Inferior "false"
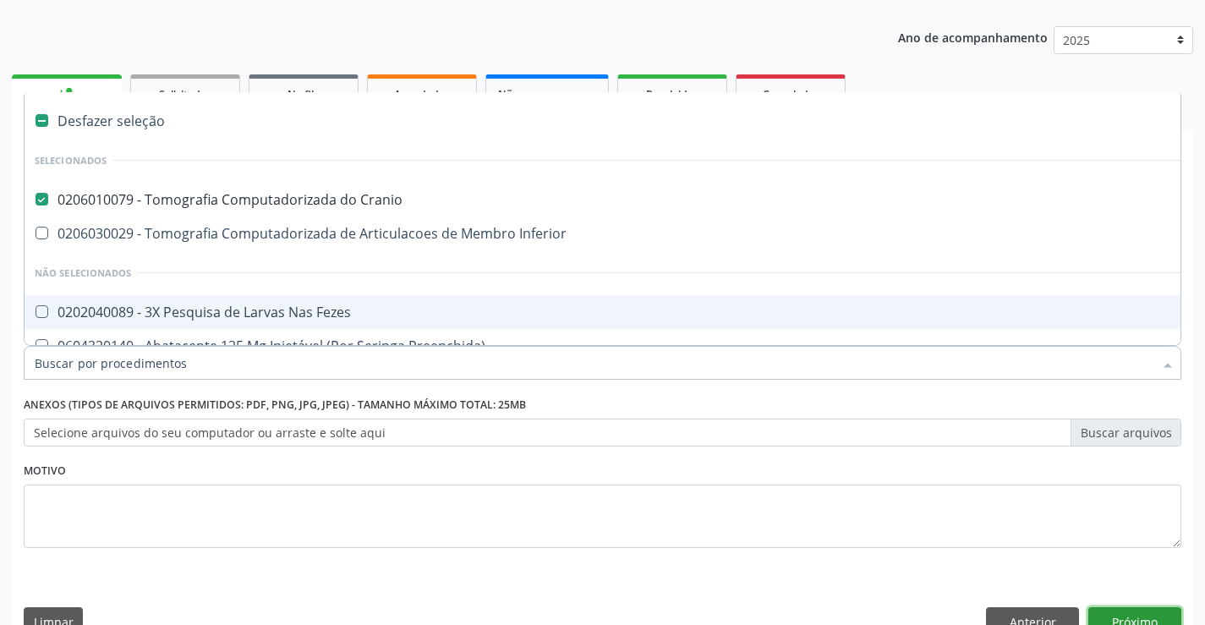
click at [1152, 620] on button "Próximo" at bounding box center [1134, 621] width 93 height 29
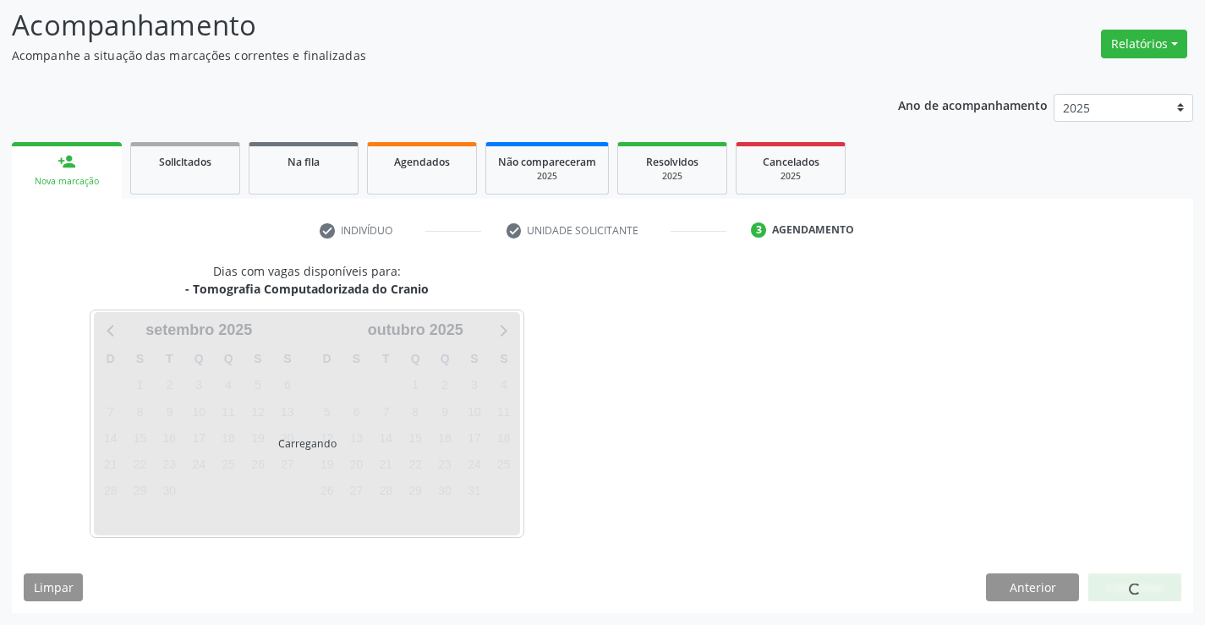
scroll to position [161, 0]
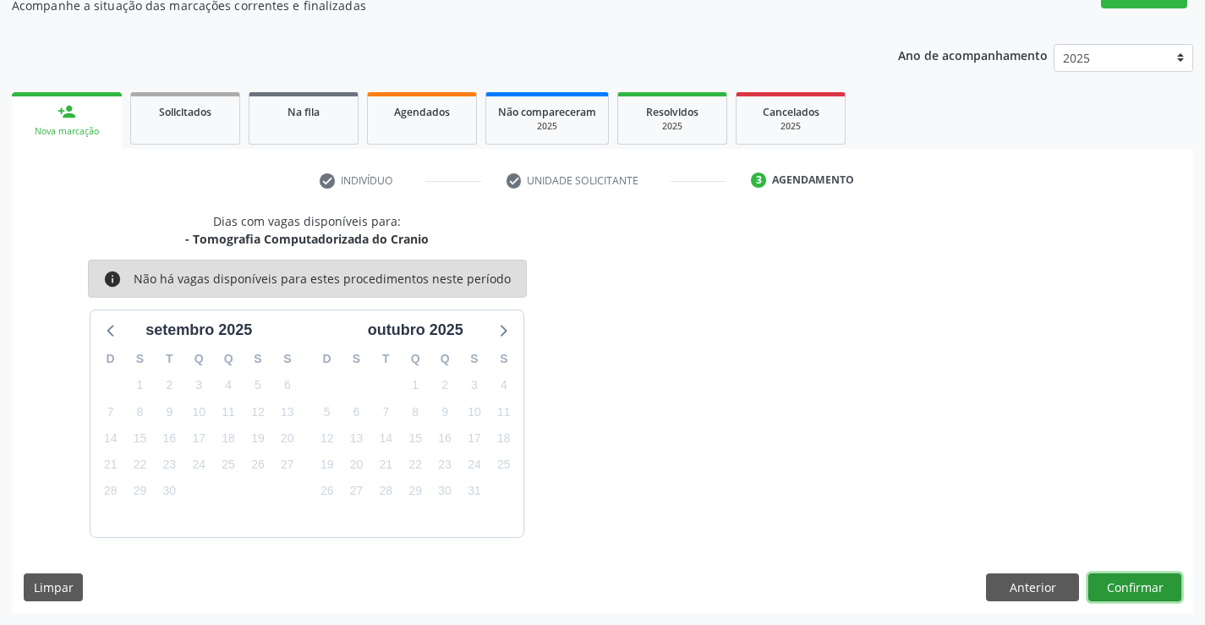
click at [1143, 595] on button "Confirmar" at bounding box center [1134, 587] width 93 height 29
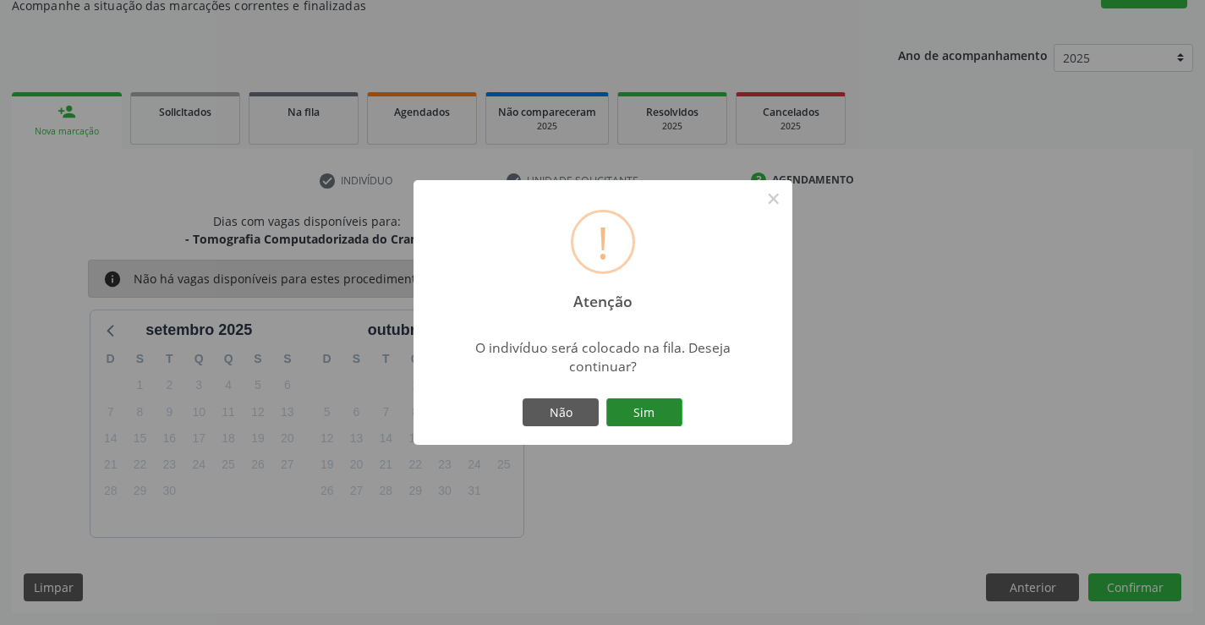
click at [652, 408] on button "Sim" at bounding box center [644, 412] width 76 height 29
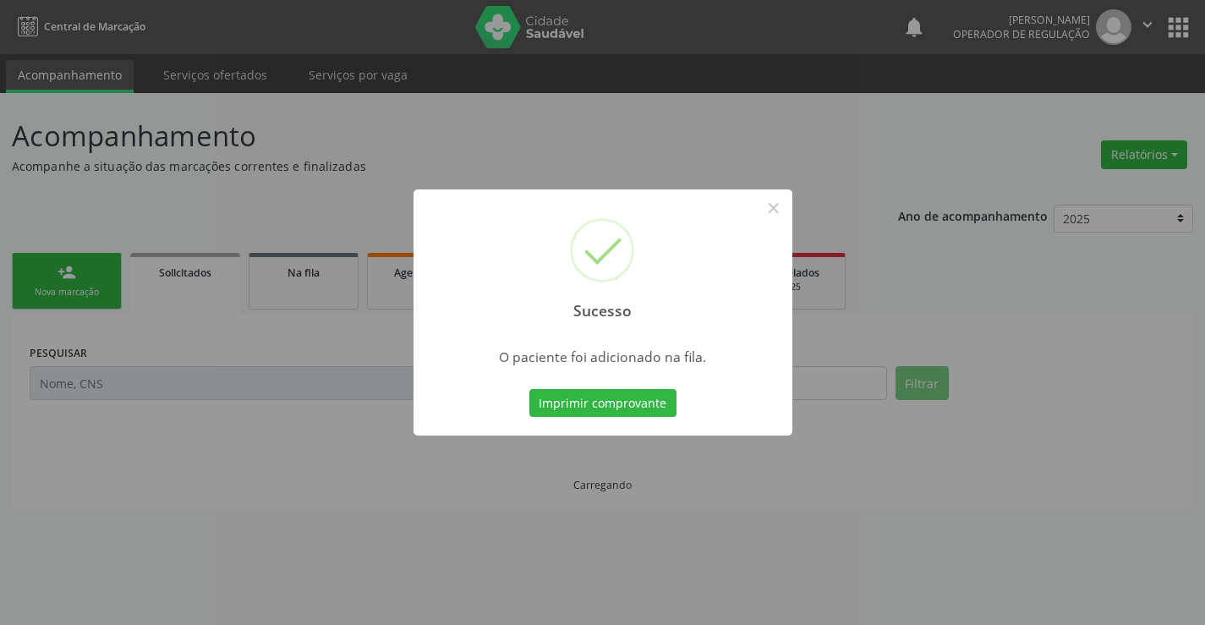
scroll to position [0, 0]
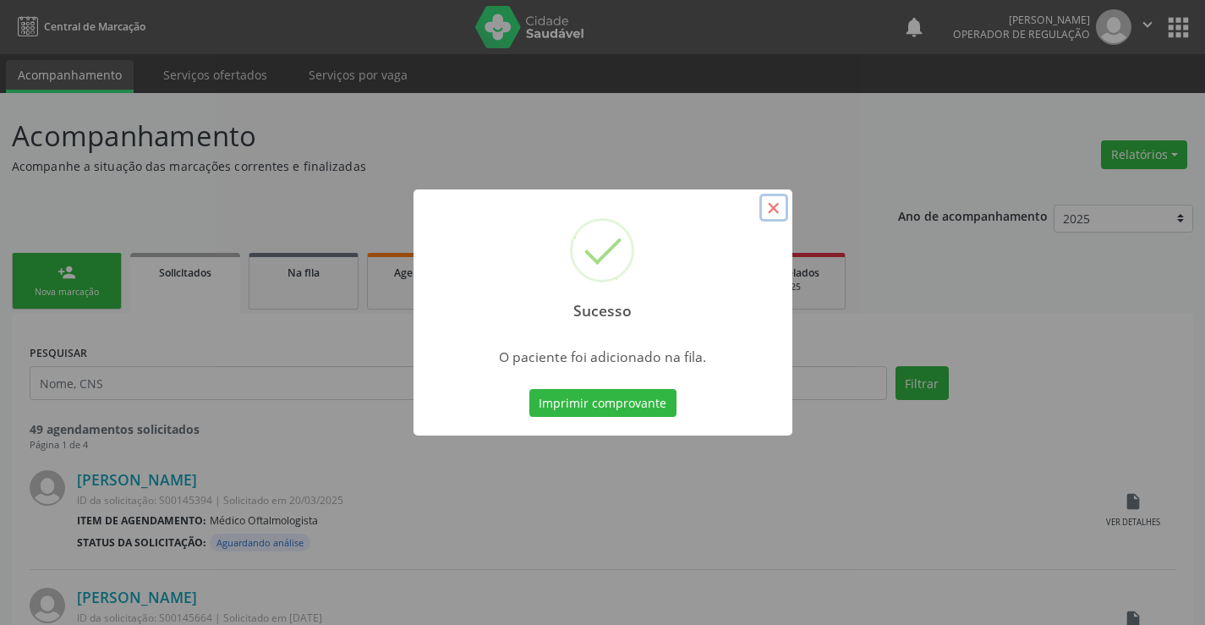
click at [777, 207] on button "×" at bounding box center [773, 208] width 29 height 29
